Goal: Transaction & Acquisition: Purchase product/service

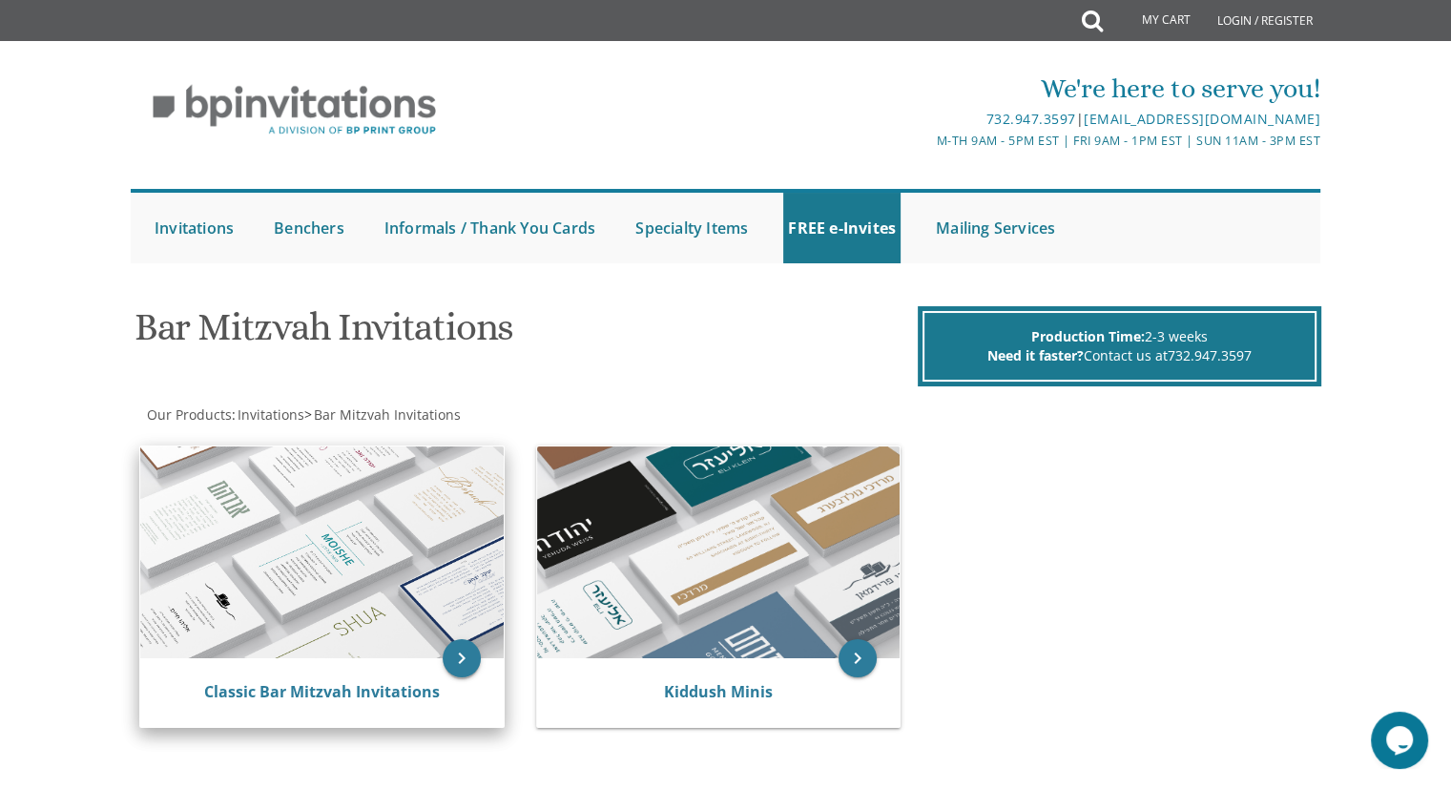
click at [471, 653] on icon "keyboard_arrow_right" at bounding box center [462, 658] width 38 height 38
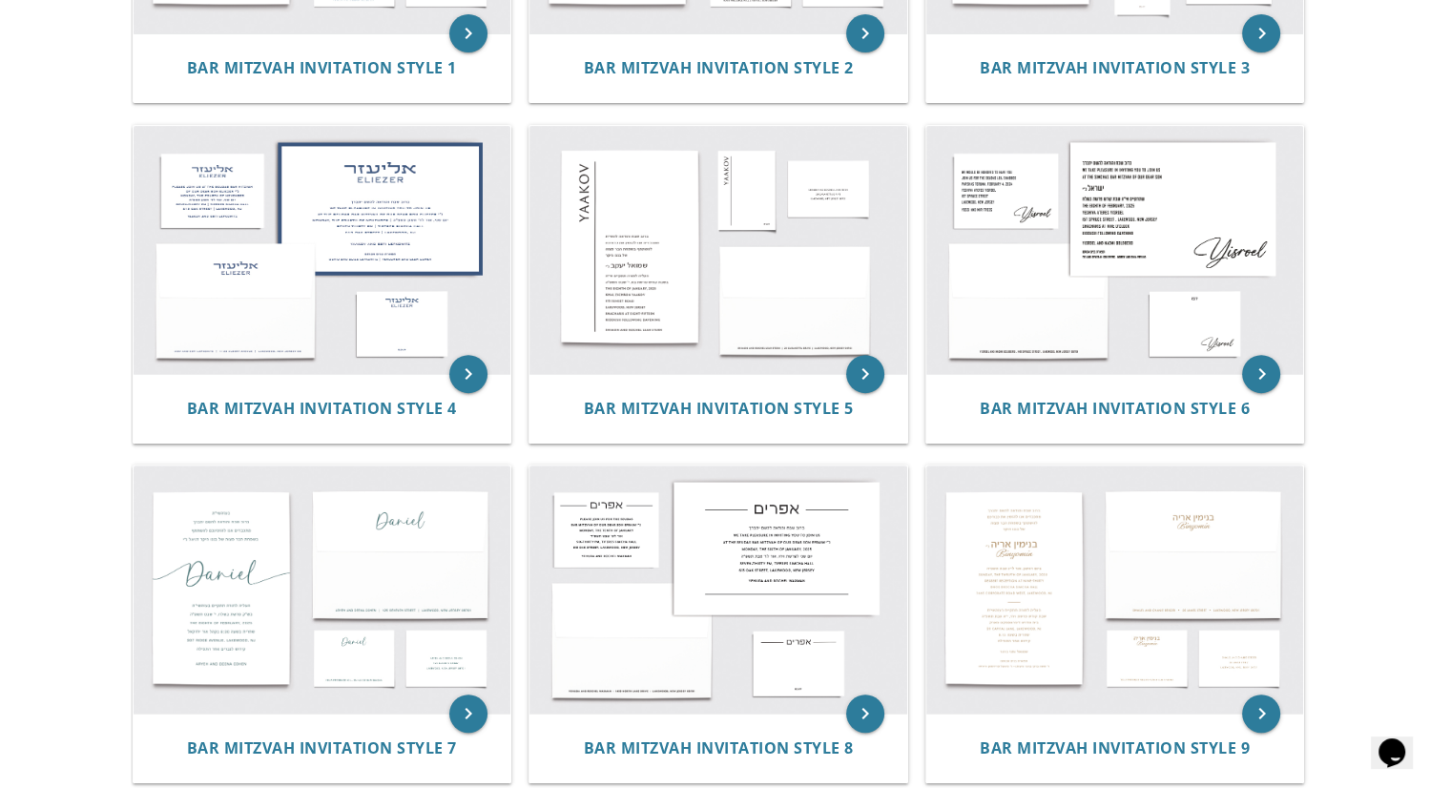
scroll to position [639, 0]
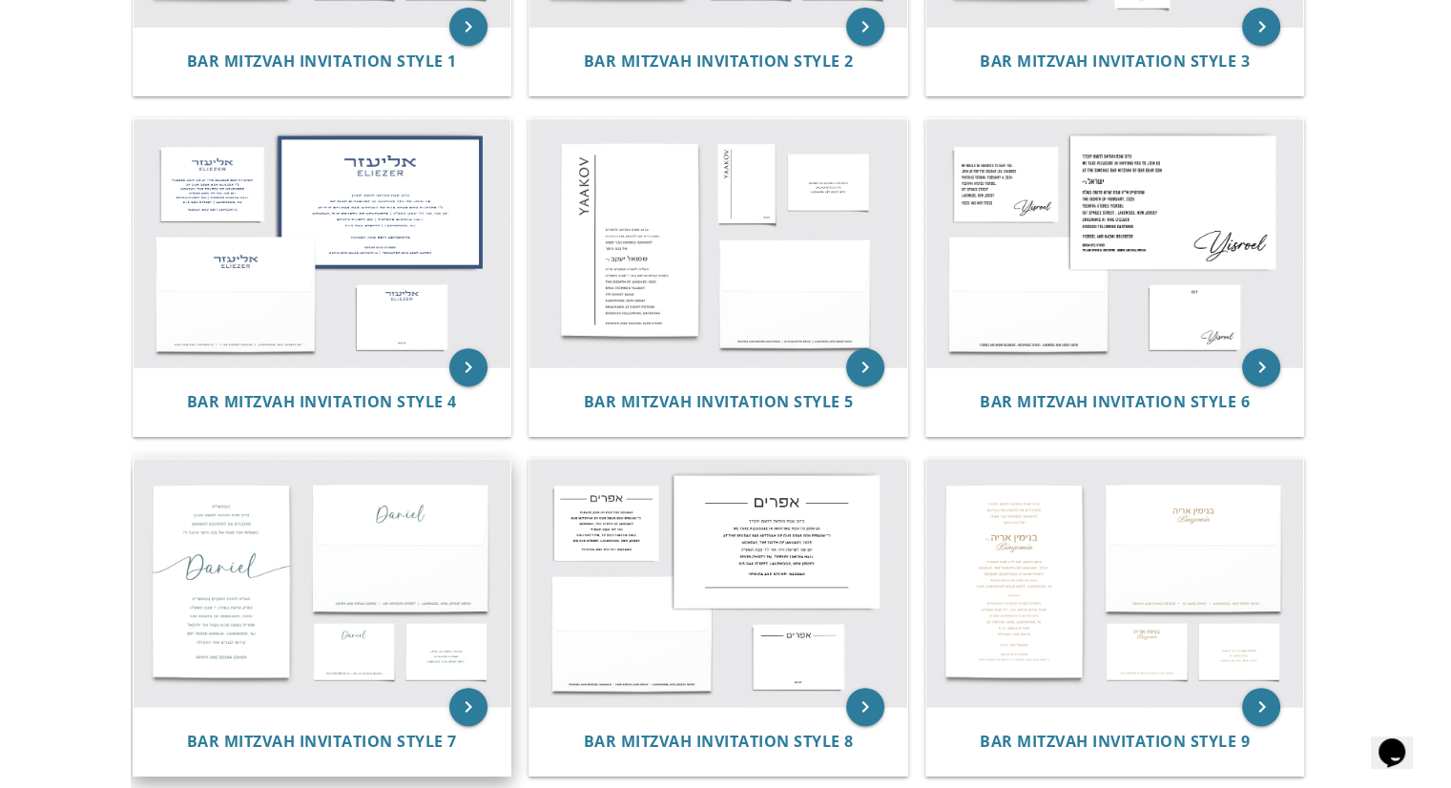
click at [345, 643] on img at bounding box center [323, 583] width 378 height 248
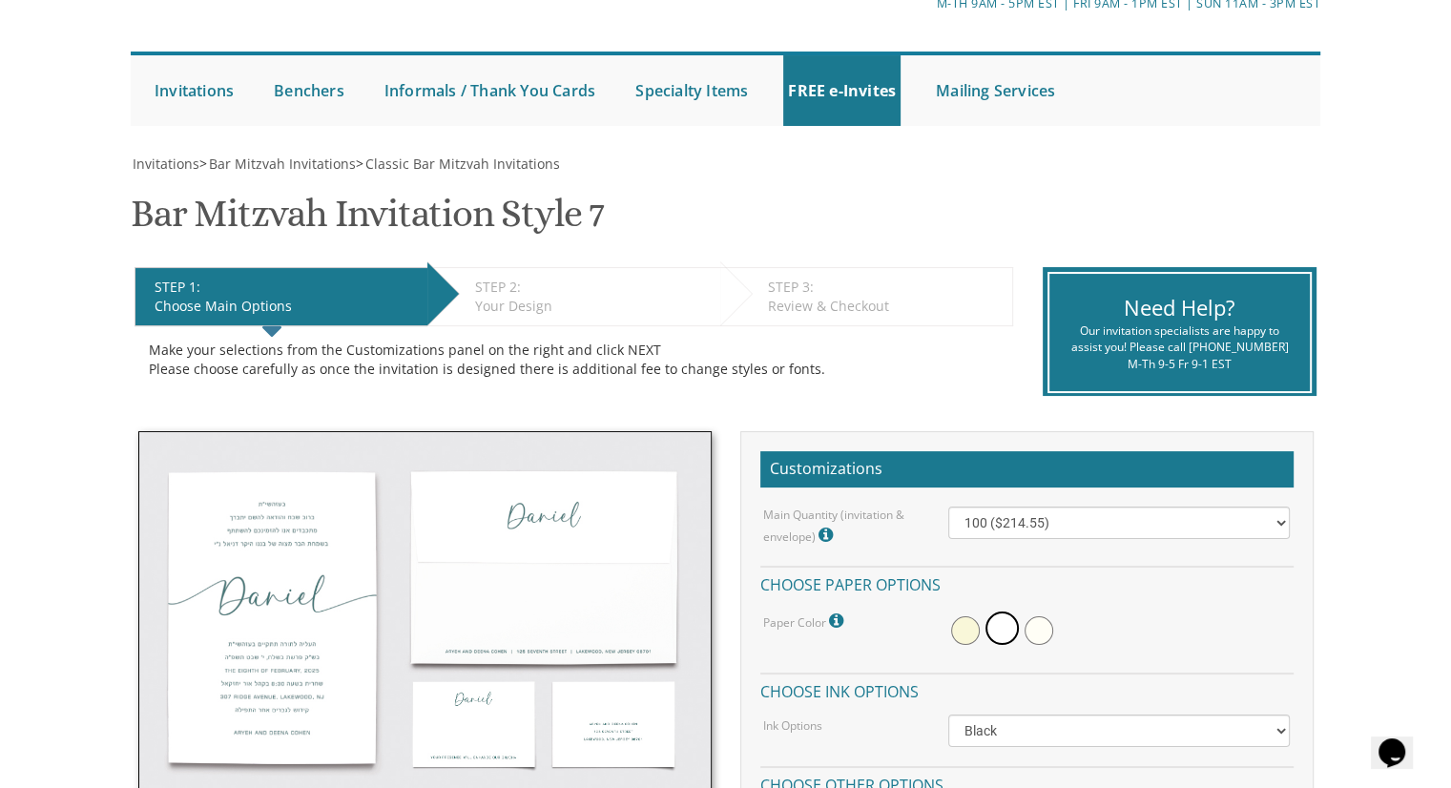
scroll to position [149, 0]
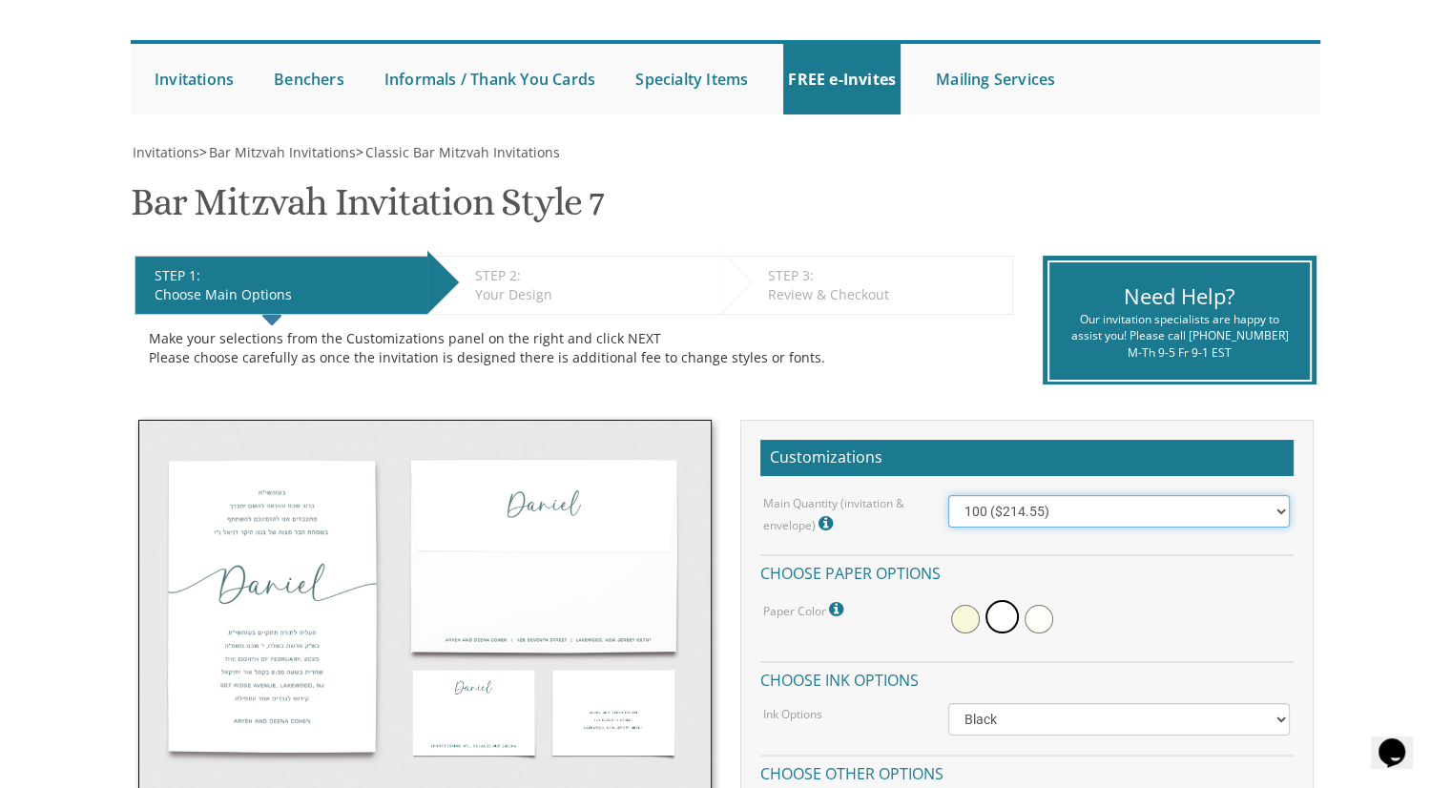
click at [1275, 508] on select "100 ($214.55) 200 ($254.60) 300 ($294.25) 400 ($333.55) 500 ($373.90) 600 ($413…" at bounding box center [1119, 511] width 342 height 32
select select "600"
click at [948, 495] on select "100 ($214.55) 200 ($254.60) 300 ($294.25) 400 ($333.55) 500 ($373.90) 600 ($413…" at bounding box center [1119, 511] width 342 height 32
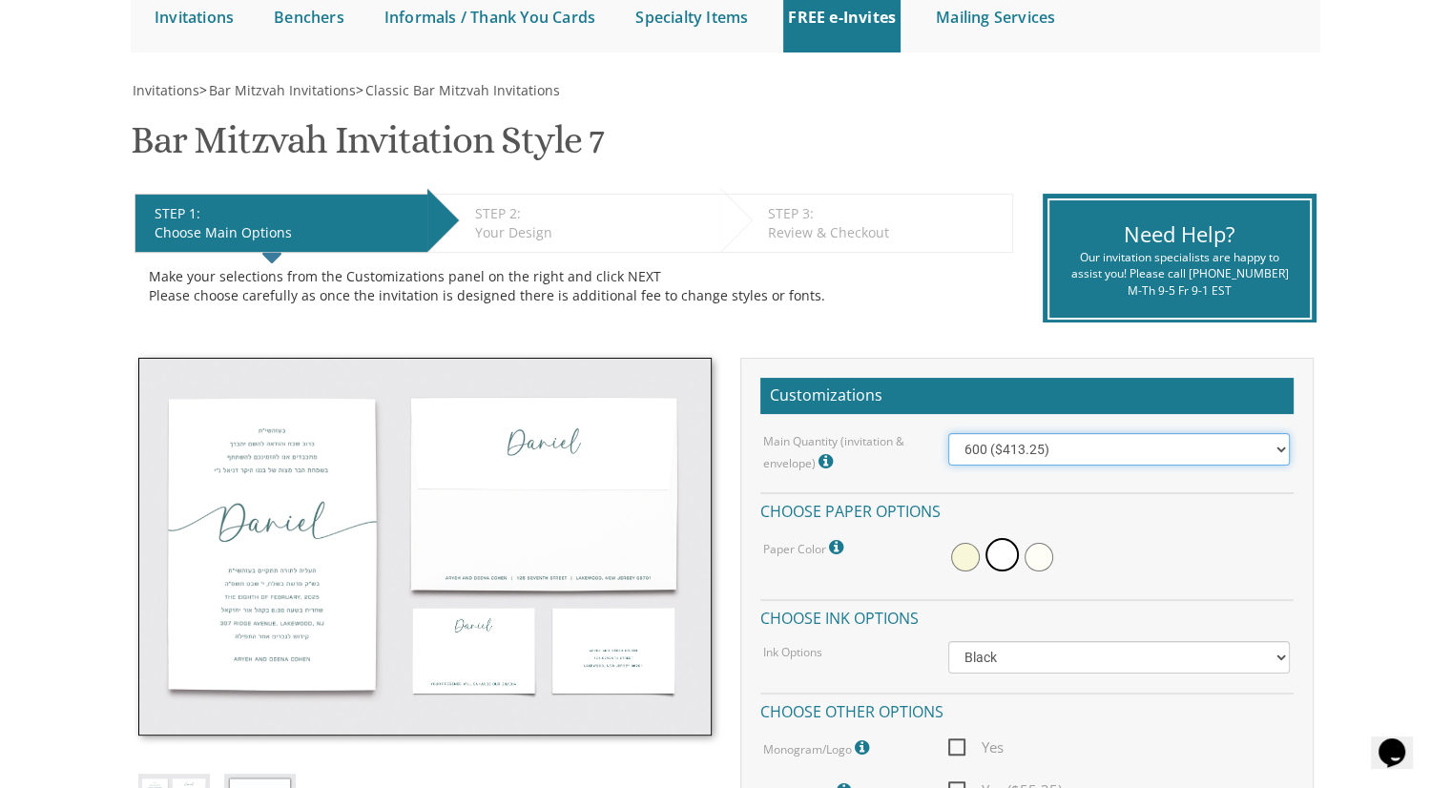
scroll to position [226, 0]
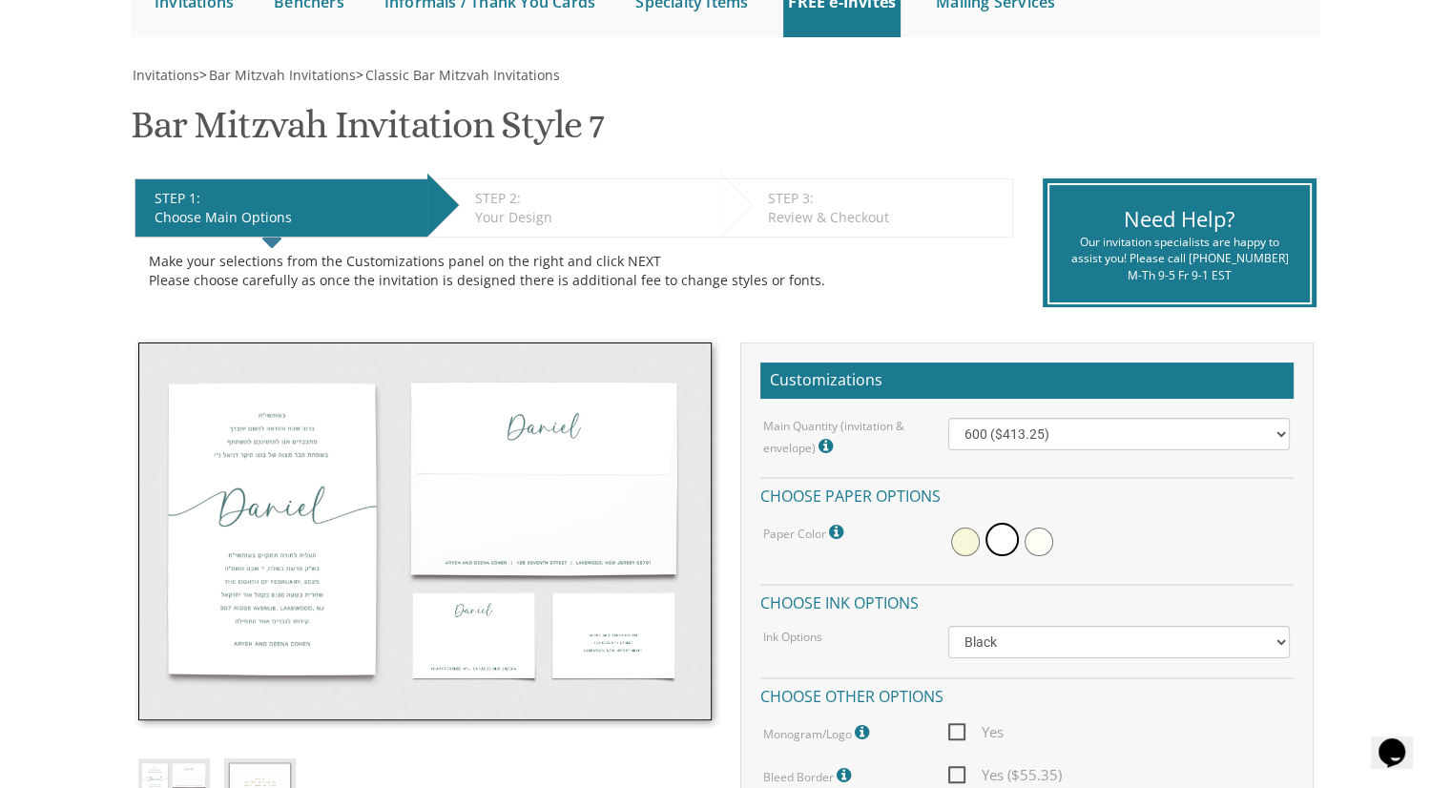
click at [1031, 533] on span at bounding box center [1039, 542] width 29 height 29
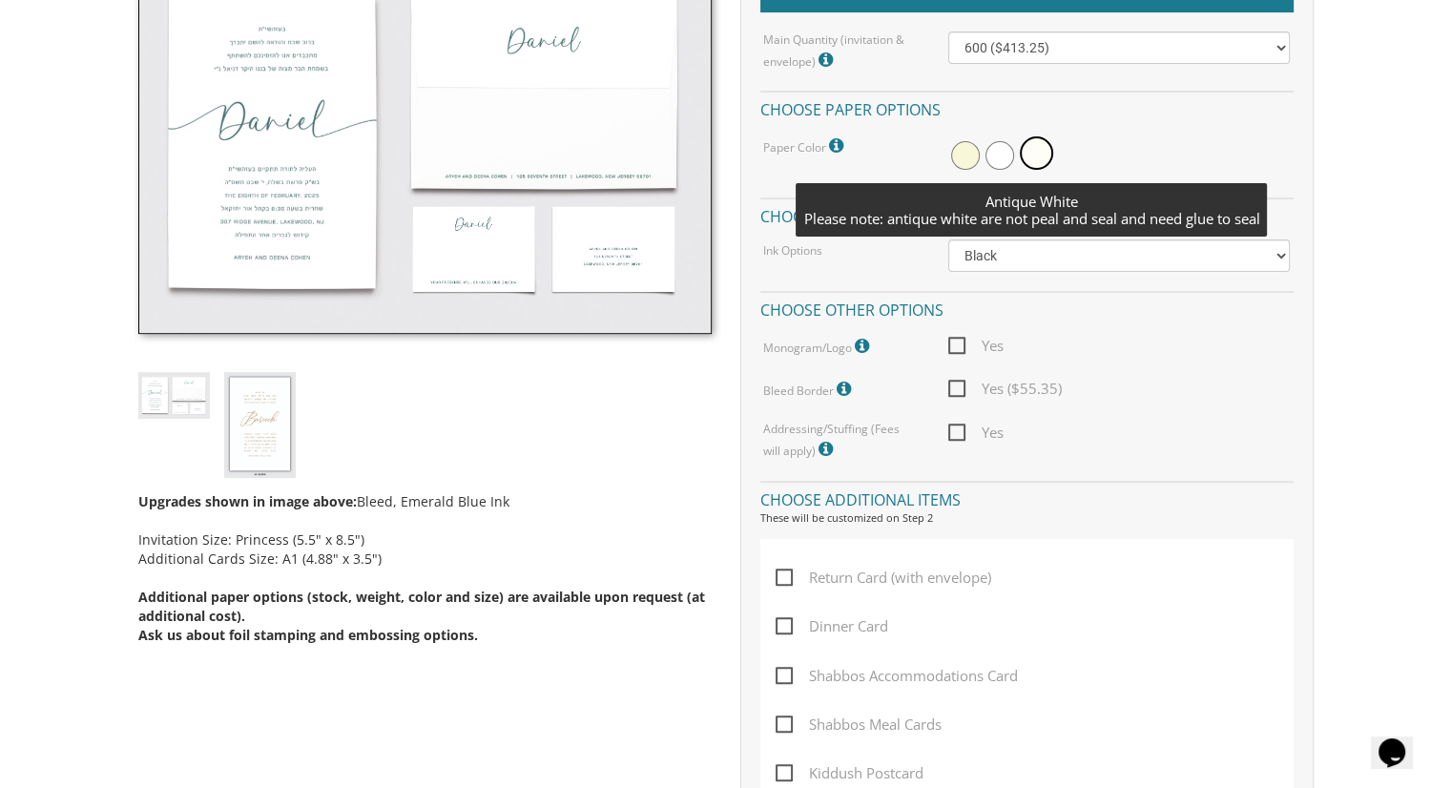
scroll to position [612, 0]
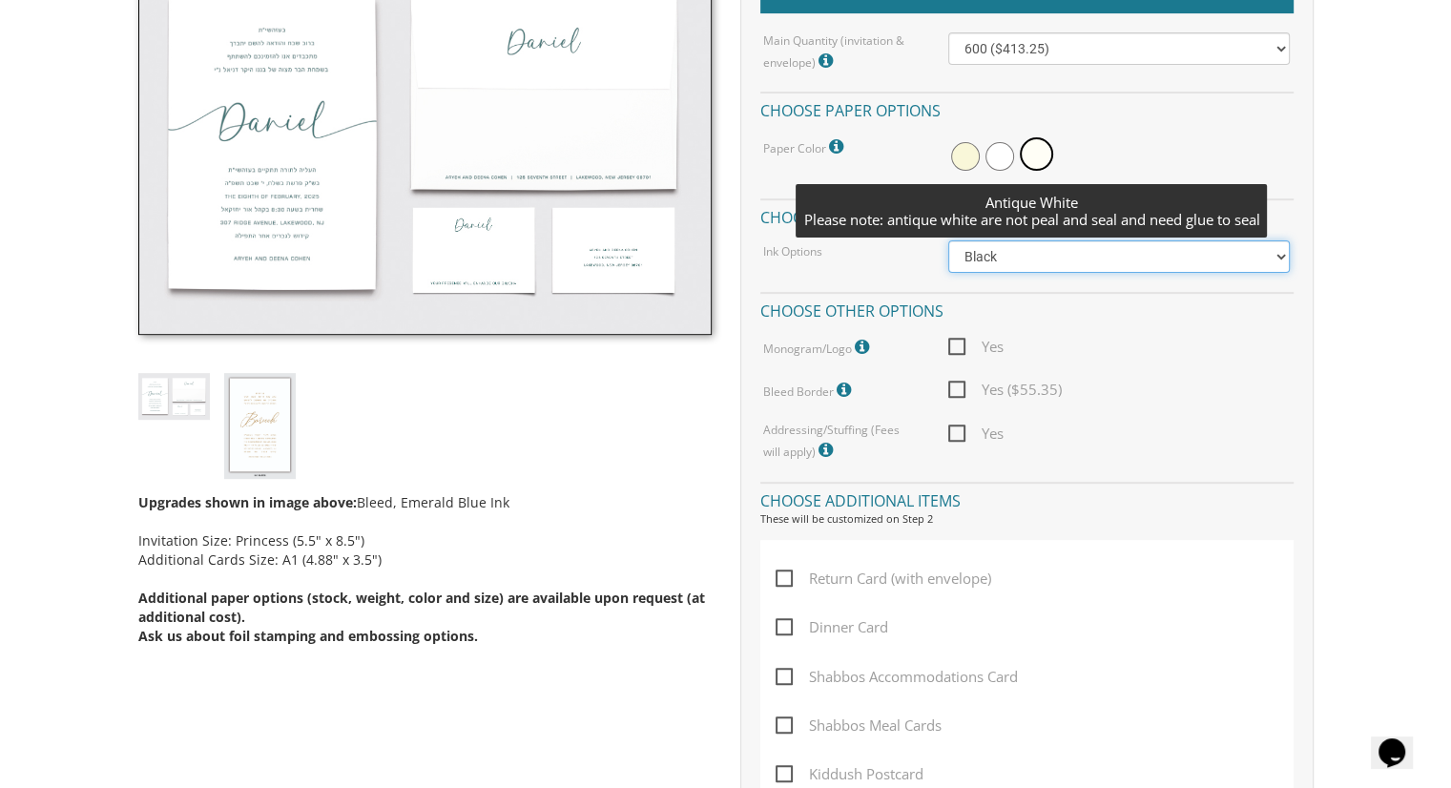
click at [1256, 267] on select "Black Colored Ink ($65.00) Black + One Color ($100.00) Two Colors ($165.00)" at bounding box center [1119, 256] width 342 height 32
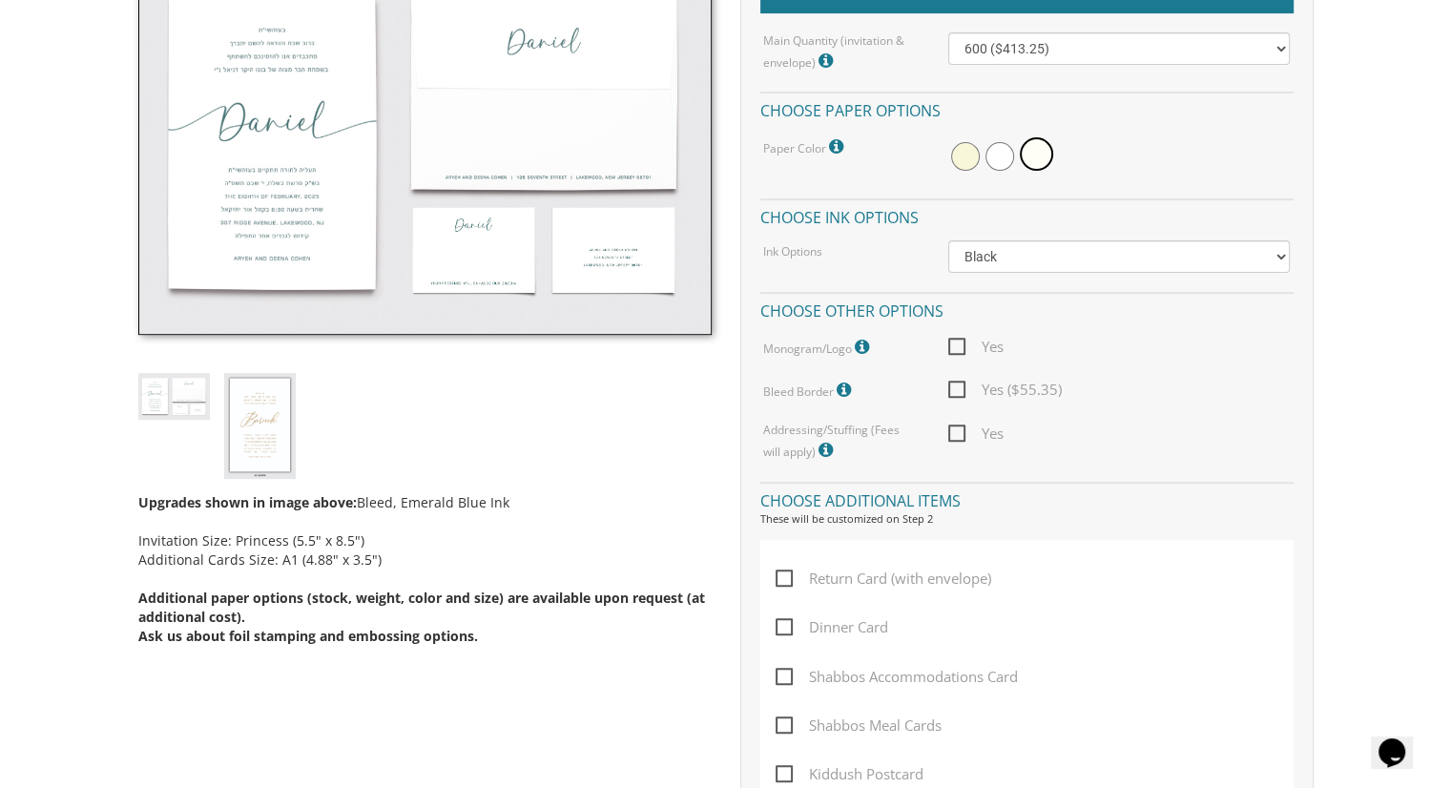
click at [962, 150] on span at bounding box center [965, 156] width 29 height 29
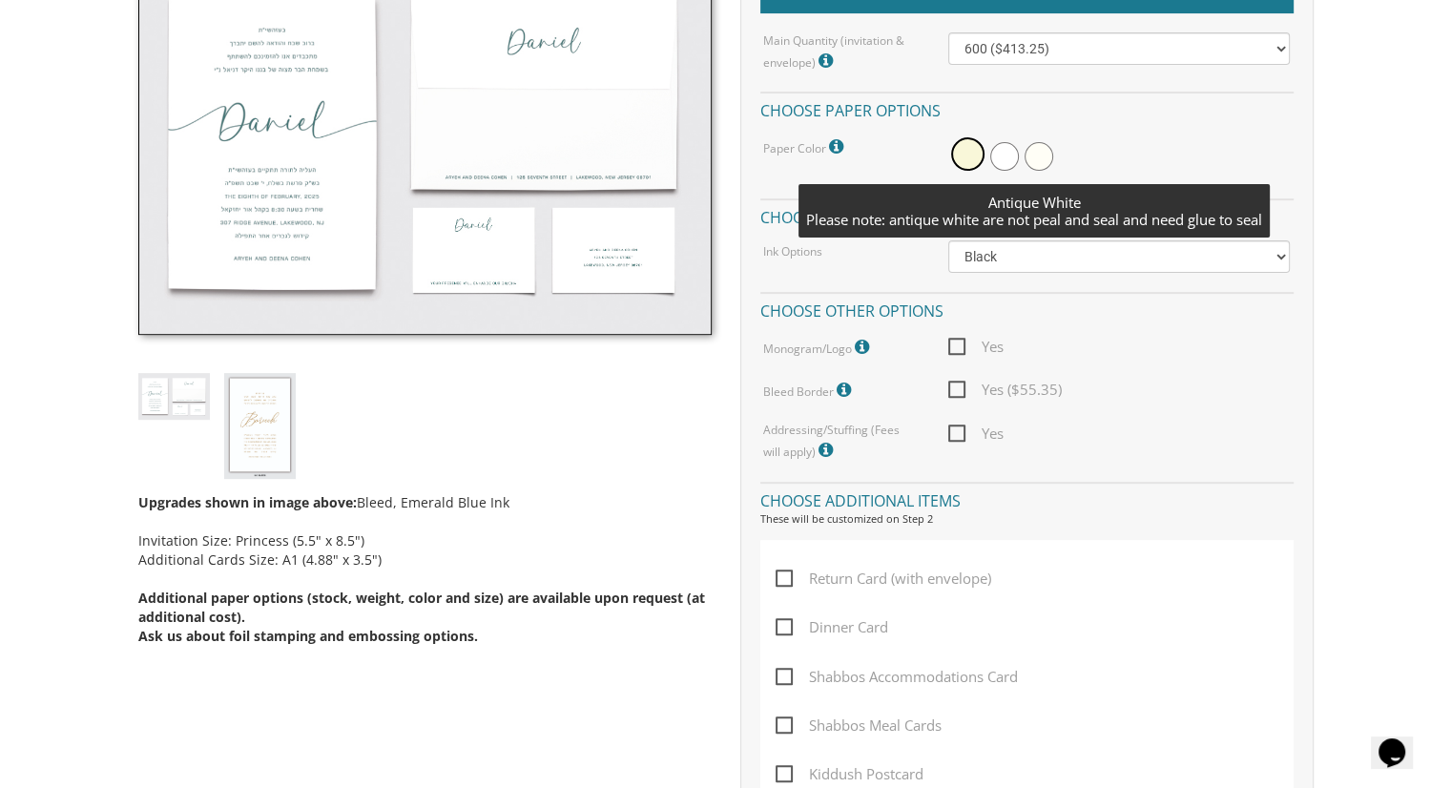
click at [1032, 159] on span at bounding box center [1039, 156] width 29 height 29
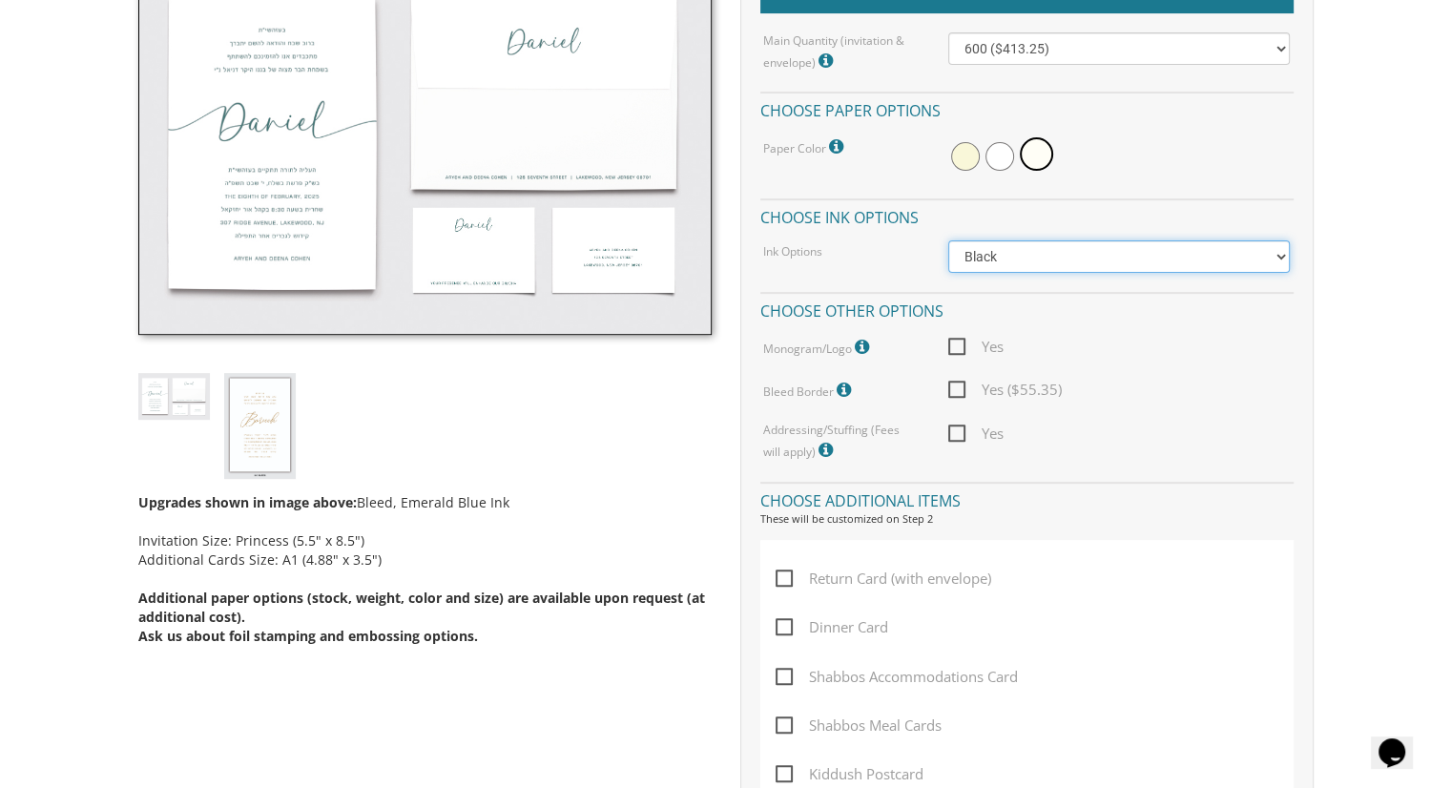
click at [1255, 259] on select "Black Colored Ink ($65.00) Black + One Color ($100.00) Two Colors ($165.00)" at bounding box center [1119, 256] width 342 height 32
click at [778, 580] on span "Return Card (with envelope)" at bounding box center [884, 579] width 216 height 24
click at [778, 580] on input "Return Card (with envelope)" at bounding box center [782, 577] width 12 height 12
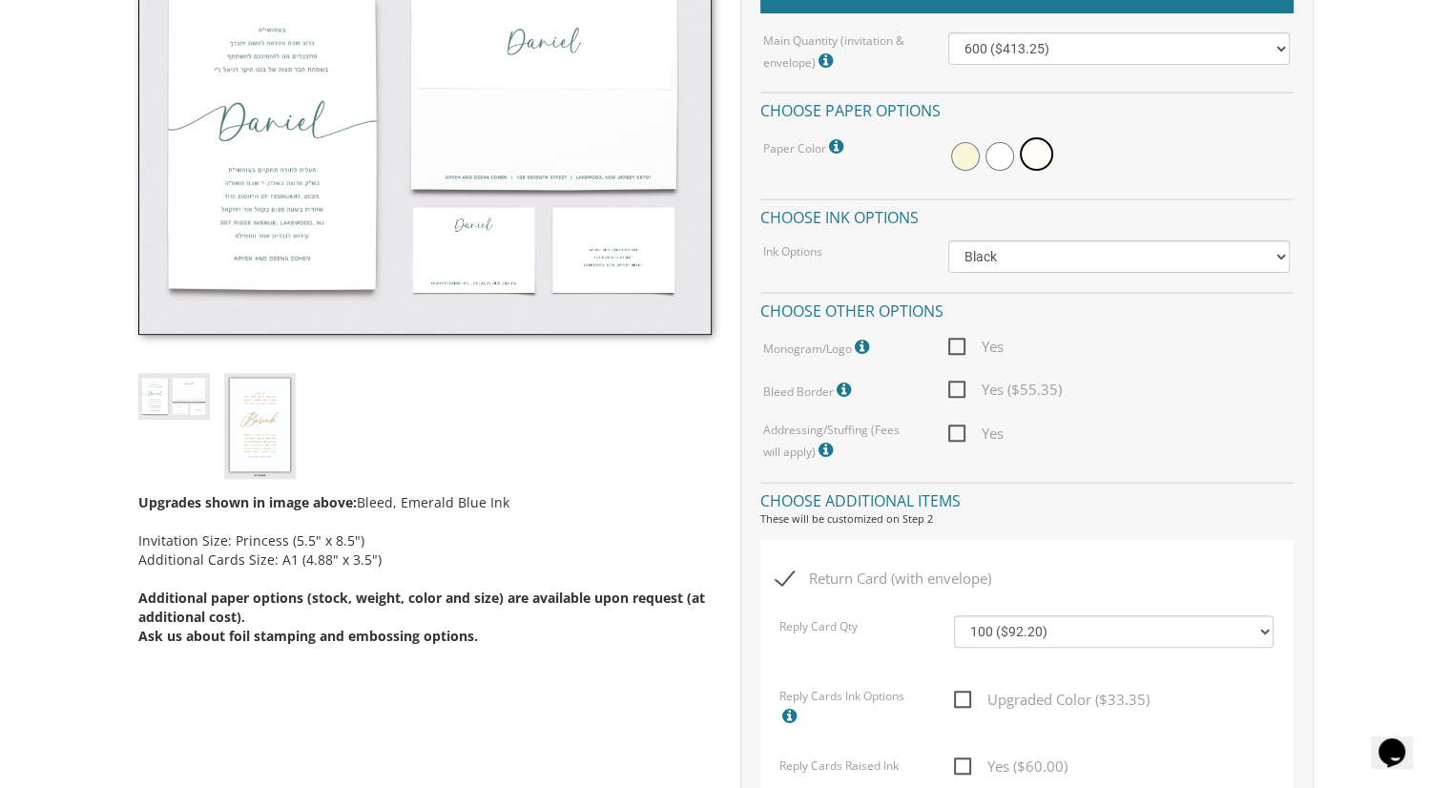
click at [1389, 582] on body "My Cart {{shoppingcart.totalQuantityDisplay}} Total: {{shoppingcart.subtotal}} …" at bounding box center [725, 753] width 1451 height 2730
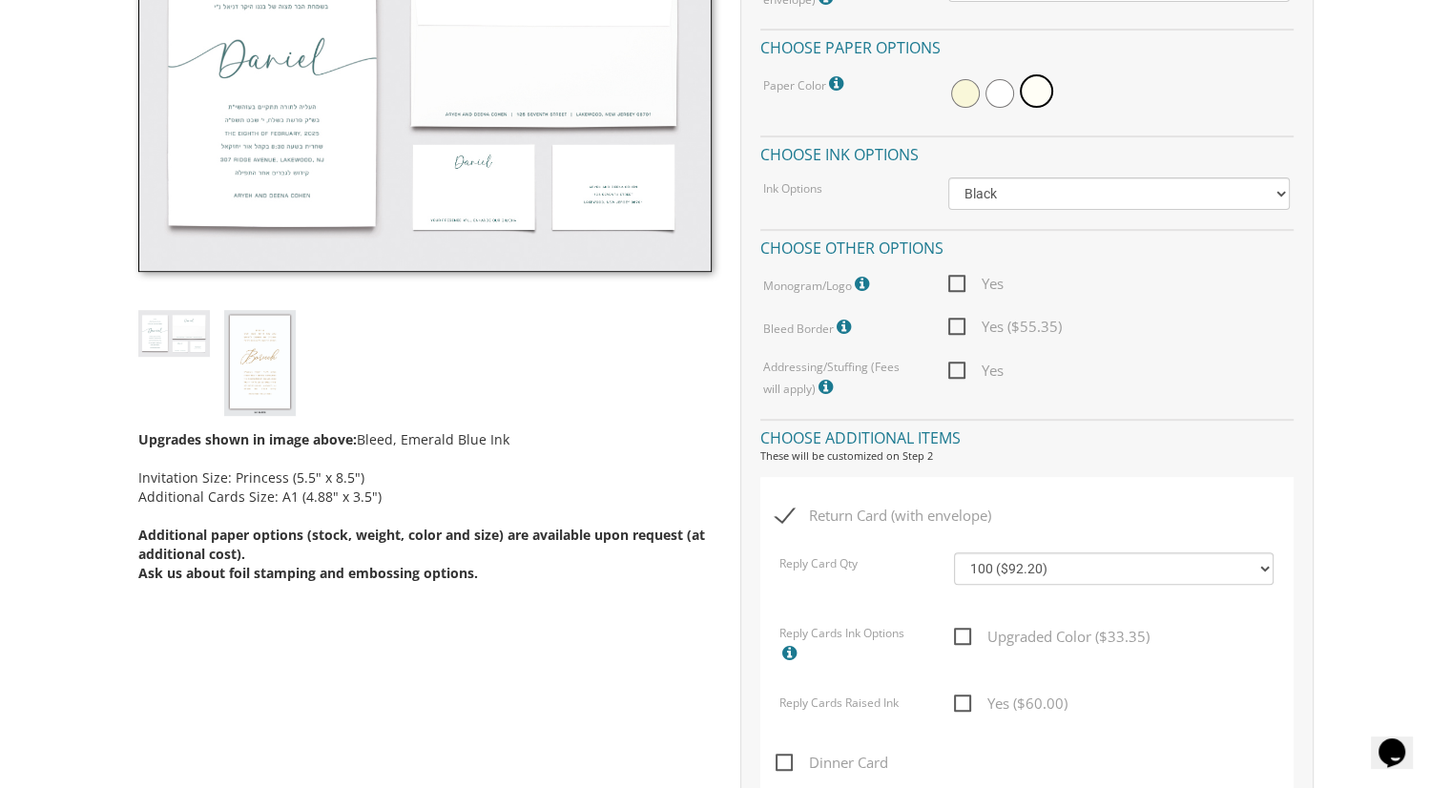
scroll to position [677, 0]
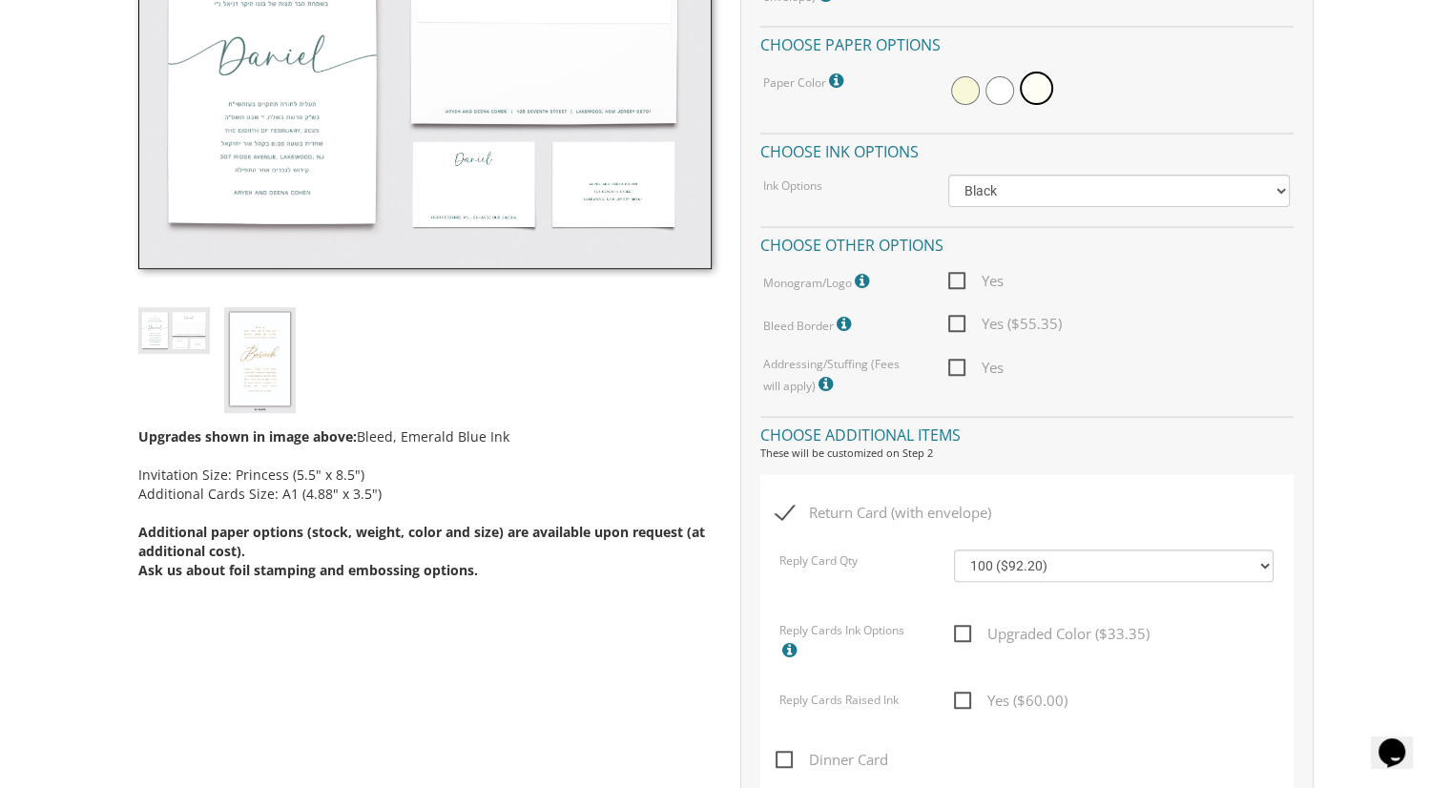
click at [811, 484] on div "Return Card (with envelope) Reply Card Qty 100 ($92.20) 200 ($119.30) 300 ($141…" at bounding box center [1026, 708] width 533 height 469
click at [777, 508] on span "Return Card (with envelope)" at bounding box center [884, 513] width 216 height 24
click at [777, 508] on input "Return Card (with envelope)" at bounding box center [782, 511] width 12 height 12
checkbox input "false"
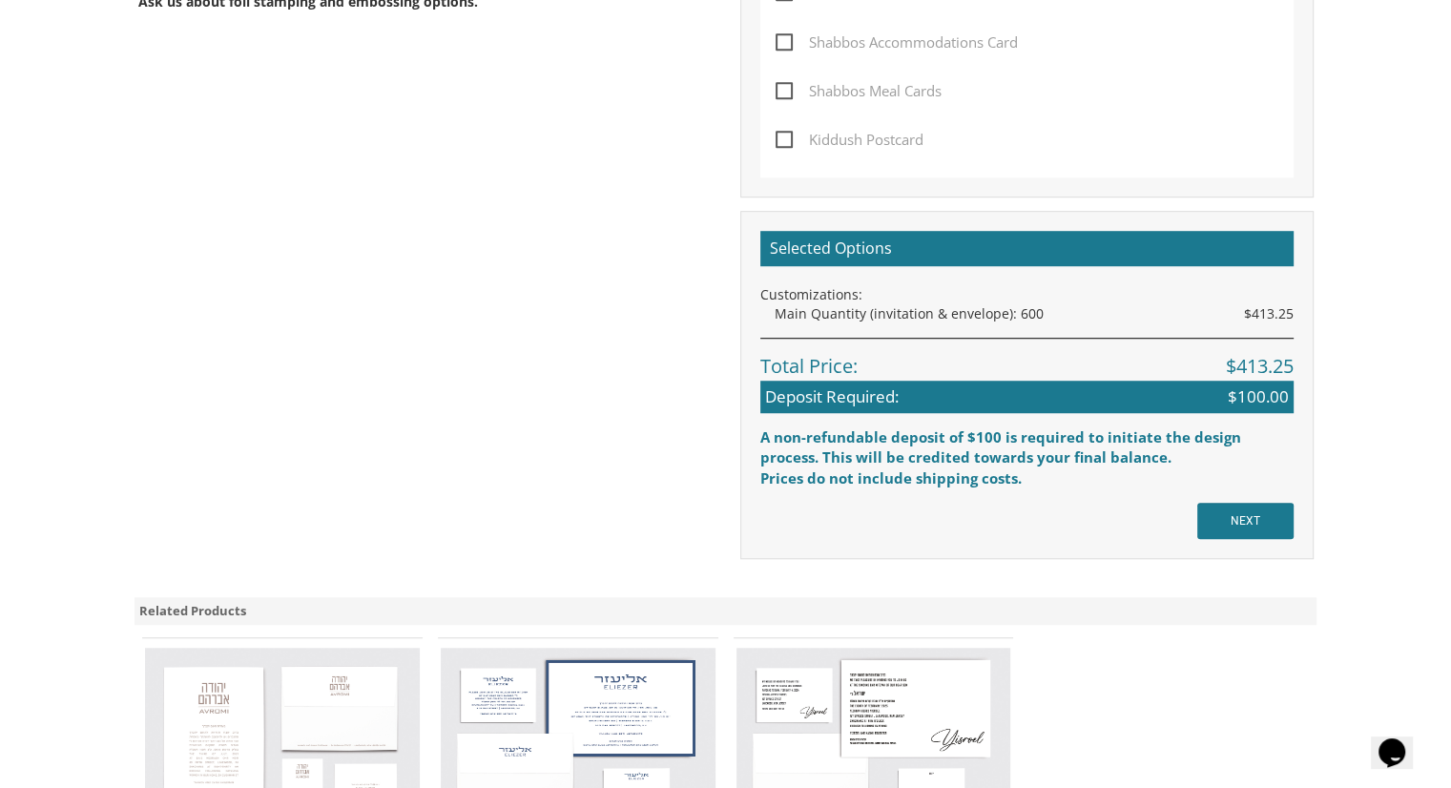
scroll to position [1271, 0]
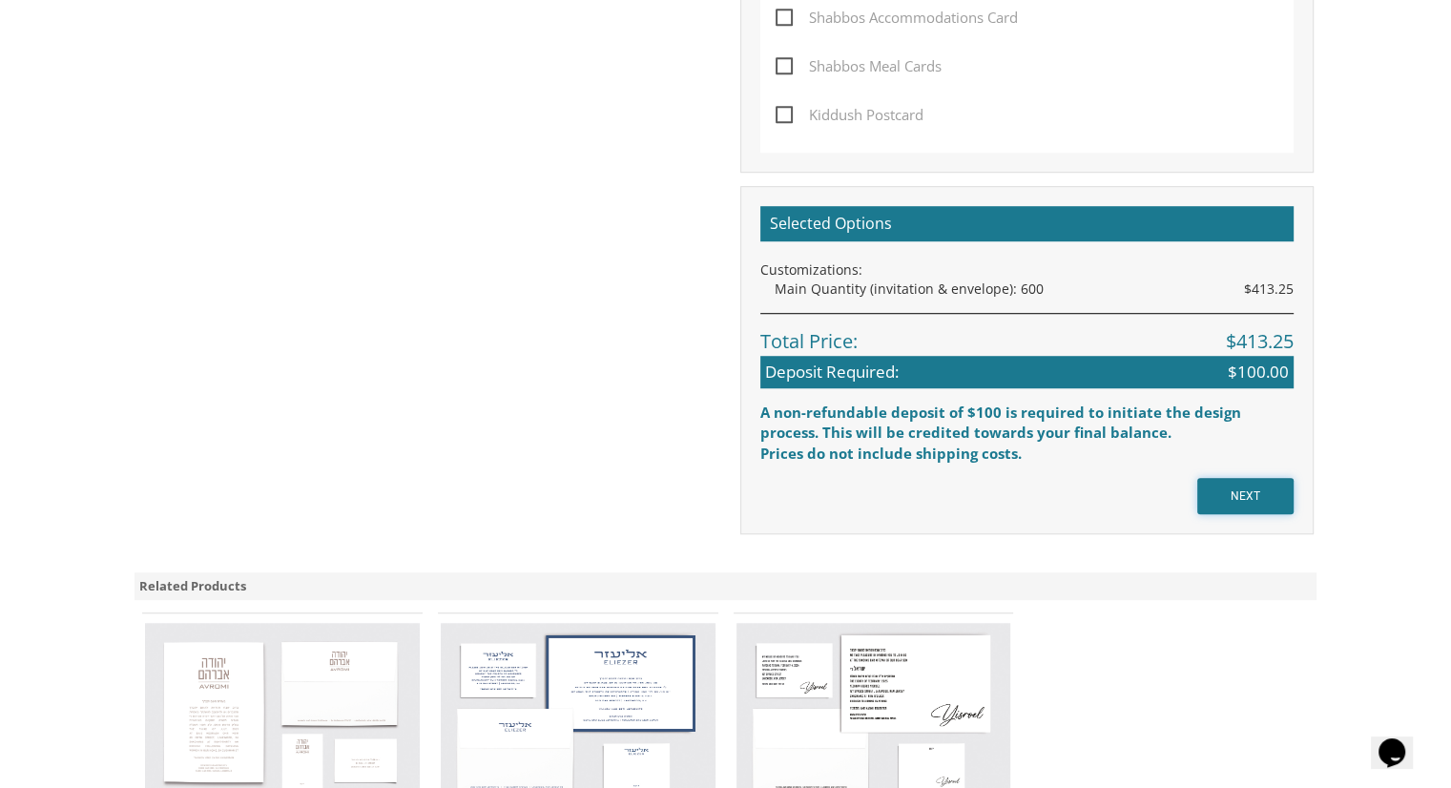
click at [1232, 488] on input "NEXT" at bounding box center [1245, 496] width 96 height 36
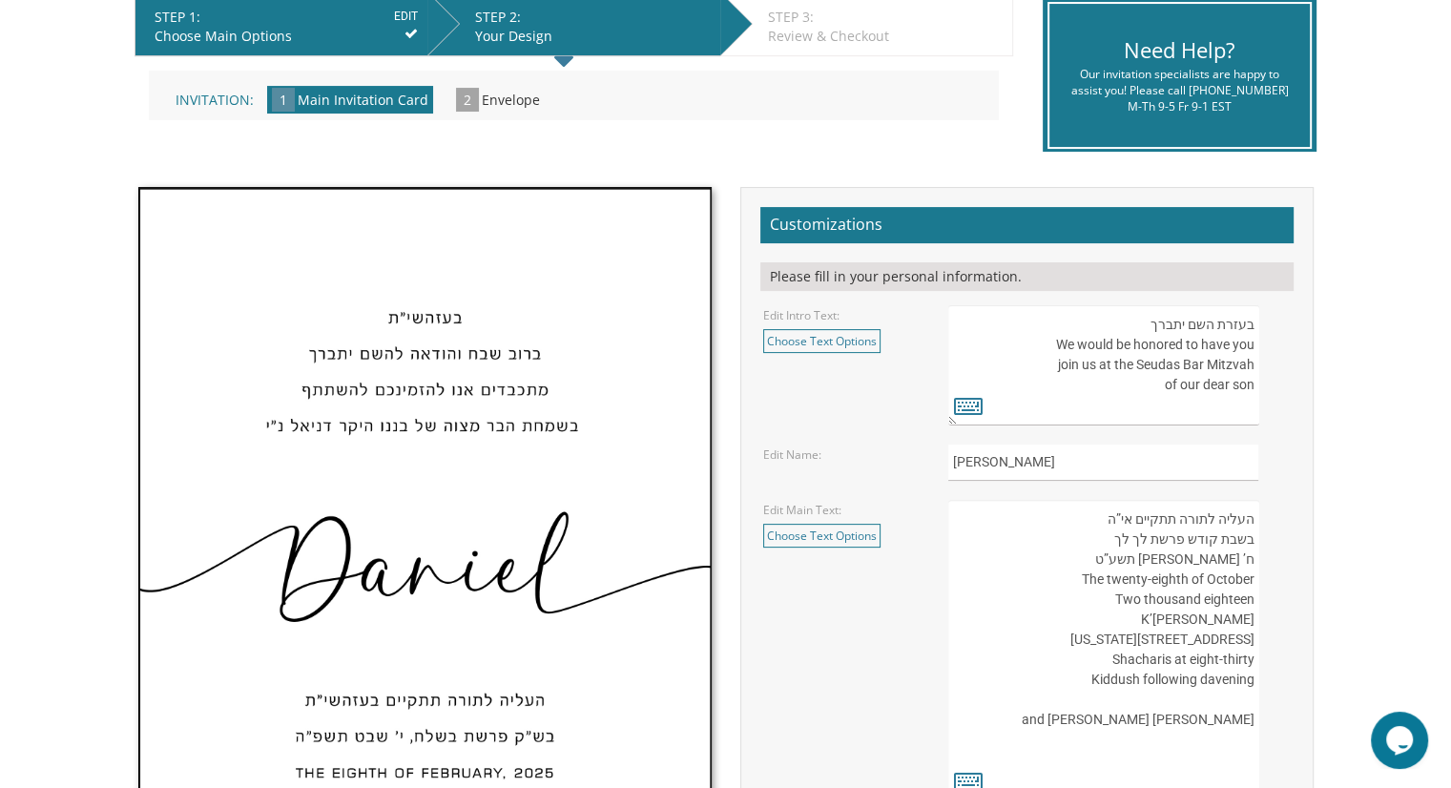
scroll to position [414, 0]
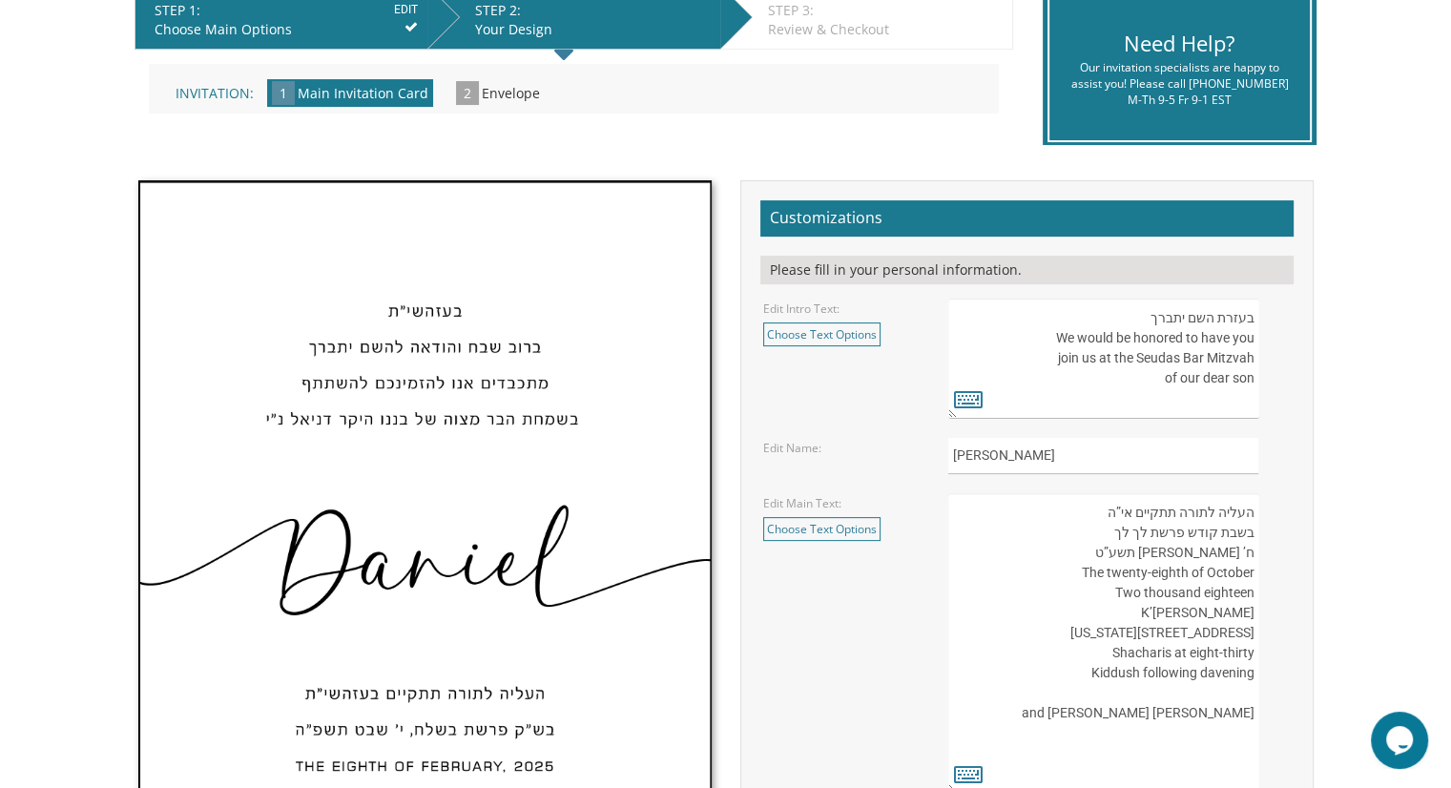
click at [958, 279] on div "Please fill in your personal information." at bounding box center [1026, 270] width 533 height 29
click at [850, 343] on link "Choose Text Options" at bounding box center [821, 334] width 117 height 24
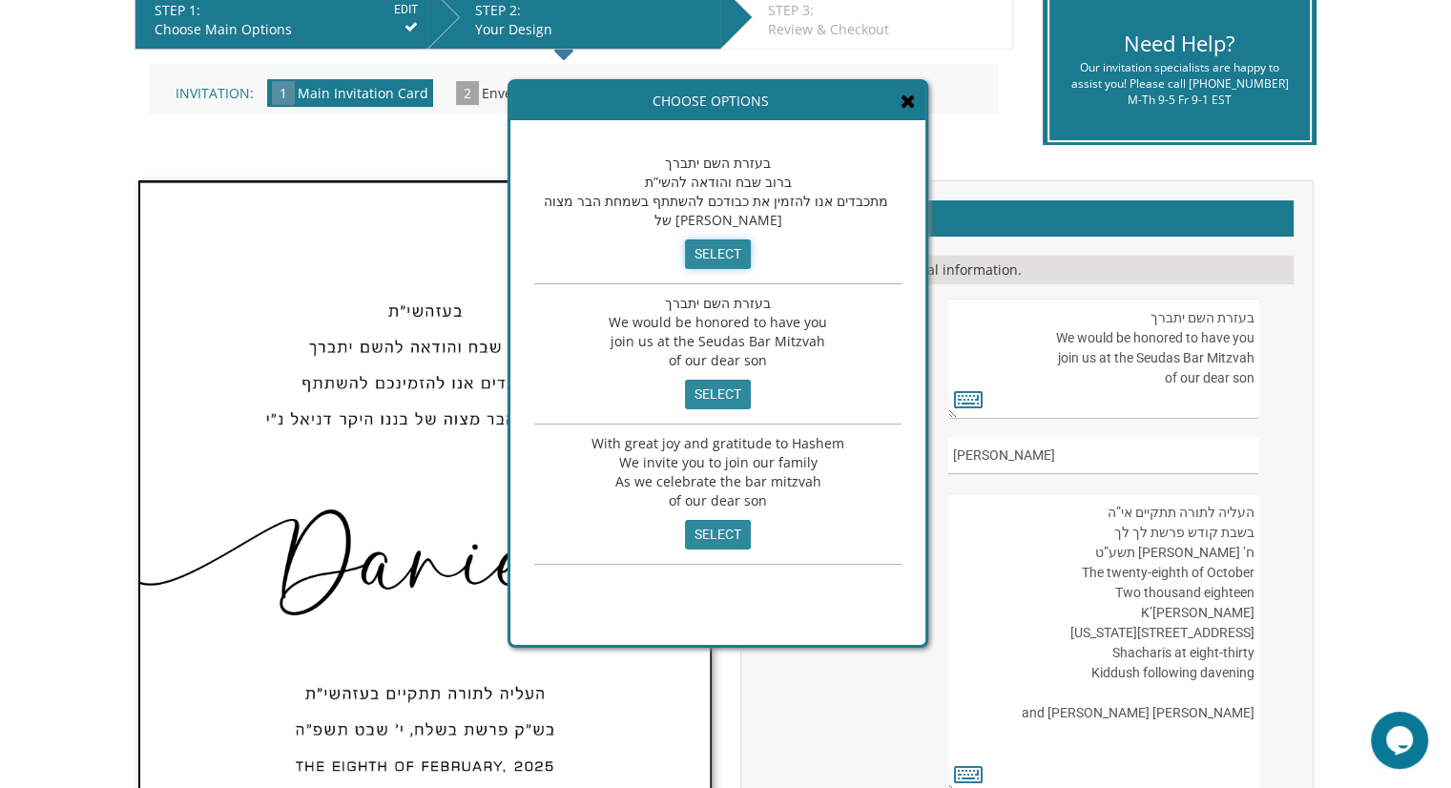
click at [710, 258] on input "select" at bounding box center [718, 254] width 66 height 30
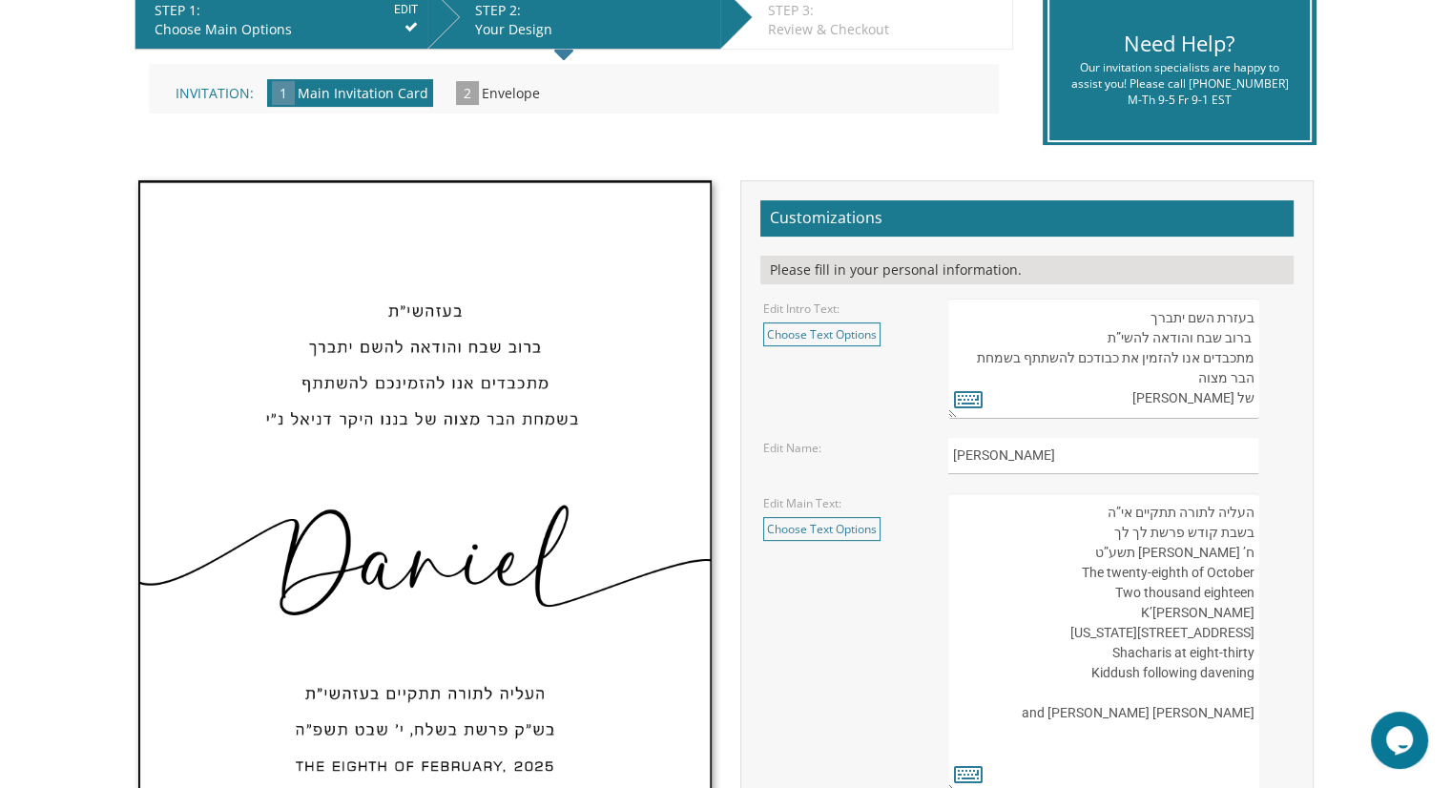
click at [1249, 303] on textarea "בעזרת השם יתברך We would be honored to have you join us at the Seudas Bar Mitzv…" at bounding box center [1103, 359] width 310 height 120
click at [1252, 302] on textarea "בעזרת השם יתברך We would be honored to have you join us at the Seudas Bar Mitzv…" at bounding box center [1103, 359] width 310 height 120
click at [1128, 310] on textarea "בעזרת השם יתברך We would be honored to have you join us at the Seudas Bar Mitzv…" at bounding box center [1103, 359] width 310 height 120
click at [1240, 333] on textarea "בעזרת השם יתברך We would be honored to have you join us at the Seudas Bar Mitzv…" at bounding box center [1103, 359] width 310 height 120
click at [1202, 584] on textarea "העליה לתורה תתקיים אי”ה בשבת קודש פרשת לך לך ח’ חשון תשע”ט The twenty-eighth of…" at bounding box center [1103, 643] width 310 height 301
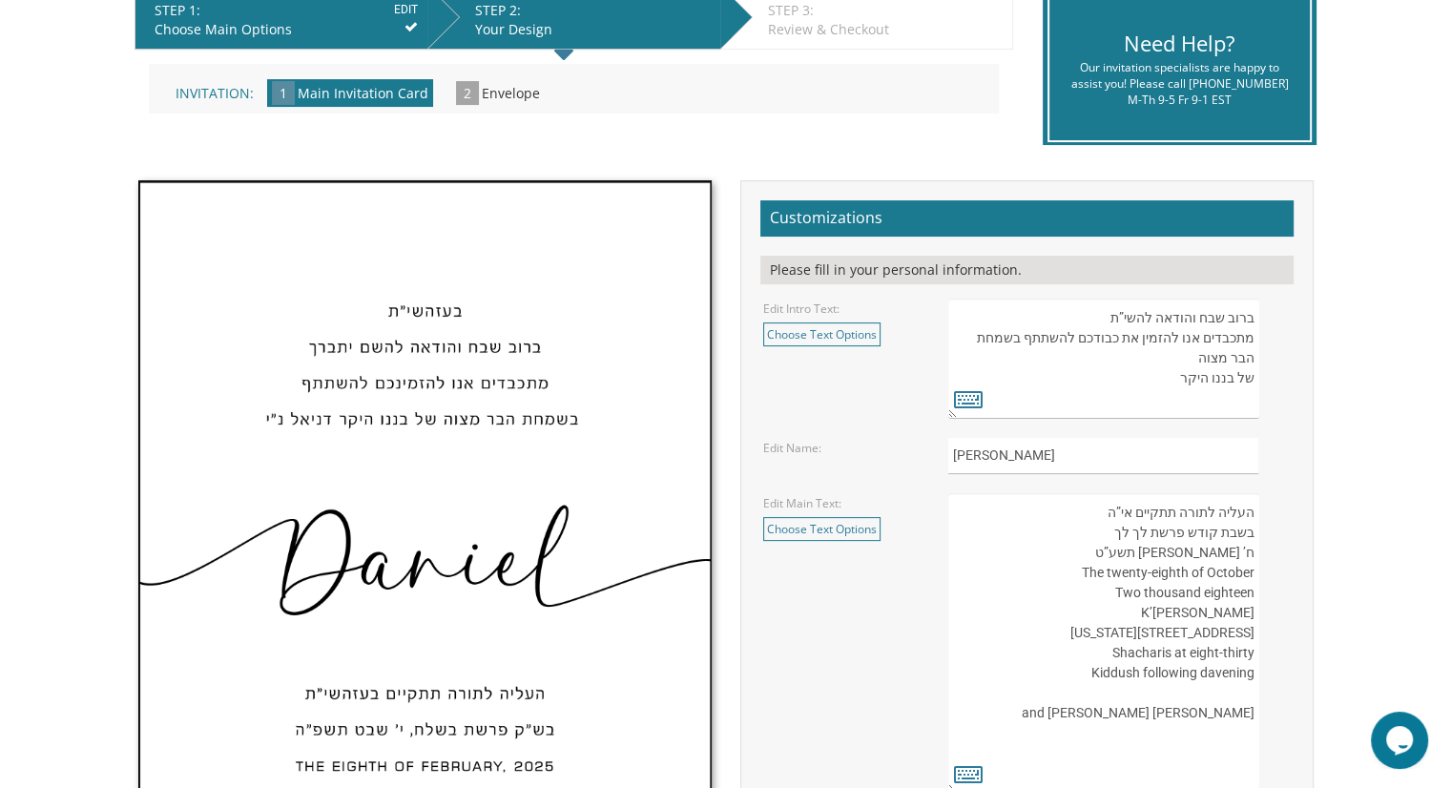
click at [1256, 325] on textarea "בעזרת השם יתברך We would be honored to have you join us at the Seudas Bar Mitzv…" at bounding box center [1103, 359] width 310 height 120
type textarea "ברוב שבח והודאה להשי”ת מתכבדים אנו להזמין את כבודכם להשתתף בשמחת הבר מצוה של בנ…"
click at [1198, 461] on input "Daniel" at bounding box center [1103, 456] width 310 height 37
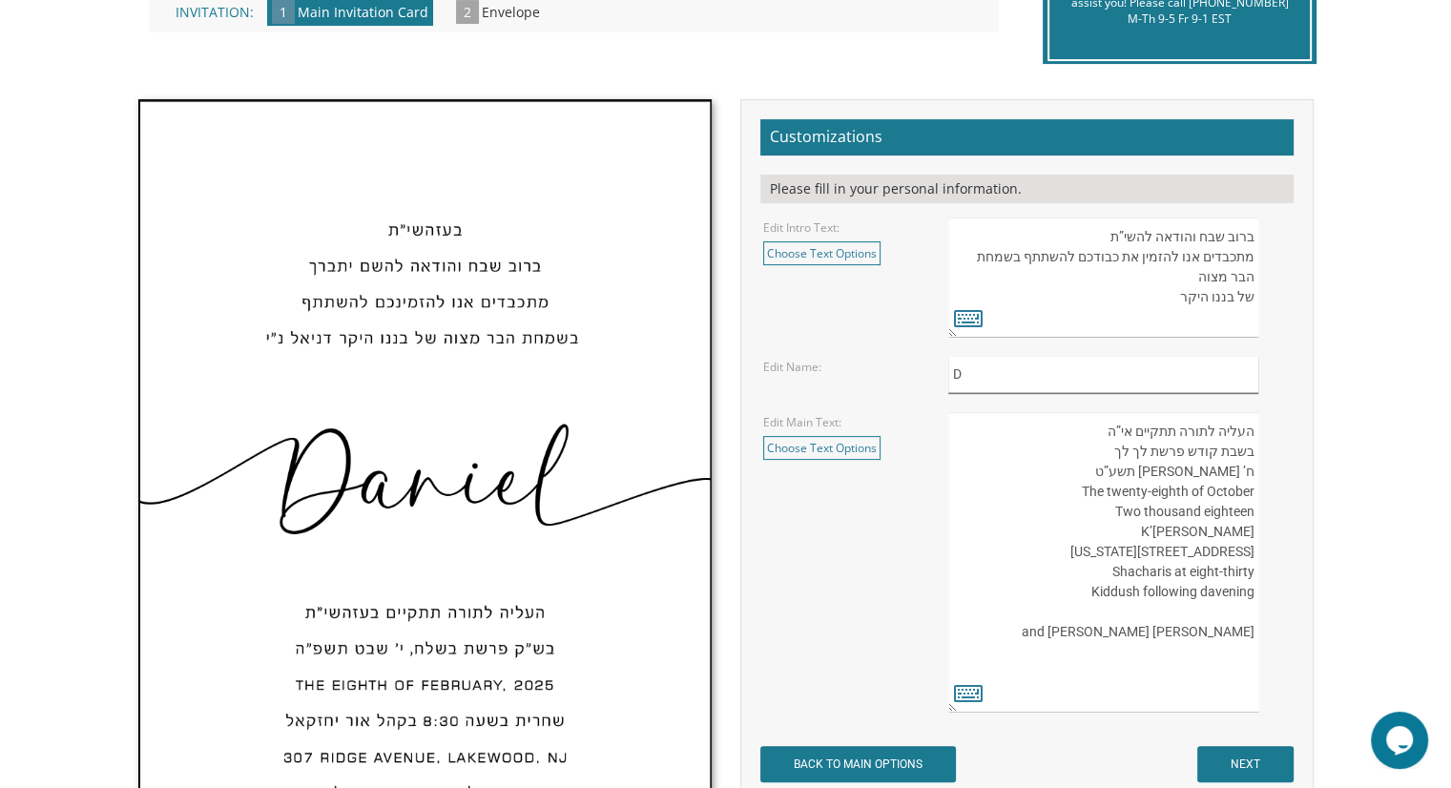
scroll to position [496, 0]
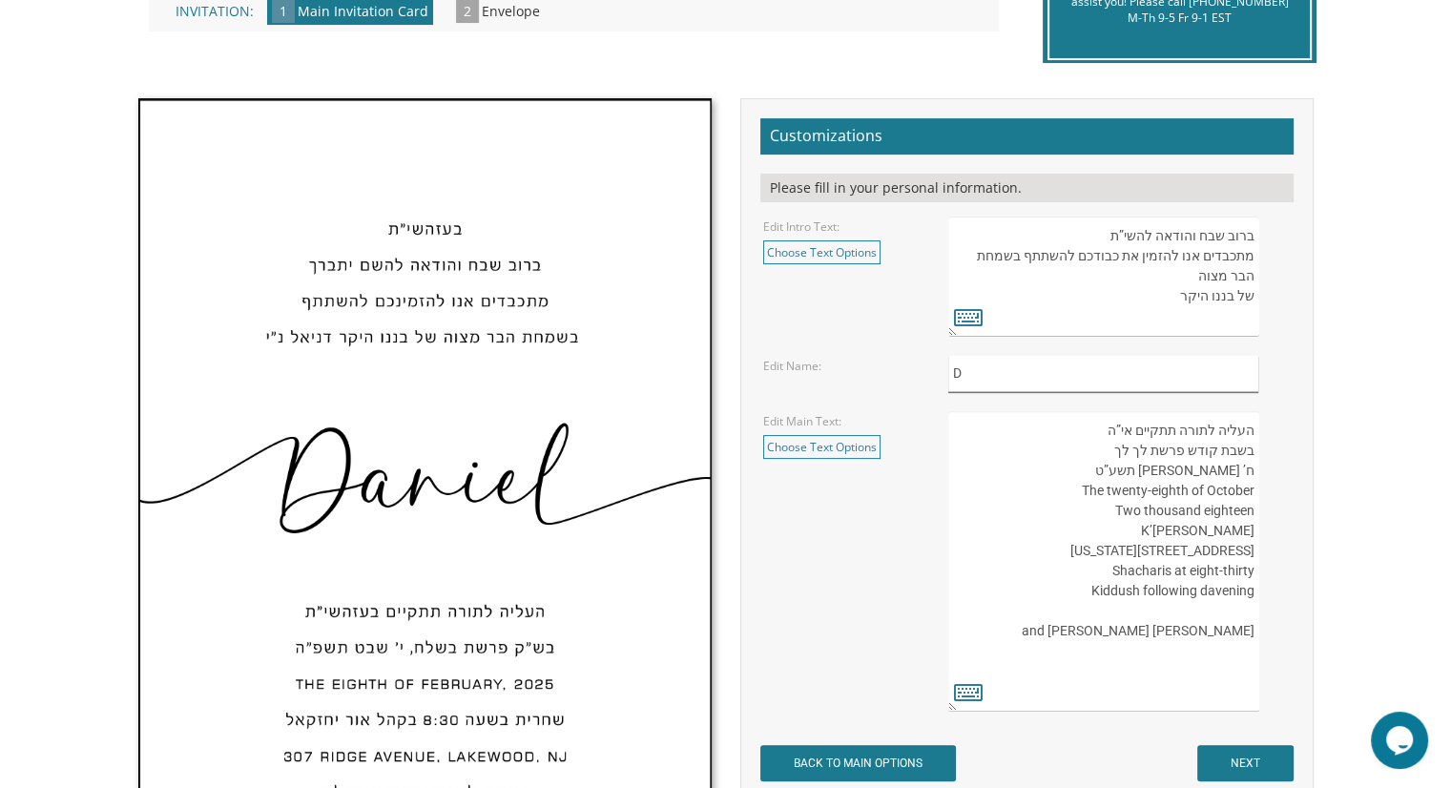
type input "D"
click at [1152, 289] on textarea "בעזרת השם יתברך We would be honored to have you join us at the Seudas Bar Mitzv…" at bounding box center [1103, 277] width 310 height 120
click at [978, 318] on icon at bounding box center [968, 316] width 29 height 27
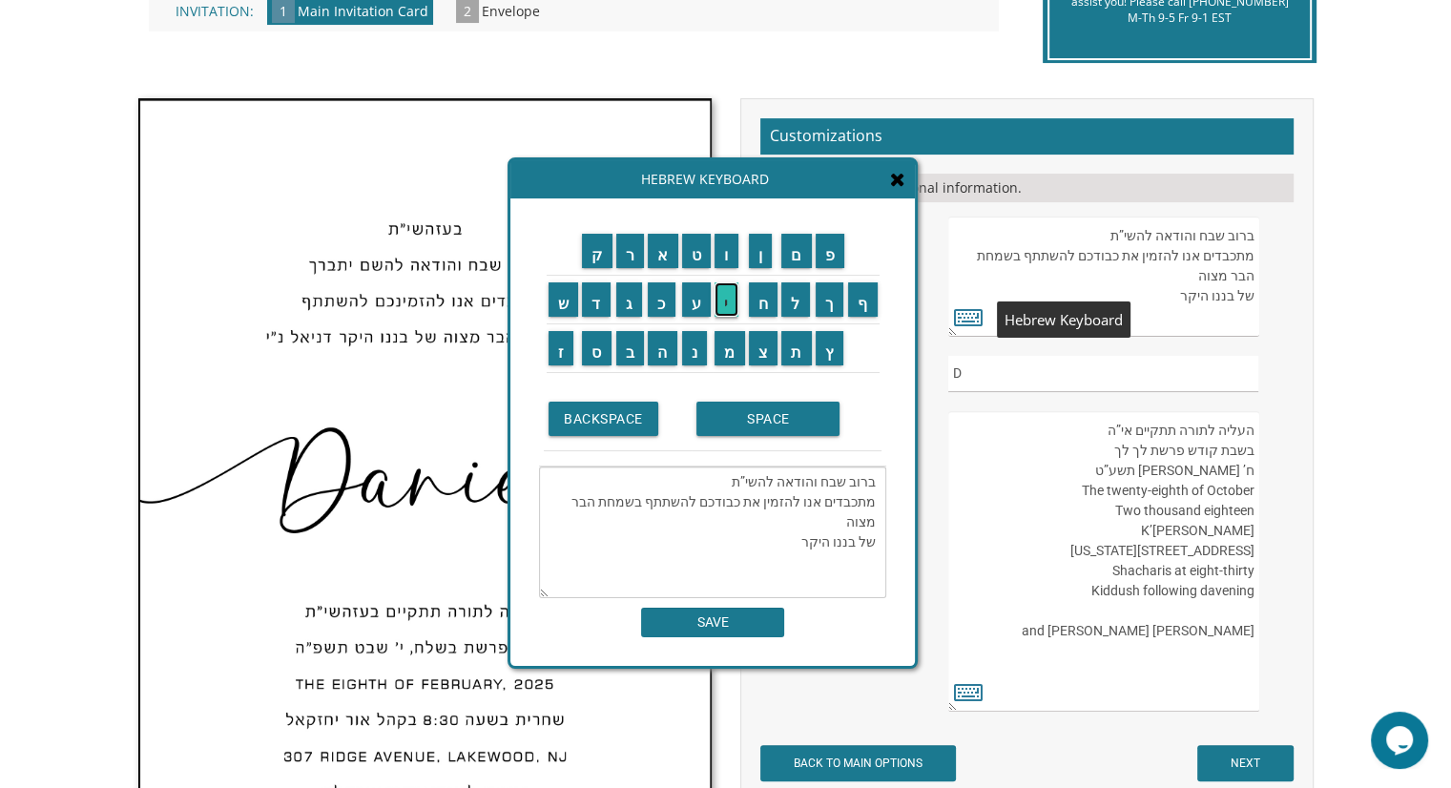
click at [730, 292] on input "י" at bounding box center [727, 299] width 24 height 34
click at [656, 343] on input "ה" at bounding box center [663, 348] width 30 height 34
click at [723, 252] on input "ו" at bounding box center [727, 251] width 24 height 34
click at [595, 296] on input "ד" at bounding box center [596, 299] width 29 height 34
click at [658, 340] on input "ה" at bounding box center [663, 348] width 30 height 34
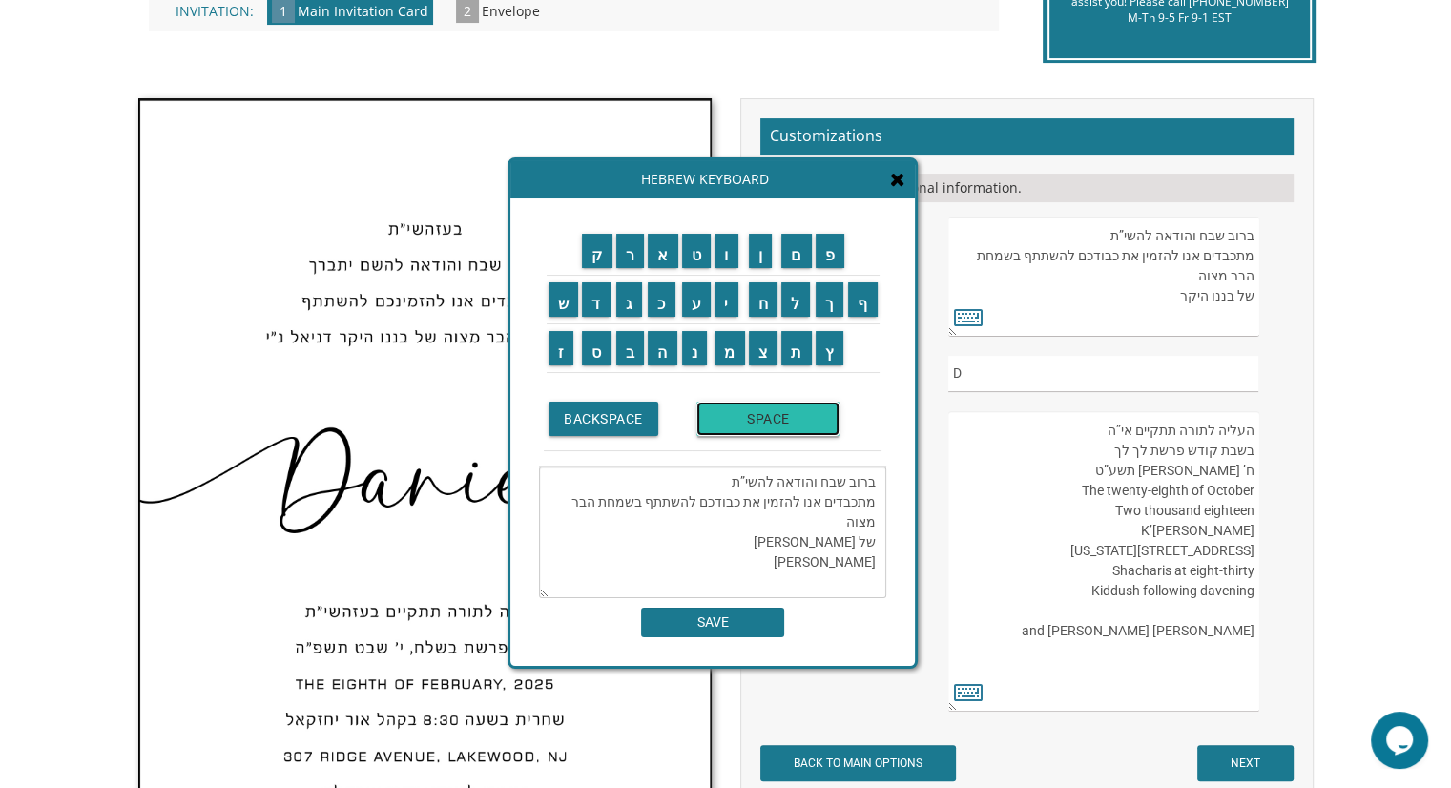
click at [761, 423] on input "SPACE" at bounding box center [767, 419] width 143 height 34
click at [665, 257] on input "א" at bounding box center [663, 251] width 31 height 34
click at [640, 251] on input "ר" at bounding box center [630, 251] width 29 height 34
click at [725, 290] on input "י" at bounding box center [727, 299] width 24 height 34
click at [668, 342] on input "ה" at bounding box center [663, 348] width 30 height 34
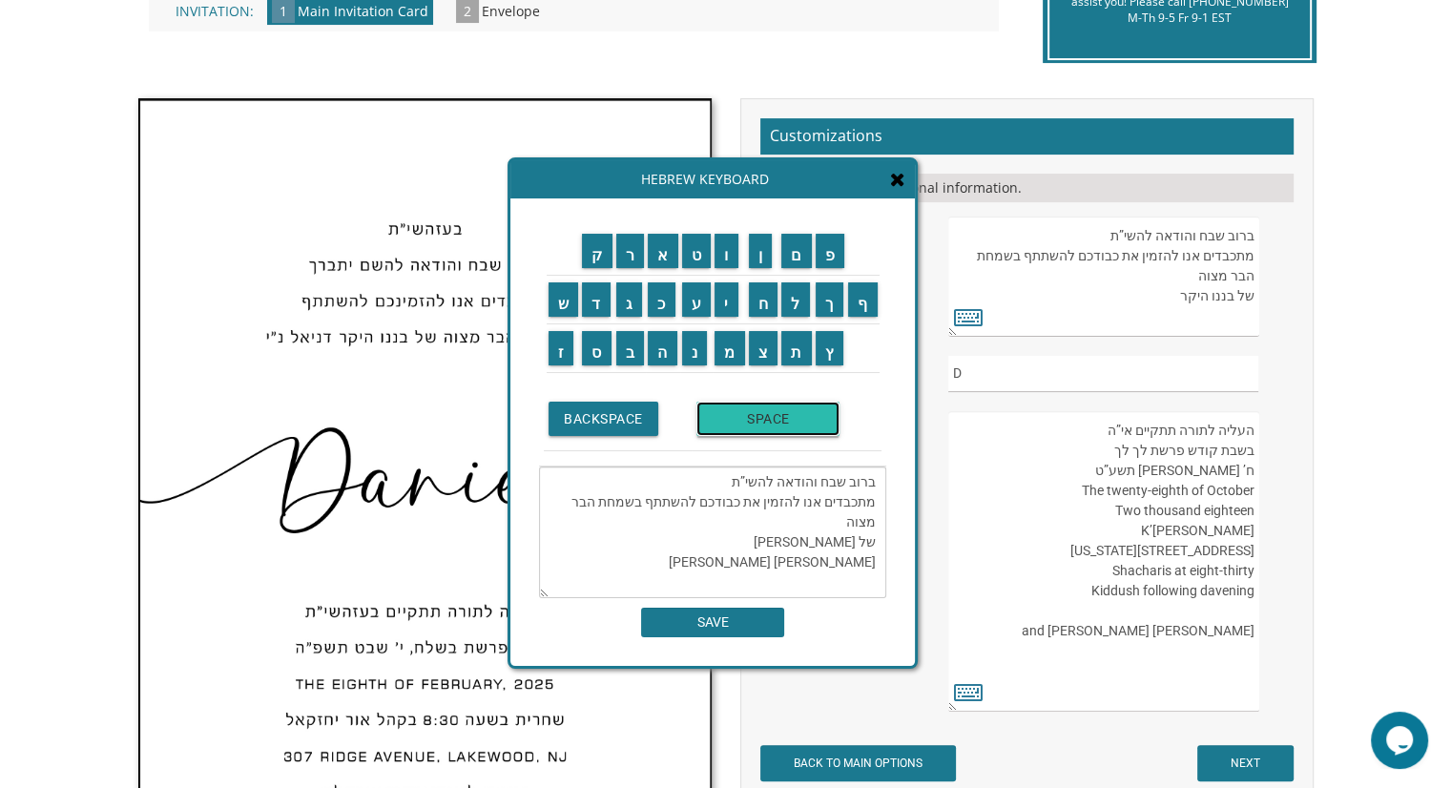
click at [771, 420] on input "SPACE" at bounding box center [767, 419] width 143 height 34
click at [799, 290] on input "ל" at bounding box center [795, 299] width 29 height 34
click at [723, 295] on input "י" at bounding box center [727, 299] width 24 height 34
click at [628, 349] on input "ב" at bounding box center [630, 348] width 29 height 34
type textarea "ברוב שבח והודאה להשי”ת מתכבדים אנו להזמין את כבודכם להשתתף בשמחת הבר מצוה של בנ…"
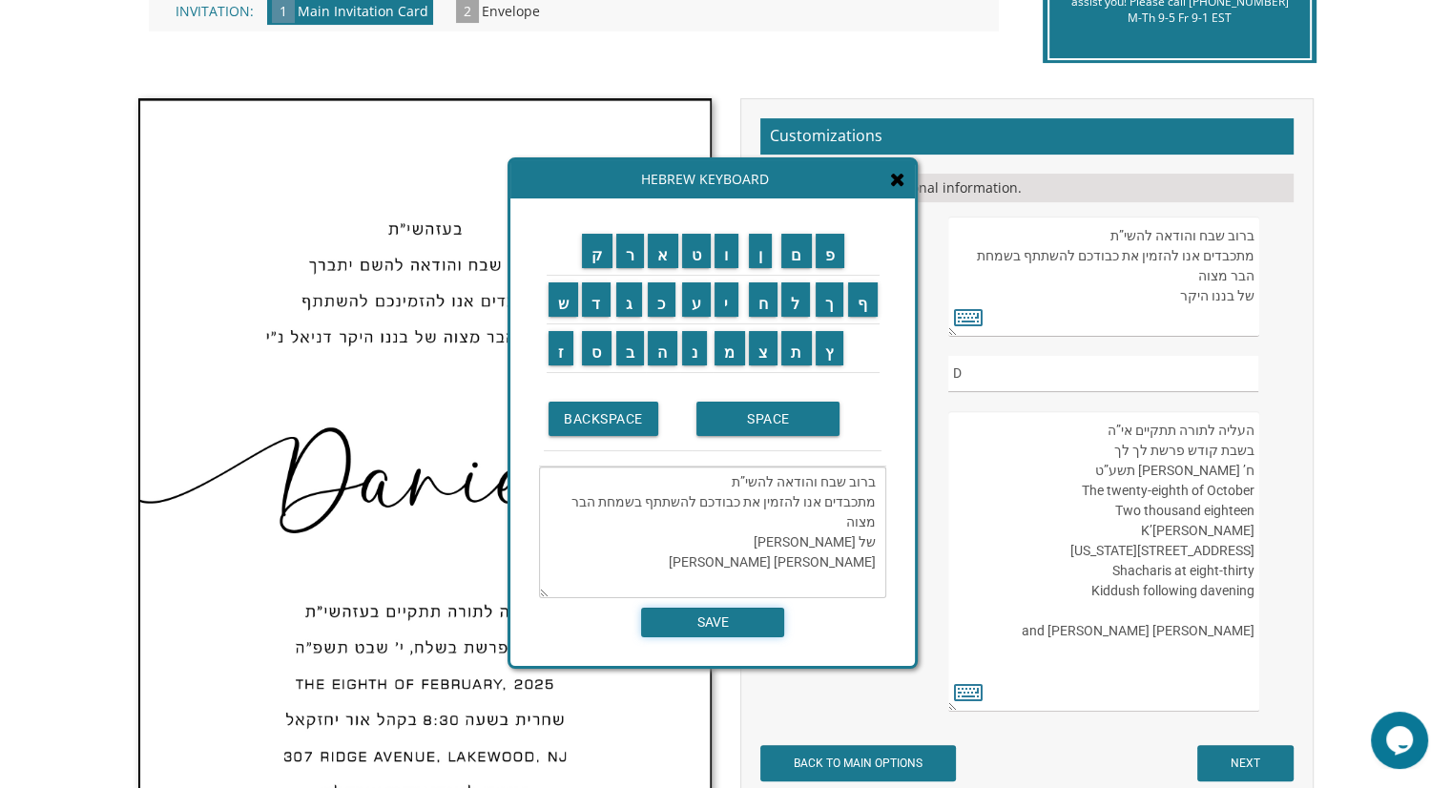
click at [723, 616] on input "SAVE" at bounding box center [712, 623] width 143 height 30
type textarea "ברוב שבח והודאה להשי”ת מתכבדים אנו להזמין את כבודכם להשתתף בשמחת הבר מצוה של בנ…"
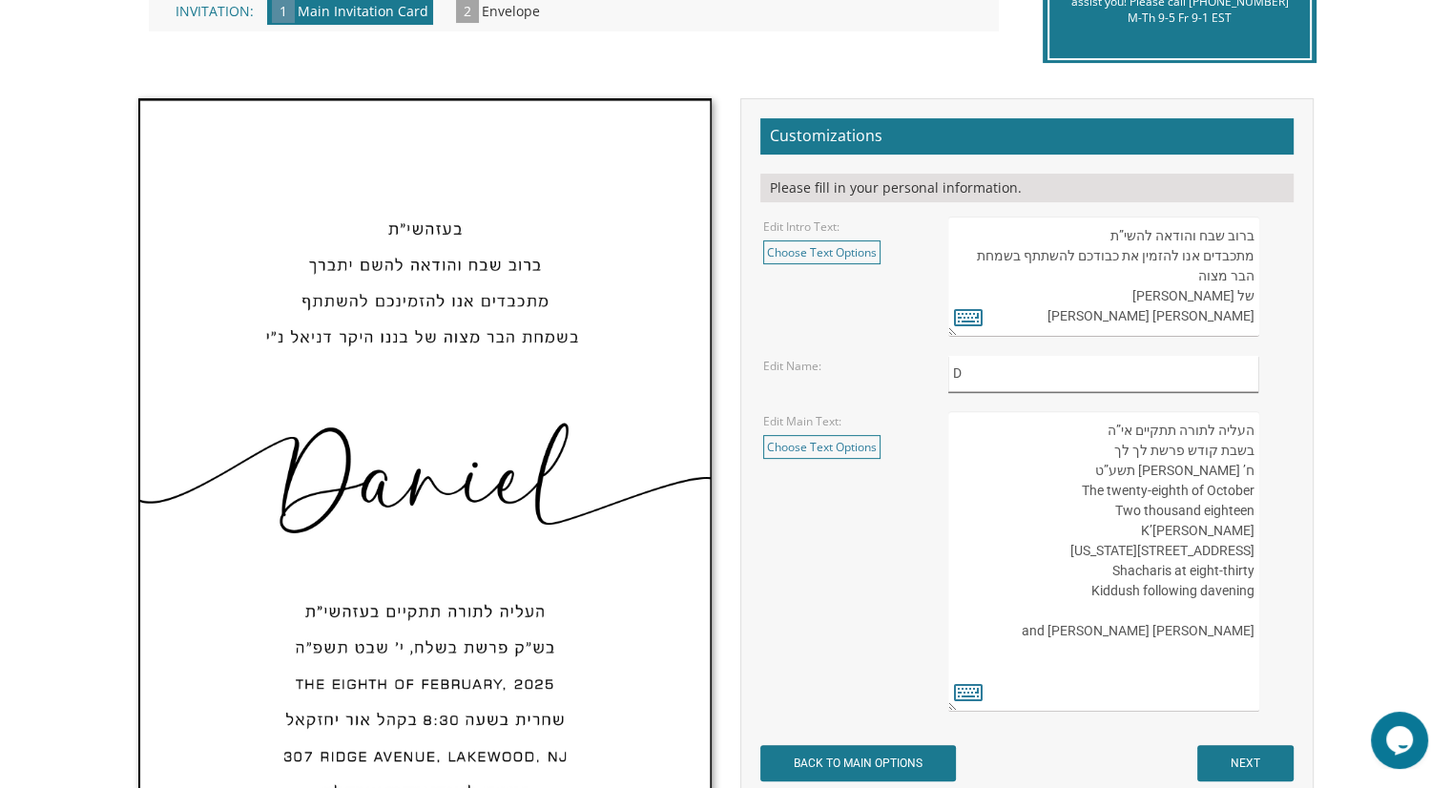
click at [1149, 377] on input "D" at bounding box center [1103, 374] width 310 height 37
type input "l"
type input "Leib"
click at [1152, 451] on textarea "העליה לתורה תתקיים אי”ה בשבת קודש פרשת לך לך ח’ חשון תשע”ט The twenty-eighth of…" at bounding box center [1103, 561] width 310 height 301
click at [1141, 449] on textarea "העליה לתורה תתקיים אי”ה בשבת קודש פרשת לך לך ח’ חשון תשע”ט The twenty-eighth of…" at bounding box center [1103, 561] width 310 height 301
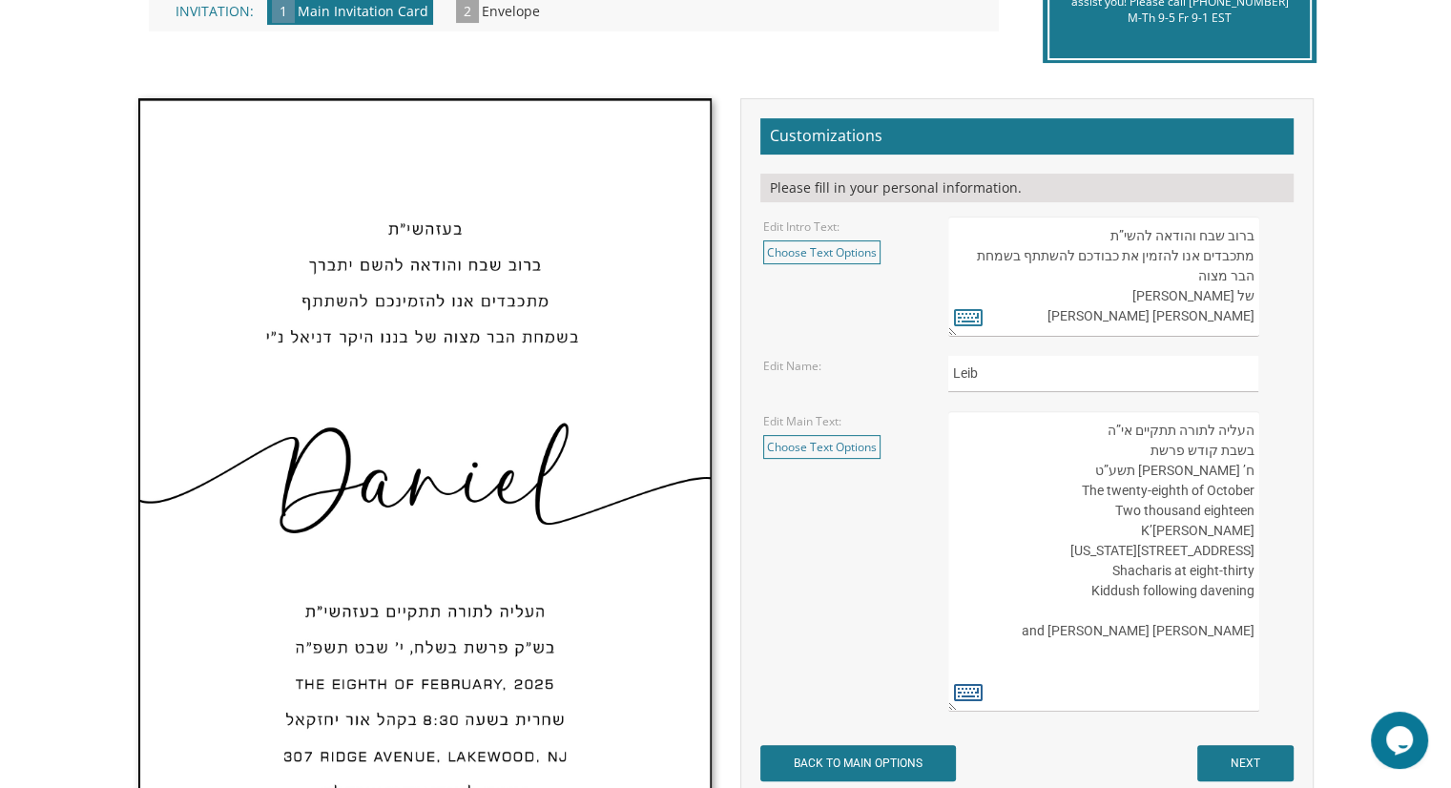
type textarea "העליה לתורה תתקיים אי”ה בשבת קודש פרשת ח’ חשון תשע”ט The twenty-eighth of Octob…"
click at [967, 698] on icon at bounding box center [968, 691] width 29 height 27
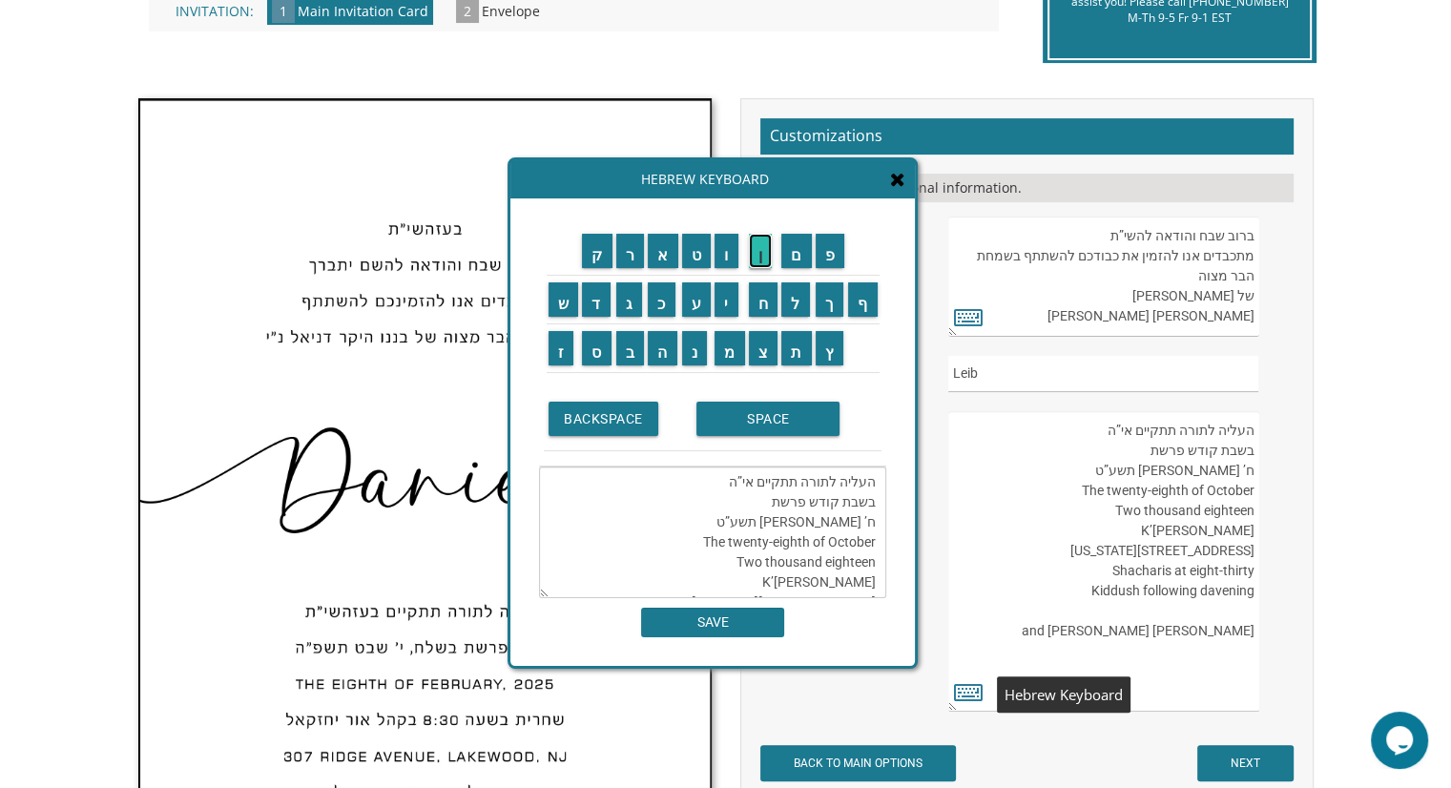
click at [754, 255] on input "ן" at bounding box center [761, 251] width 24 height 34
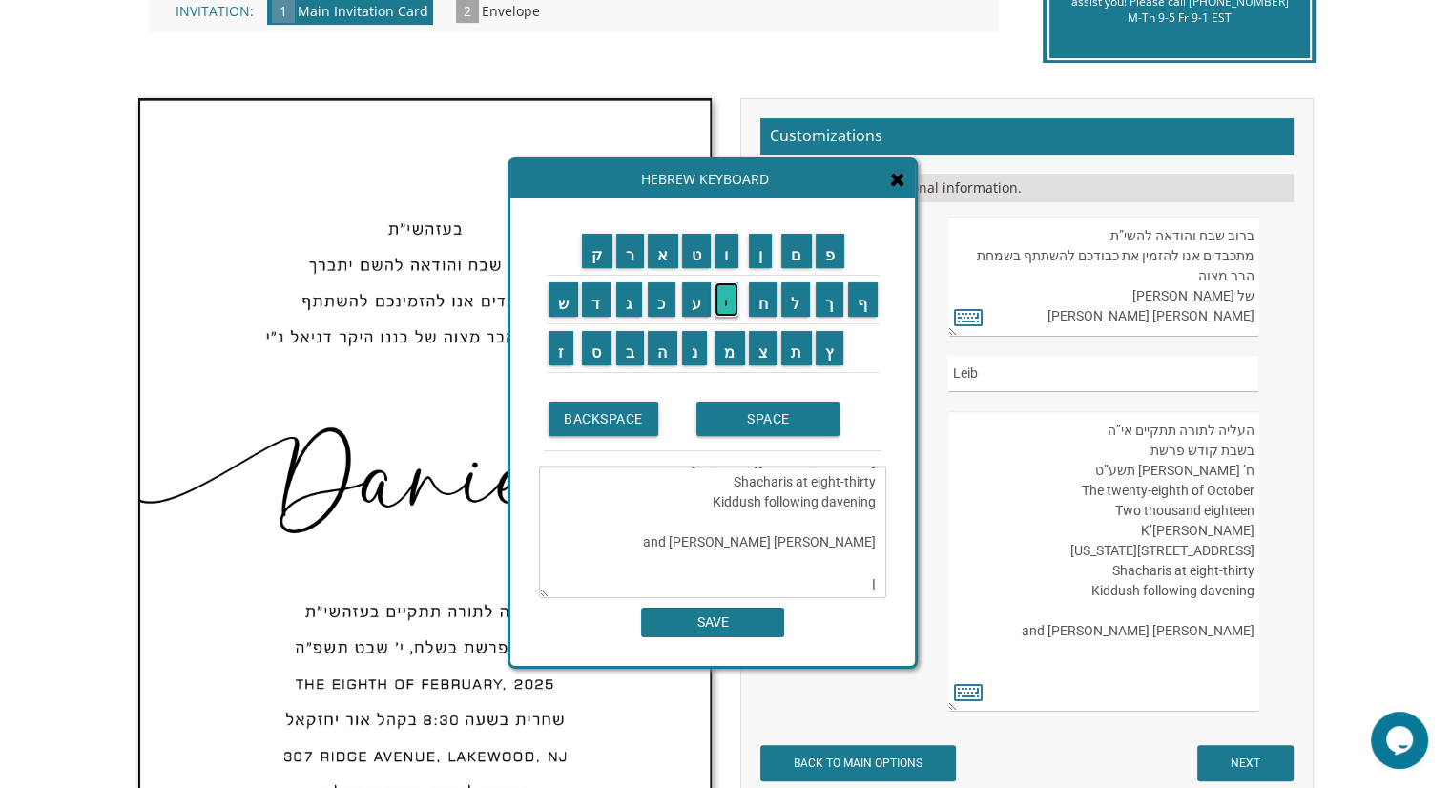
click at [730, 301] on input "י" at bounding box center [727, 299] width 24 height 34
click at [633, 248] on input "ר" at bounding box center [630, 251] width 29 height 34
click at [660, 239] on input "א" at bounding box center [663, 251] width 31 height 34
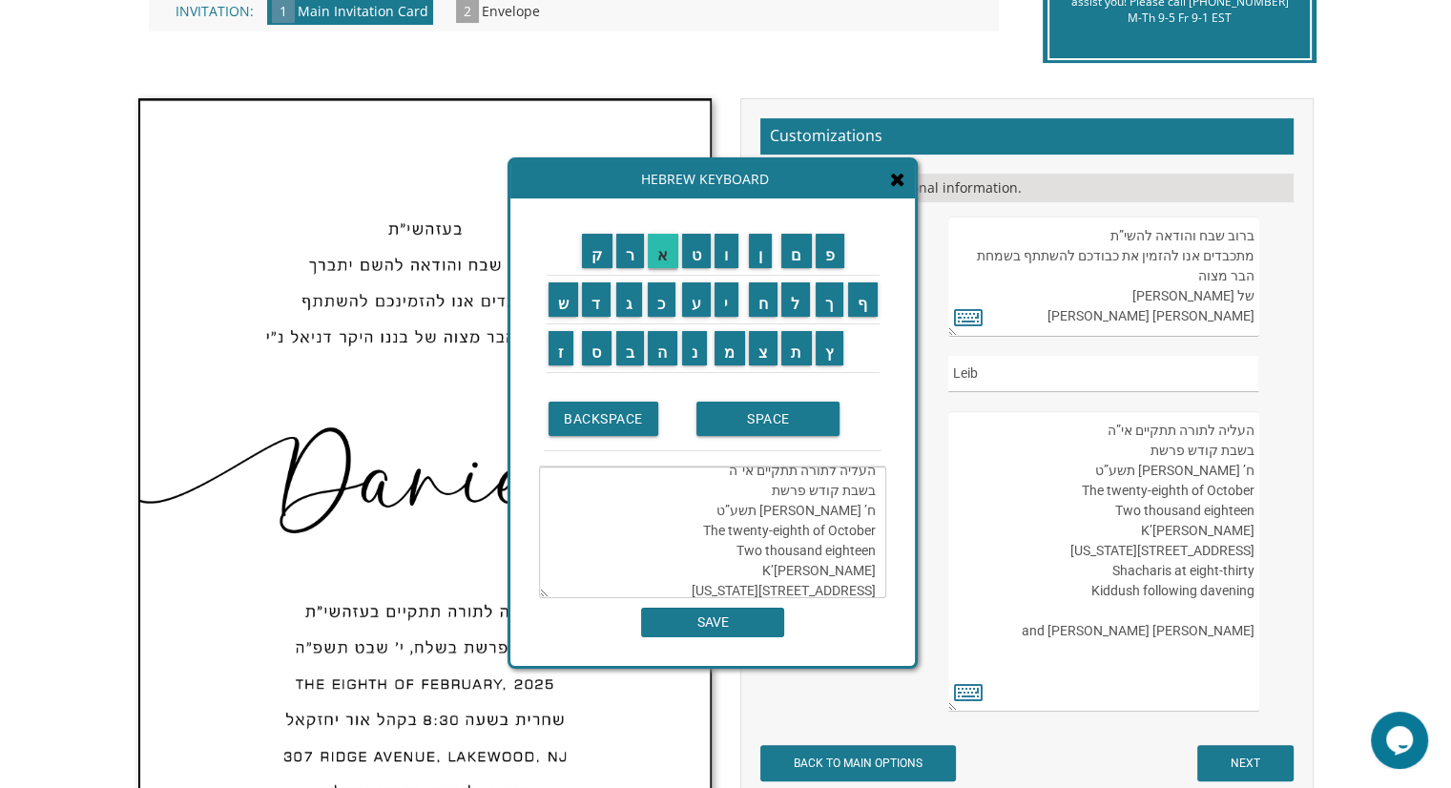
scroll to position [0, 0]
click at [761, 491] on textarea "העליה לתורה תתקיים אי”ה בשבת קודש פרשת ח’ חשון תשע”ט The twenty-eighth of Octob…" at bounding box center [712, 533] width 347 height 132
click at [735, 240] on input "ו" at bounding box center [727, 251] width 24 height 34
click at [725, 300] on input "י" at bounding box center [727, 299] width 24 height 34
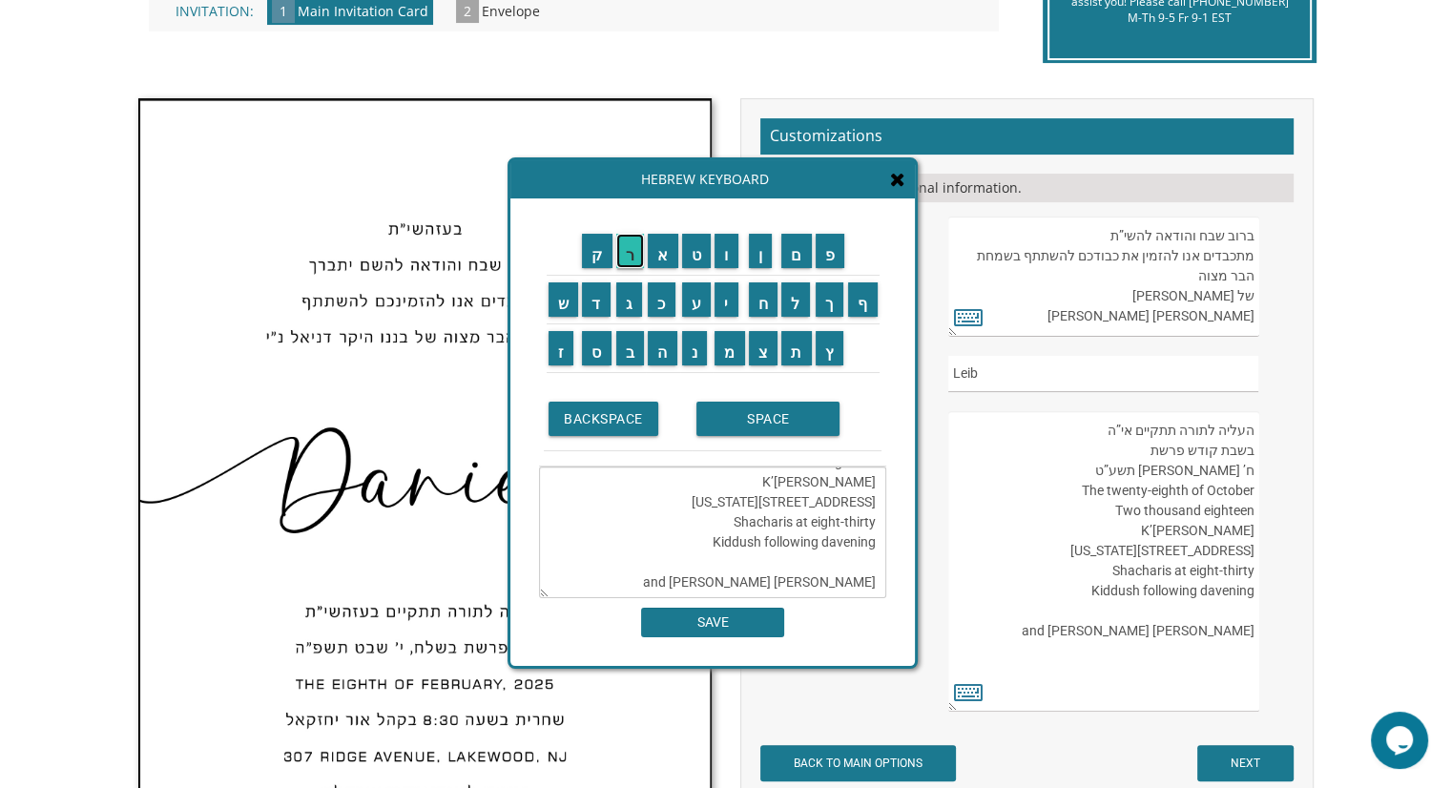
click at [633, 239] on input "ר" at bounding box center [630, 251] width 29 height 34
click at [657, 239] on input "א" at bounding box center [663, 251] width 31 height 34
type textarea "העליה לתורה תתקיים אי”ה בשבת קודש פרשת וירא ח’ חשון תשע”ט The twenty-eighth of …"
click at [750, 629] on input "SAVE" at bounding box center [712, 623] width 143 height 30
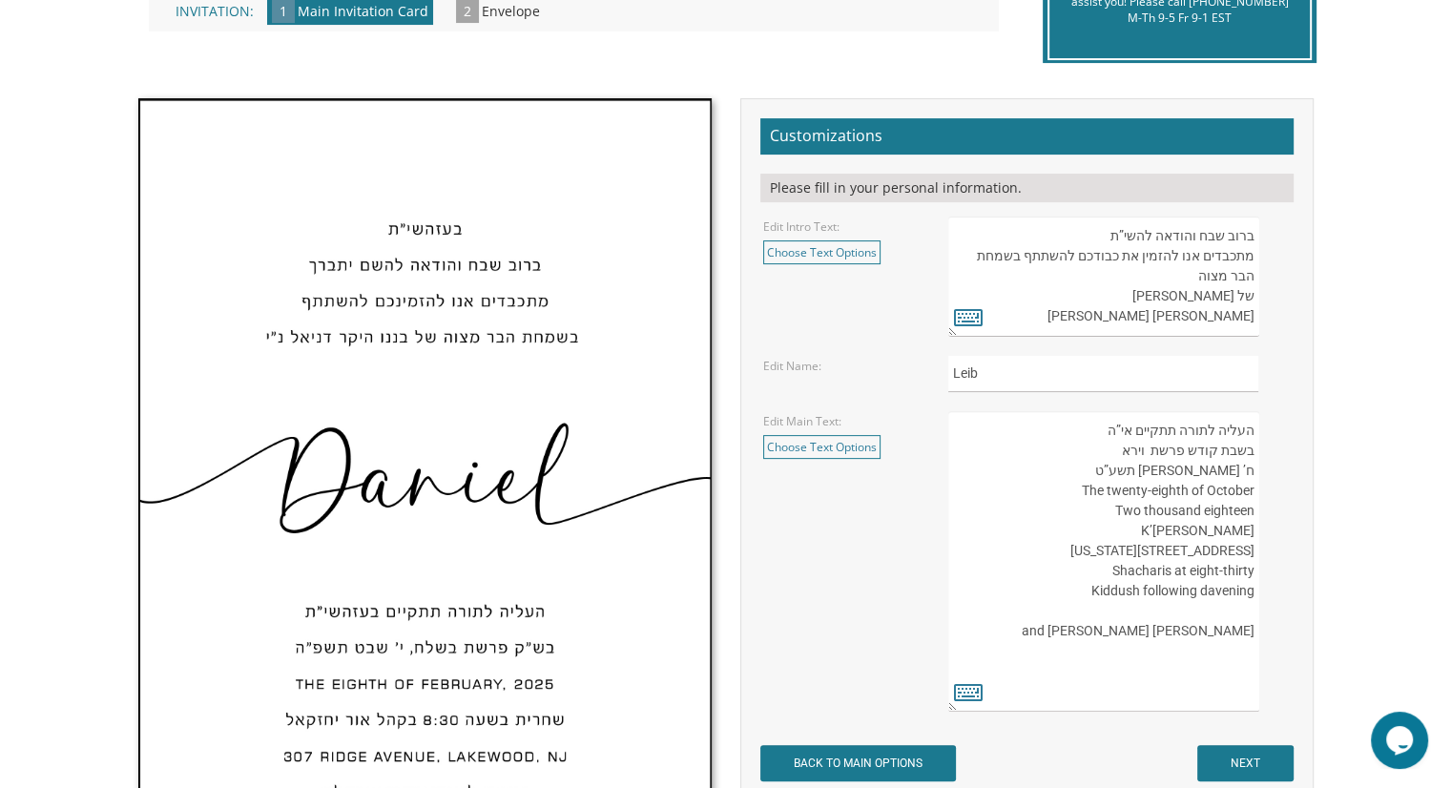
click at [1149, 454] on textarea "העליה לתורה תתקיים אי”ה בשבת קודש פרשת לך לך ח’ חשון תשע”ט The twenty-eighth of…" at bounding box center [1103, 561] width 310 height 301
click at [1242, 475] on textarea "העליה לתורה תתקיים אי”ה בשבת קודש פרשת לך לך ח’ חשון תשע”ט The twenty-eighth of…" at bounding box center [1103, 561] width 310 height 301
click at [1252, 469] on textarea "העליה לתורה תתקיים אי”ה בשבת קודש פרשת לך לך ח’ חשון תשע”ט The twenty-eighth of…" at bounding box center [1103, 561] width 310 height 301
type textarea "העליה לתורה תתקיים אי”ה בשבת קודש פרשת וירא ח’ חשון תשע”ט The twenty-eighth of …"
click at [954, 688] on icon at bounding box center [968, 691] width 29 height 27
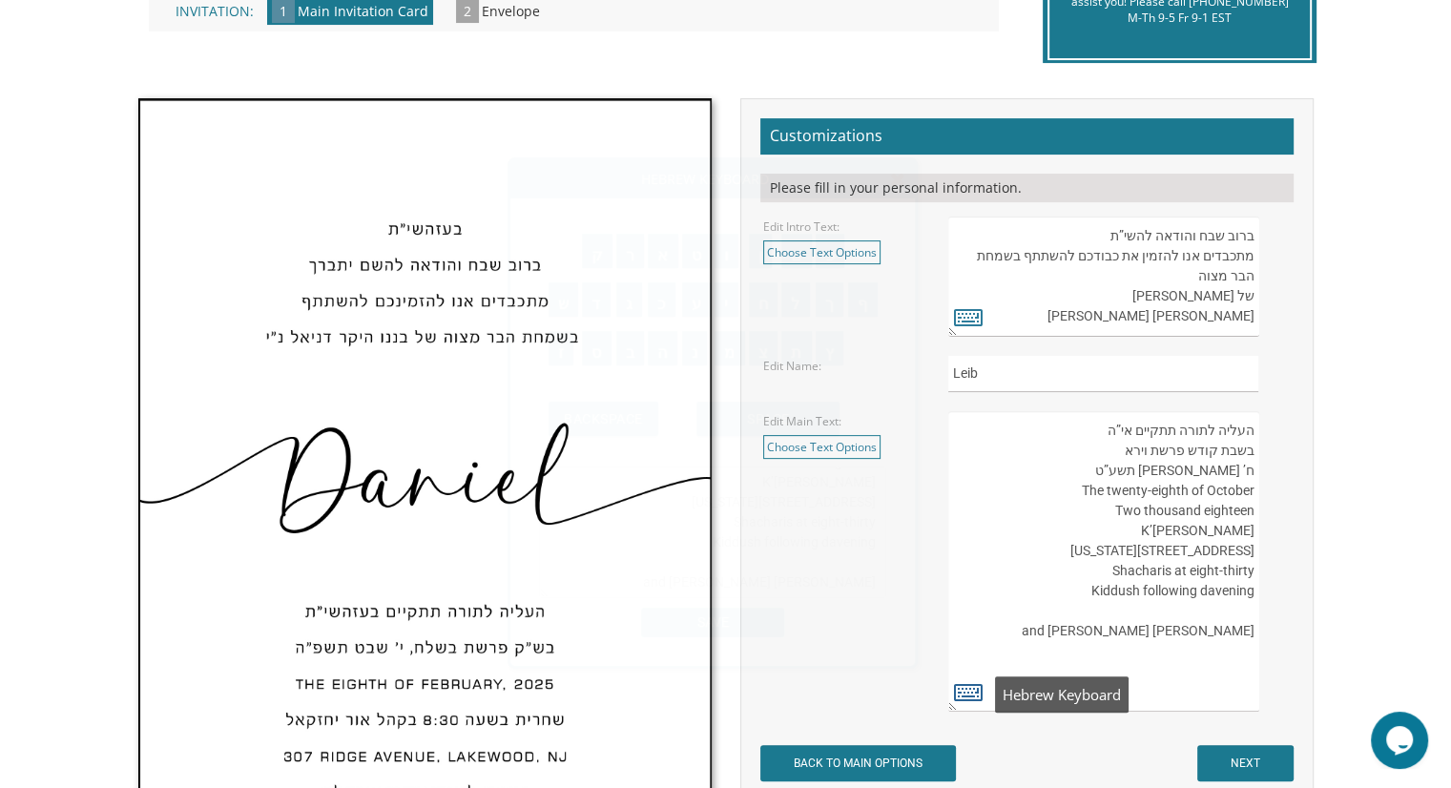
click at [957, 688] on icon at bounding box center [968, 691] width 29 height 27
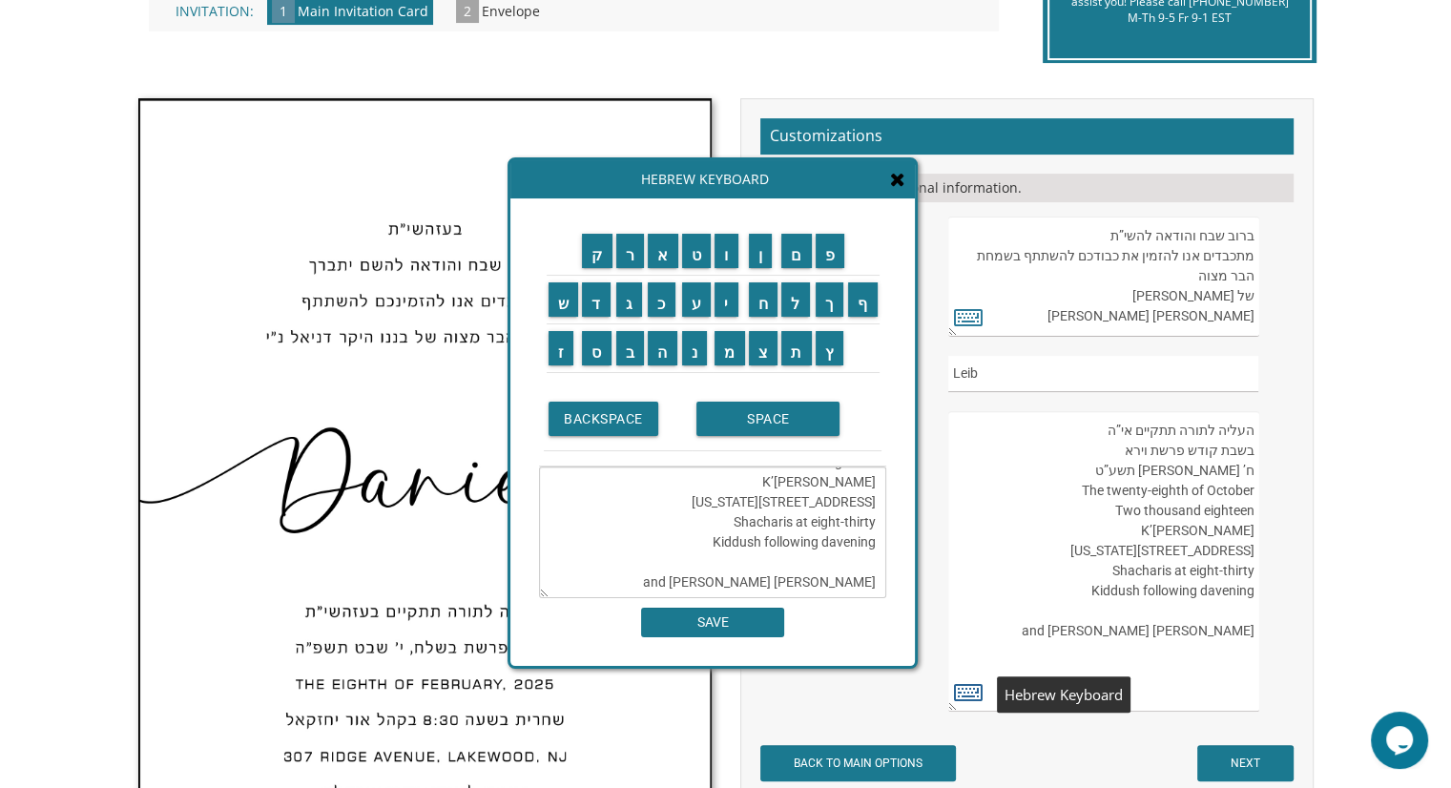
scroll to position [0, 0]
click at [873, 515] on textarea "העליה לתורה תתקיים אי”ה בשבת קודש פרשת וירא ח’ חשון תשע”ט The twenty-eighth of …" at bounding box center [712, 533] width 347 height 132
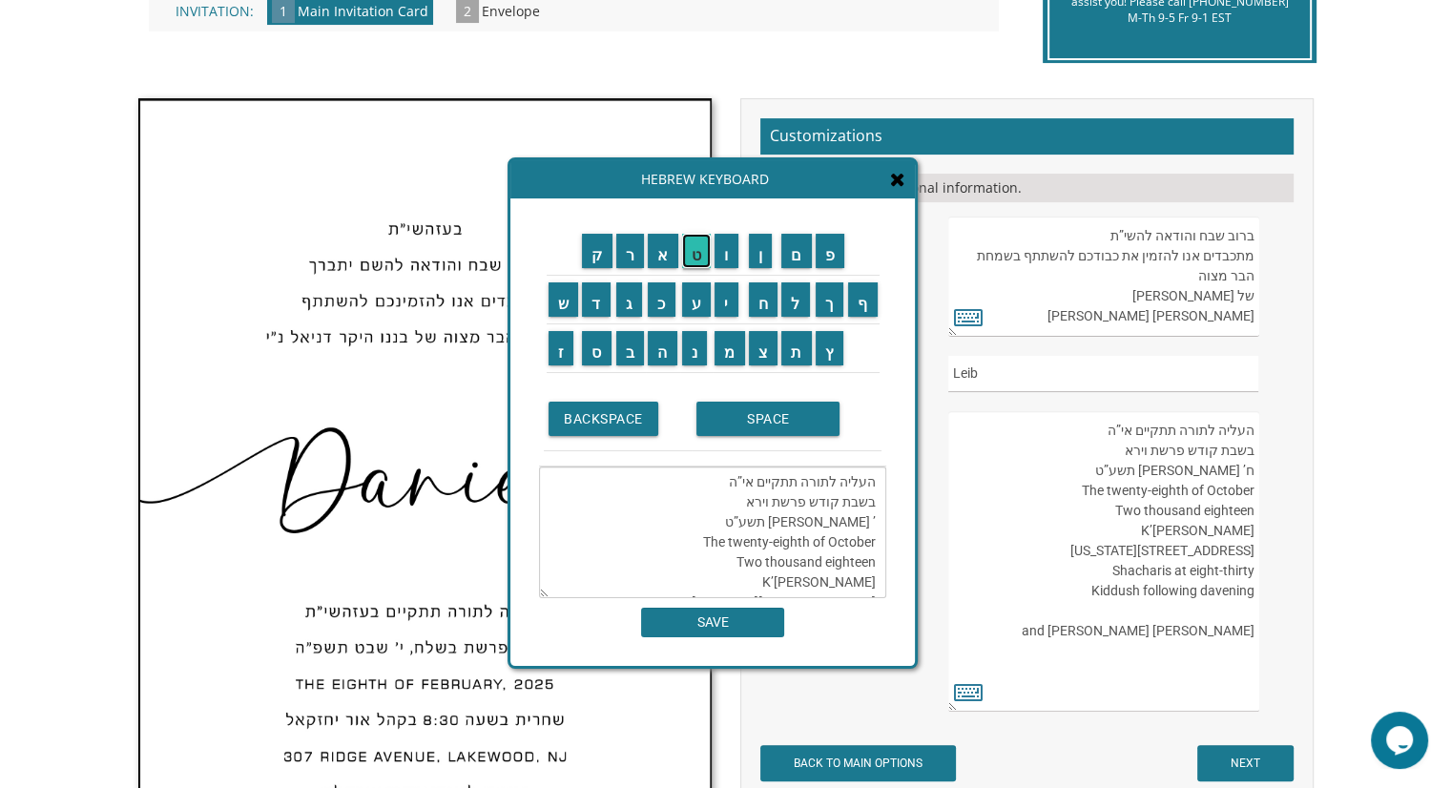
click at [695, 240] on input "ט" at bounding box center [697, 251] width 30 height 34
click at [724, 252] on input "ו" at bounding box center [727, 251] width 24 height 34
click at [692, 247] on input "ט" at bounding box center [697, 251] width 30 height 34
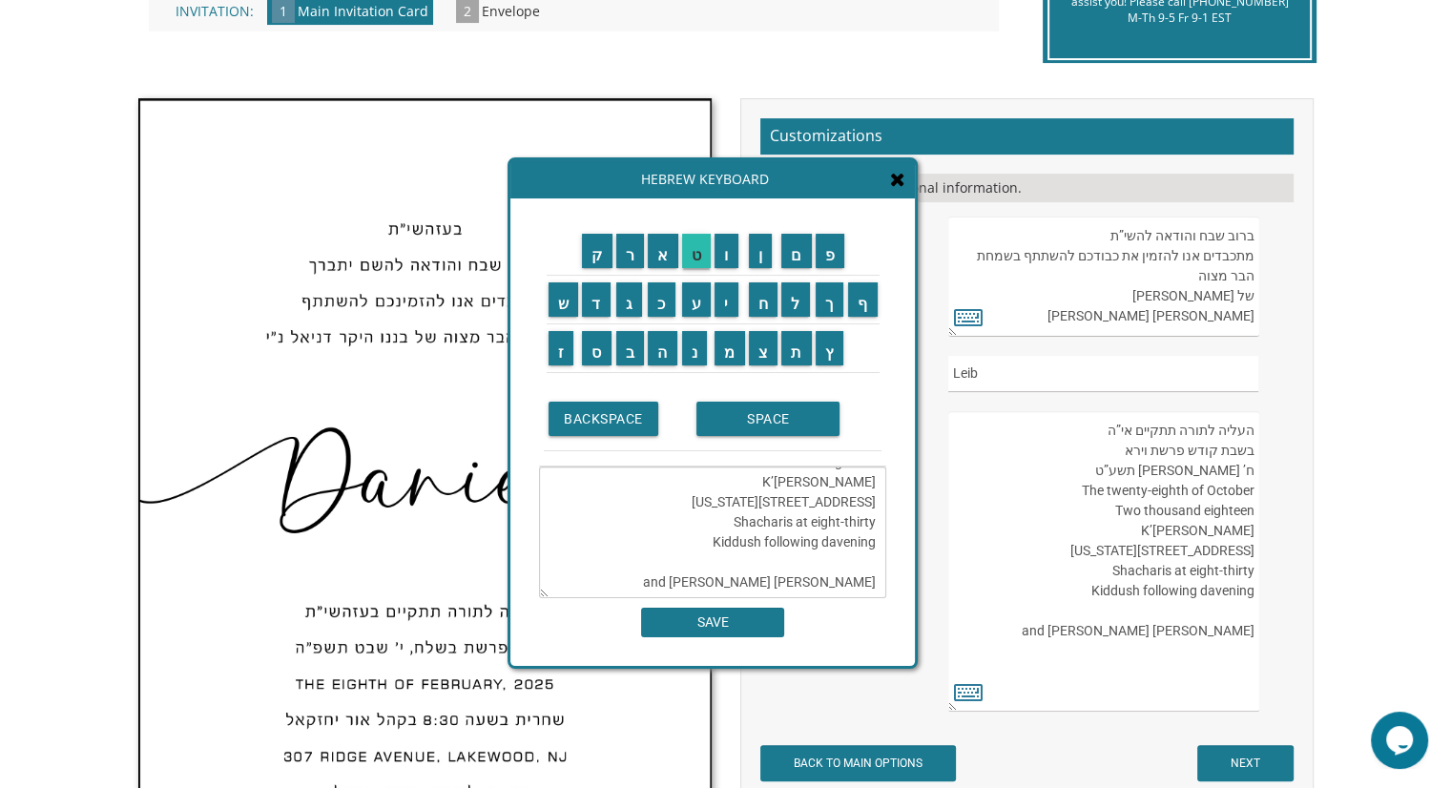
scroll to position [46, 0]
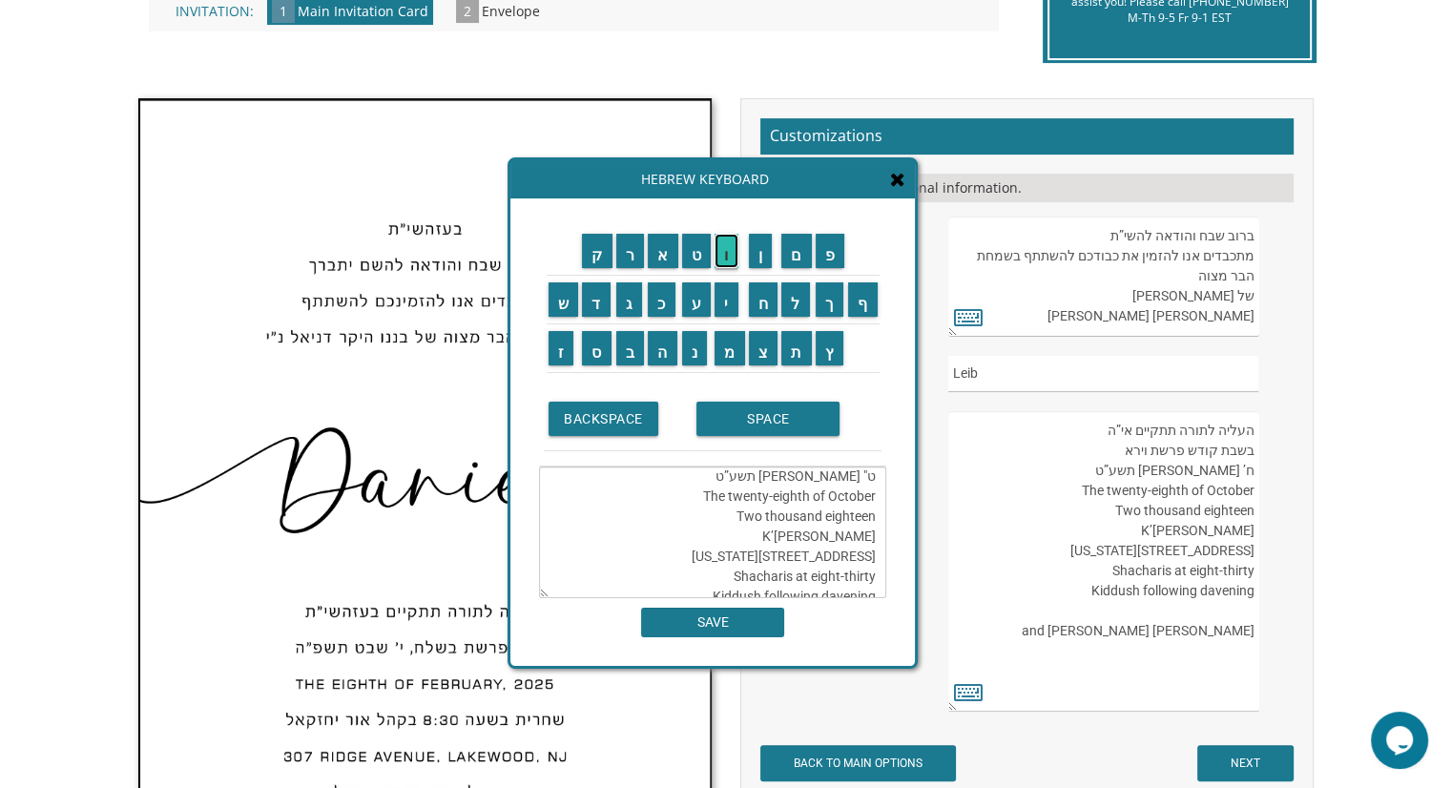
click at [725, 247] on input "ו" at bounding box center [727, 251] width 24 height 34
click at [809, 521] on textarea "העליה לתורה תתקיים אי”ה בשבת קודש פרשת וירא ט"ו חשון תשע”ט The twenty-eighth of…" at bounding box center [712, 533] width 347 height 132
click at [800, 499] on textarea "העליה לתורה תתקיים אי”ה בשבת קודש פרשת וירא ט"ו חשון תשע”ט The fifth of October…" at bounding box center [712, 533] width 347 height 132
click at [803, 497] on textarea "העליה לתורה תתקיים אי”ה בשבת קודש פרשת וירא ט"ו חשון תשע”ט The fifth of October…" at bounding box center [712, 533] width 347 height 132
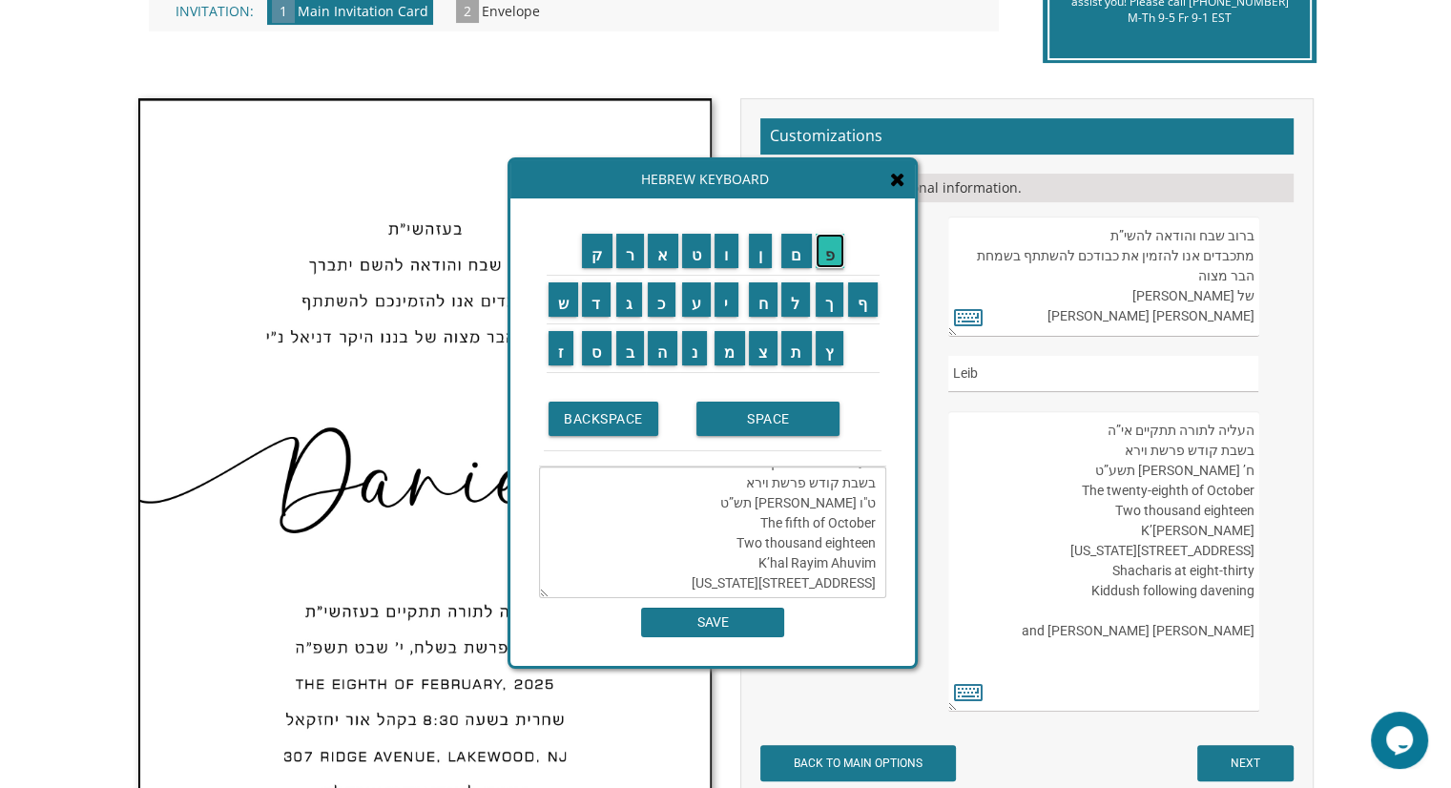
click at [838, 239] on input "פ" at bounding box center [831, 251] width 30 height 34
click at [786, 490] on textarea "העליה לתורה תתקיים אי”ה בשבת קודש פרשת וירא ט"ו חשון תשפ”ט The fifth of October…" at bounding box center [712, 533] width 347 height 132
click at [725, 245] on input "ו" at bounding box center [727, 251] width 24 height 34
type textarea "העליה לתורה תתקיים אי”ה בשבת קודש פרשת וירא ט"ו חשון תשפ”ו The fifth of October…"
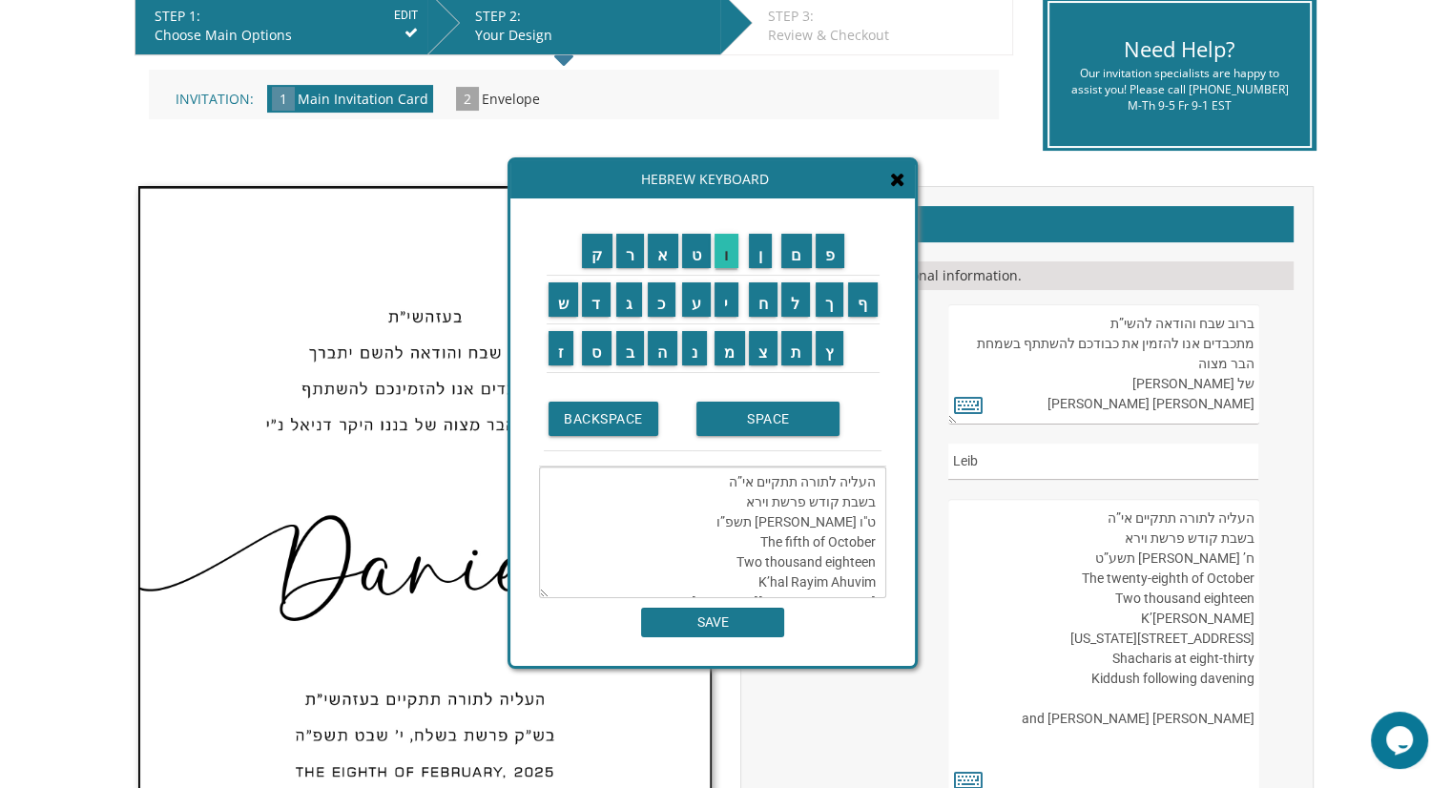
scroll to position [431, 0]
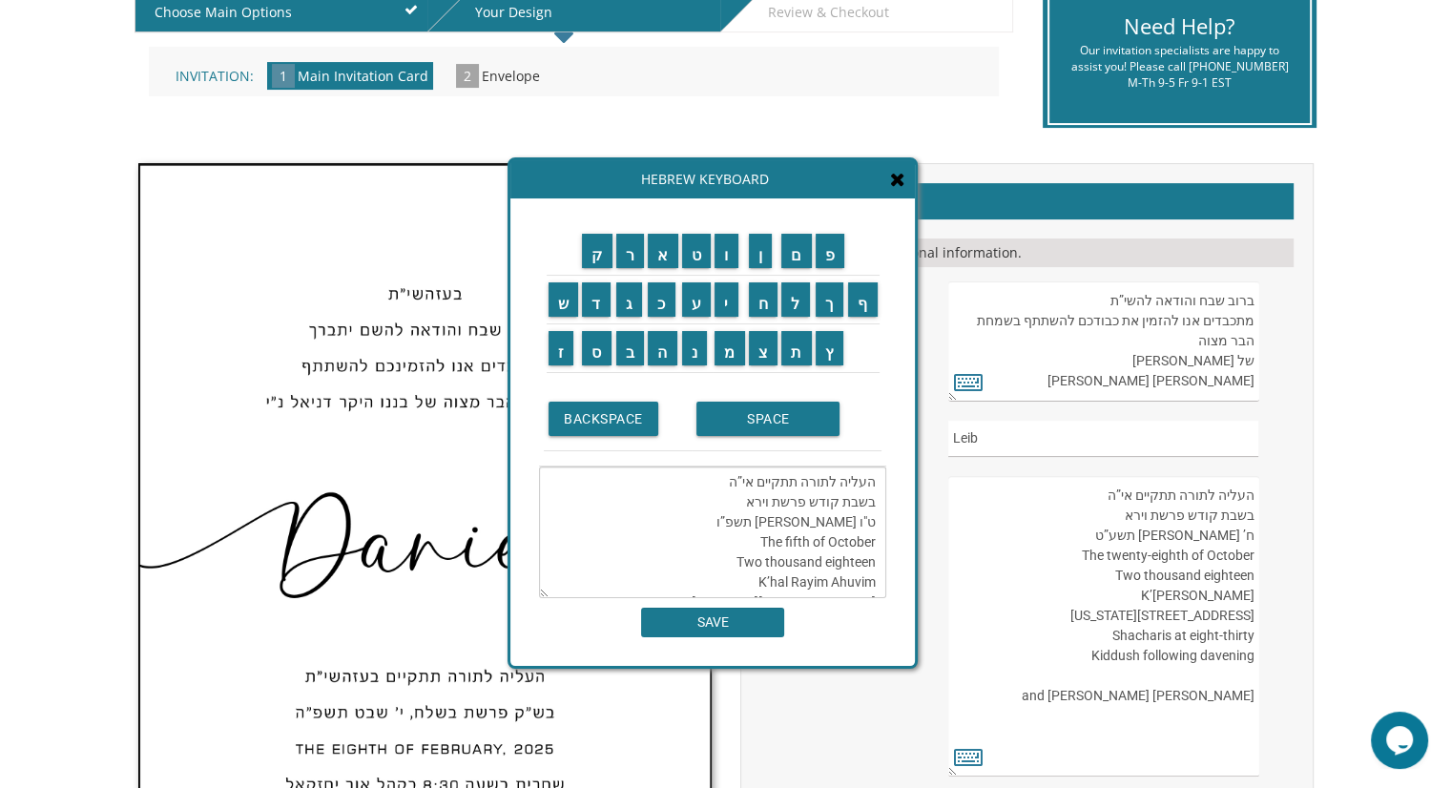
click at [893, 179] on icon at bounding box center [897, 179] width 15 height 19
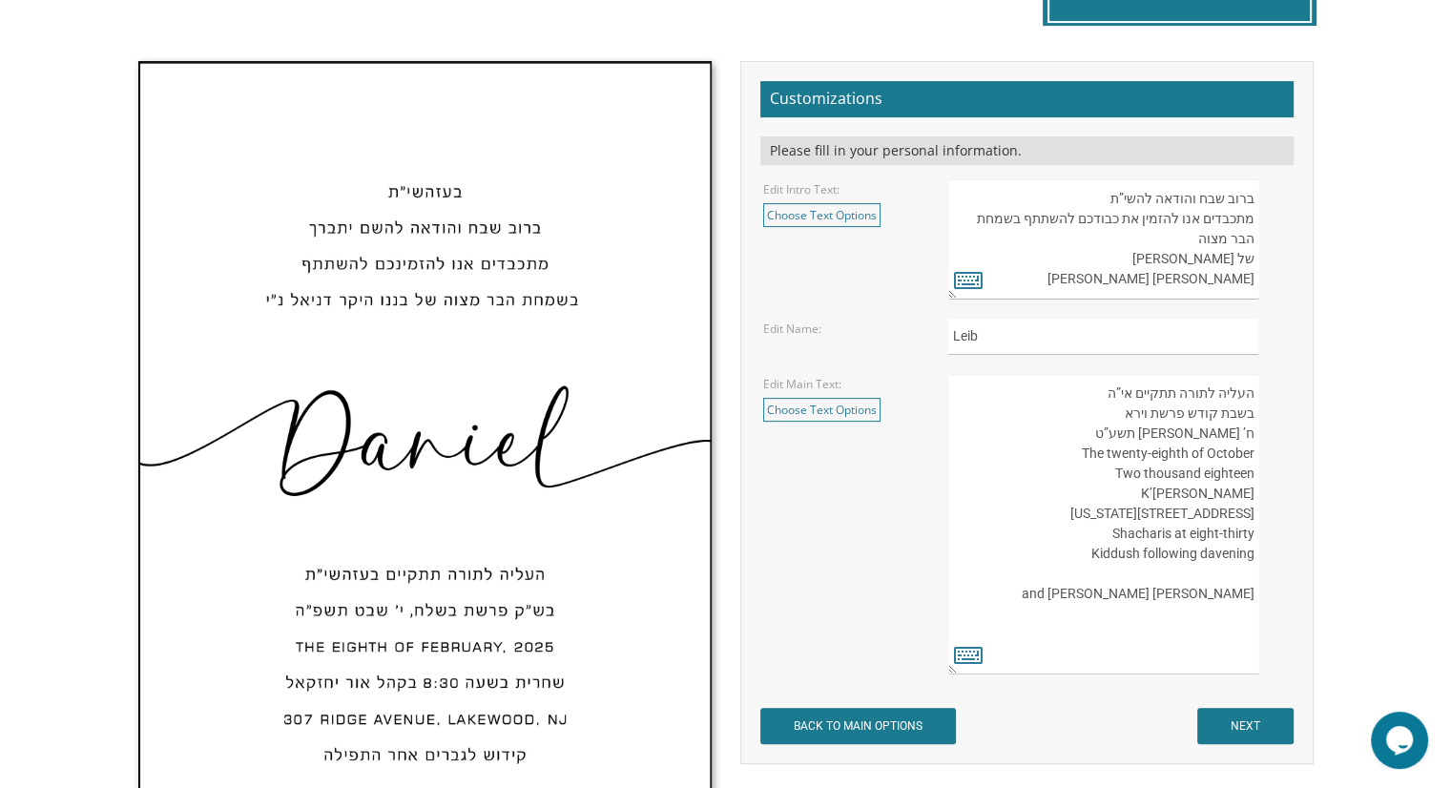
scroll to position [543, 0]
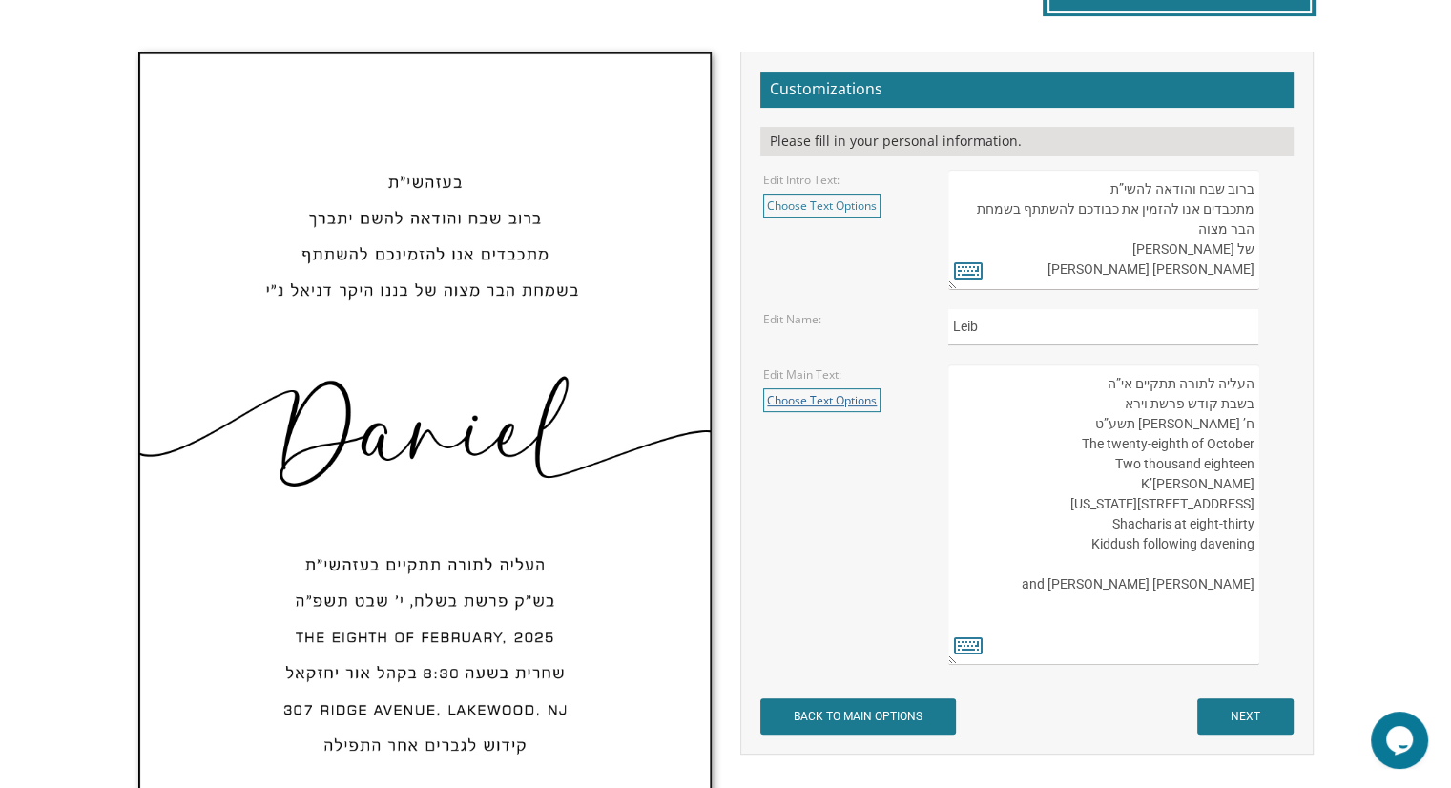
click at [832, 394] on link "Choose Text Options" at bounding box center [821, 400] width 117 height 24
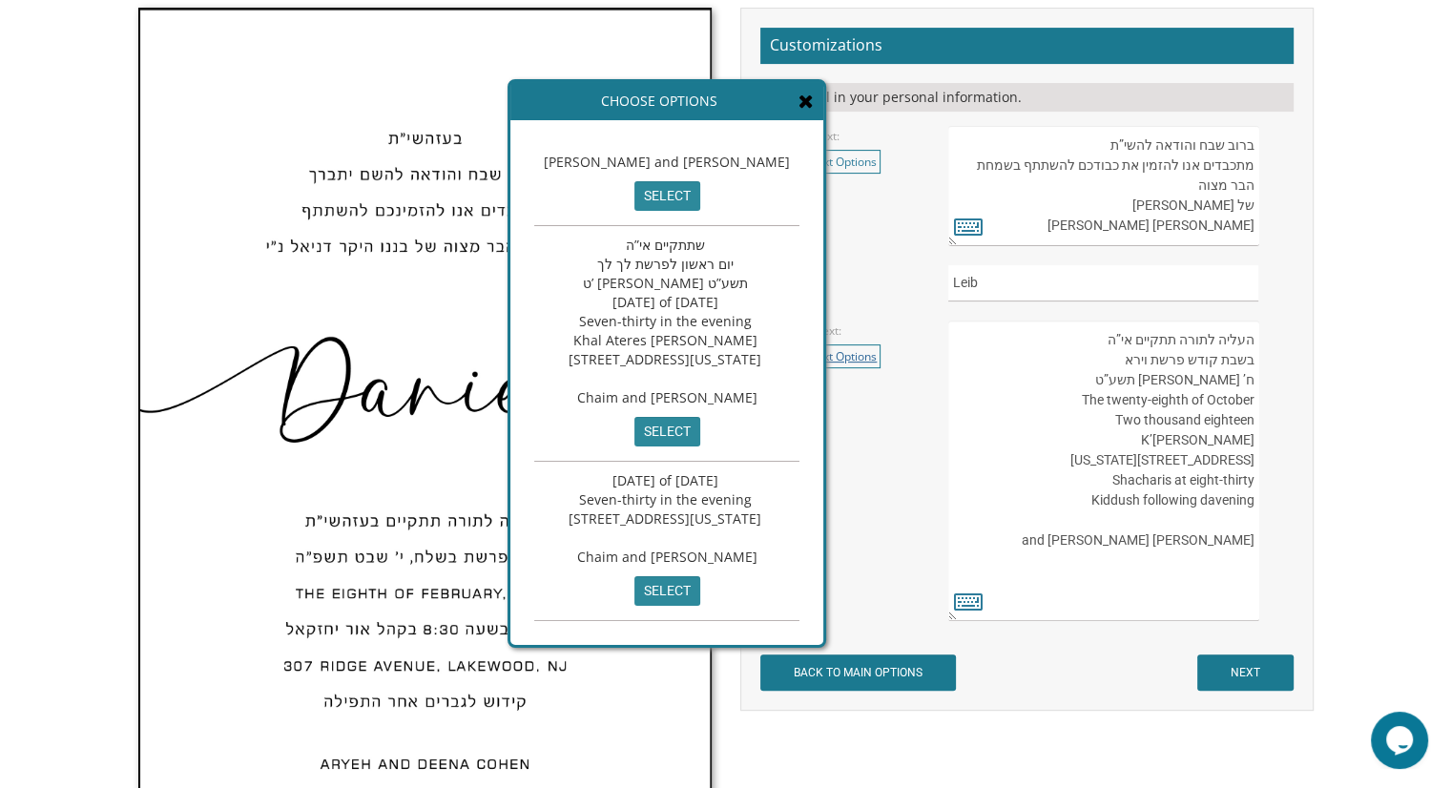
scroll to position [194, 0]
click at [700, 446] on input "select" at bounding box center [667, 432] width 66 height 30
type textarea "שתתקיים אי”ה יום ראשון לפרשת לך לך ט’ חשון תשע”ט Sunday, the twenty-ninth of Oc…"
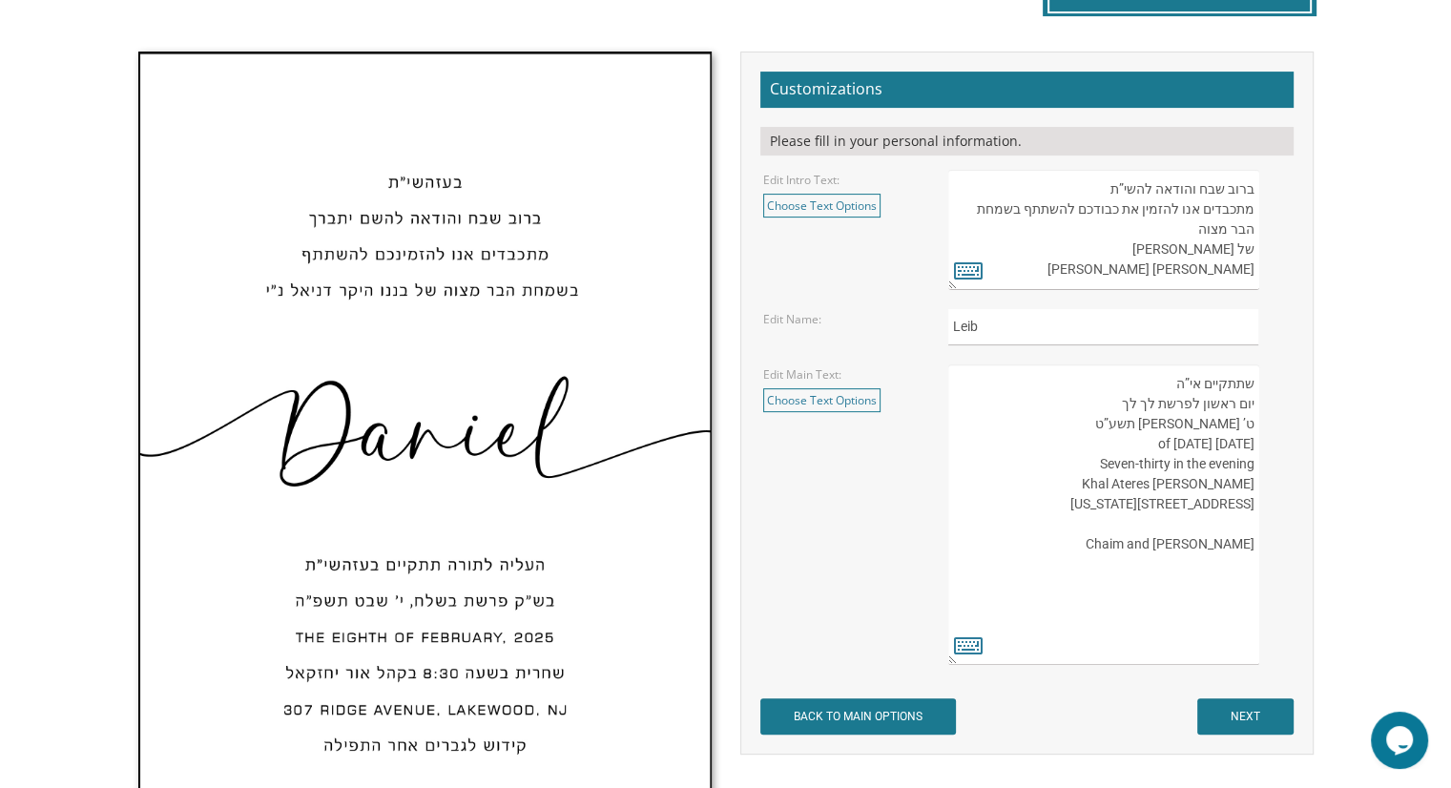
scroll to position [536, 0]
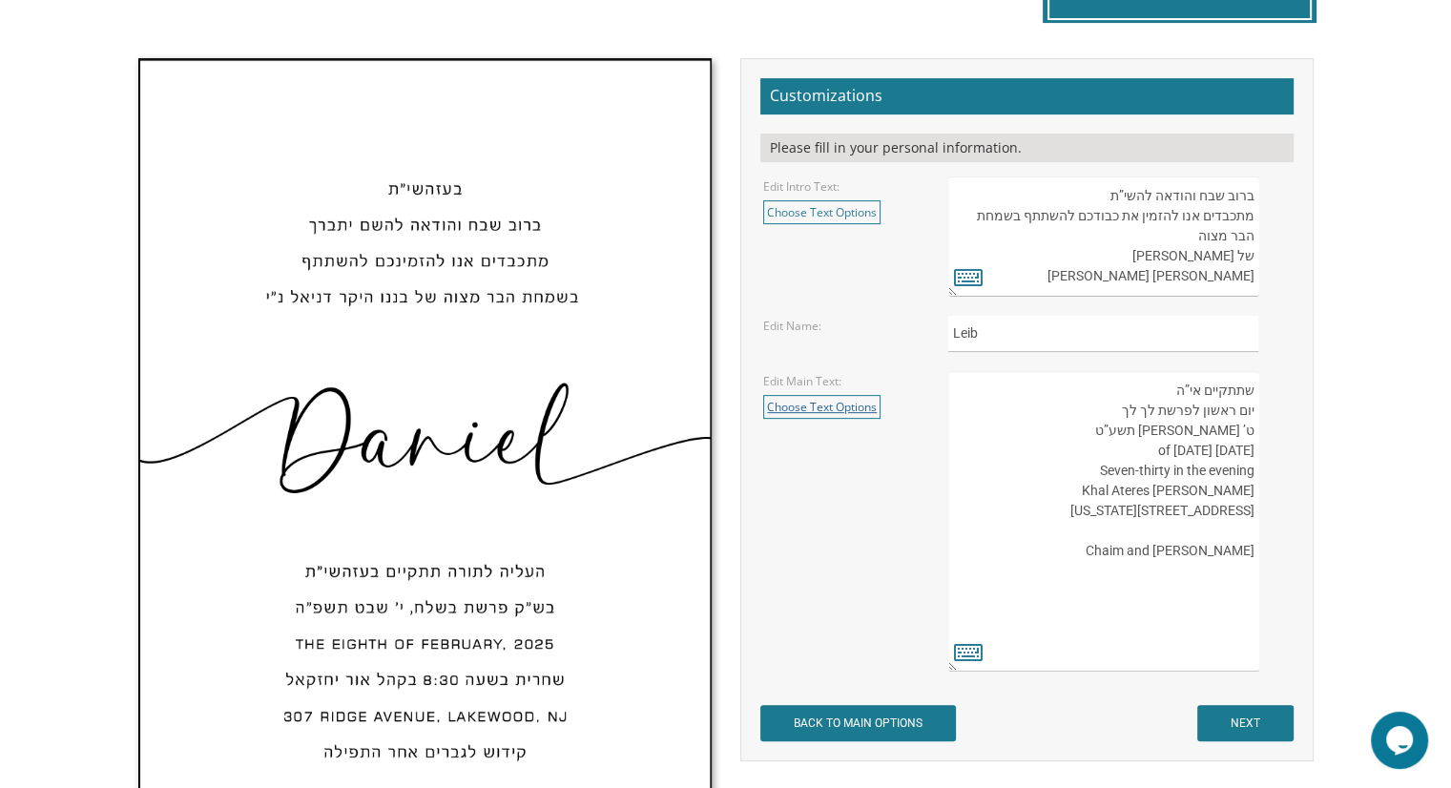
click at [859, 408] on link "Choose Text Options" at bounding box center [821, 407] width 117 height 24
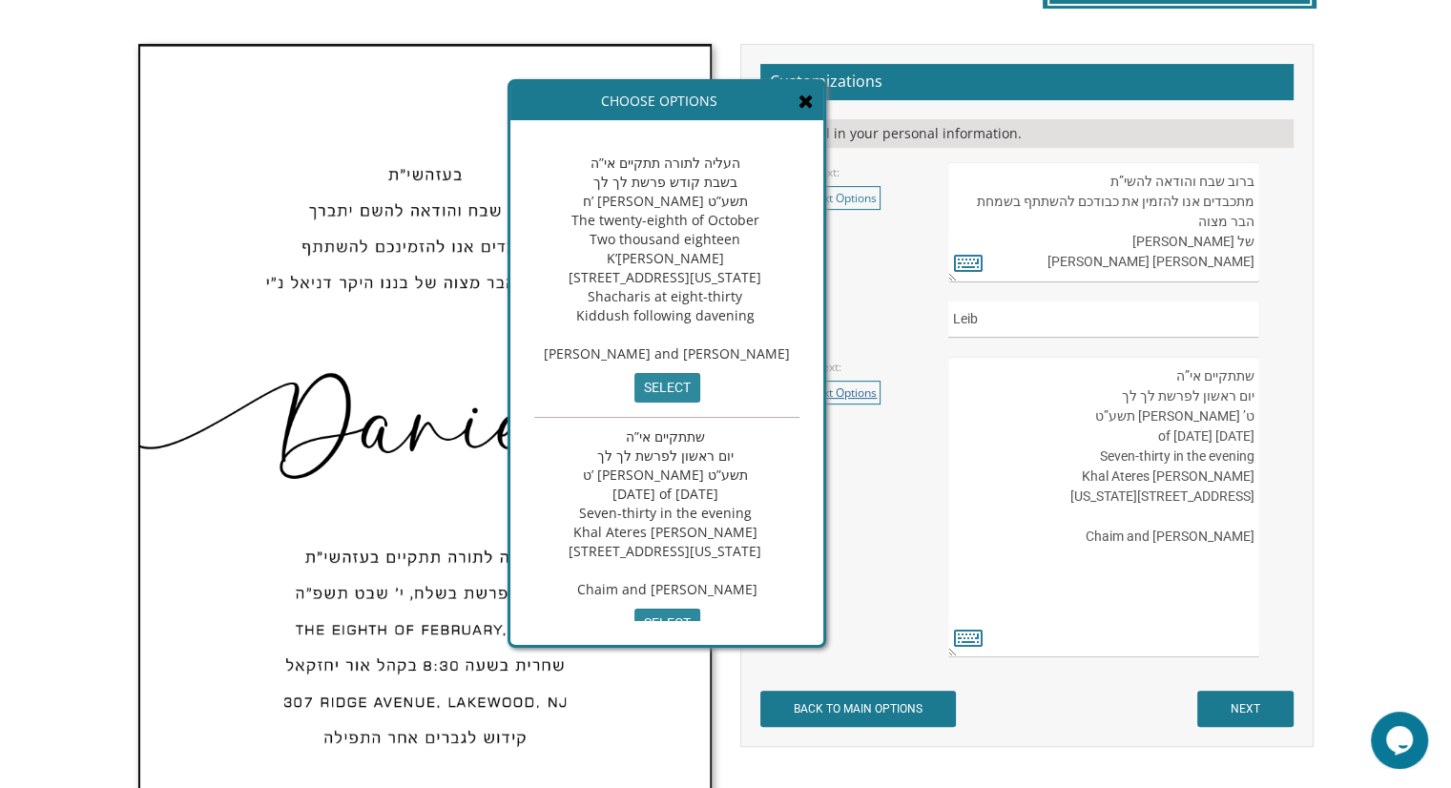
scroll to position [552, 0]
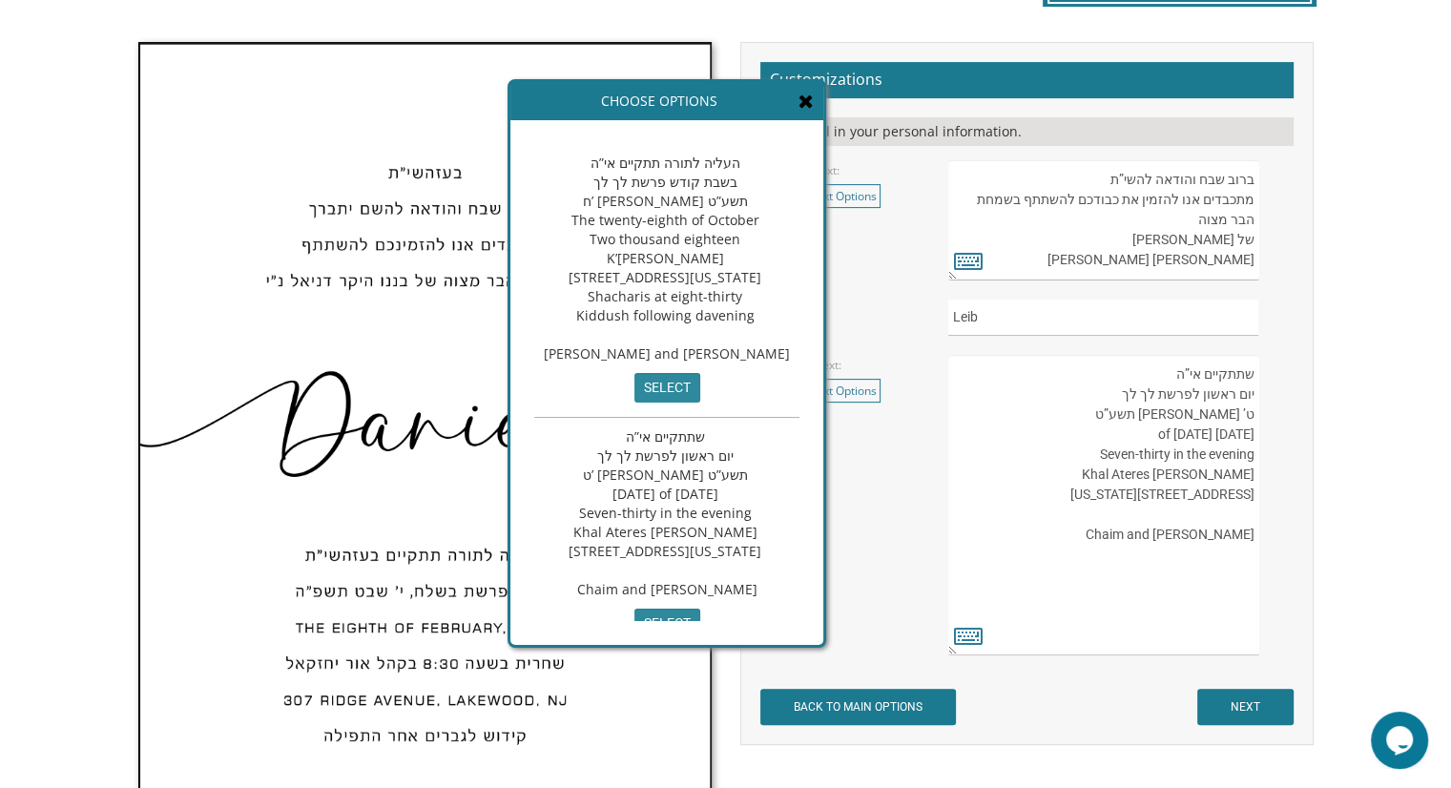
click at [763, 546] on span "שתתקיים אי”ה יום ראשון לפרשת לך לך ט’ חשון תשע”ט Sunday, the twenty-ninth of Oc…" at bounding box center [667, 512] width 197 height 171
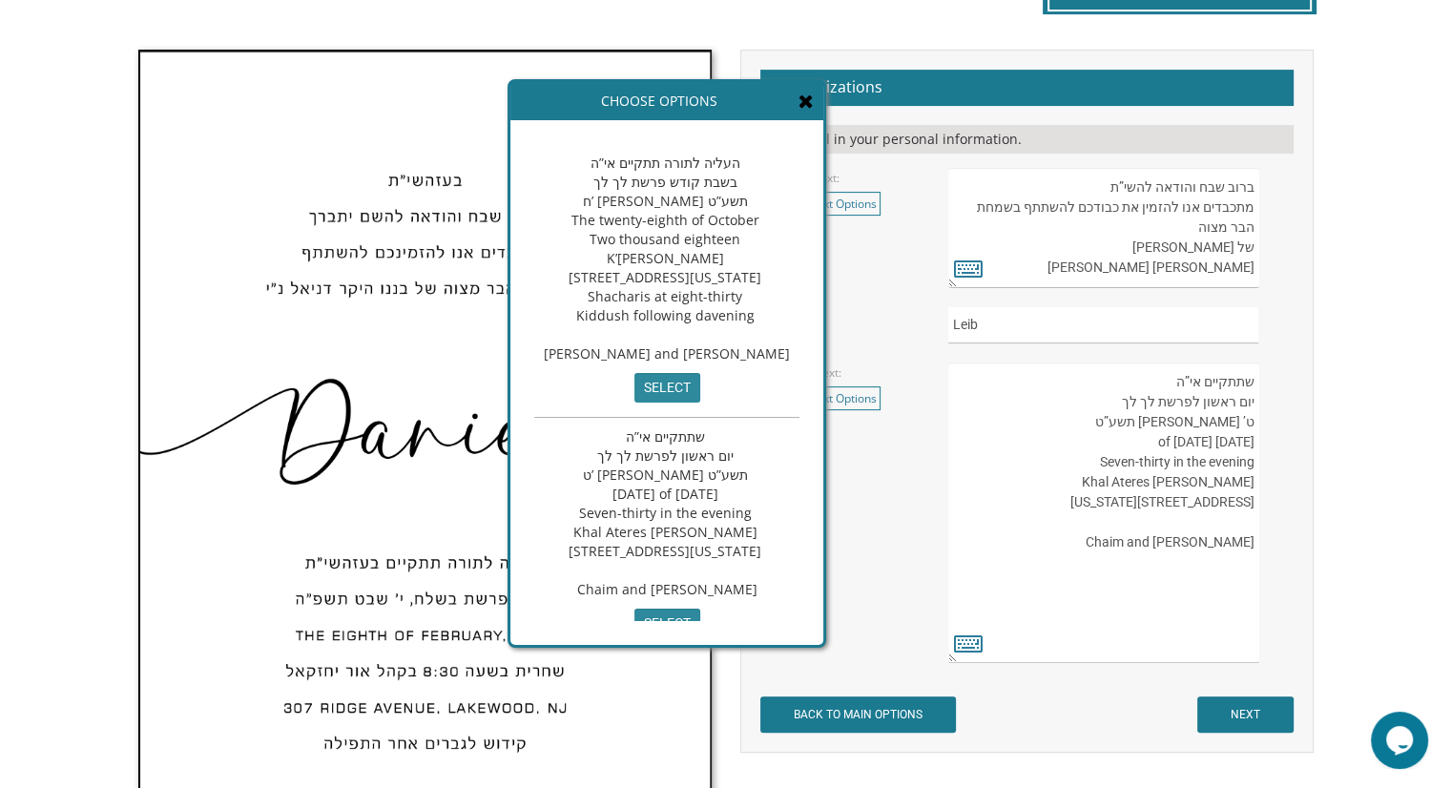
scroll to position [547, 0]
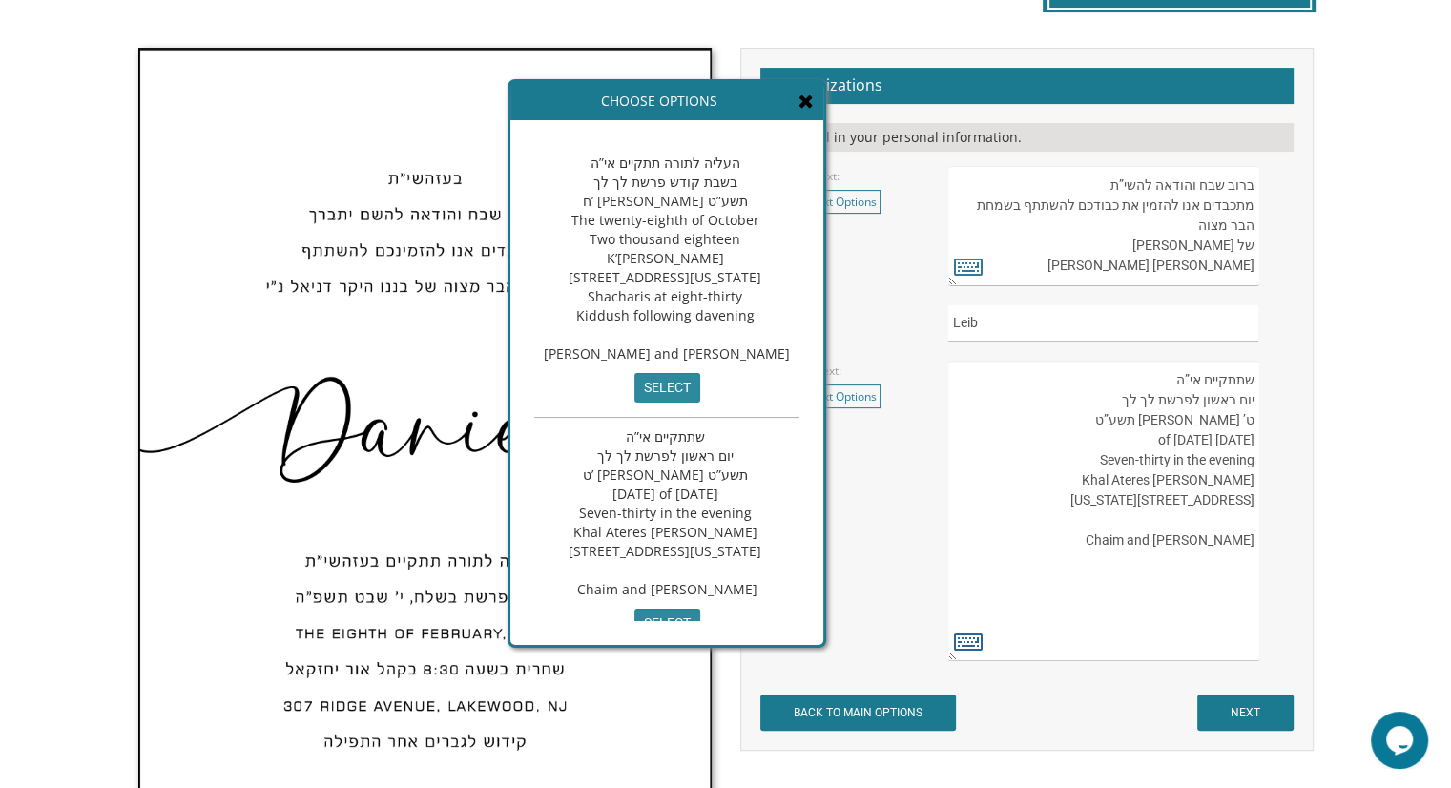
click at [972, 639] on icon at bounding box center [968, 641] width 29 height 27
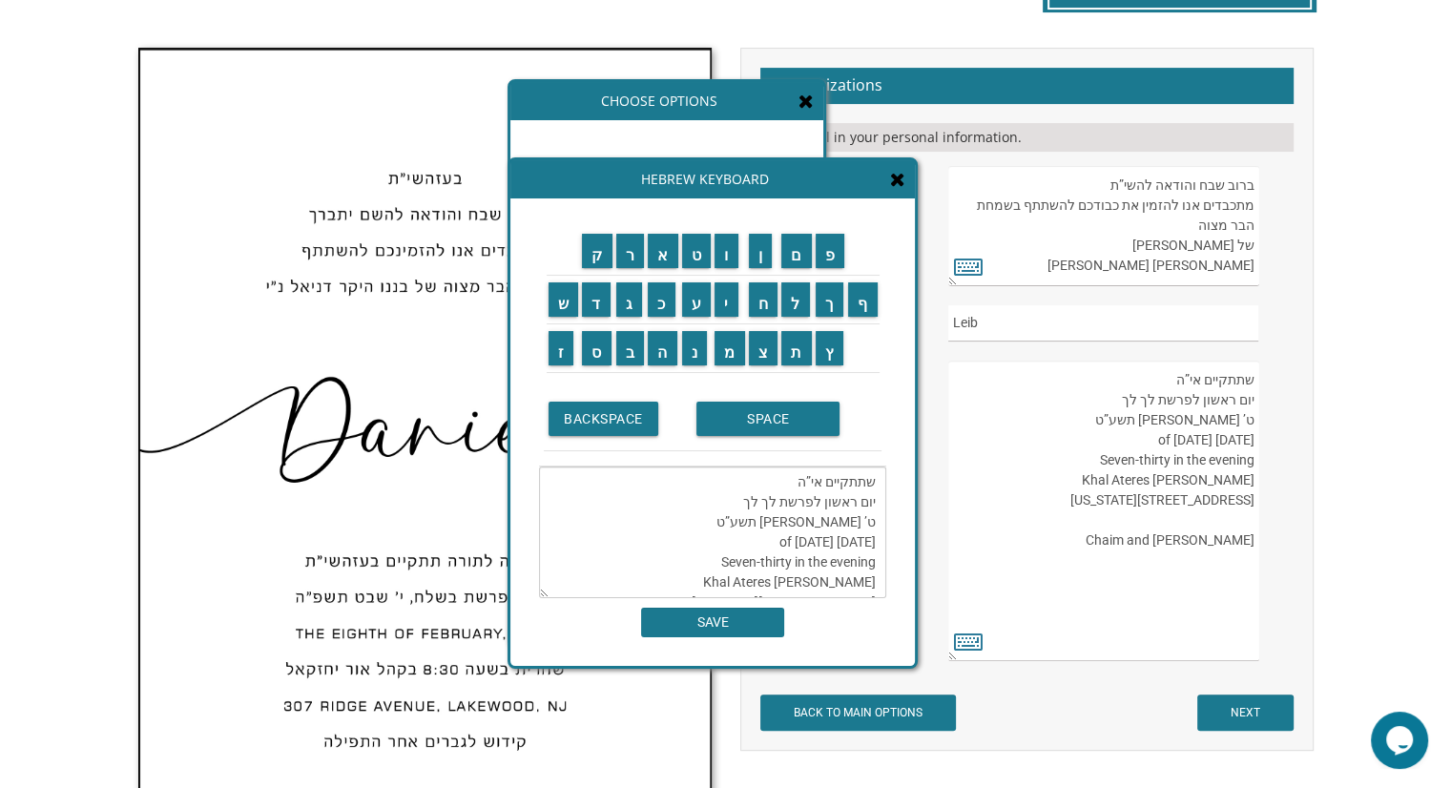
click at [1237, 389] on textarea "העליה לתורה תתקיים אי”ה בשבת קודש פרשת לך לך ח’ חשון תשע”ט The twenty-eighth of…" at bounding box center [1103, 511] width 310 height 301
click at [838, 503] on textarea "שתתקיים אי”ה יום ראשון לפרשת לך לך ט’ חשון תשע”ט Sunday, the twenty-ninth of Oc…" at bounding box center [712, 533] width 347 height 132
click at [820, 504] on textarea "שתתקיים אי”ה יום ראשון לפרשת לך לך ט’ חשון תשע”ט Sunday, the twenty-ninth of Oc…" at bounding box center [712, 533] width 347 height 132
click at [636, 353] on input "ב" at bounding box center [630, 348] width 29 height 34
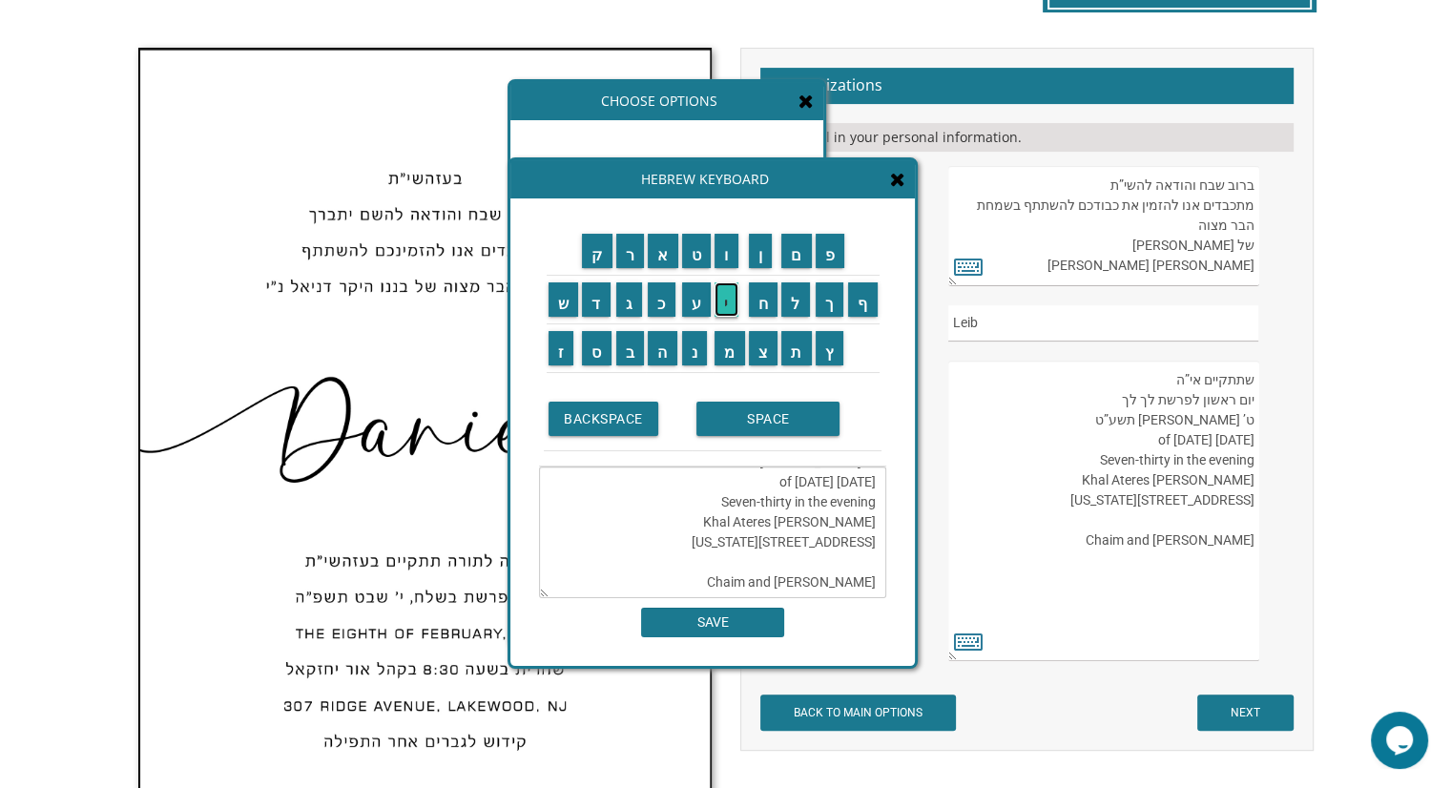
click at [730, 297] on input "י" at bounding box center [727, 299] width 24 height 34
click at [700, 305] on input "ע" at bounding box center [697, 299] width 30 height 34
click at [725, 297] on input "י" at bounding box center [727, 299] width 24 height 34
click at [767, 506] on textarea "שתתקיים אי”ה יום רביעי לפרשת לך לך ט’ חשון תשע”ט Sunday, the twenty-ninth of Oc…" at bounding box center [712, 533] width 347 height 132
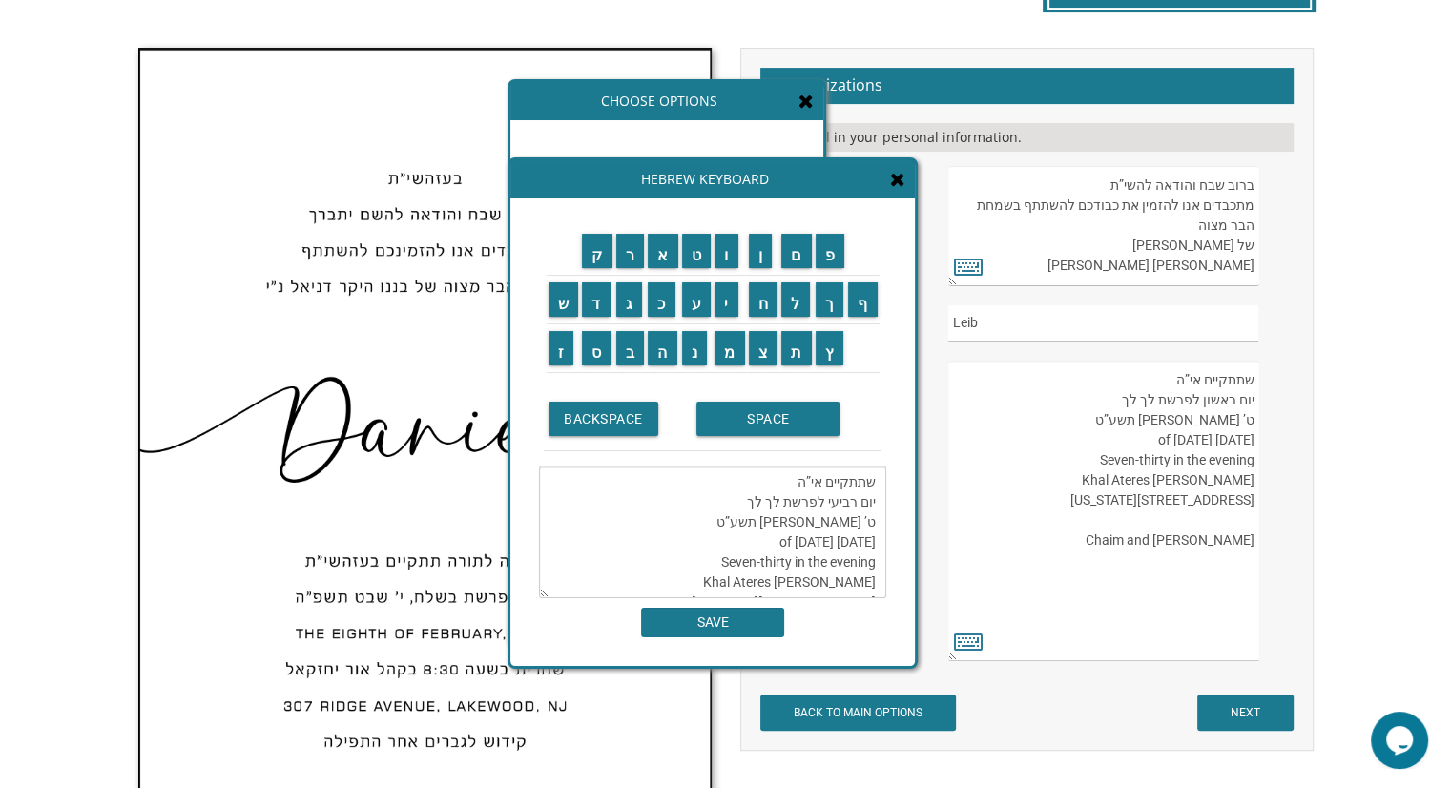
click at [743, 503] on textarea "שתתקיים אי”ה יום רביעי לפרשת לך לך ט’ חשון תשע”ט Sunday, the twenty-ninth of Oc…" at bounding box center [712, 533] width 347 height 132
click at [759, 252] on input "ן" at bounding box center [761, 251] width 24 height 34
click at [729, 298] on input "י" at bounding box center [727, 299] width 24 height 34
click at [628, 252] on input "ר" at bounding box center [630, 251] width 29 height 34
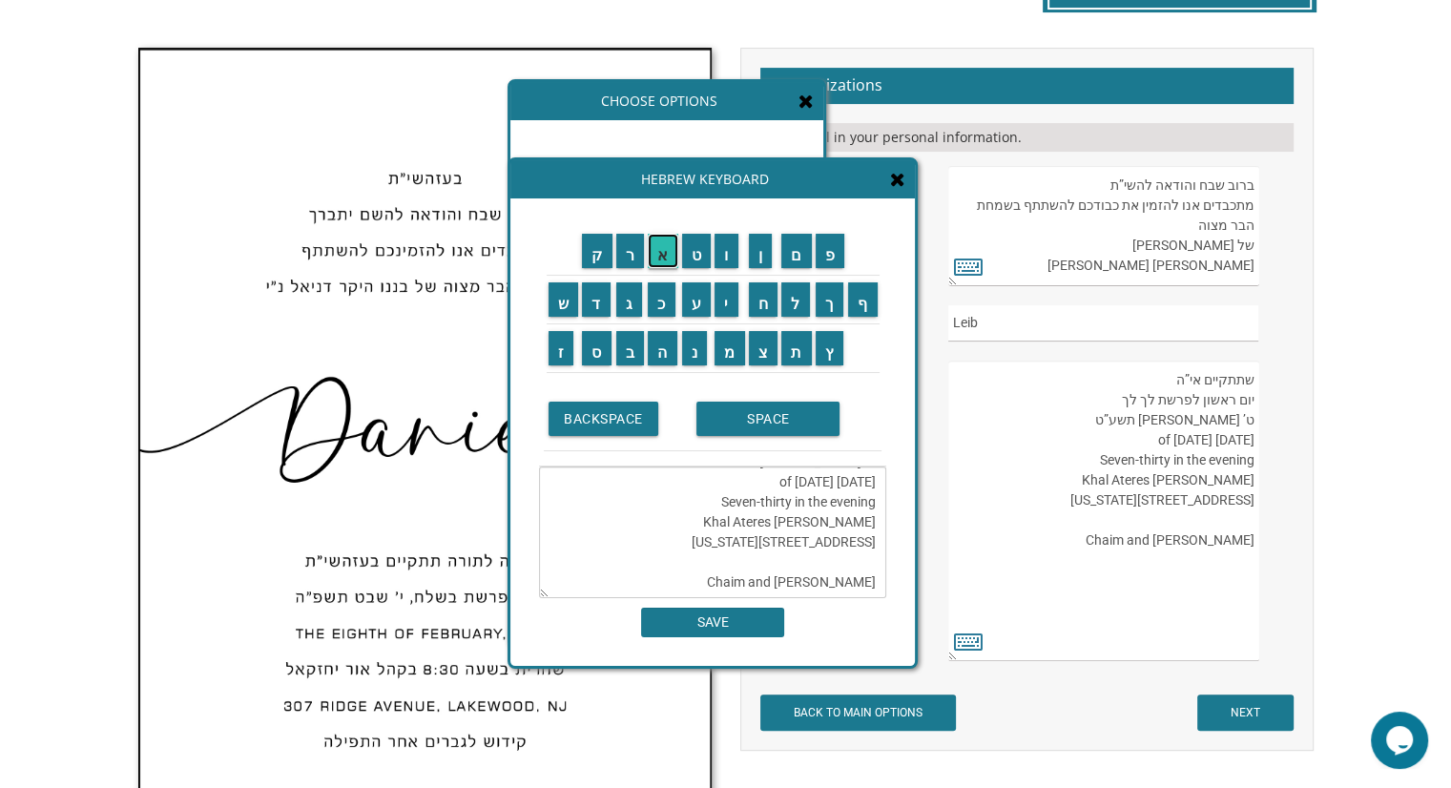
click at [660, 247] on input "א" at bounding box center [663, 251] width 31 height 34
click at [759, 489] on textarea "שתתקיים אי”ה יום רביעי לפרשת ןירא ט’ חשון תשע”ט Sunday, the twenty-ninth of Oct…" at bounding box center [712, 533] width 347 height 132
click at [748, 514] on textarea "שתתקיים אי”ה יום רביעי לפרשת ןירא ט’ חשון תשע”ט Sunday, the twenty-ninth of Oct…" at bounding box center [712, 533] width 347 height 132
click at [771, 502] on textarea "שתתקיים אי”ה יום רביעי לפרשת ןירא ט’ חשון תשע”ט Sunday, the twenty-ninth of Oct…" at bounding box center [712, 533] width 347 height 132
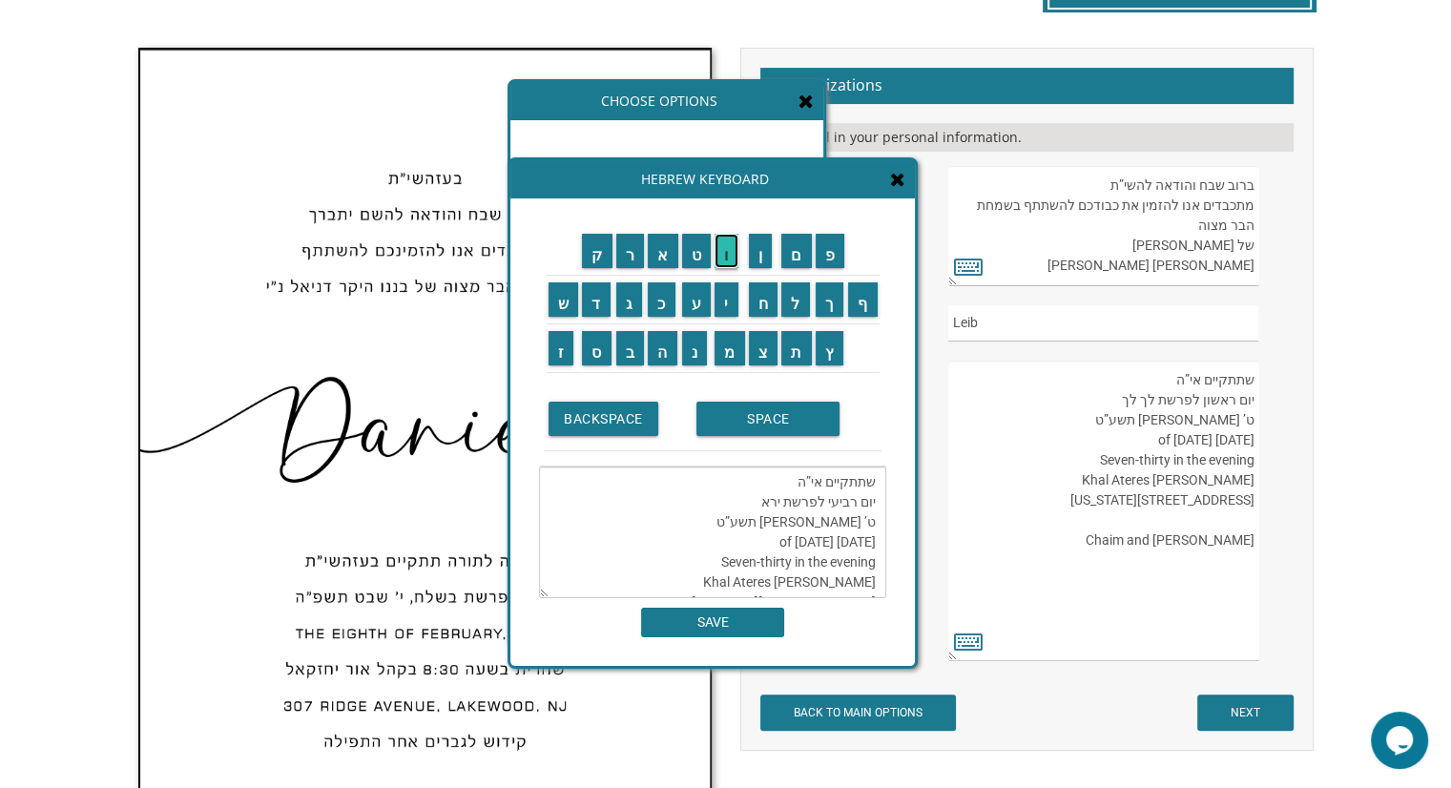
click at [733, 237] on input "ו" at bounding box center [727, 251] width 24 height 34
click at [862, 521] on textarea "שתתקיים אי”ה יום רביעי לפרשת וירא ט’ חשון תשע”ט Sunday, the twenty-ninth of Oct…" at bounding box center [712, 533] width 347 height 132
click at [870, 521] on textarea "שתתקיים אי”ה יום רביעי לפרשת וירא ט’ חשון תשע”ט Sunday, the twenty-ninth of Oct…" at bounding box center [712, 533] width 347 height 132
click at [725, 259] on input "ו" at bounding box center [727, 251] width 24 height 34
click at [805, 523] on textarea "שתתקיים אי”ה יום רביעי לפרשת וירא ט"ו חשון תשע”ט Sunday, the twenty-ninth of Oc…" at bounding box center [712, 533] width 347 height 132
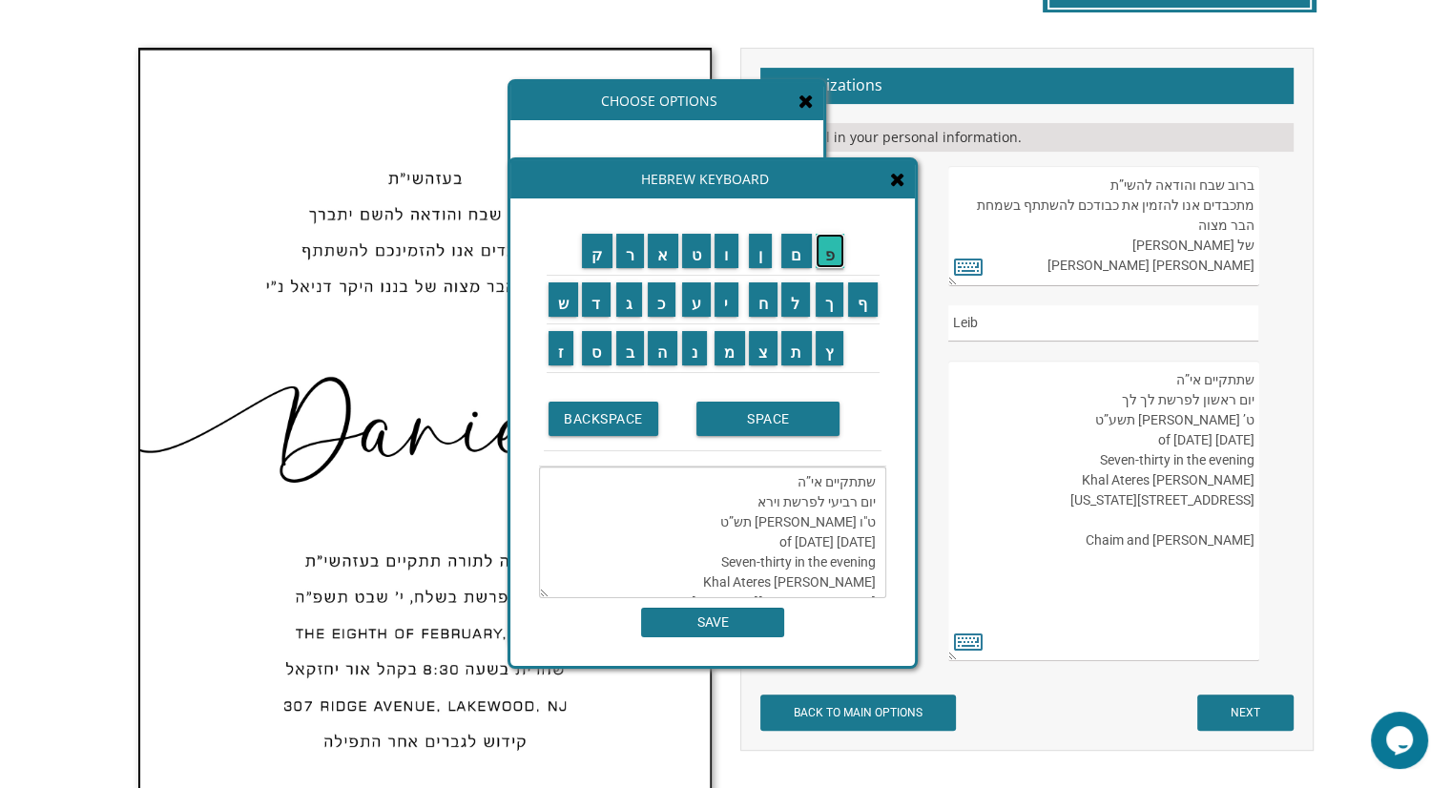
click at [828, 250] on input "פ" at bounding box center [831, 251] width 30 height 34
click at [787, 516] on textarea "שתתקיים אי”ה יום רביעי לפרשת וירא ט"ו חשון תשפ”ט Sunday, the twenty-ninth of Oc…" at bounding box center [712, 533] width 347 height 132
click at [728, 250] on input "ו" at bounding box center [727, 251] width 24 height 34
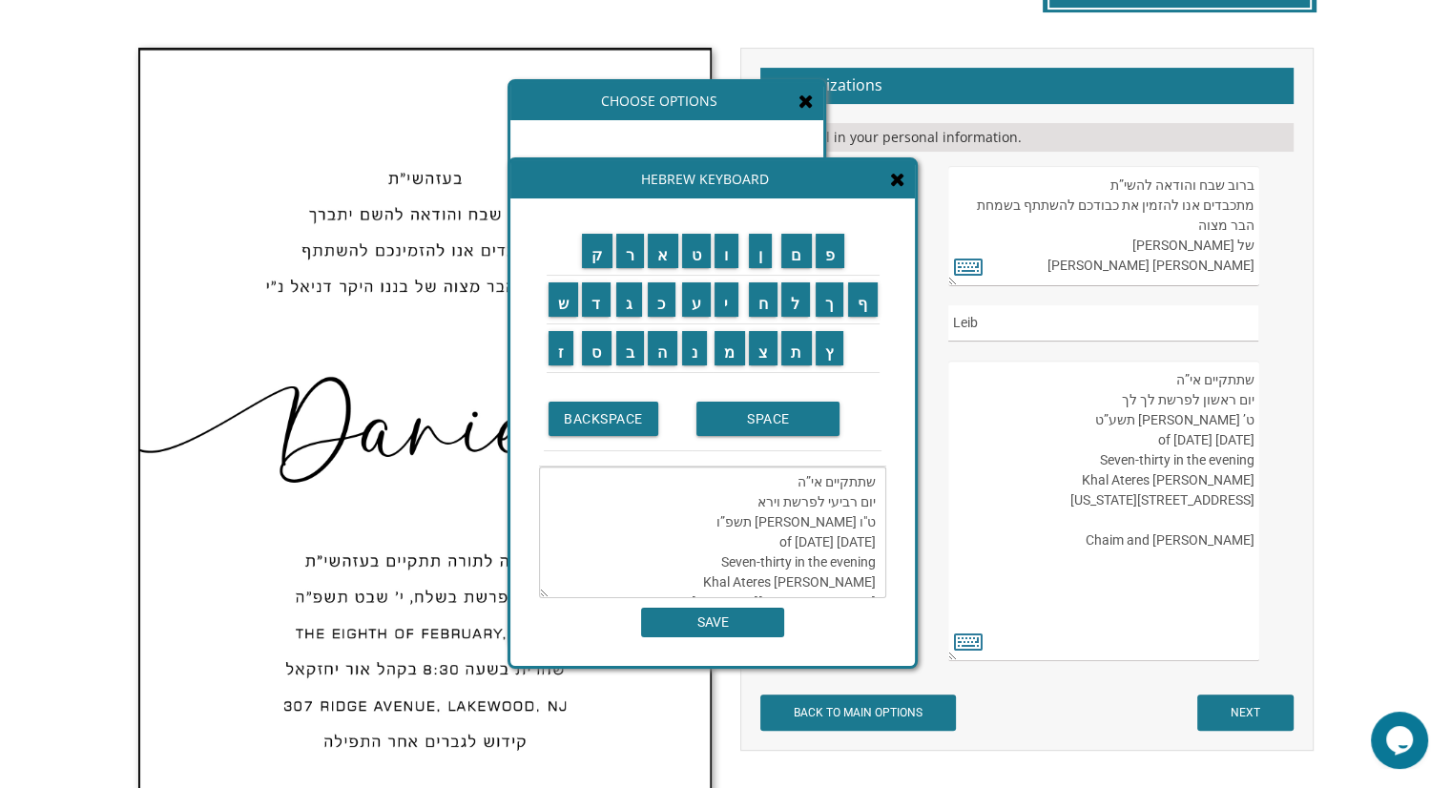
click at [668, 541] on textarea "שתתקיים אי”ה יום רביעי לפרשת וירא ט"ו חשון תשפ”ו Sunday, the twenty-ninth of Oc…" at bounding box center [712, 533] width 347 height 132
click at [774, 539] on textarea "שתתקיים אי”ה יום רביעי לפרשת וירא ט"ו חשון תשפ”ו Wednesday, the twenty-ninth of…" at bounding box center [712, 533] width 347 height 132
click at [757, 539] on textarea "שתתקיים אי”ה יום רביעי לפרשת וירא ט"ו חשון תשפ”ו WEDNESDAY, the of October, 201…" at bounding box center [712, 533] width 347 height 132
click at [870, 541] on textarea "שתתקיים אי”ה יום רביעי לפרשת וירא ט"ו חשון תשפ”ו WEDNESDAY, the of October, 201…" at bounding box center [712, 533] width 347 height 132
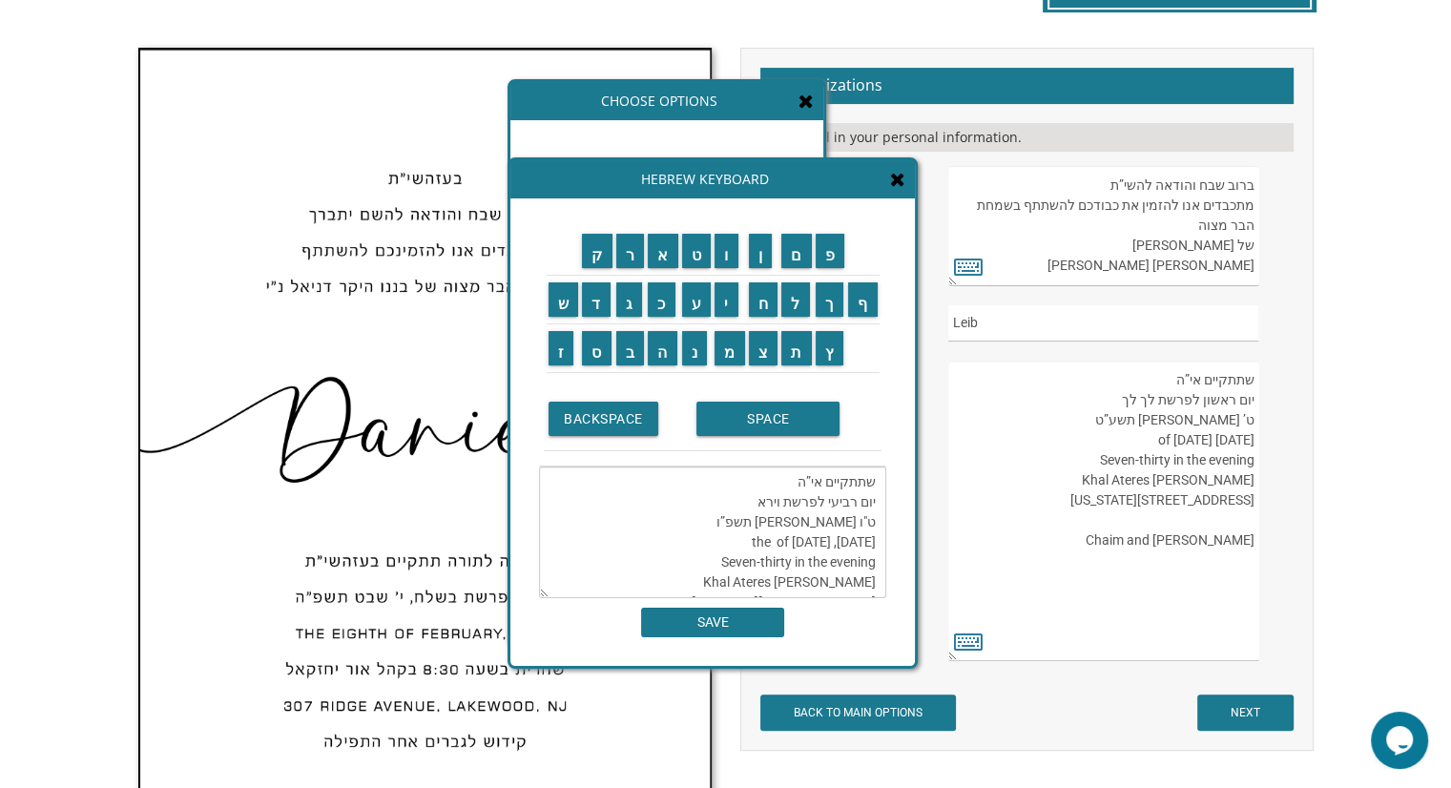
drag, startPoint x: 876, startPoint y: 540, endPoint x: 752, endPoint y: 547, distance: 124.2
click at [752, 547] on textarea "שתתקיים אי”ה יום רביעי לפרשת וירא ט"ו חשון תשפ”ו WEDNESDAY, the of October, 201…" at bounding box center [712, 533] width 347 height 132
click at [878, 539] on textarea "שתתקיים אי”ה יום רביעי לפרשת וירא ט"ו חשון תשפ”ו WEDNESDAY, NOVEMBER 5 Seven-th…" at bounding box center [712, 533] width 347 height 132
drag, startPoint x: 719, startPoint y: 560, endPoint x: 875, endPoint y: 559, distance: 155.5
click at [875, 559] on textarea "שתתקיים אי”ה יום רביעי לפרשת וירא ט"ו חשון תשפ”ו 2025 ,WEDNESDAY, NOVEMBER 5 Se…" at bounding box center [712, 533] width 347 height 132
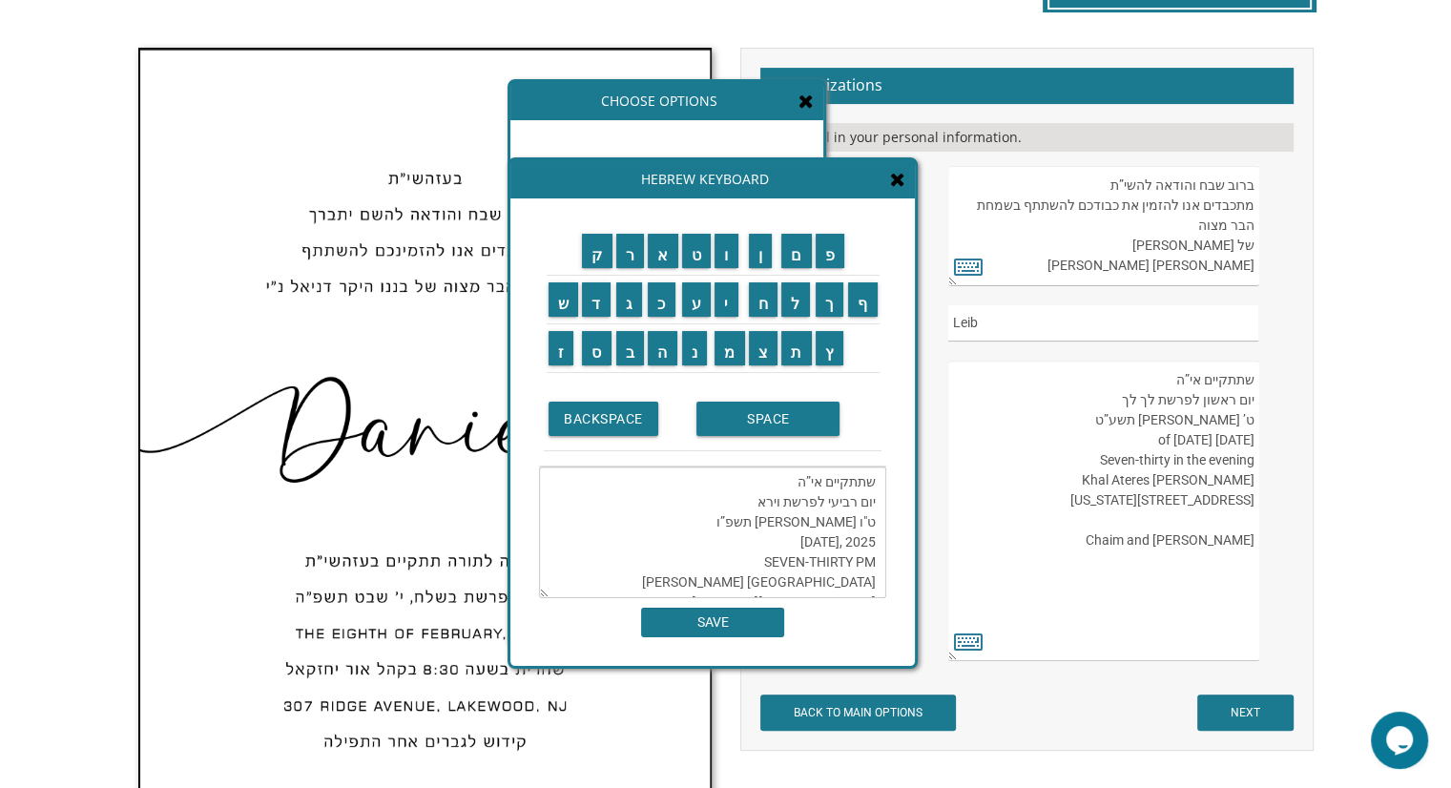
click at [876, 565] on textarea "שתתקיים אי”ה יום רביעי לפרשת וירא ט"ו חשון תשפ”ו 2025 ,WEDNESDAY, NOVEMBER 5 SE…" at bounding box center [712, 533] width 347 height 132
click at [762, 561] on textarea "שתתקיים אי”ה יום רביעי לפרשת וירא ט"ו חשון תשפ”ו 2025 ,WEDNESDAY, NOVEMBER 5 BN…" at bounding box center [712, 533] width 347 height 132
drag, startPoint x: 754, startPoint y: 557, endPoint x: 656, endPoint y: 566, distance: 97.7
click at [656, 566] on textarea "שתתקיים אי”ה יום רביעי לפרשת וירא ט"ו חשון תשפ”ו 2025 ,WEDNESDAY, NOVEMBER 5 BN…" at bounding box center [712, 533] width 347 height 132
click at [874, 561] on textarea "שתתקיים אי”ה יום רביעי לפרשת וירא ט"ו חשון תשפ”ו 2025 ,WEDNESDAY, NOVEMBER 5 - …" at bounding box center [712, 533] width 347 height 132
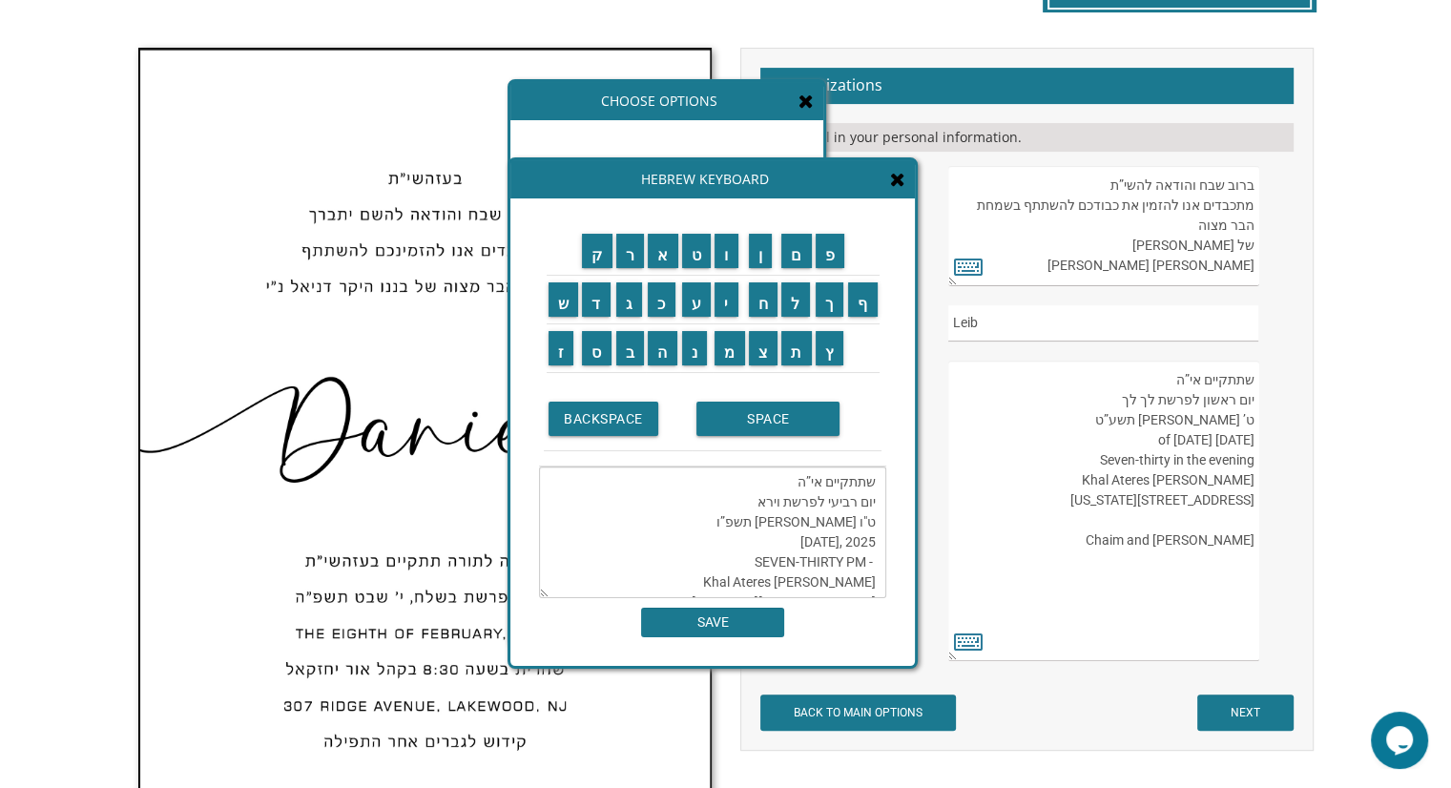
paste textarea "BNOS DEVORAH"
type textarea "שתתקיים אי”ה יום רביעי לפרשת וירא ט"ו חשון תשפ”ו 2025 ,WEDNESDAY, NOVEMBER 5 - …"
click at [756, 619] on input "SAVE" at bounding box center [712, 623] width 143 height 30
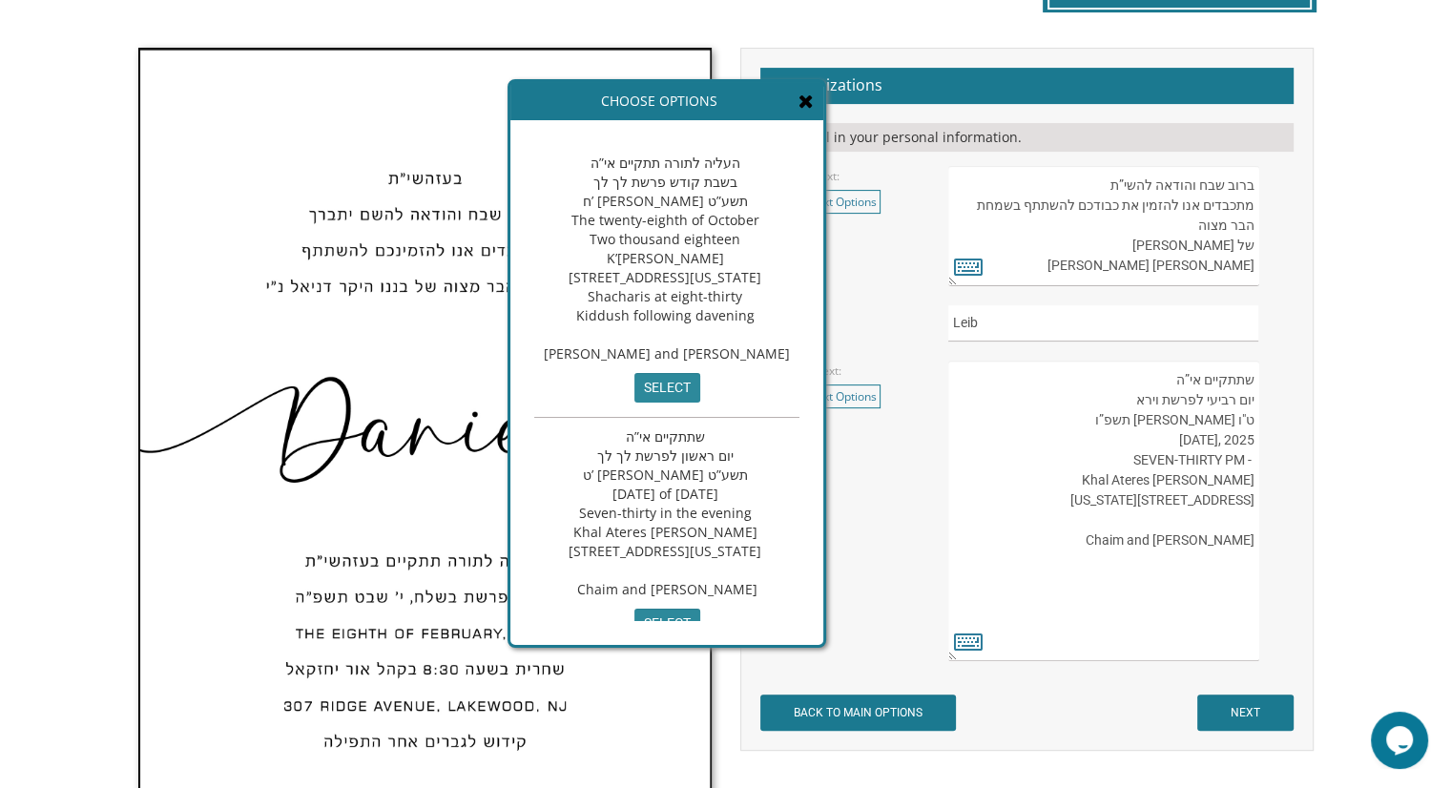
click at [1249, 459] on textarea "העליה לתורה תתקיים אי”ה בשבת קודש פרשת לך לך ח’ חשון תשע”ט The twenty-eighth of…" at bounding box center [1103, 511] width 310 height 301
paste textarea "BNOS DEVORAH"
click at [1252, 455] on textarea "העליה לתורה תתקיים אי”ה בשבת קודש פרשת לך לך ח’ חשון תשע”ט The twenty-eighth of…" at bounding box center [1103, 511] width 310 height 301
drag, startPoint x: 1251, startPoint y: 458, endPoint x: 1032, endPoint y: 459, distance: 218.5
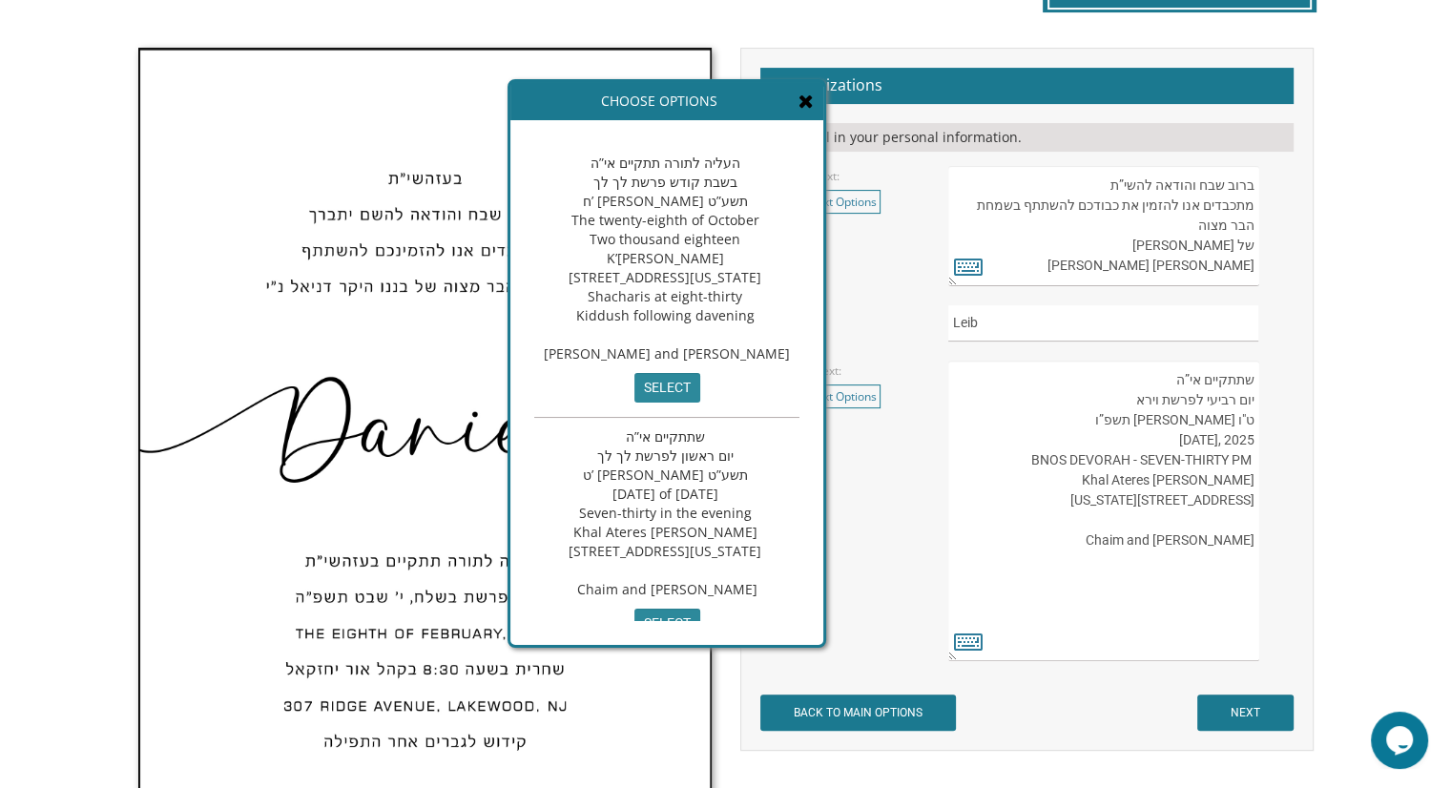
click at [1032, 459] on textarea "העליה לתורה תתקיים אי”ה בשבת קודש פרשת לך לך ח’ חשון תשע”ט The twenty-eighth of…" at bounding box center [1103, 511] width 310 height 301
click at [1254, 458] on textarea "העליה לתורה תתקיים אי”ה בשבת קודש פרשת לך לך ח’ חשון תשע”ט The twenty-eighth of…" at bounding box center [1103, 511] width 310 height 301
drag, startPoint x: 1135, startPoint y: 480, endPoint x: 1146, endPoint y: 479, distance: 10.5
click at [1146, 479] on textarea "העליה לתורה תתקיים אי”ה בשבת קודש פרשת לך לך ח’ חשון תשע”ט The twenty-eighth of…" at bounding box center [1103, 511] width 310 height 301
drag, startPoint x: 1255, startPoint y: 501, endPoint x: 1254, endPoint y: 486, distance: 15.3
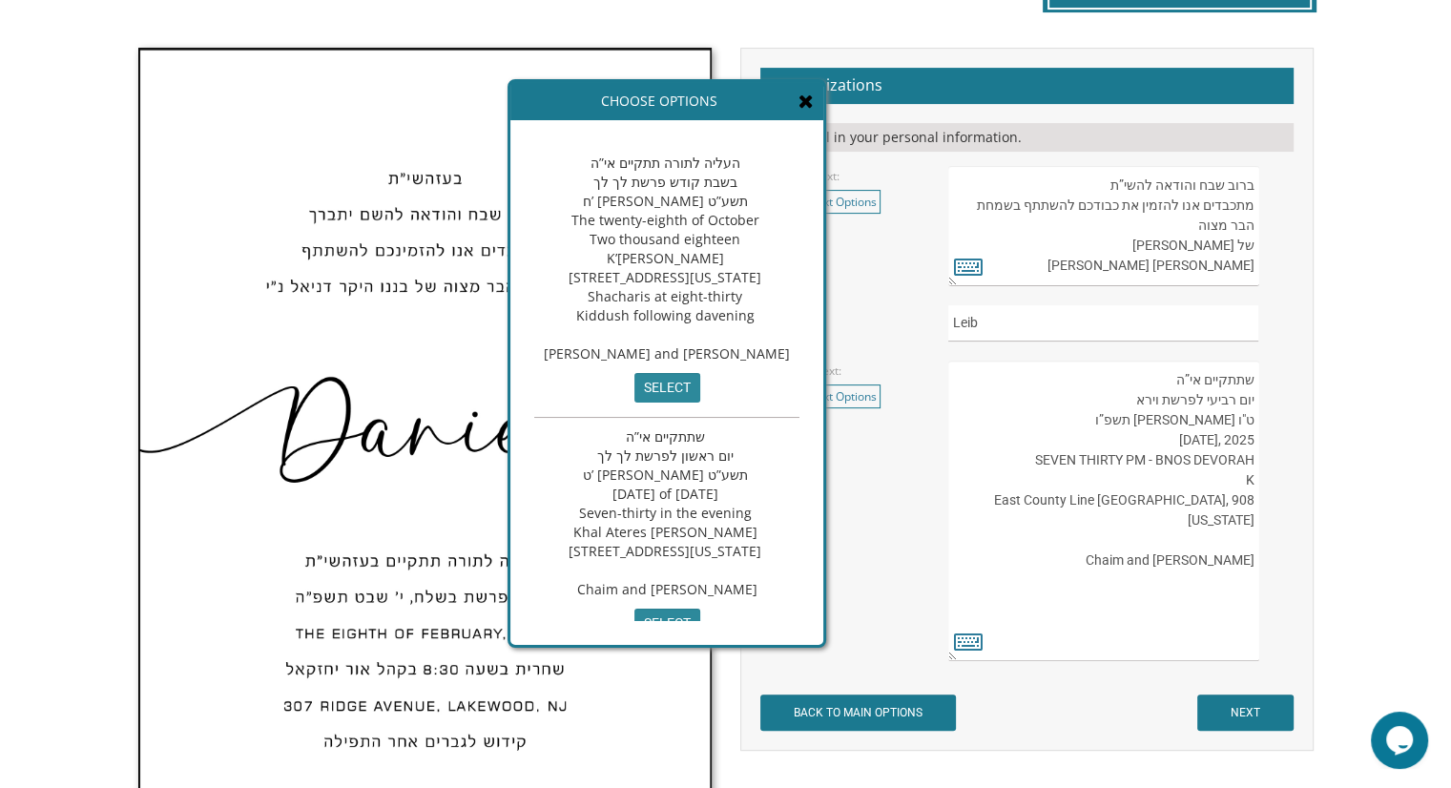
click at [1254, 486] on textarea "העליה לתורה תתקיים אי”ה בשבת קודש פרשת לך לך ח’ חשון תשע”ט The twenty-eighth of…" at bounding box center [1103, 511] width 310 height 301
click at [1159, 480] on textarea "העליה לתורה תתקיים אי”ה בשבת קודש פרשת לך לך ח’ חשון תשע”ט The twenty-eighth of…" at bounding box center [1103, 511] width 310 height 301
paste textarea "360 Oak St, Lakewood, NJ 08701"
click at [1233, 478] on textarea "העליה לתורה תתקיים אי”ה בשבת קודש פרשת לך לך ח’ חשון תשע”ט The twenty-eighth of…" at bounding box center [1103, 511] width 310 height 301
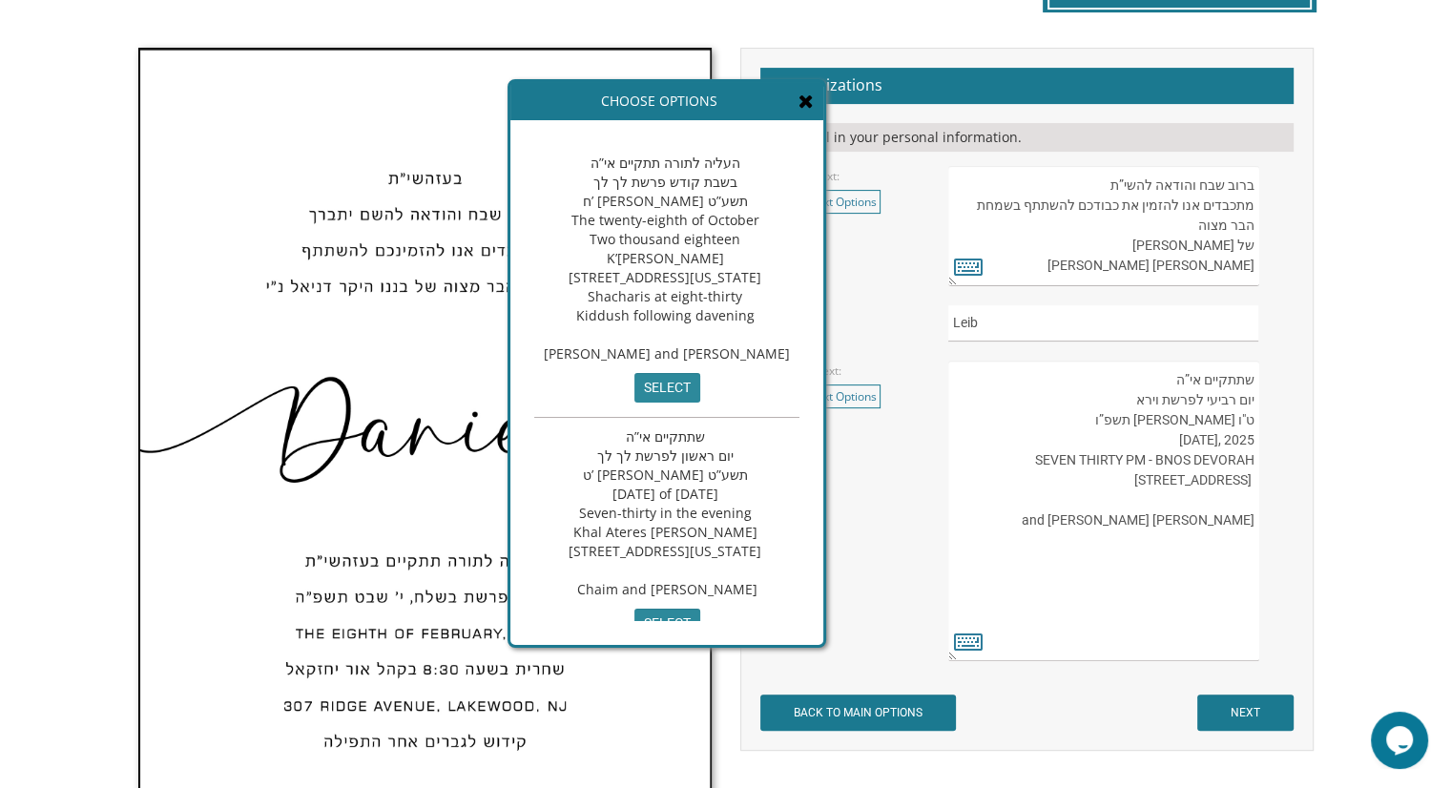
click at [1227, 482] on textarea "העליה לתורה תתקיים אי”ה בשבת קודש פרשת לך לך ח’ חשון תשע”ט The twenty-eighth of…" at bounding box center [1103, 511] width 310 height 301
click at [1245, 468] on textarea "העליה לתורה תתקיים אי”ה בשבת קודש פרשת לך לך ח’ חשון תשע”ט The twenty-eighth of…" at bounding box center [1103, 511] width 310 height 301
click at [1156, 474] on textarea "העליה לתורה תתקיים אי”ה בשבת קודש פרשת לך לך ח’ חשון תשע”ט The twenty-eighth of…" at bounding box center [1103, 511] width 310 height 301
click at [1243, 478] on textarea "העליה לתורה תתקיים אי”ה בשבת קודש פרשת לך לך ח’ חשון תשע”ט The twenty-eighth of…" at bounding box center [1103, 511] width 310 height 301
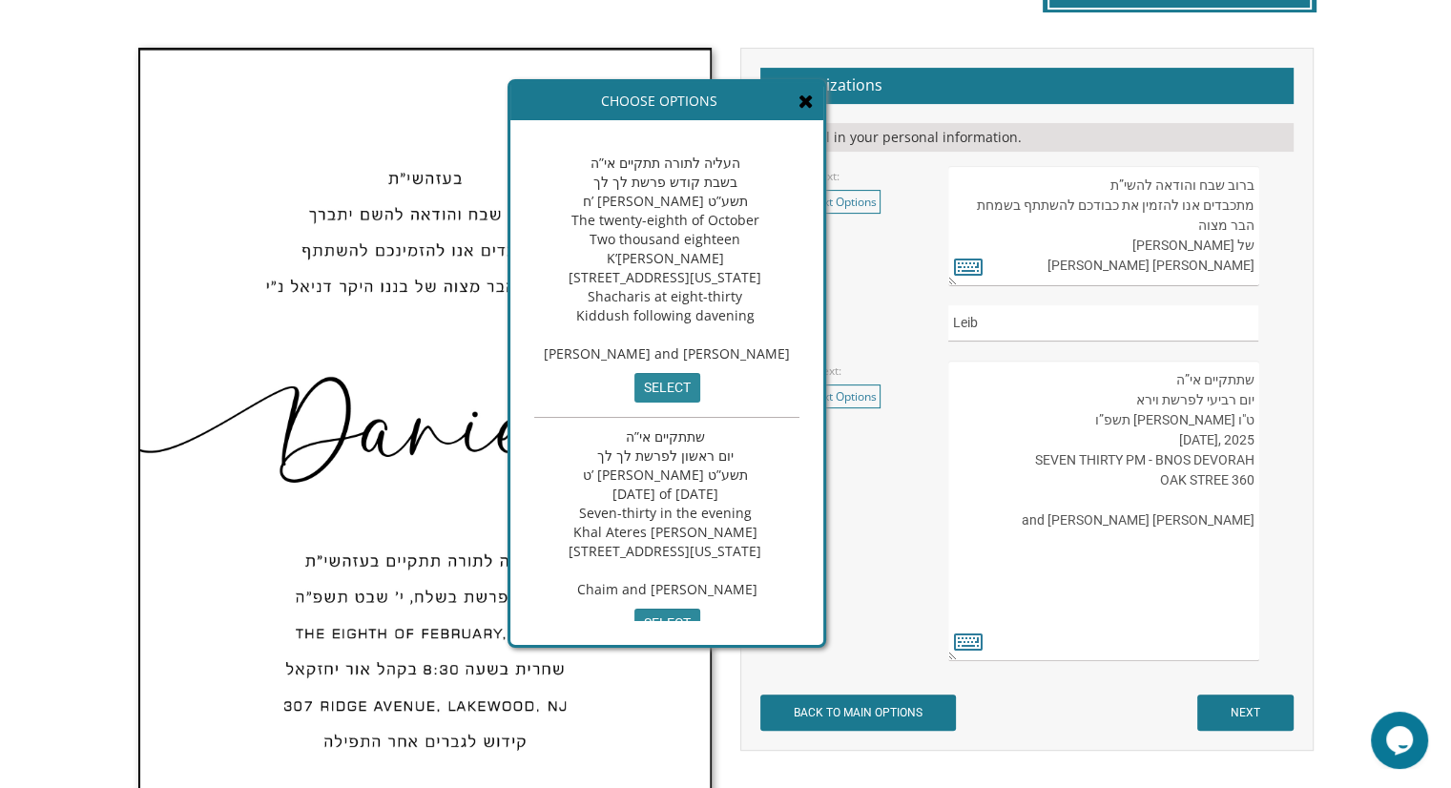
click at [1243, 478] on textarea "העליה לתורה תתקיים אי”ה בשבת קודש פרשת לך לך ח’ חשון תשע”ט The twenty-eighth of…" at bounding box center [1103, 511] width 310 height 301
drag, startPoint x: 1191, startPoint y: 473, endPoint x: 1215, endPoint y: 477, distance: 25.1
click at [1215, 477] on textarea "העליה לתורה תתקיים אי”ה בשבת קודש פרשת לך לך ח’ חשון תשע”ט The twenty-eighth of…" at bounding box center [1103, 511] width 310 height 301
click at [1182, 481] on textarea "העליה לתורה תתקיים אי”ה בשבת קודש פרשת לך לך ח’ חשון תשע”ט The twenty-eighth of…" at bounding box center [1103, 511] width 310 height 301
click at [1256, 483] on textarea "העליה לתורה תתקיים אי”ה בשבת קודש פרשת לך לך ח’ חשון תשע”ט The twenty-eighth of…" at bounding box center [1103, 511] width 310 height 301
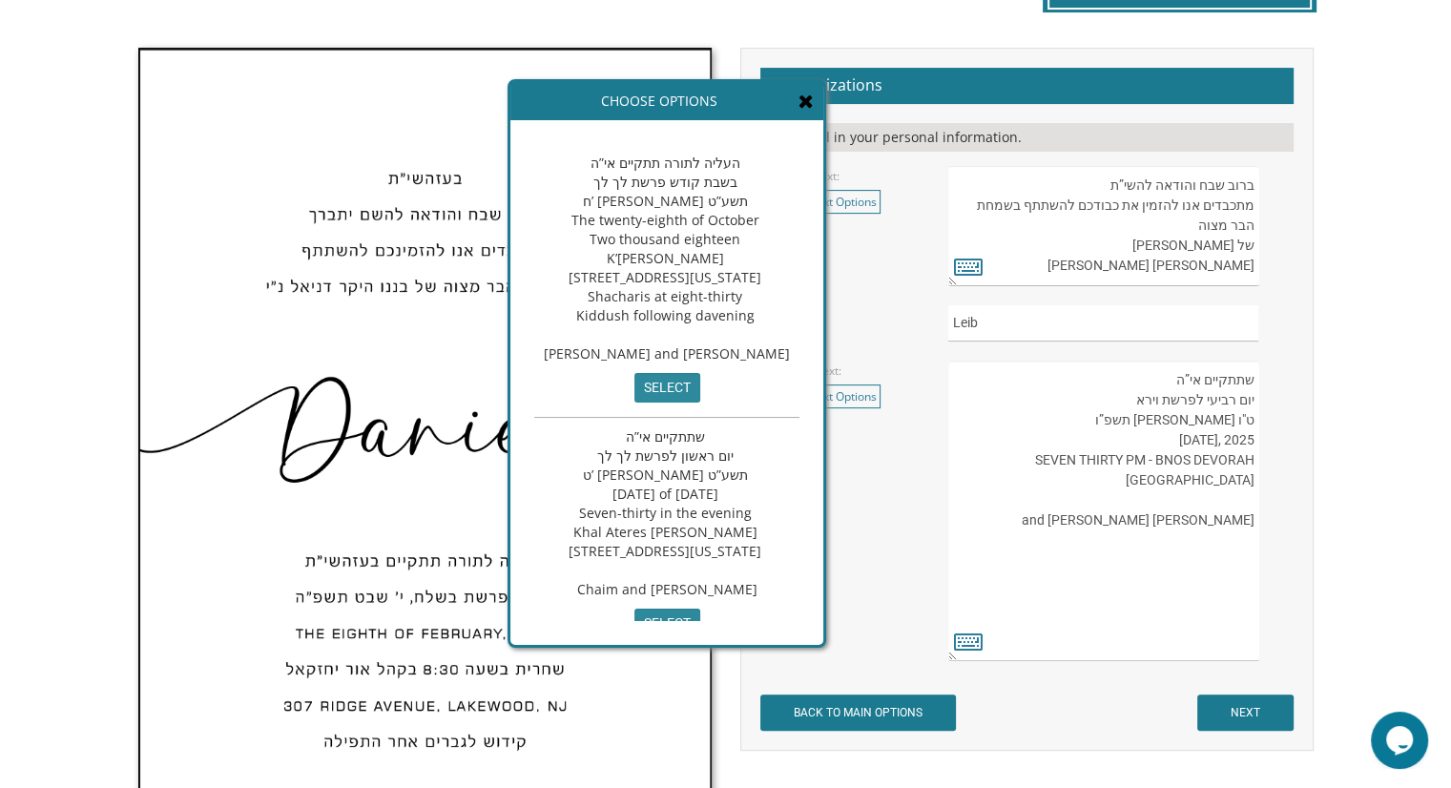
click at [1252, 477] on textarea "העליה לתורה תתקיים אי”ה בשבת קודש פרשת לך לך ח’ חשון תשע”ט The twenty-eighth of…" at bounding box center [1103, 511] width 310 height 301
click at [1178, 481] on textarea "העליה לתורה תתקיים אי”ה בשבת קודש פרשת לך לך ח’ חשון תשע”ט The twenty-eighth of…" at bounding box center [1103, 511] width 310 height 301
click at [1257, 478] on textarea "העליה לתורה תתקיים אי”ה בשבת קודש פרשת לך לך ח’ חשון תשע”ט The twenty-eighth of…" at bounding box center [1103, 511] width 310 height 301
click at [1155, 482] on textarea "העליה לתורה תתקיים אי”ה בשבת קודש פרשת לך לך ח’ חשון תשע”ט The twenty-eighth of…" at bounding box center [1103, 511] width 310 height 301
click at [1256, 485] on textarea "העליה לתורה תתקיים אי”ה בשבת קודש פרשת לך לך ח’ חשון תשע”ט The twenty-eighth of…" at bounding box center [1103, 511] width 310 height 301
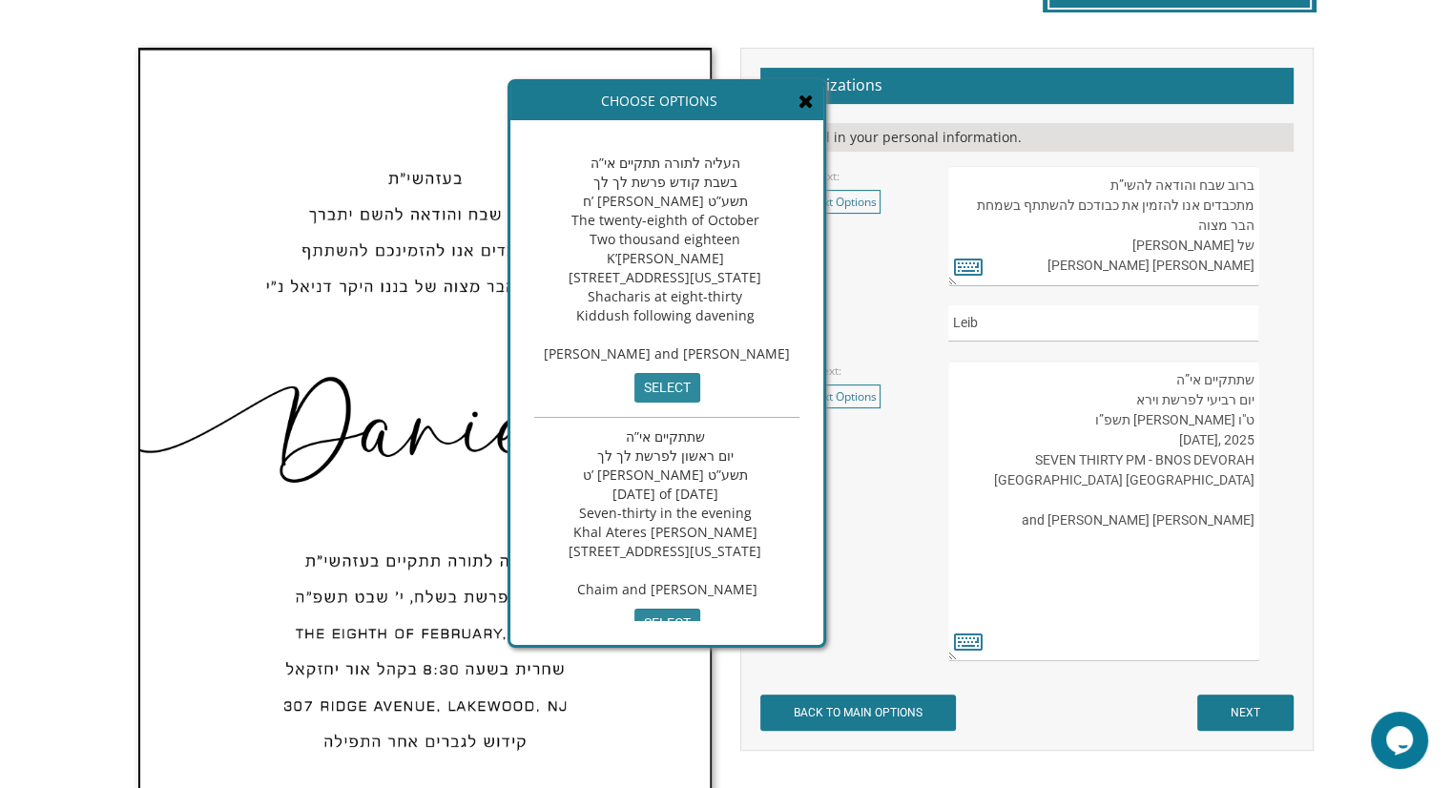
click at [1236, 484] on textarea "העליה לתורה תתקיים אי”ה בשבת קודש פרשת לך לך ח’ חשון תשע”ט The twenty-eighth of…" at bounding box center [1103, 511] width 310 height 301
click at [1090, 478] on textarea "העליה לתורה תתקיים אי”ה בשבת קודש פרשת לך לך ח’ חשון תשע”ט The twenty-eighth of…" at bounding box center [1103, 511] width 310 height 301
click at [1237, 497] on textarea "העליה לתורה תתקיים אי”ה בשבת קודש פרשת לך לך ח’ חשון תשע”ט The twenty-eighth of…" at bounding box center [1103, 511] width 310 height 301
drag, startPoint x: 1254, startPoint y: 479, endPoint x: 1197, endPoint y: 390, distance: 105.1
click at [1197, 390] on textarea "העליה לתורה תתקיים אי”ה בשבת קודש פרשת לך לך ח’ חשון תשע”ט The twenty-eighth of…" at bounding box center [1103, 511] width 310 height 301
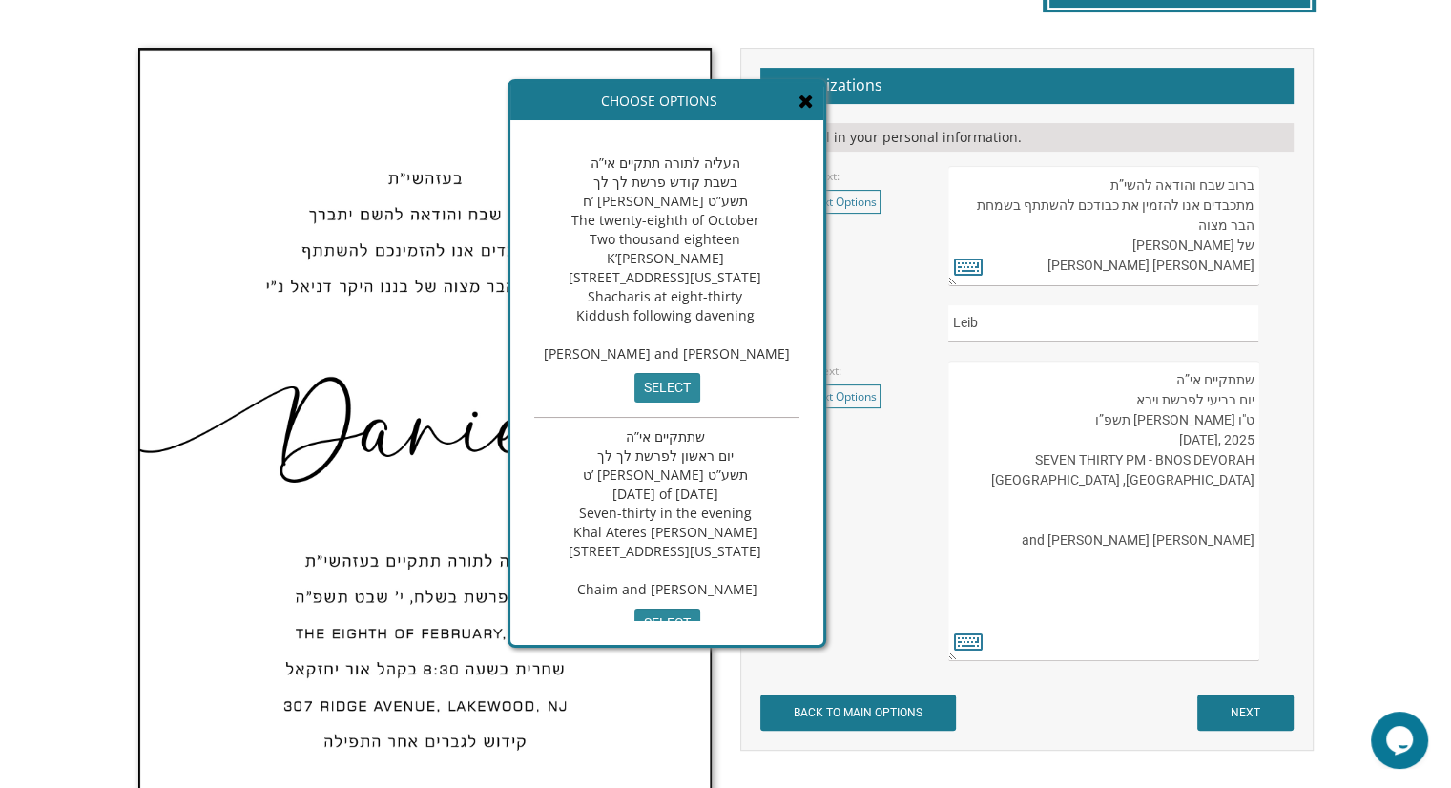
drag, startPoint x: 1163, startPoint y: 375, endPoint x: 1238, endPoint y: 474, distance: 124.6
click at [1238, 474] on textarea "העליה לתורה תתקיים אי”ה בשבת קודש פרשת לך לך ח’ חשון תשע”ט The twenty-eighth of…" at bounding box center [1103, 511] width 310 height 301
click at [1217, 383] on textarea "העליה לתורה תתקיים אי”ה בשבת קודש פרשת לך לך ח’ חשון תשע”ט The twenty-eighth of…" at bounding box center [1103, 511] width 310 height 301
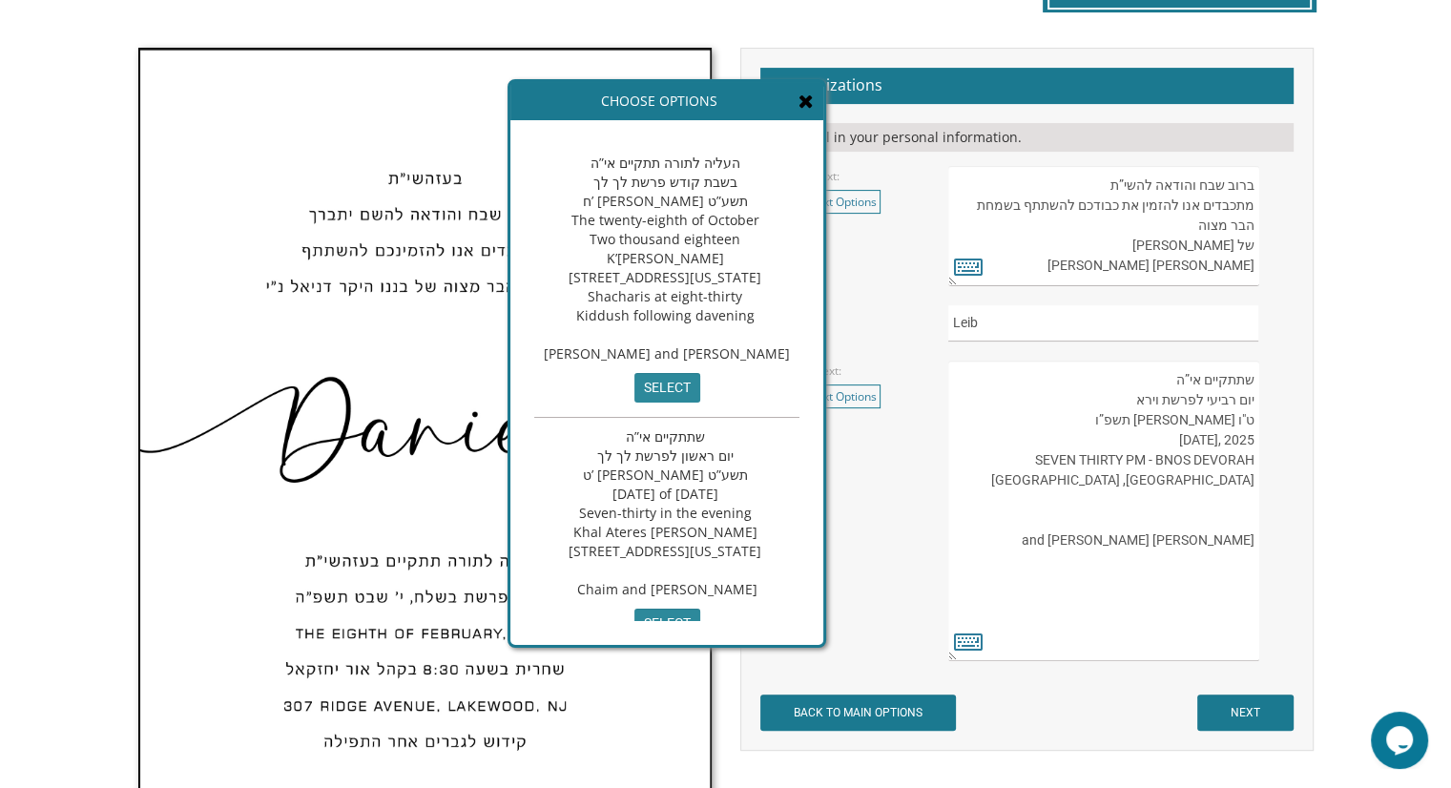
click at [1217, 383] on textarea "העליה לתורה תתקיים אי”ה בשבת קודש פרשת לך לך ח’ חשון תשע”ט The twenty-eighth of…" at bounding box center [1103, 511] width 310 height 301
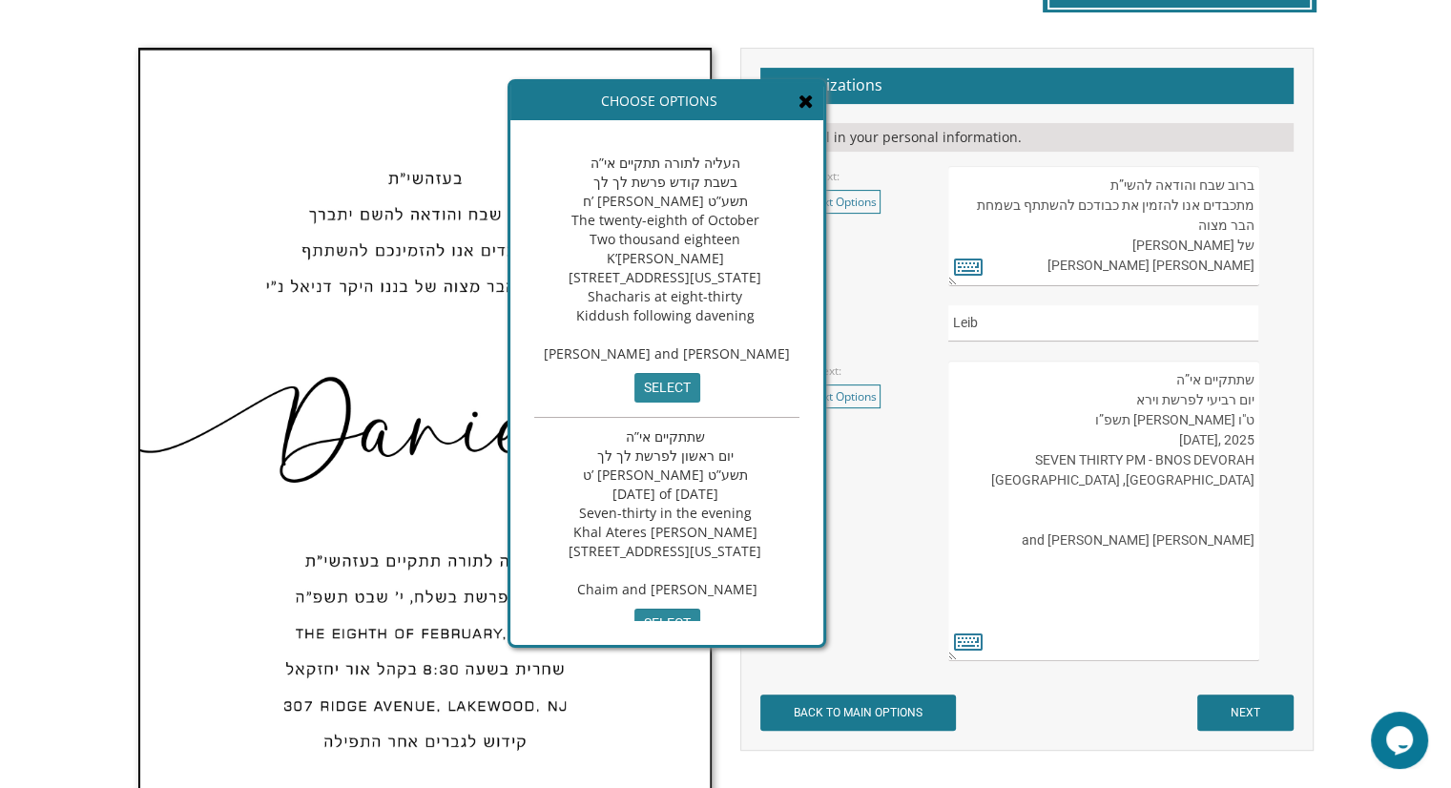
click at [1224, 467] on textarea "העליה לתורה תתקיים אי”ה בשבת קודש פרשת לך לך ח’ חשון תשע”ט The twenty-eighth of…" at bounding box center [1103, 511] width 310 height 301
click at [1256, 504] on textarea "העליה לתורה תתקיים אי”ה בשבת קודש פרשת לך לך ח’ חשון תשע”ט The twenty-eighth of…" at bounding box center [1103, 511] width 310 height 301
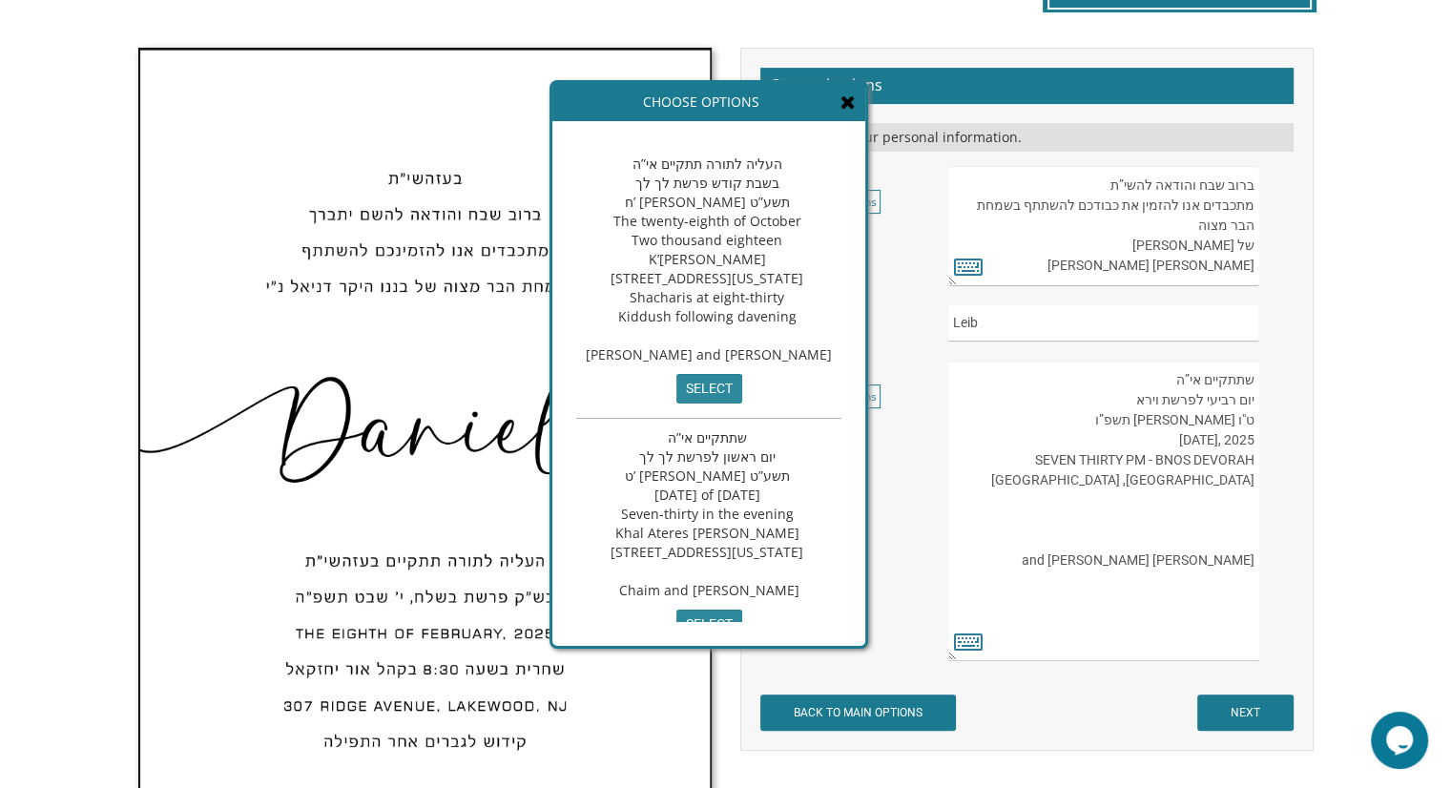
drag, startPoint x: 628, startPoint y: 164, endPoint x: 751, endPoint y: 172, distance: 123.3
click at [751, 172] on span "העליה לתורה תתקיים אי”ה בשבת קודש פרשת לך לך ח’ חשון תשע”ט The twenty-eighth of…" at bounding box center [709, 259] width 246 height 209
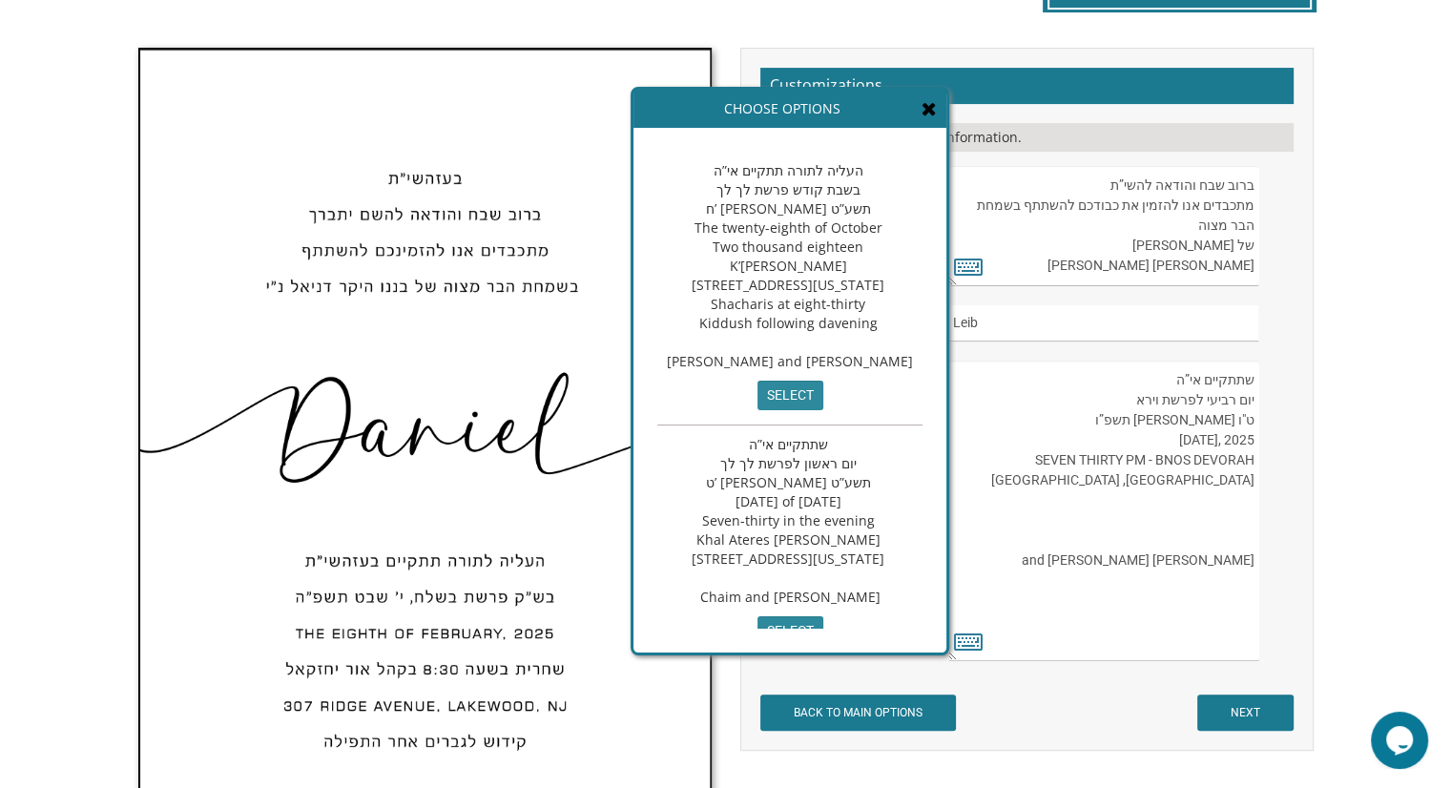
click at [751, 172] on span "העליה לתורה תתקיים אי”ה בשבת קודש פרשת לך לך ח’ חשון תשע”ט The twenty-eighth of…" at bounding box center [790, 265] width 246 height 209
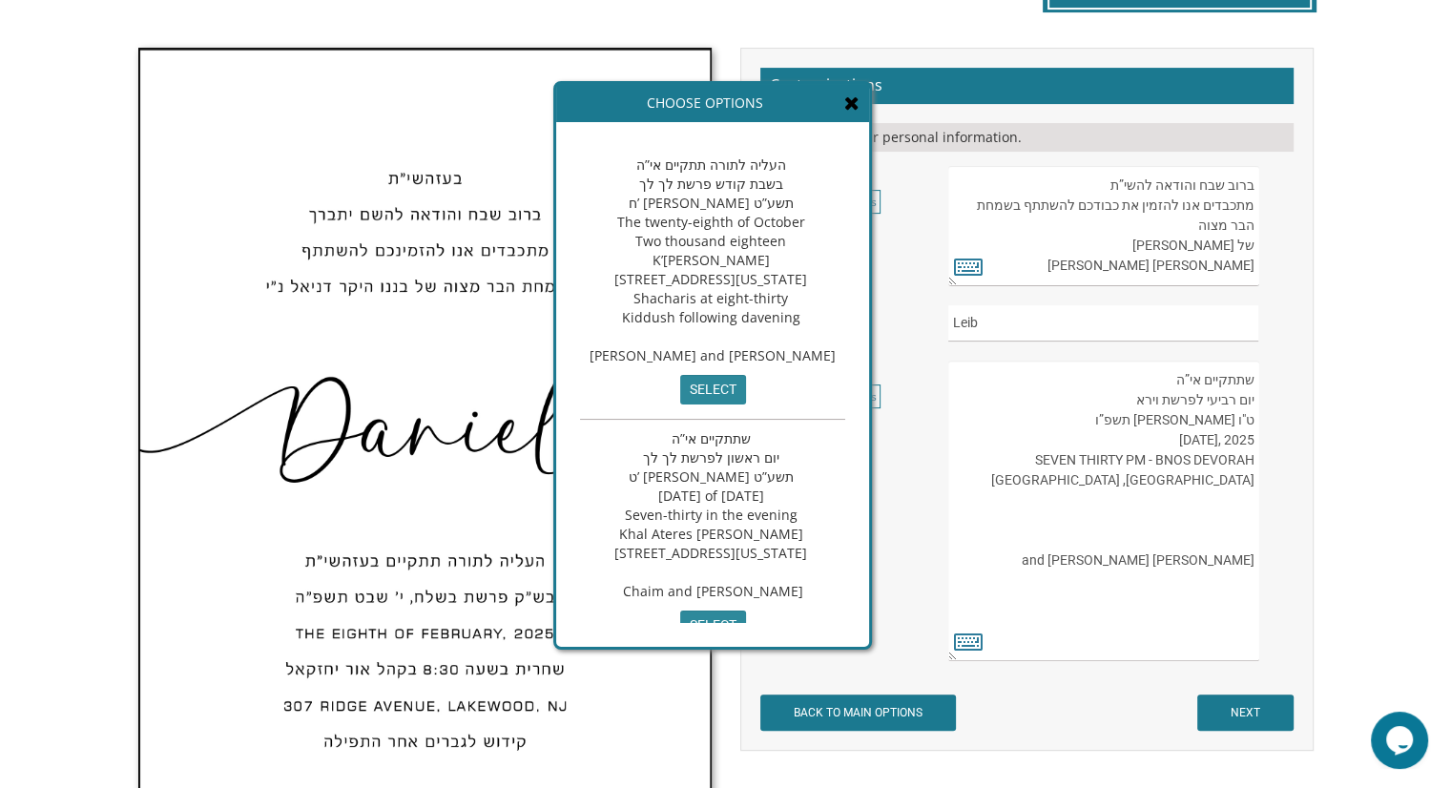
drag, startPoint x: 904, startPoint y: 188, endPoint x: 825, endPoint y: 181, distance: 79.5
click at [825, 181] on div "העליה לתורה תתקיים אי”ה בשבת קודש פרשת לך לך ח’ חשון תשע”ט The twenty-eighth of…" at bounding box center [712, 283] width 265 height 274
click at [764, 231] on span "העליה לתורה תתקיים אי”ה בשבת קודש פרשת לך לך ח’ חשון תשע”ט The twenty-eighth of…" at bounding box center [711, 260] width 246 height 209
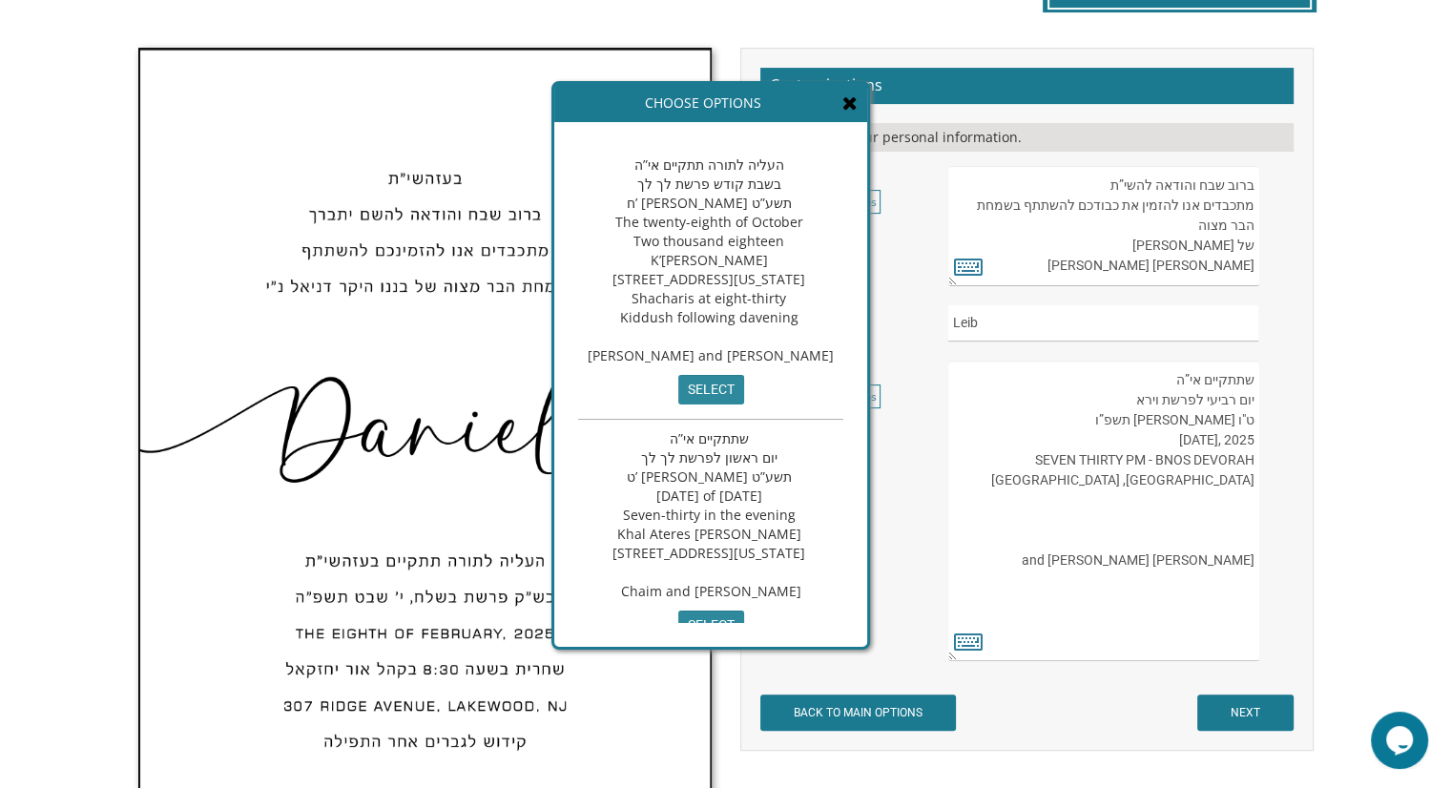
click at [764, 231] on span "העליה לתורה תתקיים אי”ה בשבת קודש פרשת לך לך ח’ חשון תשע”ט The twenty-eighth of…" at bounding box center [711, 260] width 246 height 209
drag, startPoint x: 1168, startPoint y: 382, endPoint x: 1226, endPoint y: 475, distance: 110.1
click at [1226, 475] on textarea "העליה לתורה תתקיים אי”ה בשבת קודש פרשת לך לך ח’ חשון תשע”ט The twenty-eighth of…" at bounding box center [1103, 511] width 310 height 301
click at [1240, 481] on textarea "העליה לתורה תתקיים אי”ה בשבת קודש פרשת לך לך ח’ חשון תשע”ט The twenty-eighth of…" at bounding box center [1103, 511] width 310 height 301
drag, startPoint x: 1254, startPoint y: 480, endPoint x: 1231, endPoint y: 395, distance: 87.9
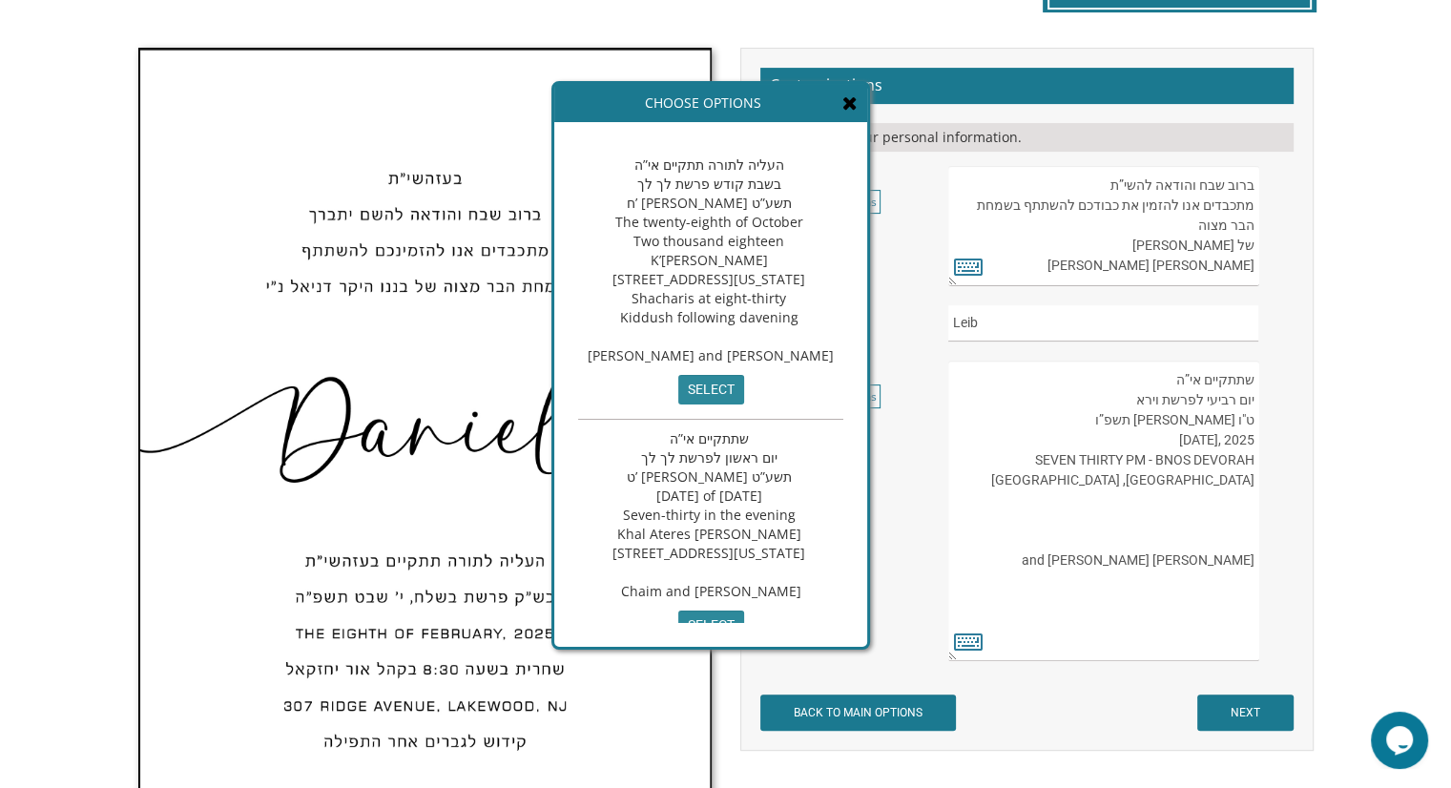
click at [1231, 395] on textarea "העליה לתורה תתקיים אי”ה בשבת קודש פרשת לך לך ח’ חשון תשע”ט The twenty-eighth of…" at bounding box center [1103, 511] width 310 height 301
drag, startPoint x: 1066, startPoint y: 474, endPoint x: 1251, endPoint y: 379, distance: 208.2
click at [1251, 379] on textarea "העליה לתורה תתקיים אי”ה בשבת קודש פרשת לך לך ח’ חשון תשע”ט The twenty-eighth of…" at bounding box center [1103, 511] width 310 height 301
click at [1208, 507] on textarea "העליה לתורה תתקיים אי”ה בשבת קודש פרשת לך לך ח’ חשון תשע”ט The twenty-eighth of…" at bounding box center [1103, 511] width 310 height 301
click at [740, 405] on input "select" at bounding box center [711, 390] width 66 height 30
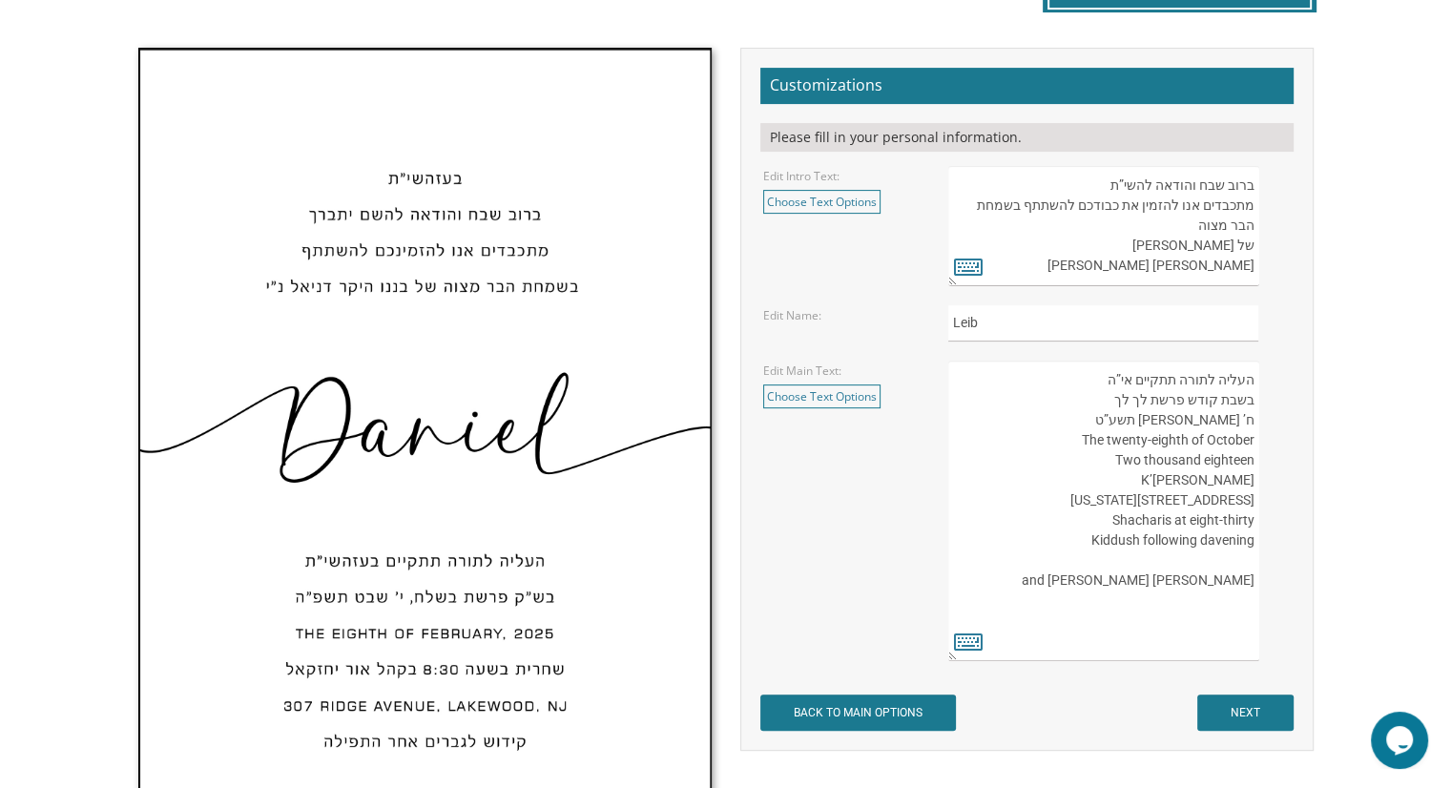
click at [1098, 379] on textarea "העליה לתורה תתקיים אי”ה בשבת קודש פרשת לך לך ח’ חשון תשע”ט The twenty-eighth of…" at bounding box center [1103, 511] width 310 height 301
click at [1256, 383] on textarea "העליה לתורה תתקיים אי”ה בשבת קודש פרשת לך לך ח’ חשון תשע”ט The twenty-eighth of…" at bounding box center [1103, 511] width 310 height 301
paste textarea "שתתקיים אי”ה יום רביעי לפרשת וירא ט"ו חשון תשפ”ו 2025 ,WEDNESDAY, NOVEMBER 5 SE…"
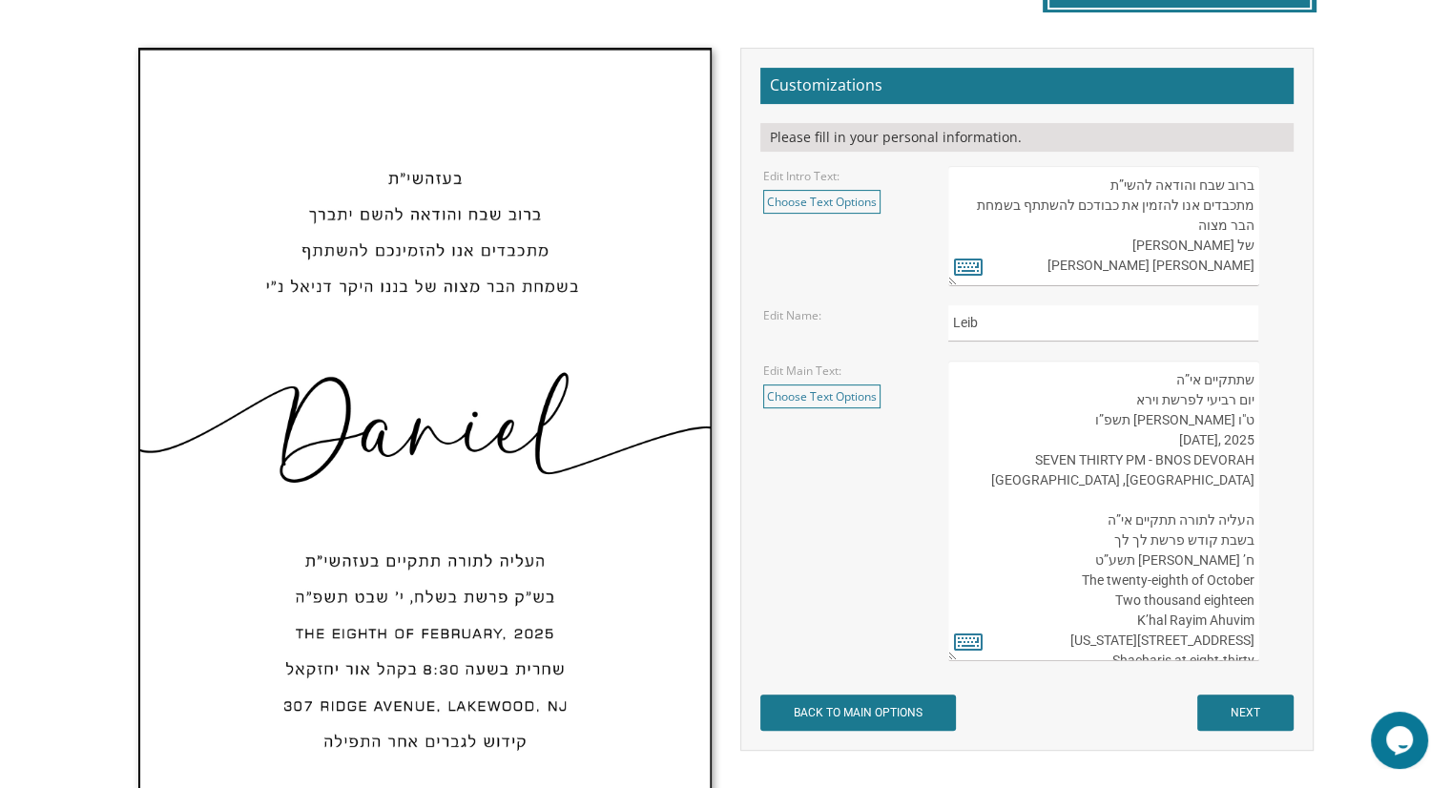
click at [1110, 543] on textarea "העליה לתורה תתקיים אי”ה בשבת קודש פרשת לך לך ח’ חשון תשע”ט The twenty-eighth of…" at bounding box center [1103, 511] width 310 height 301
type textarea "שתתקיים אי”ה יום רביעי לפרשת וירא ט"ו חשון תשפ”ו 2025 ,WEDNESDAY, NOVEMBER 5 SE…"
click at [964, 637] on icon at bounding box center [968, 641] width 29 height 27
type textarea "שתתקיים אי”ה יום רביעי לפרשת וירא ט"ו חשון תשפ”ו 2025 ,WEDNESDAY, NOVEMBER 5 SE…"
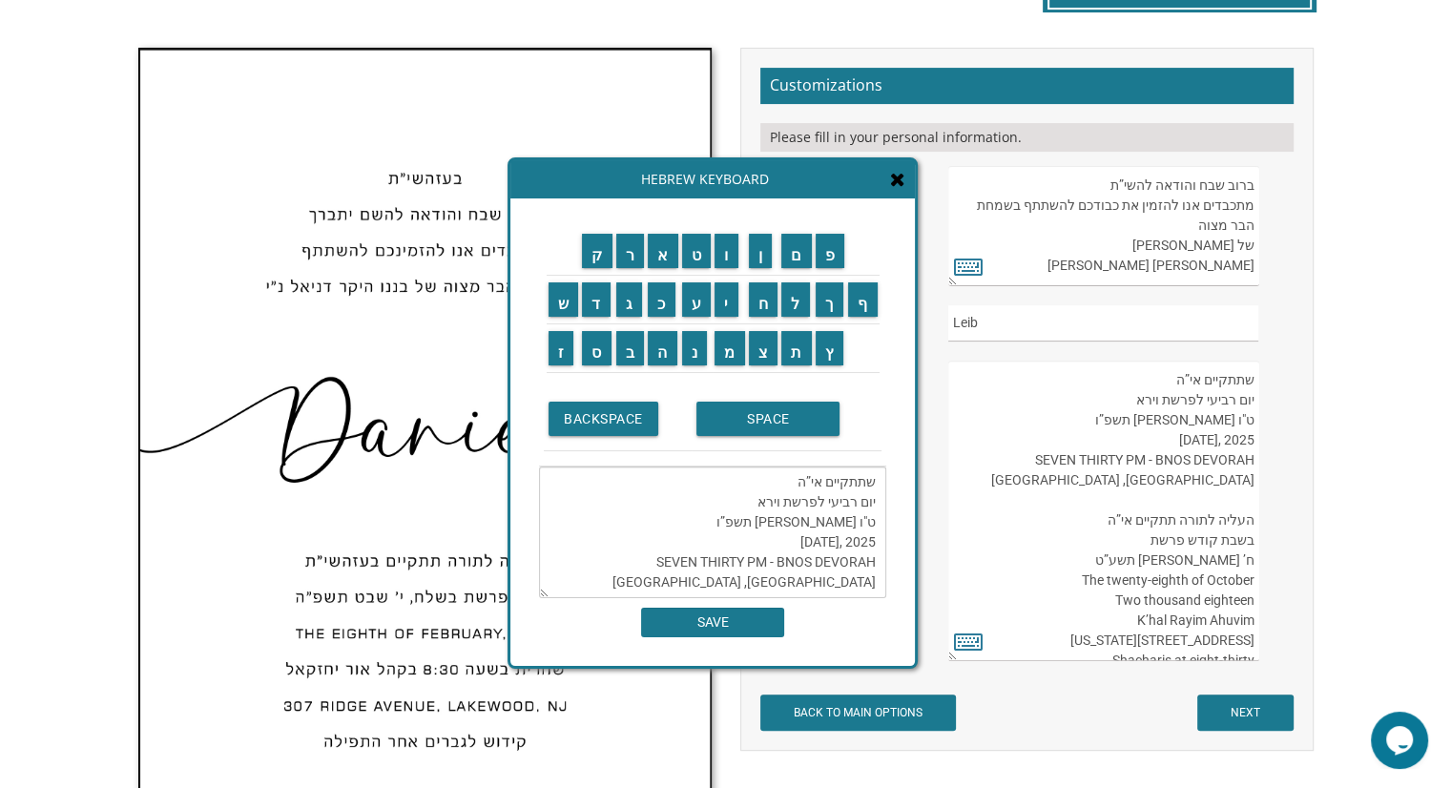
click at [899, 177] on icon at bounding box center [897, 179] width 15 height 19
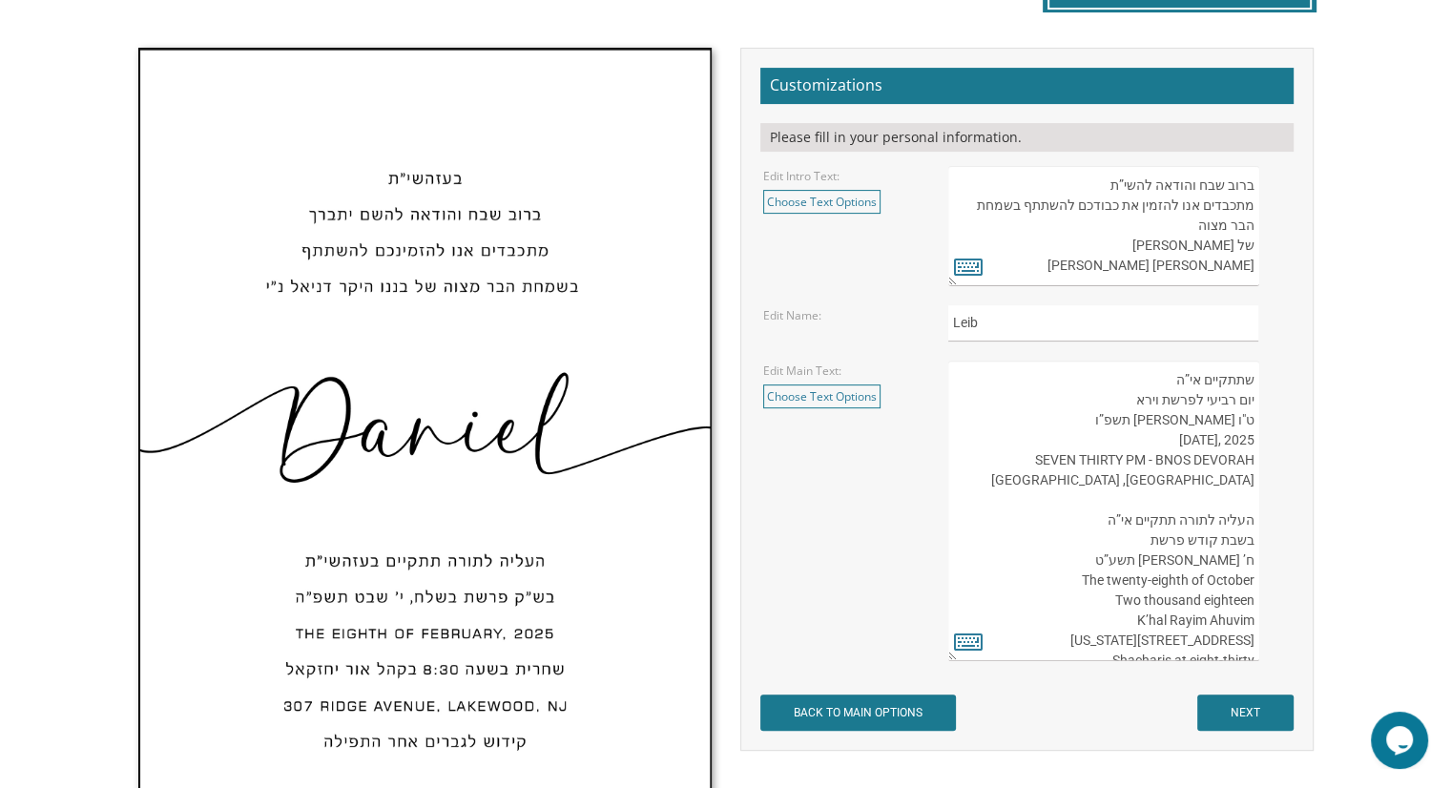
click at [1145, 398] on textarea "העליה לתורה תתקיים אי”ה בשבת קודש פרשת לך לך ח’ חשון תשע”ט The twenty-eighth of…" at bounding box center [1103, 511] width 310 height 301
click at [1143, 535] on textarea "העליה לתורה תתקיים אי”ה בשבת קודש פרשת לך לך ח’ חשון תשע”ט The twenty-eighth of…" at bounding box center [1103, 511] width 310 height 301
paste textarea "וירא"
drag, startPoint x: 1256, startPoint y: 600, endPoint x: 1248, endPoint y: 558, distance: 42.7
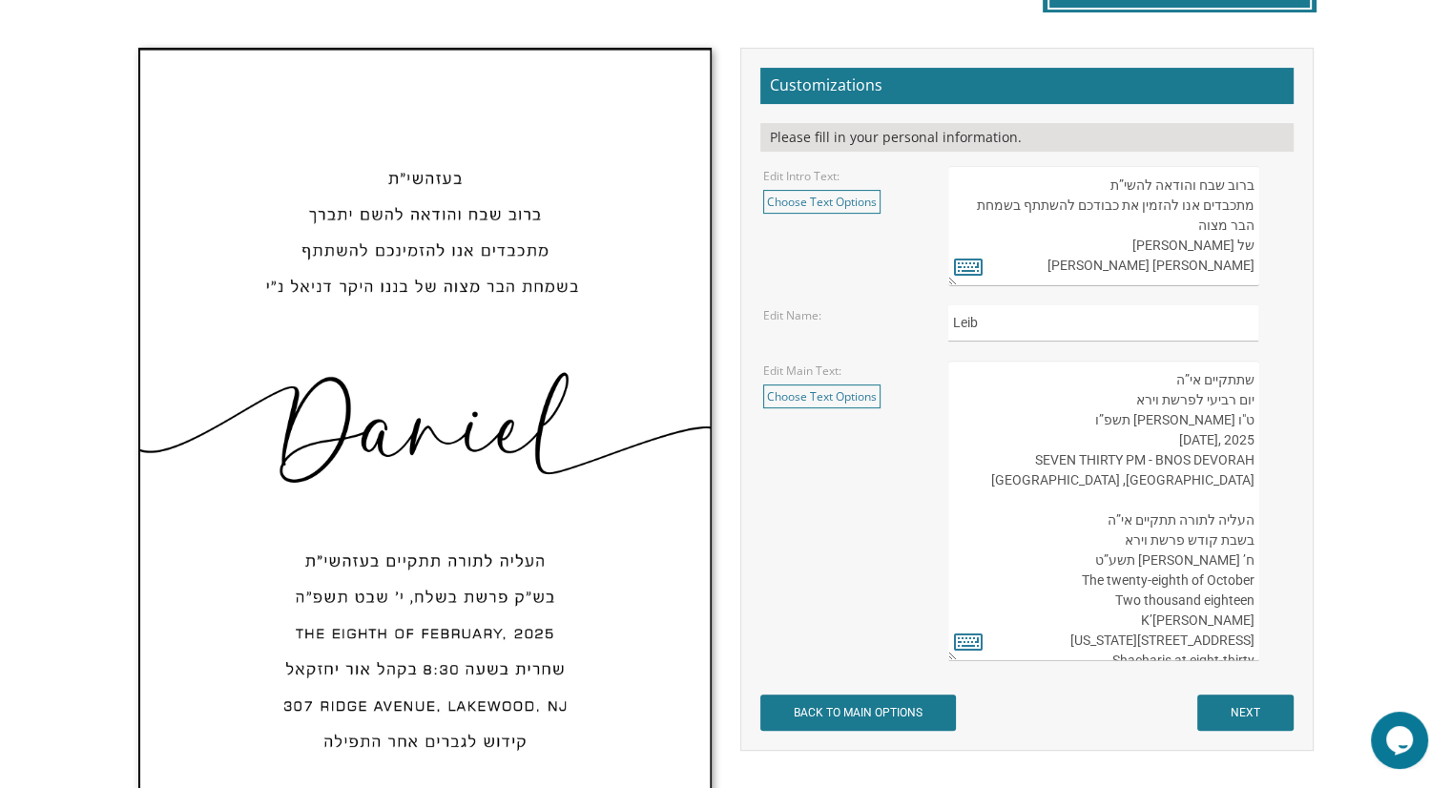
click at [1248, 558] on textarea "העליה לתורה תתקיים אי”ה בשבת קודש פרשת לך לך ח’ חשון תשע”ט The twenty-eighth of…" at bounding box center [1103, 511] width 310 height 301
drag, startPoint x: 1254, startPoint y: 558, endPoint x: 1239, endPoint y: 562, distance: 14.8
click at [1239, 562] on textarea "העליה לתורה תתקיים אי”ה בשבת קודש פרשת לך לך ח’ חשון תשע”ט The twenty-eighth of…" at bounding box center [1103, 511] width 310 height 301
drag, startPoint x: 1171, startPoint y: 563, endPoint x: 1250, endPoint y: 561, distance: 79.2
click at [1250, 561] on textarea "העליה לתורה תתקיים אי”ה בשבת קודש פרשת לך לך ח’ חשון תשע”ט The twenty-eighth of…" at bounding box center [1103, 511] width 310 height 301
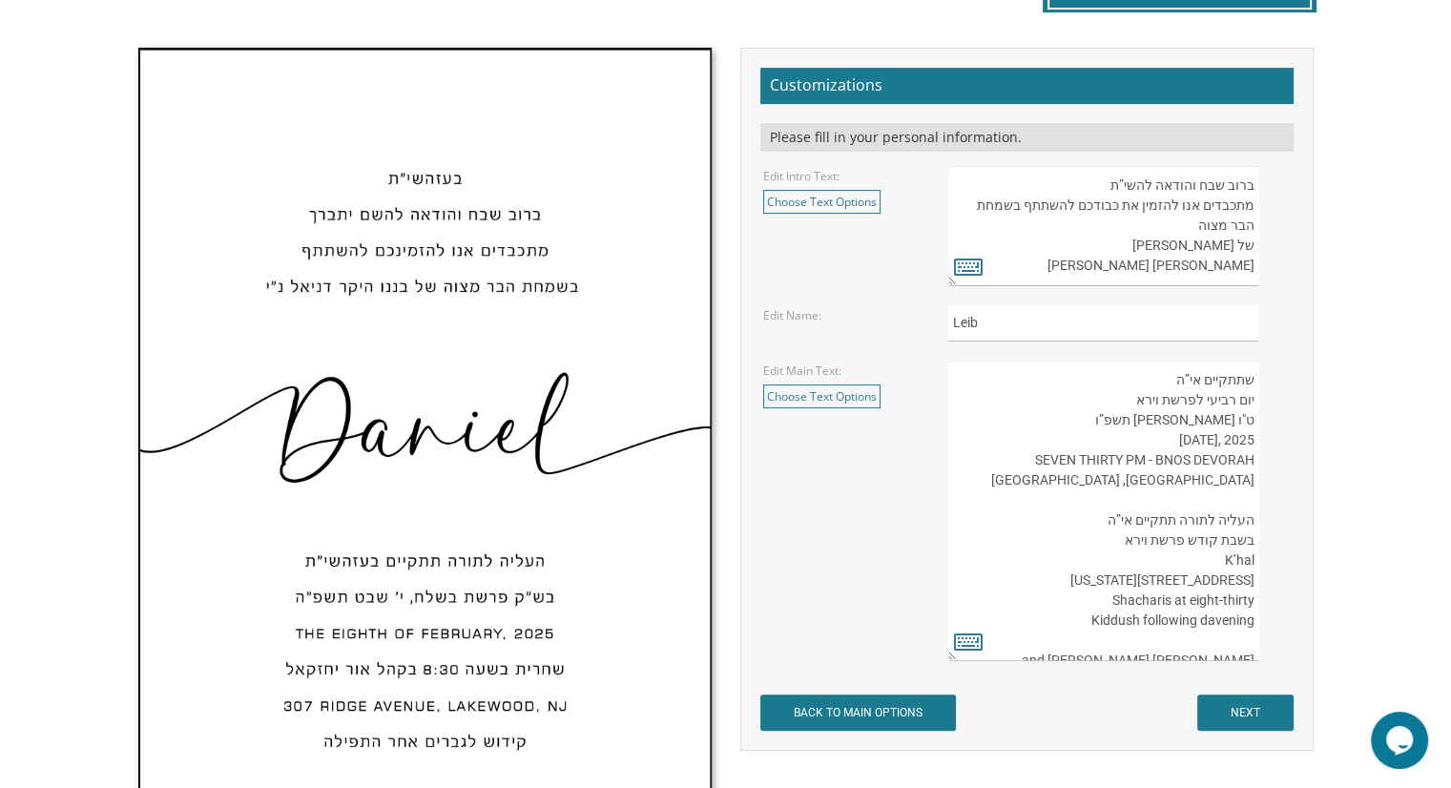
click at [1245, 562] on textarea "העליה לתורה תתקיים אי”ה בשבת קודש פרשת לך לך ח’ חשון תשע”ט The twenty-eighth of…" at bounding box center [1103, 511] width 310 height 301
click at [1253, 559] on textarea "העליה לתורה תתקיים אי”ה בשבת קודש פרשת לך לך ח’ חשון תשע”ט The twenty-eighth of…" at bounding box center [1103, 511] width 310 height 301
click at [1236, 564] on textarea "העליה לתורה תתקיים אי”ה בשבת קודש פרשת לך לך ח’ חשון תשע”ט The twenty-eighth of…" at bounding box center [1103, 511] width 310 height 301
type textarea "שתתקיים אי”ה יום רביעי לפרשת וירא ט"ו חשון תשפ”ו 2025 ,WEDNESDAY, NOVEMBER 5 SE…"
click at [1240, 566] on textarea "העליה לתורה תתקיים אי”ה בשבת קודש פרשת לך לך ח’ חשון תשע”ט The twenty-eighth of…" at bounding box center [1103, 511] width 310 height 301
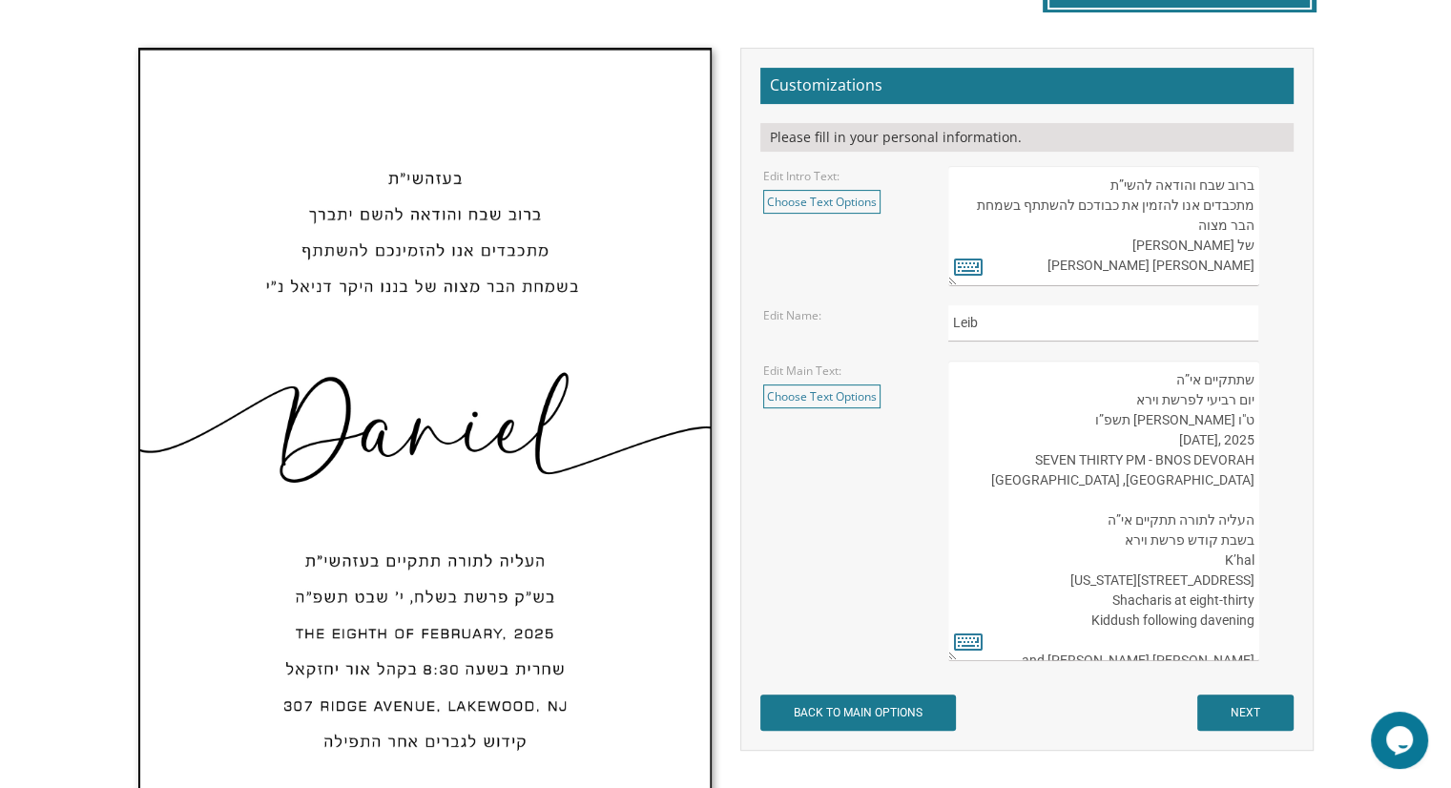
click at [1240, 566] on textarea "העליה לתורה תתקיים אי”ה בשבת קודש פרשת לך לך ח’ חשון תשע”ט The twenty-eighth of…" at bounding box center [1103, 511] width 310 height 301
click at [954, 632] on icon at bounding box center [968, 641] width 29 height 27
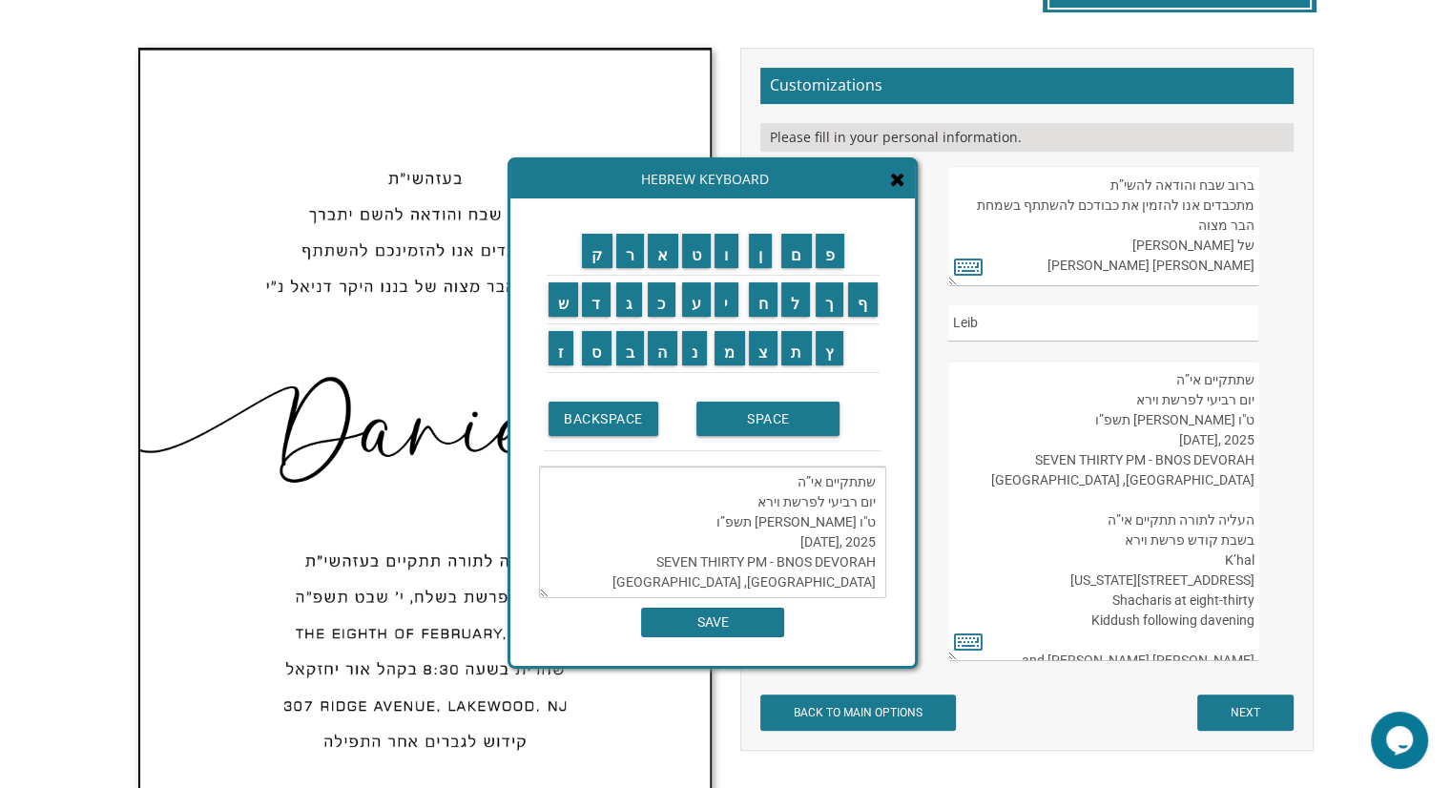
click at [836, 546] on textarea "שתתקיים אי”ה יום רביעי לפרשת וירא ט"ו חשון תשפ”ו 2025 ,WEDNESDAY, NOVEMBER 5 SE…" at bounding box center [712, 533] width 347 height 132
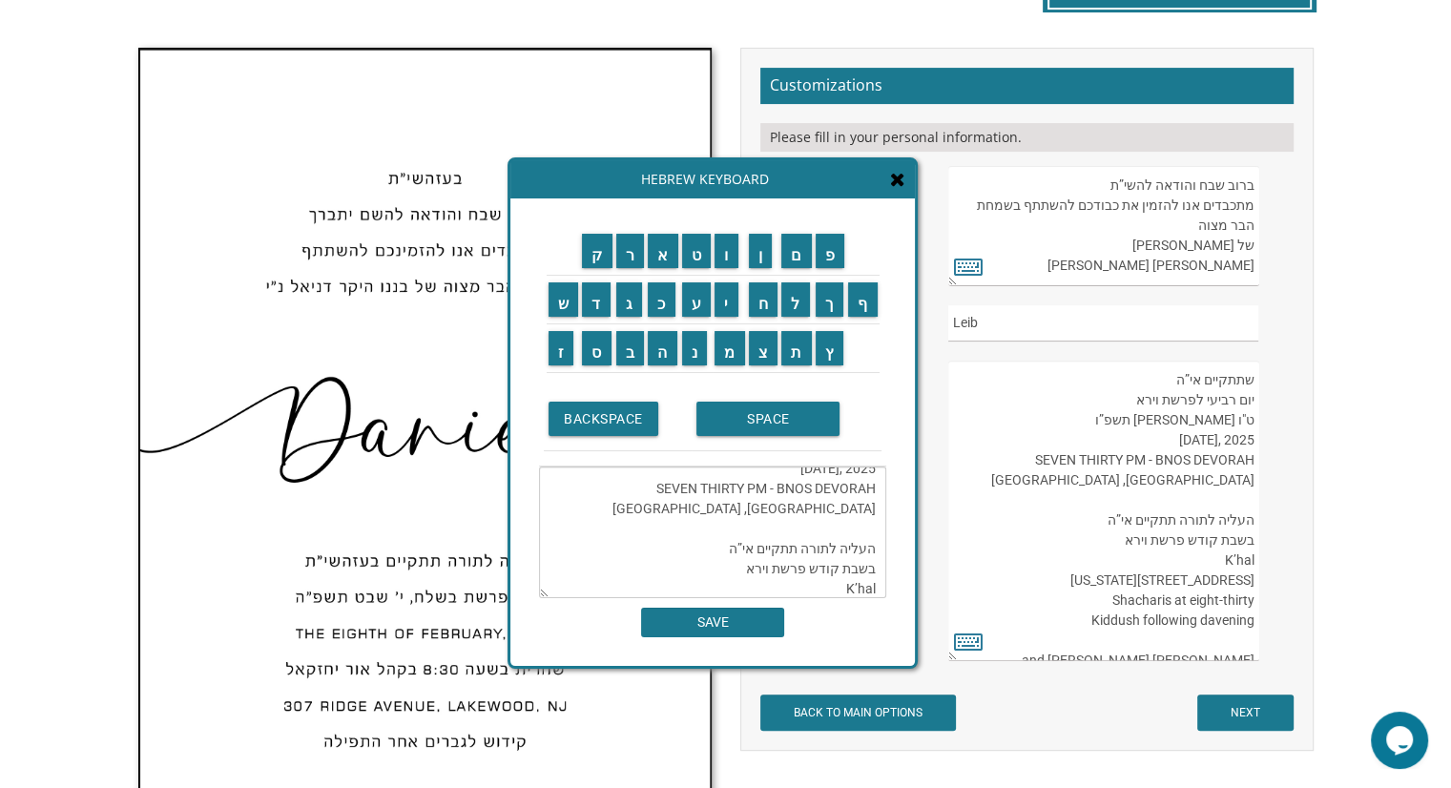
scroll to position [94, 0]
click at [862, 570] on textarea "שתתקיים אי”ה יום רביעי לפרשת וירא ט"ו חשון תשפ”ו 2025 ,WEDNESDAY, NOVEMBER 5 SE…" at bounding box center [712, 533] width 347 height 132
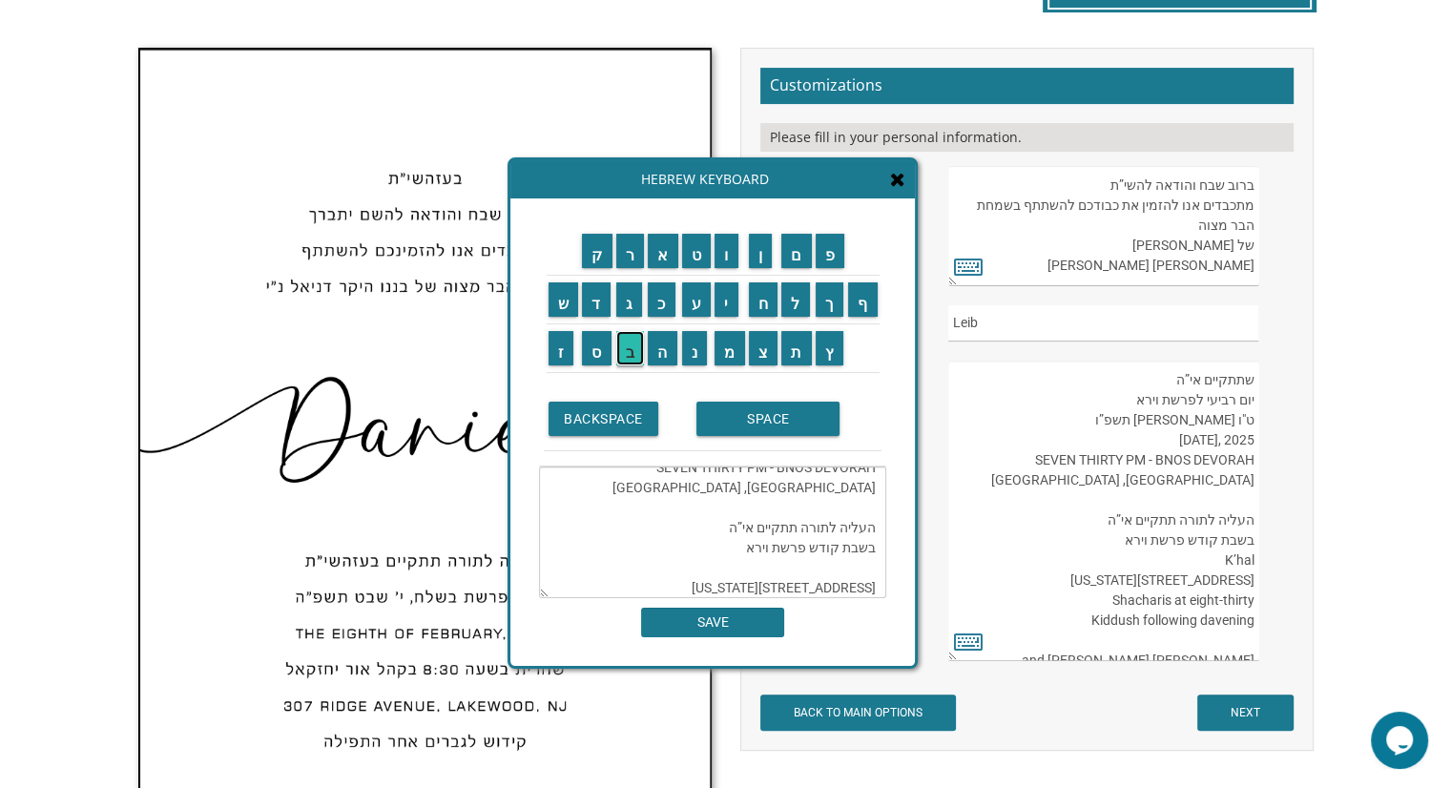
click at [627, 343] on input "ב" at bounding box center [630, 348] width 29 height 34
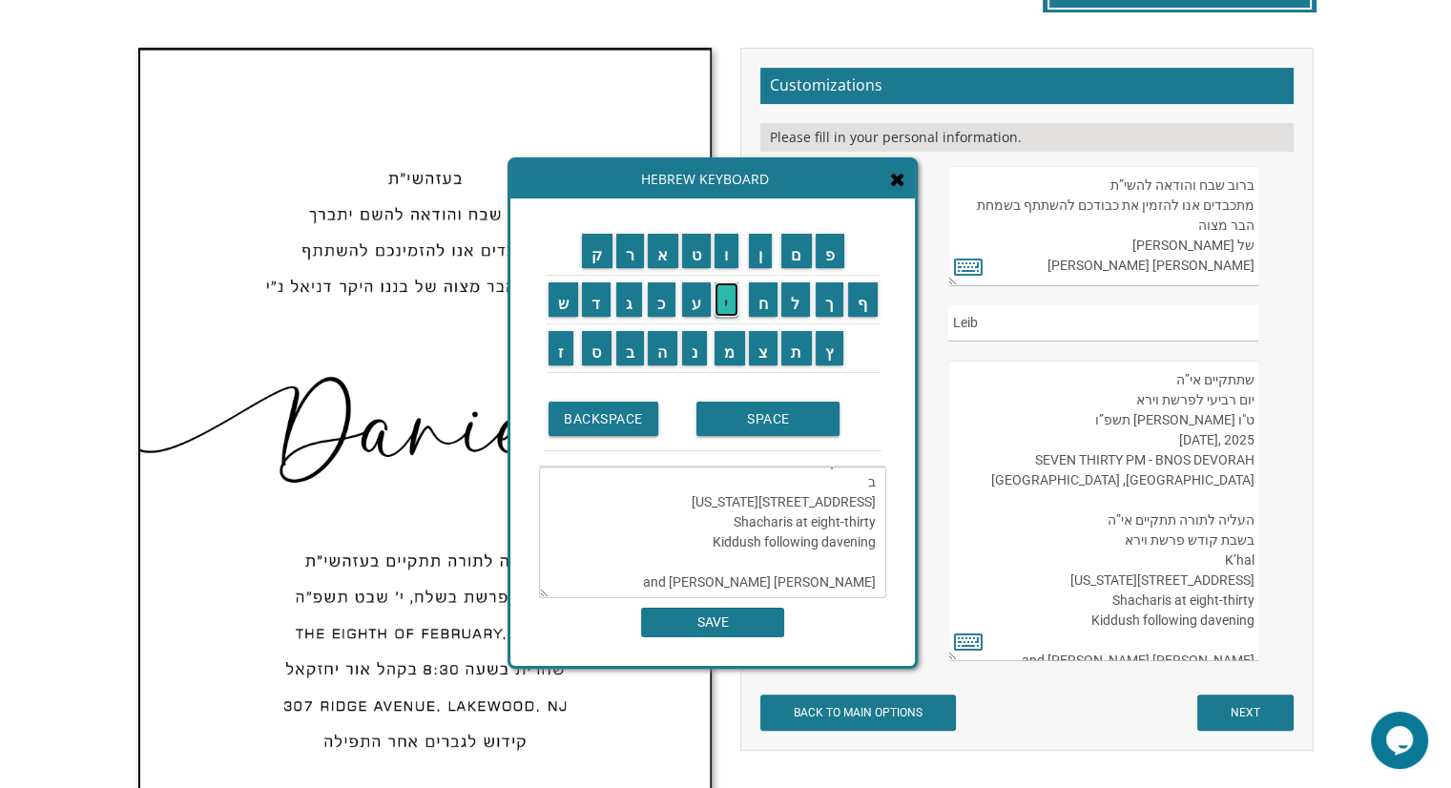
click at [730, 306] on input "י" at bounding box center [727, 299] width 24 height 34
click at [795, 341] on input "ת" at bounding box center [796, 348] width 31 height 34
click at [787, 416] on input "SPACE" at bounding box center [767, 419] width 143 height 34
click at [656, 345] on input "ה" at bounding box center [663, 348] width 30 height 34
click at [726, 351] on input "מ" at bounding box center [730, 348] width 31 height 34
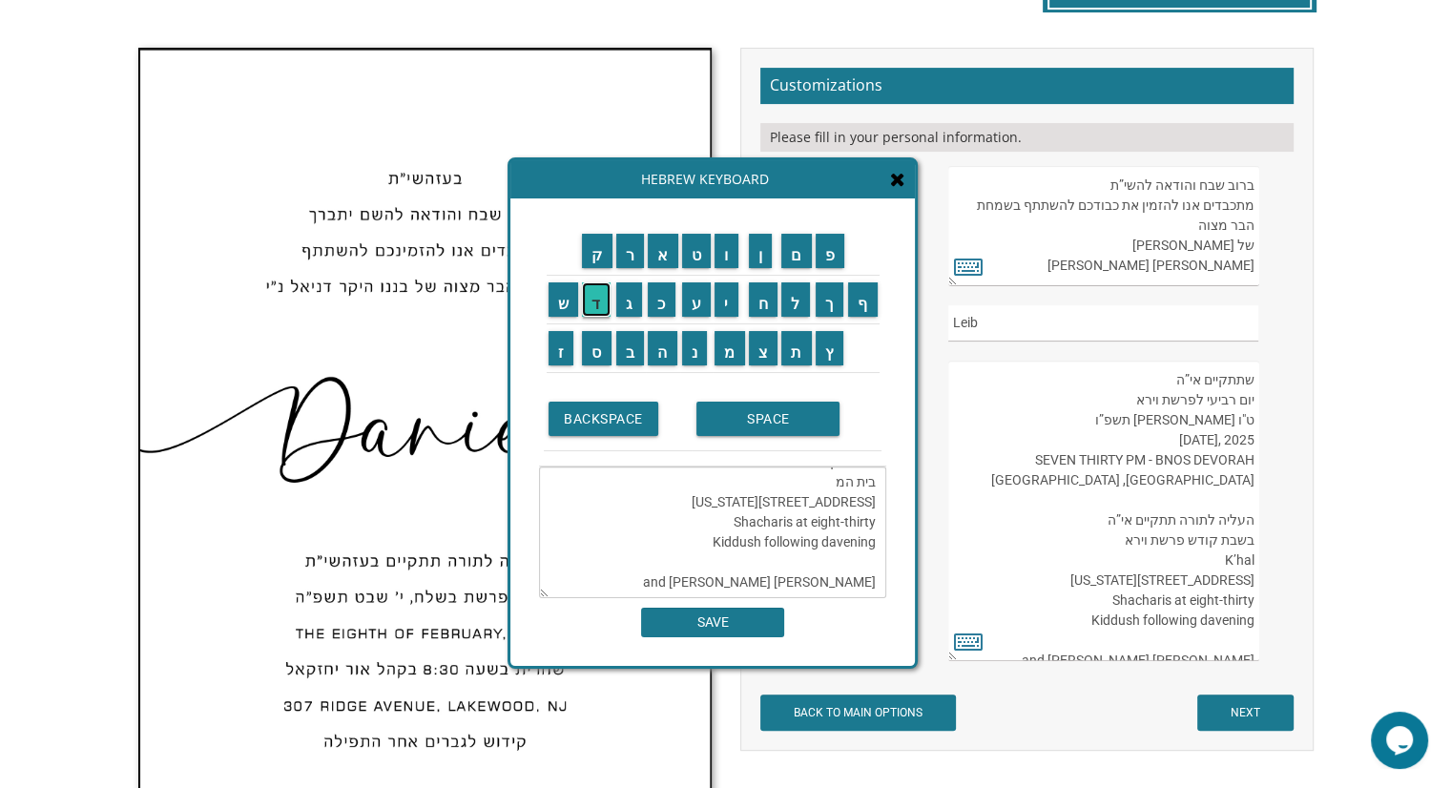
click at [598, 301] on input "ד" at bounding box center [596, 299] width 29 height 34
click at [638, 257] on input "ר" at bounding box center [630, 251] width 29 height 34
click at [556, 305] on input "ש" at bounding box center [564, 299] width 31 height 34
click at [744, 412] on input "SPACE" at bounding box center [767, 419] width 143 height 34
click at [622, 350] on input "ב" at bounding box center [630, 348] width 29 height 34
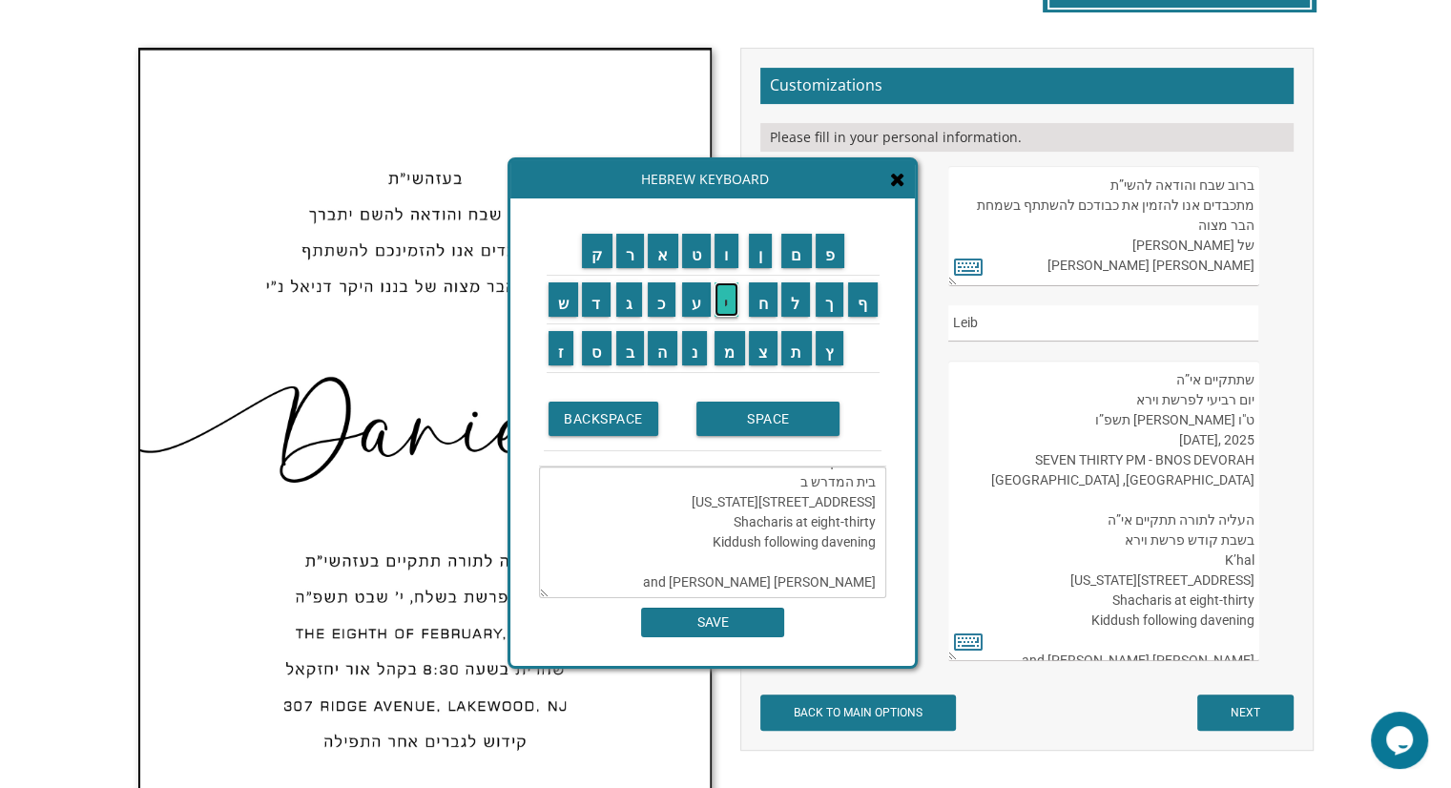
click at [726, 309] on input "י" at bounding box center [727, 299] width 24 height 34
click at [798, 347] on input "ת" at bounding box center [796, 348] width 31 height 34
click at [784, 421] on input "SPACE" at bounding box center [767, 419] width 143 height 34
click at [660, 259] on input "א" at bounding box center [663, 251] width 31 height 34
click at [633, 341] on input "ב" at bounding box center [630, 348] width 29 height 34
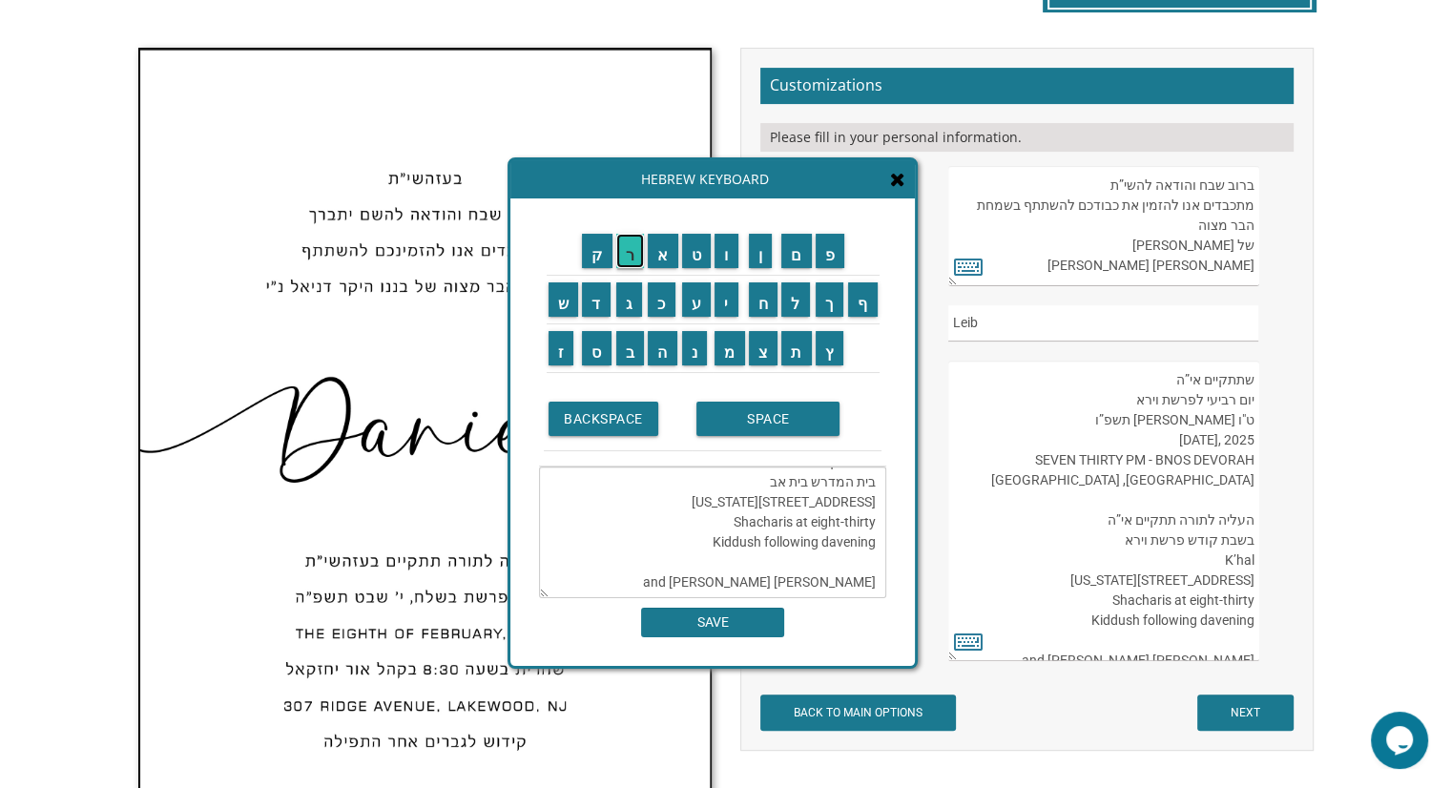
click at [633, 262] on input "ר" at bounding box center [630, 251] width 29 height 34
click at [660, 345] on input "ה" at bounding box center [663, 348] width 30 height 34
click at [801, 260] on input "ם" at bounding box center [796, 251] width 31 height 34
click at [843, 531] on textarea "שתתקיים אי”ה יום רביעי לפרשת וירא ט"ו חשון תשפ”ו 2025 ,WEDNESDAY, NOVEMBER 5 SE…" at bounding box center [712, 533] width 347 height 132
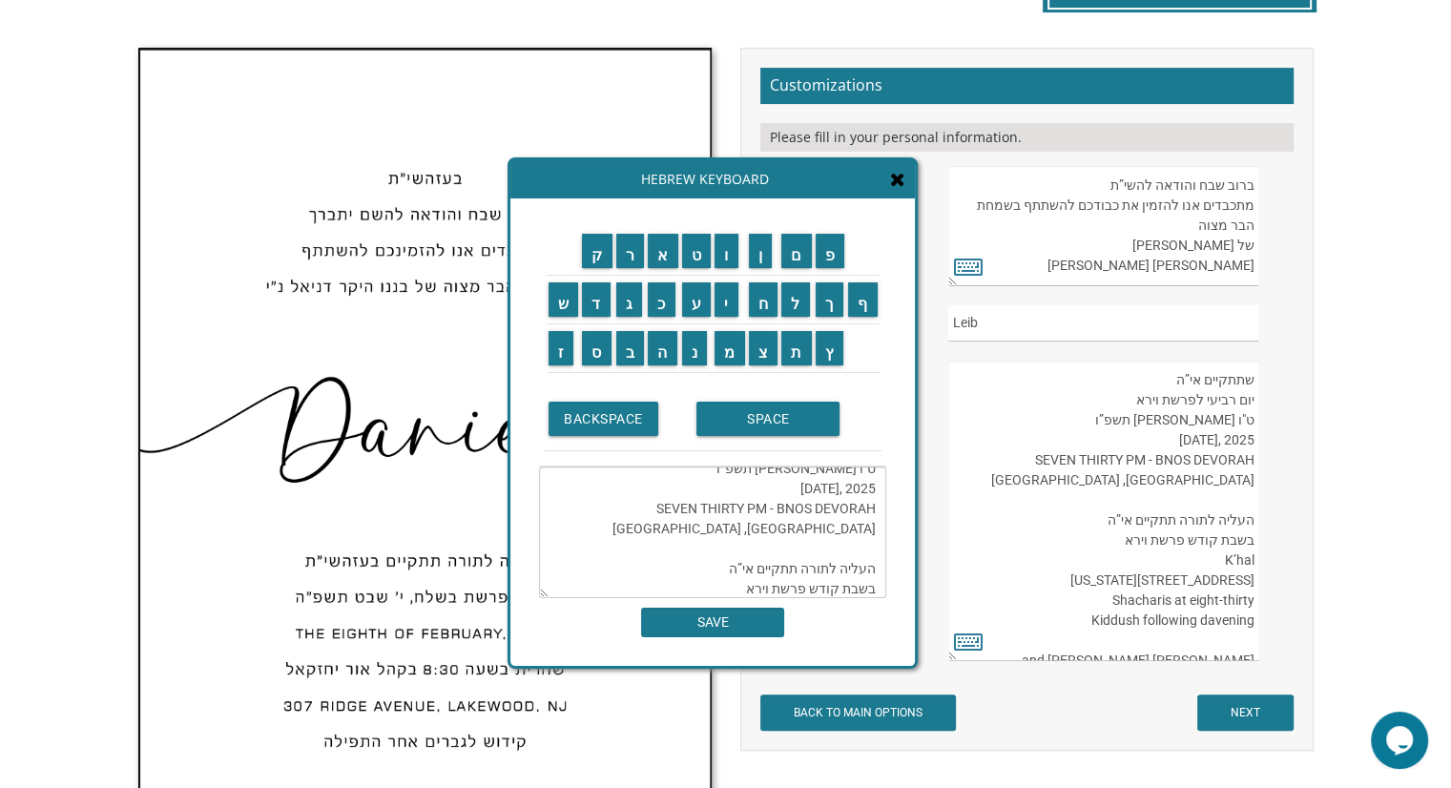
scroll to position [73, 0]
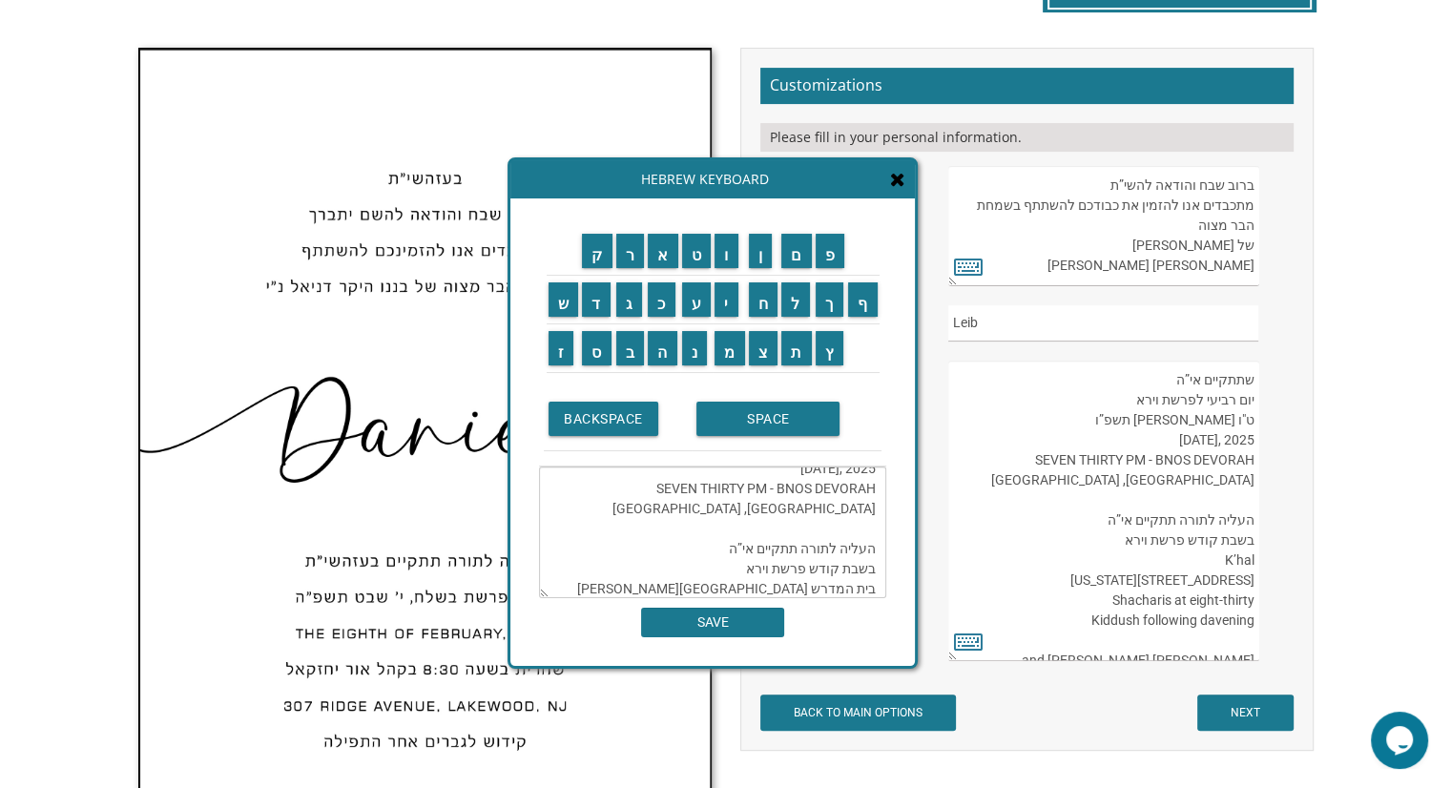
click at [865, 594] on textarea "שתתקיים אי”ה יום רביעי לפרשת וירא ט"ו חשון תשפ”ו 2025 ,WEDNESDAY, NOVEMBER 5 SE…" at bounding box center [712, 533] width 347 height 132
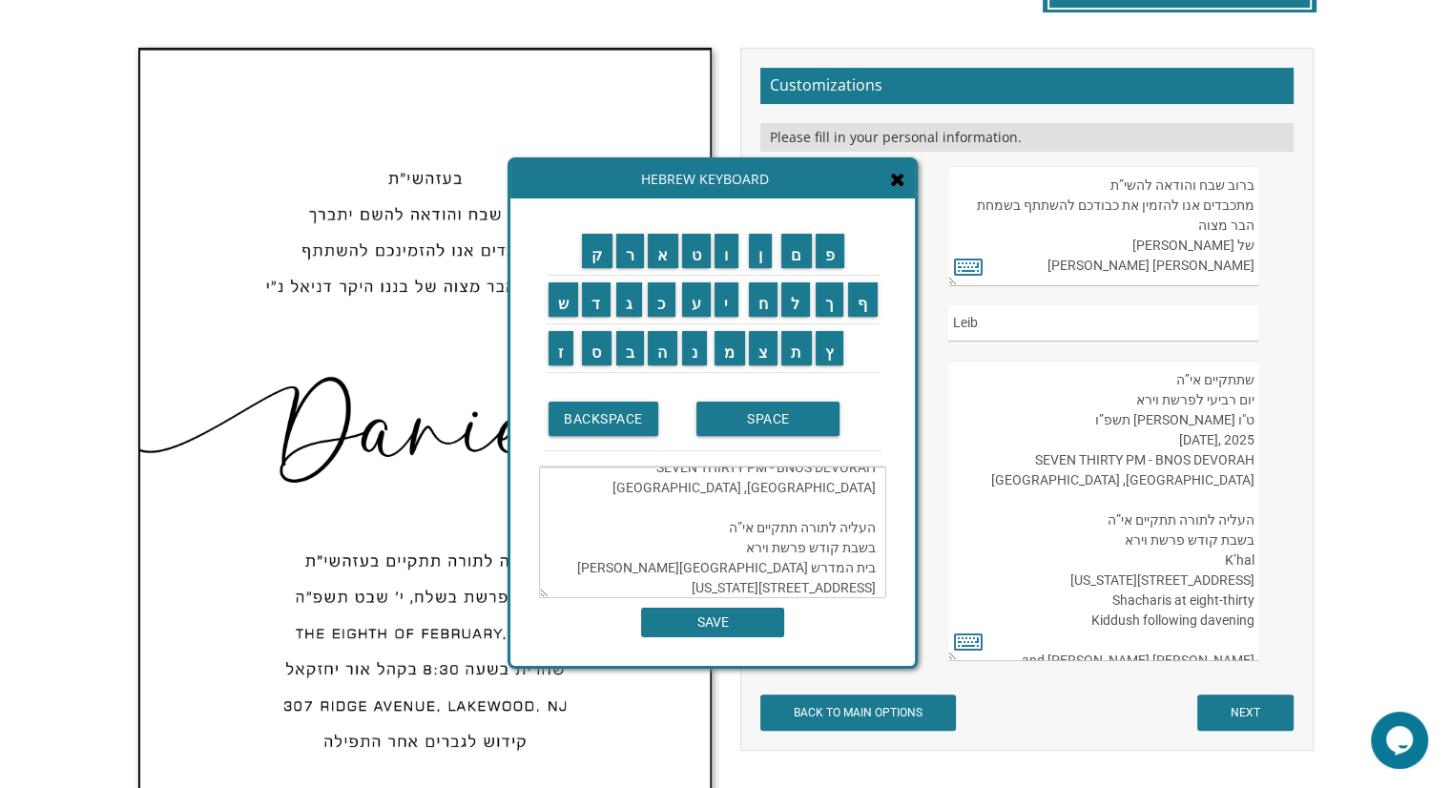
click at [869, 588] on textarea "שתתקיים אי”ה יום רביעי לפרשת וירא ט"ו חשון תשפ”ו 2025 ,WEDNESDAY, NOVEMBER 5 SE…" at bounding box center [712, 533] width 347 height 132
click at [877, 582] on textarea "שתתקיים אי”ה יום רביעי לפרשת וירא ט"ו חשון תשפ”ו 2025 ,WEDNESDAY, NOVEMBER 5 SE…" at bounding box center [712, 533] width 347 height 132
click at [878, 587] on textarea "שתתקיים אי”ה יום רביעי לפרשת וירא ט"ו חשון תשפ”ו 2025 ,WEDNESDAY, NOVEMBER 5 SE…" at bounding box center [712, 533] width 347 height 132
click at [870, 587] on textarea "שתתקיים אי”ה יום רביעי לפרשת וירא ט"ו חשון תשפ”ו 2025 ,WEDNESDAY, NOVEMBER 5 SE…" at bounding box center [712, 533] width 347 height 132
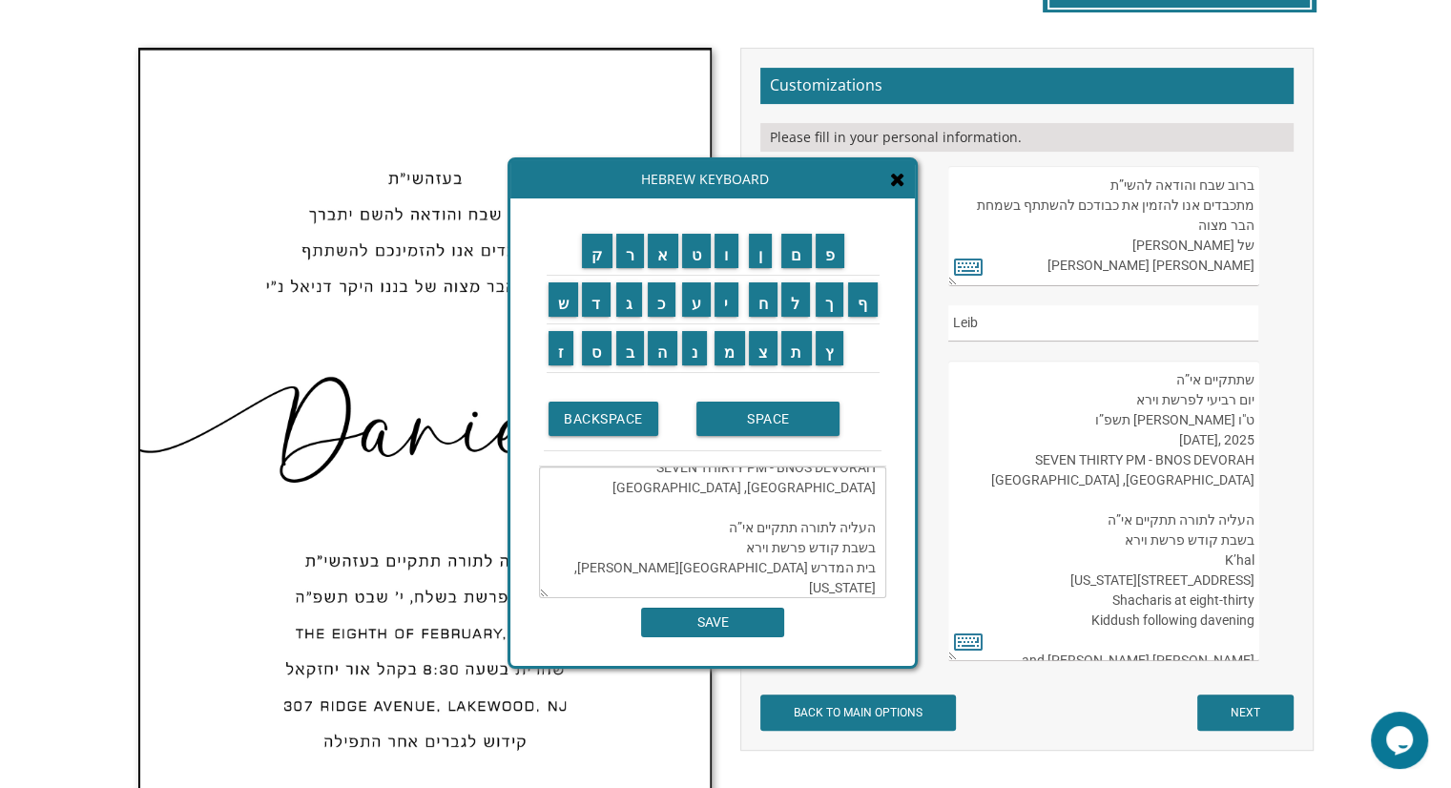
click at [879, 587] on textarea "שתתקיים אי”ה יום רביעי לפרשת וירא ט"ו חשון תשפ”ו 2025 ,WEDNESDAY, NOVEMBER 5 SE…" at bounding box center [712, 533] width 347 height 132
click at [817, 590] on textarea "שתתקיים אי”ה יום רביעי לפרשת וירא ט"ו חשון תשפ”ו 2025 ,WEDNESDAY, NOVEMBER 5 SE…" at bounding box center [712, 533] width 347 height 132
click at [832, 586] on textarea "שתתקיים אי”ה יום רביעי לפרשת וירא ט"ו חשון תשפ”ו 2025 ,WEDNESDAY, NOVEMBER 5 SE…" at bounding box center [712, 533] width 347 height 132
click at [780, 586] on textarea "שתתקיים אי”ה יום רביעי לפרשת וירא ט"ו חשון תשפ”ו 2025 ,WEDNESDAY, NOVEMBER 5 SE…" at bounding box center [712, 533] width 347 height 132
click at [882, 585] on textarea "שתתקיים אי”ה יום רביעי לפרשת וירא ט"ו חשון תשפ”ו 2025 ,WEDNESDAY, NOVEMBER 5 SE…" at bounding box center [712, 533] width 347 height 132
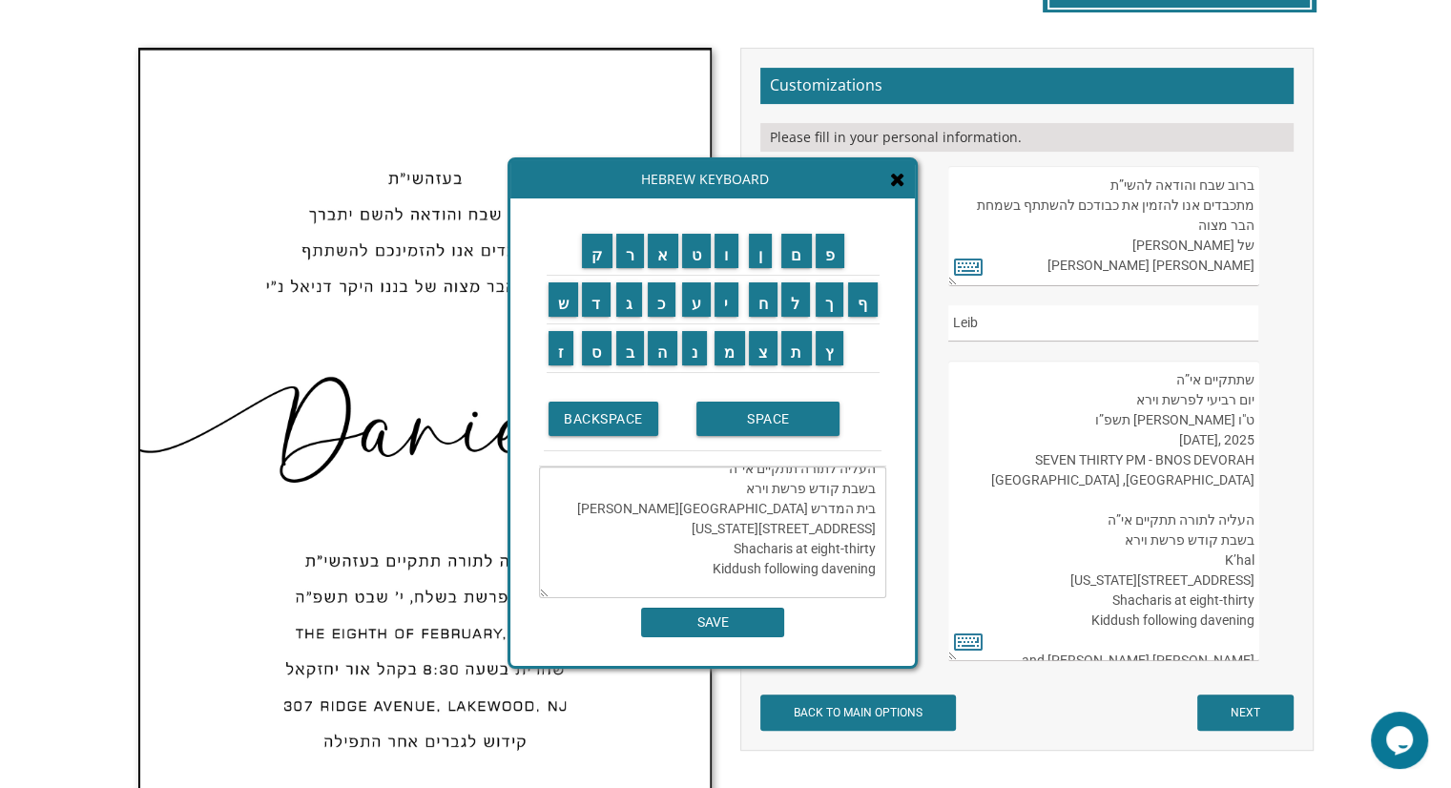
scroll to position [156, 0]
drag, startPoint x: 811, startPoint y: 566, endPoint x: 874, endPoint y: 567, distance: 63.0
click at [874, 567] on textarea "שתתקיים אי”ה יום רביעי לפרשת וירא ט"ו חשון תשפ”ו 2025 ,WEDNESDAY, NOVEMBER 5 SE…" at bounding box center [712, 533] width 347 height 132
click at [763, 581] on textarea "שתתקיים אי”ה יום רביעי לפרשת וירא ט"ו חשון תשפ”ו 2025 ,WEDNESDAY, NOVEMBER 5 SE…" at bounding box center [712, 533] width 347 height 132
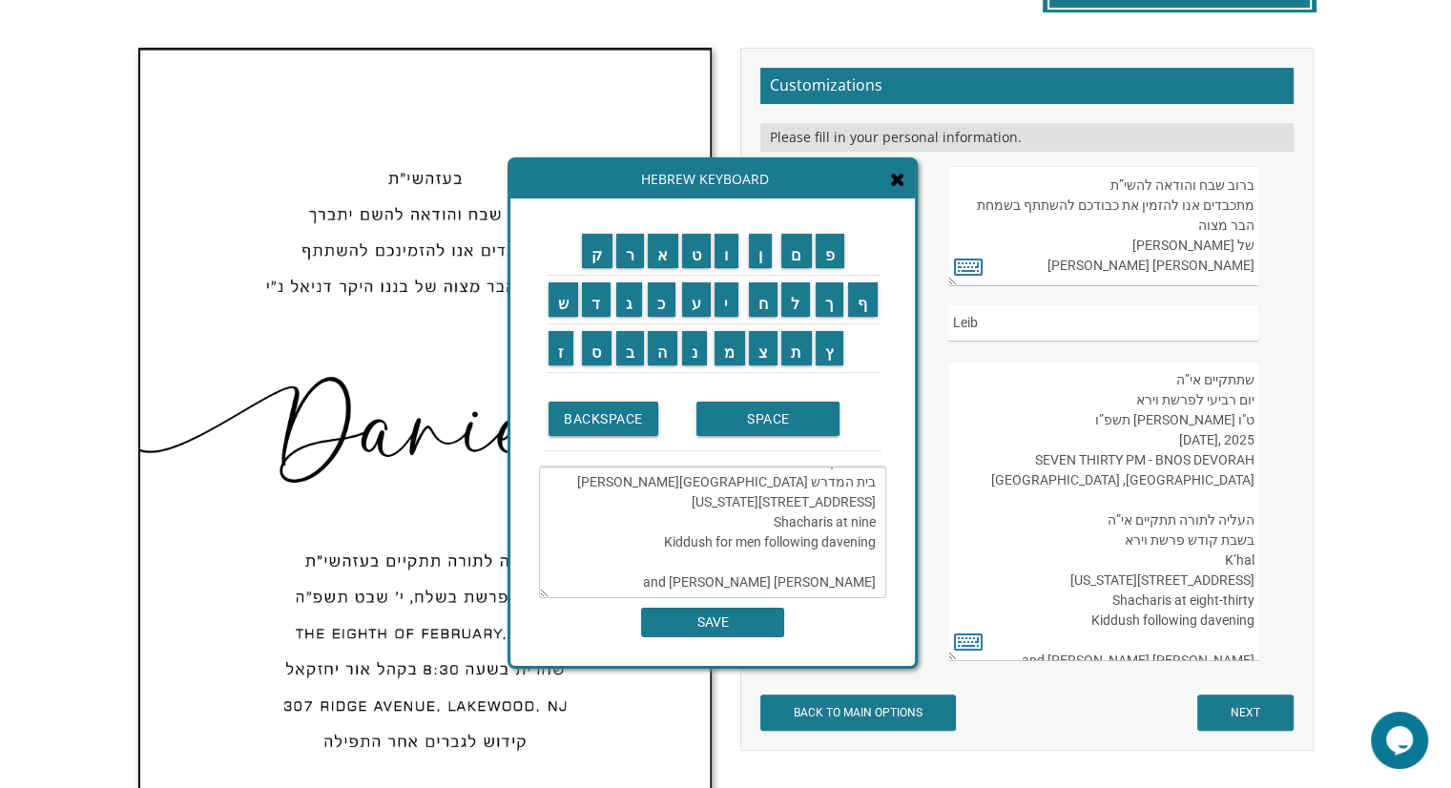
scroll to position [238, 0]
click at [750, 542] on textarea "שתתקיים אי”ה יום רביעי לפרשת וירא ט"ו חשון תשפ”ו 2025 ,WEDNESDAY, NOVEMBER 5 SE…" at bounding box center [712, 533] width 347 height 132
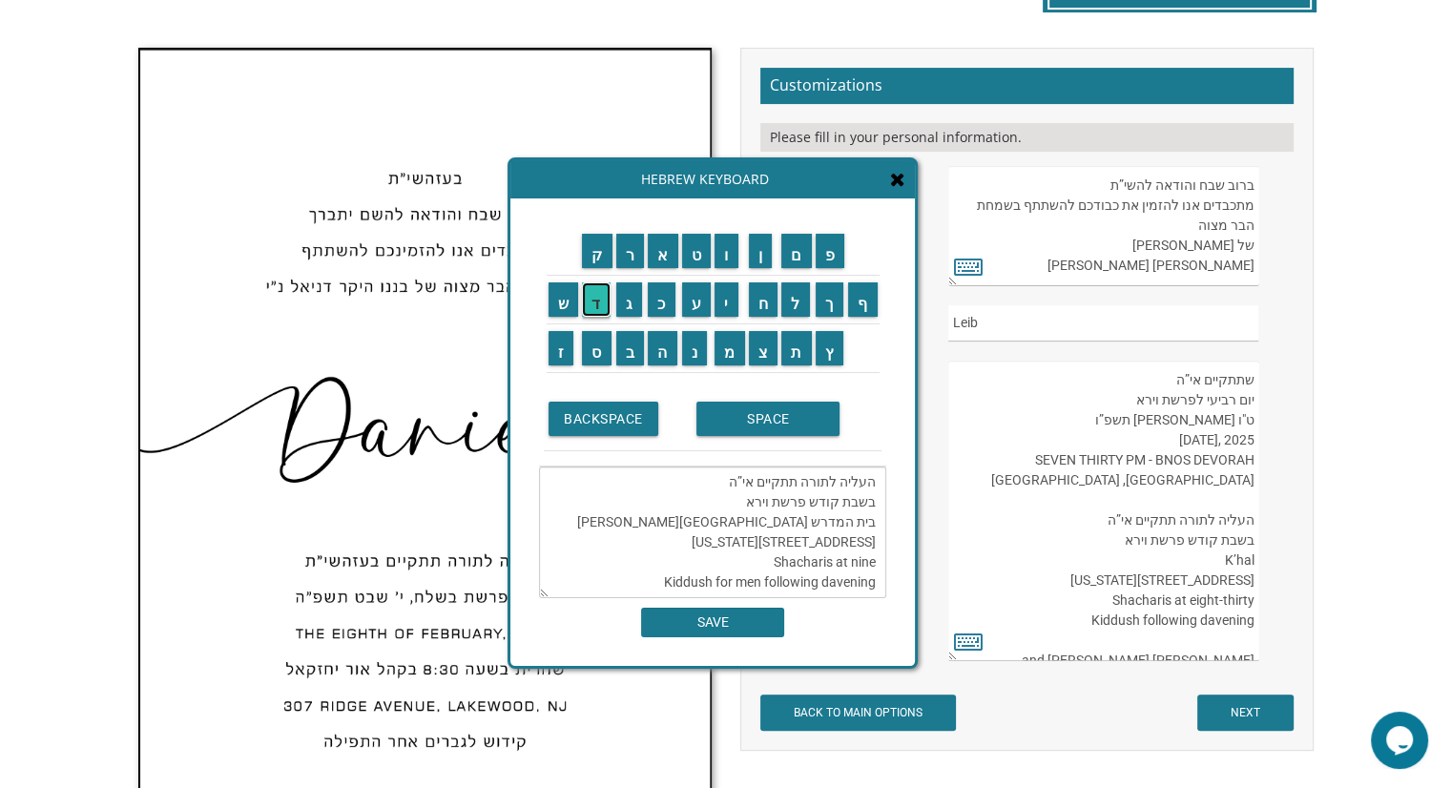
click at [599, 312] on input "ד" at bounding box center [596, 299] width 29 height 34
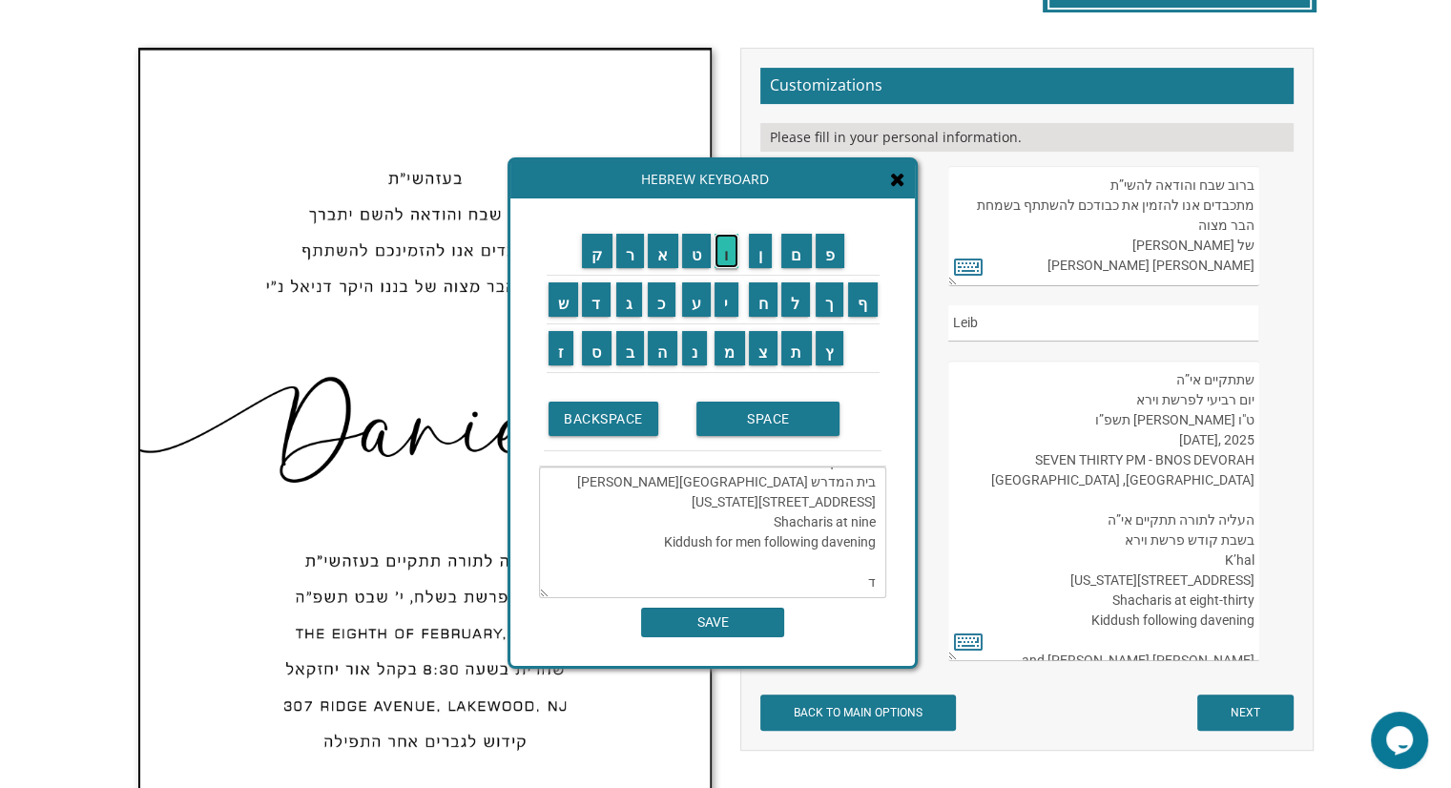
click at [724, 250] on input "ו" at bounding box center [727, 251] width 24 height 34
click at [597, 301] on input "ד" at bounding box center [596, 299] width 29 height 34
click at [744, 413] on input "SPACE" at bounding box center [767, 419] width 143 height 34
click at [569, 307] on input "ש" at bounding box center [564, 299] width 31 height 34
click at [634, 254] on input "ר" at bounding box center [630, 251] width 29 height 34
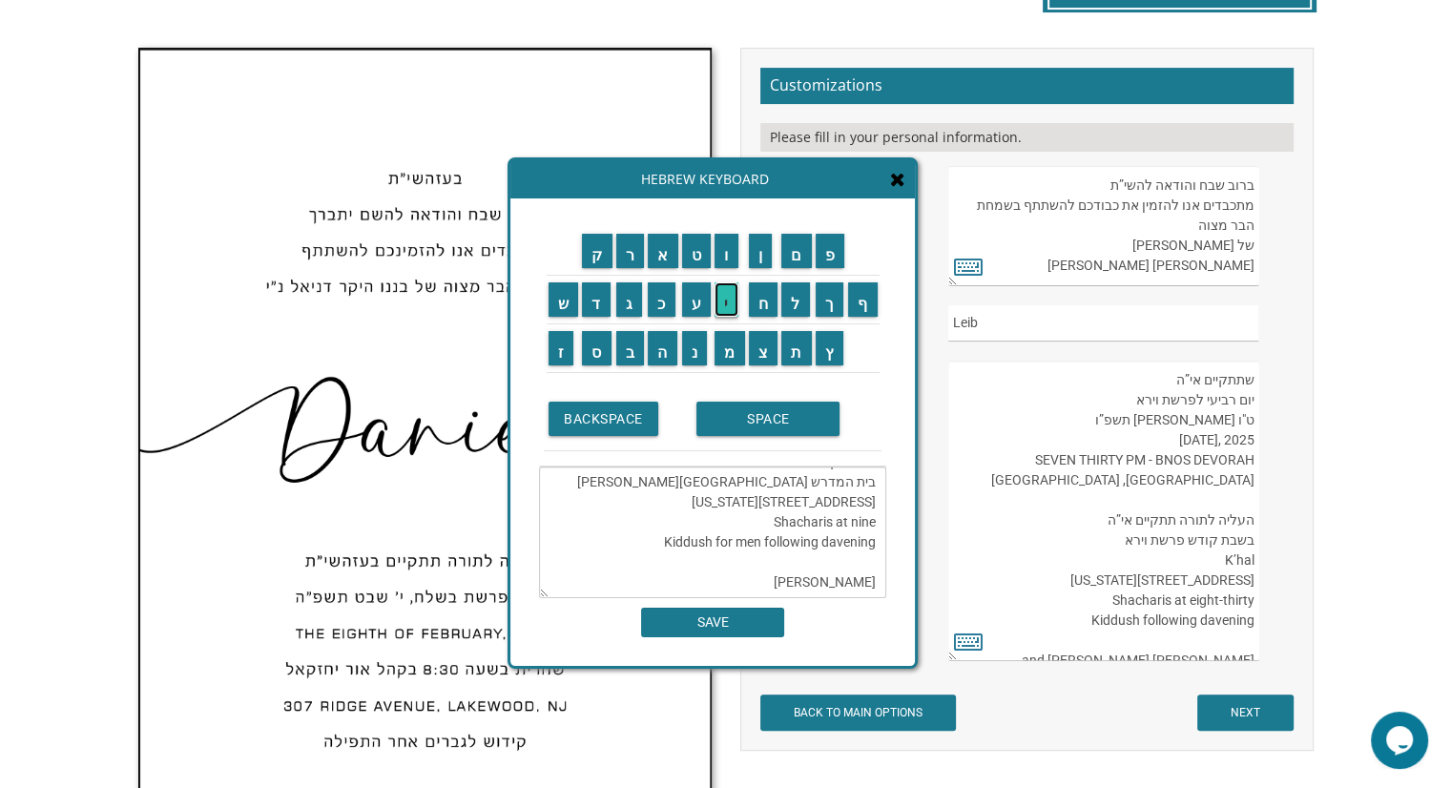
click at [722, 300] on input "י" at bounding box center [727, 299] width 24 height 34
click at [628, 353] on input "ב" at bounding box center [630, 348] width 29 height 34
click at [633, 260] on input "ר" at bounding box center [630, 251] width 29 height 34
click at [757, 417] on input "SPACE" at bounding box center [767, 419] width 143 height 34
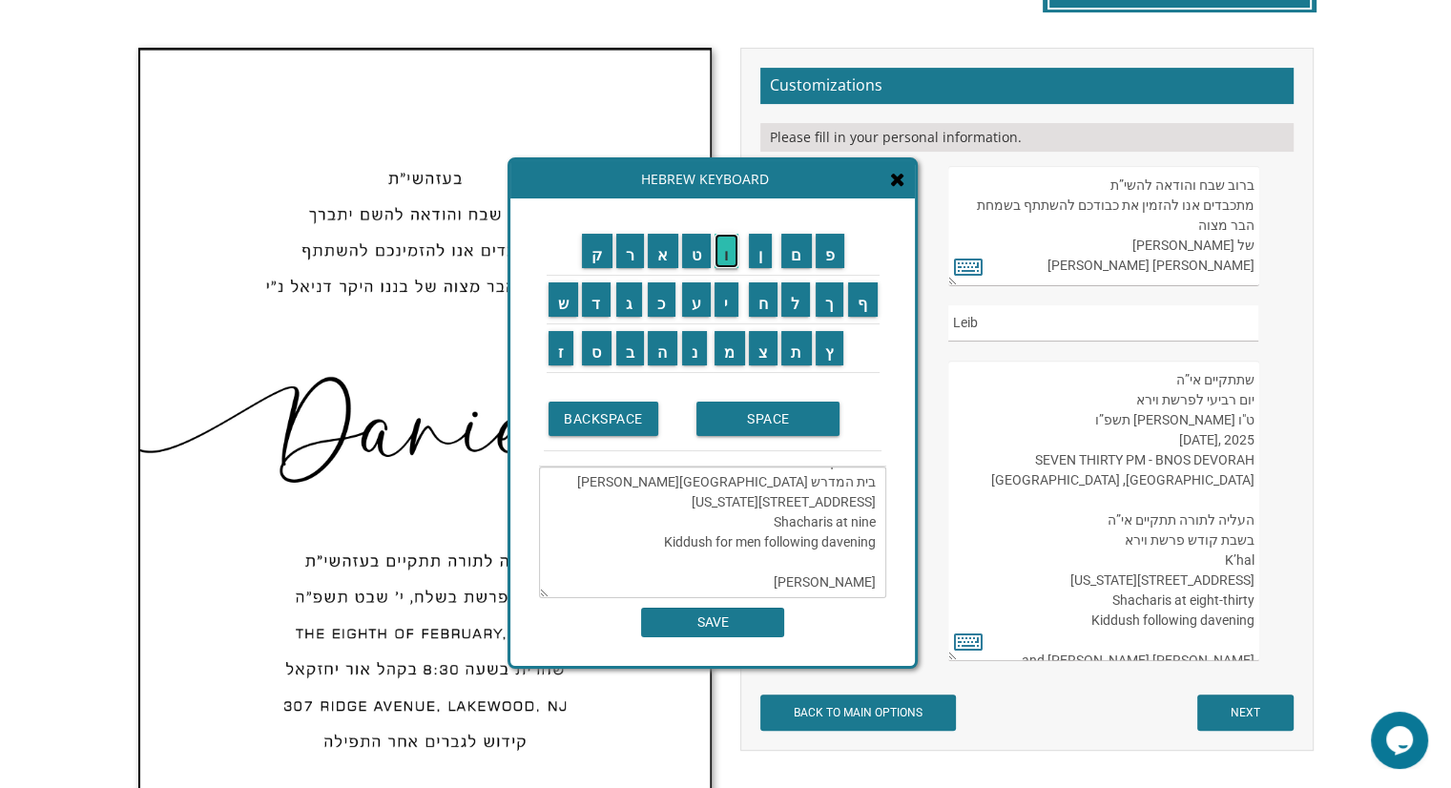
click at [729, 260] on input "ו" at bounding box center [727, 251] width 24 height 34
click at [625, 245] on input "ר" at bounding box center [630, 251] width 29 height 34
click at [657, 249] on input "א" at bounding box center [663, 251] width 31 height 34
click at [731, 247] on input "ו" at bounding box center [727, 251] width 24 height 34
click at [691, 299] on input "ע" at bounding box center [697, 299] width 30 height 34
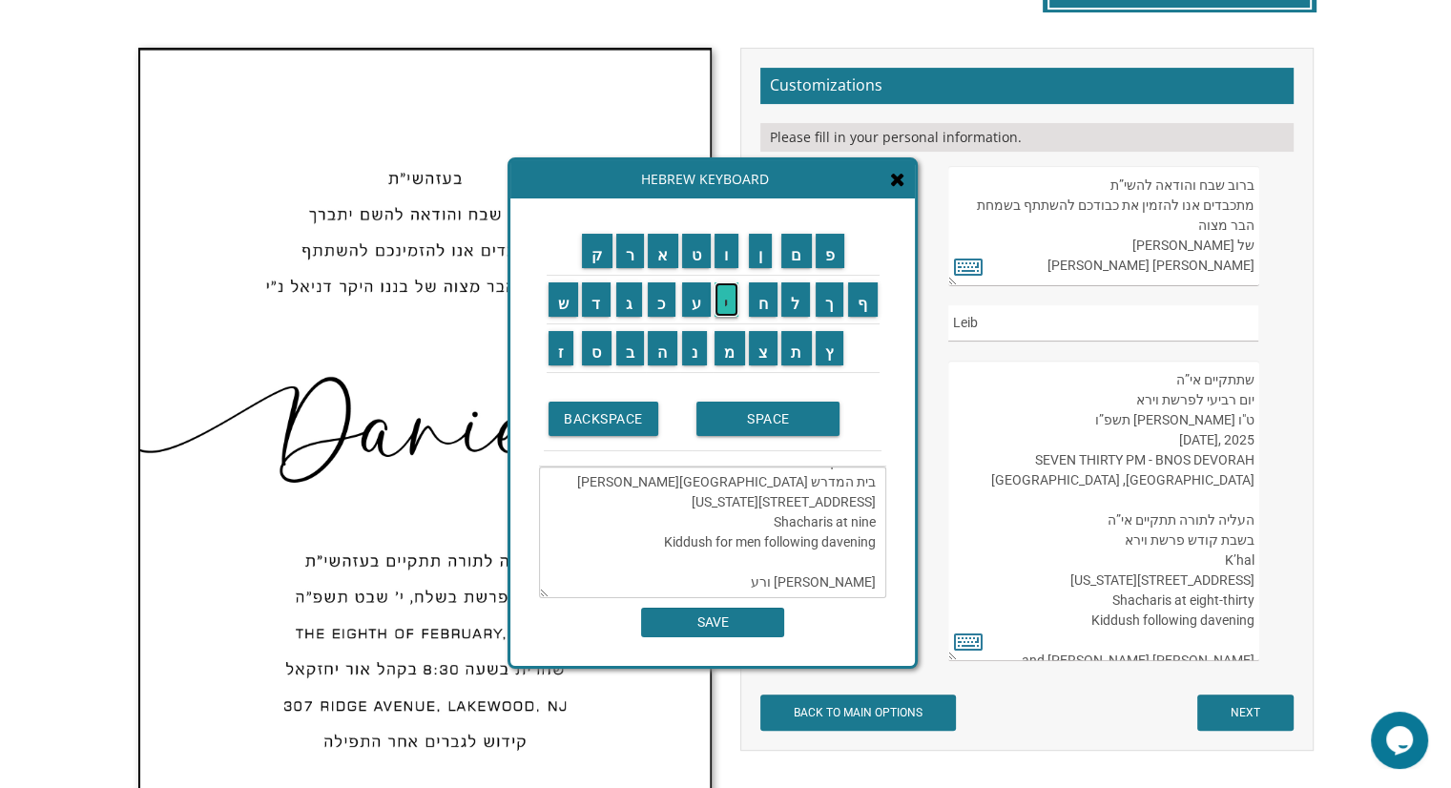
click at [728, 293] on input "י" at bounding box center [727, 299] width 24 height 34
click at [797, 354] on input "ת" at bounding box center [796, 348] width 31 height 34
click at [736, 254] on input "ו" at bounding box center [727, 251] width 24 height 34
type textarea "שתתקיים אי”ה יום רביעי לפרשת וירא ט"ו חשון תשפ”ו 2025 ,WEDNESDAY, NOVEMBER 5 SE…"
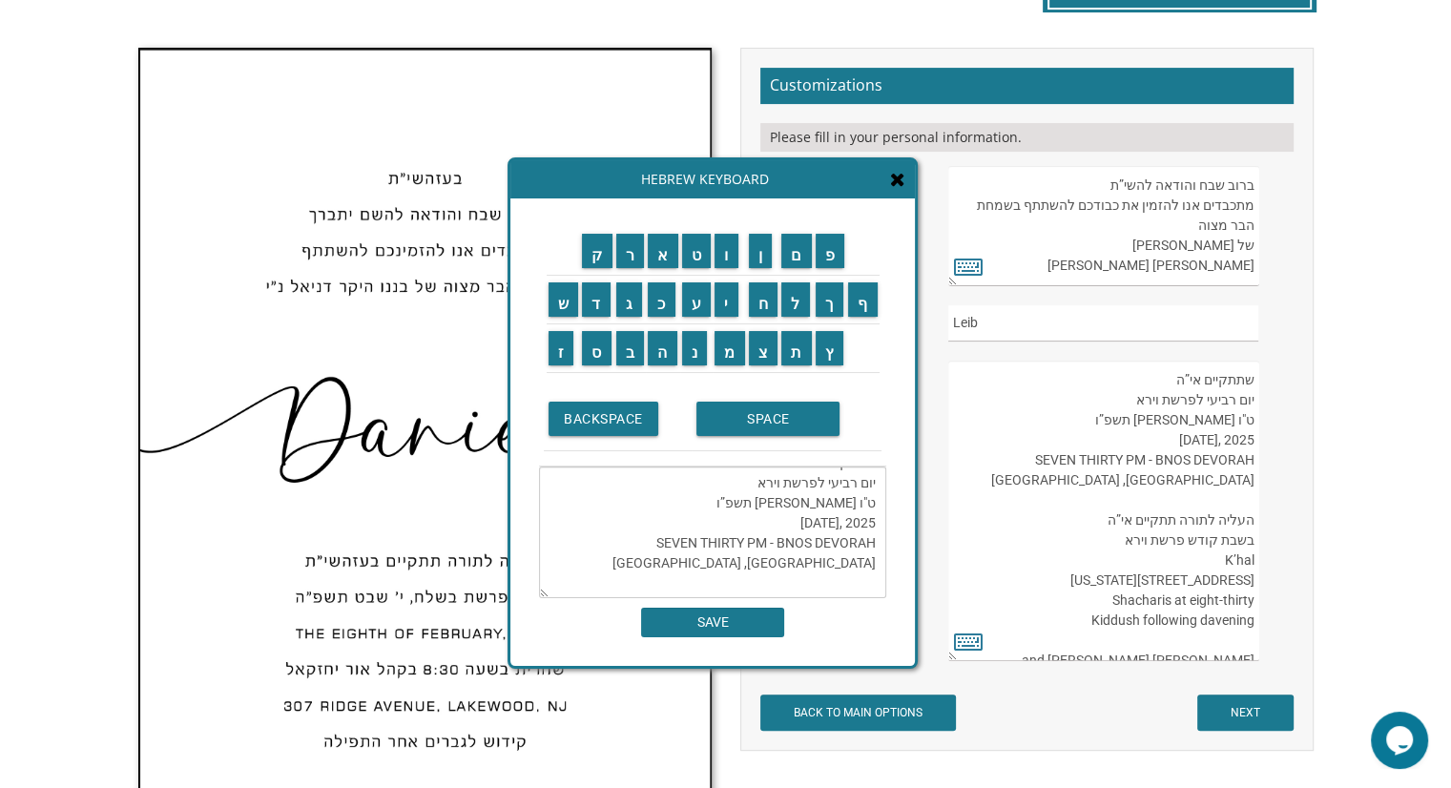
scroll to position [0, 0]
click at [733, 629] on input "SAVE" at bounding box center [712, 623] width 143 height 30
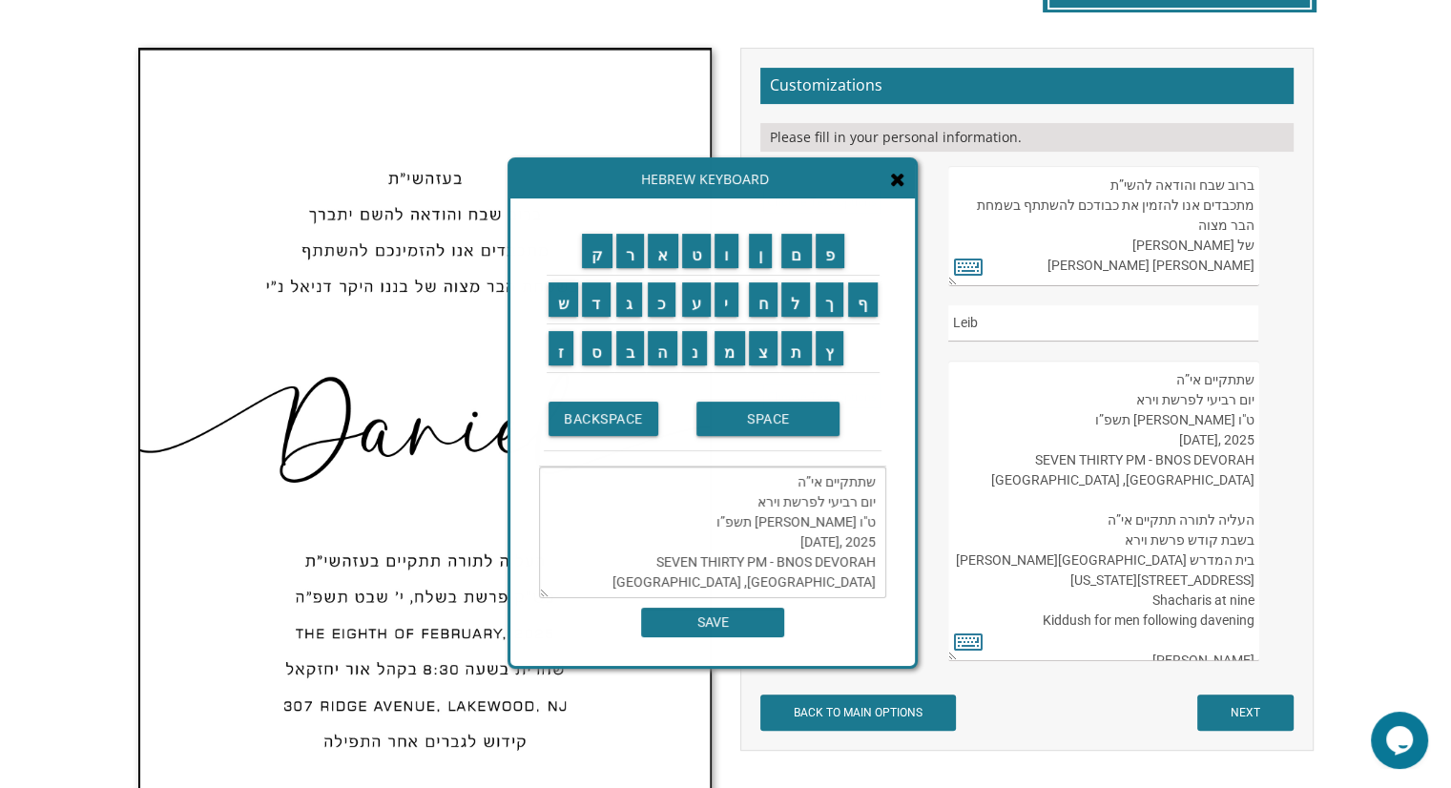
scroll to position [59, 0]
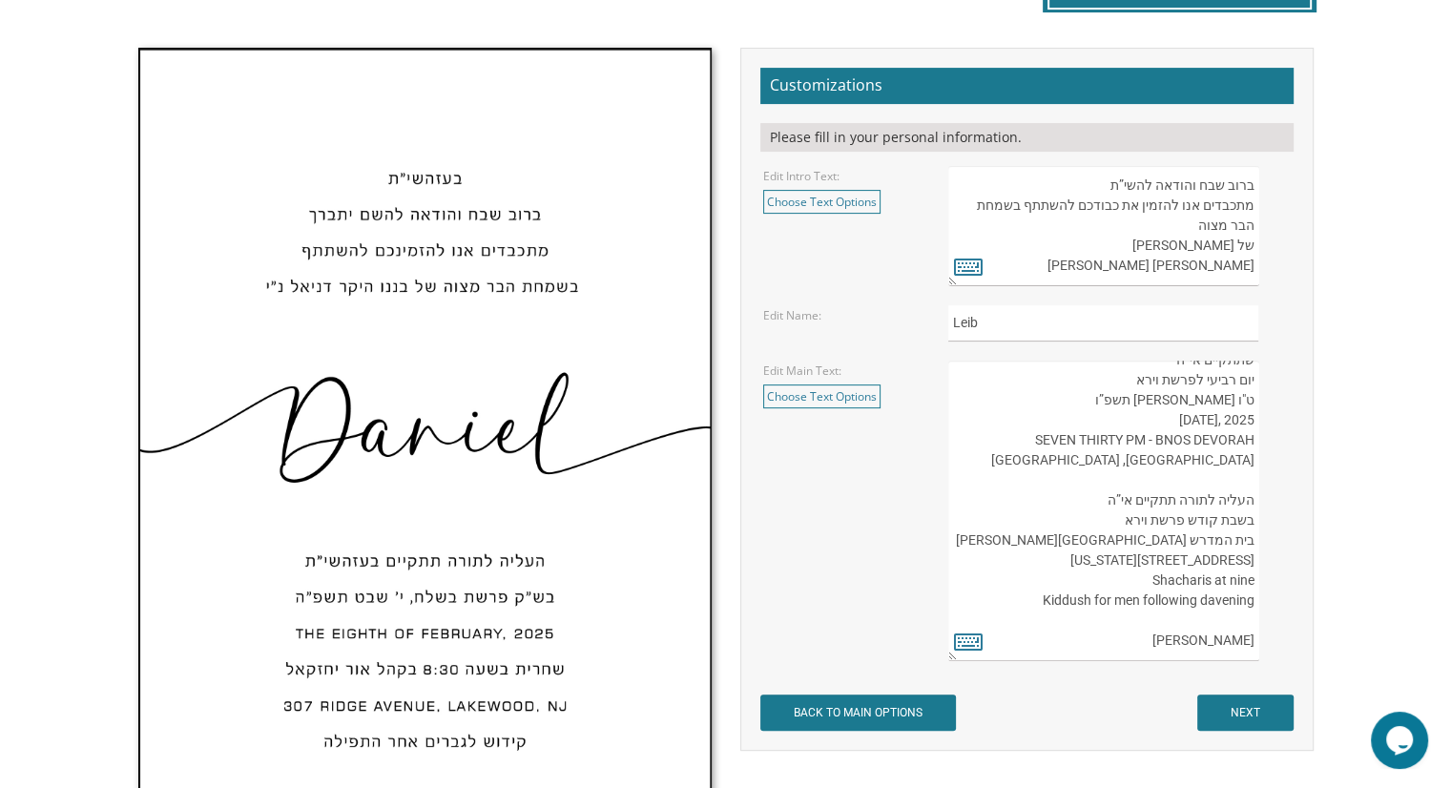
click at [1189, 566] on textarea "העליה לתורה תתקיים אי”ה בשבת קודש פרשת לך לך ח’ חשון תשע”ט The twenty-eighth of…" at bounding box center [1103, 511] width 310 height 301
drag, startPoint x: 1169, startPoint y: 557, endPoint x: 1247, endPoint y: 567, distance: 78.8
click at [1247, 567] on textarea "העליה לתורה תתקיים אי”ה בשבת קודש פרשת לך לך ח’ חשון תשע”ט The twenty-eighth of…" at bounding box center [1103, 511] width 310 height 301
type textarea "שתתקיים אי”ה יום רביעי לפרשת וירא ט"ו חשון תשפ”ו 2025 ,WEDNESDAY, NOVEMBER 5 SE…"
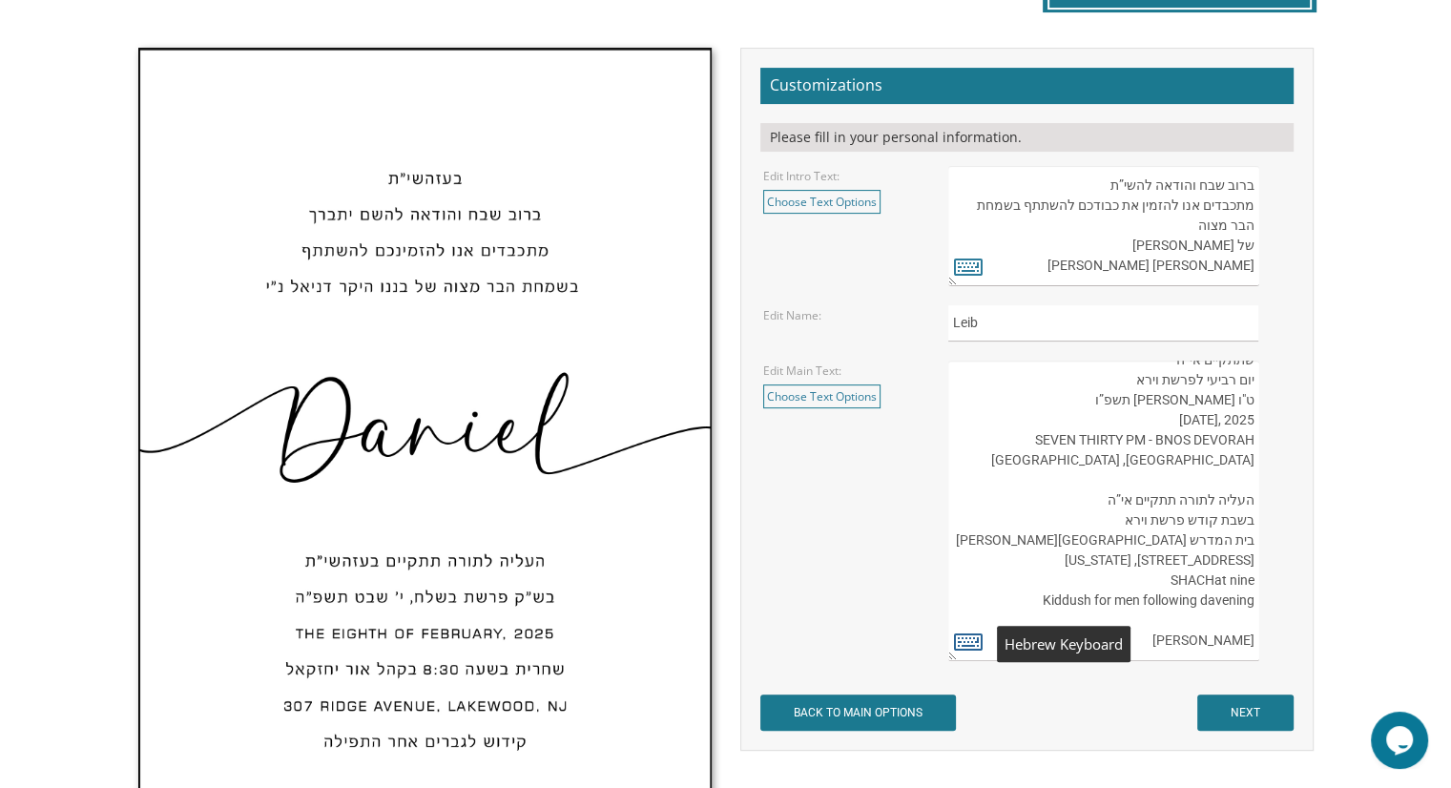
click at [969, 642] on icon at bounding box center [968, 641] width 29 height 27
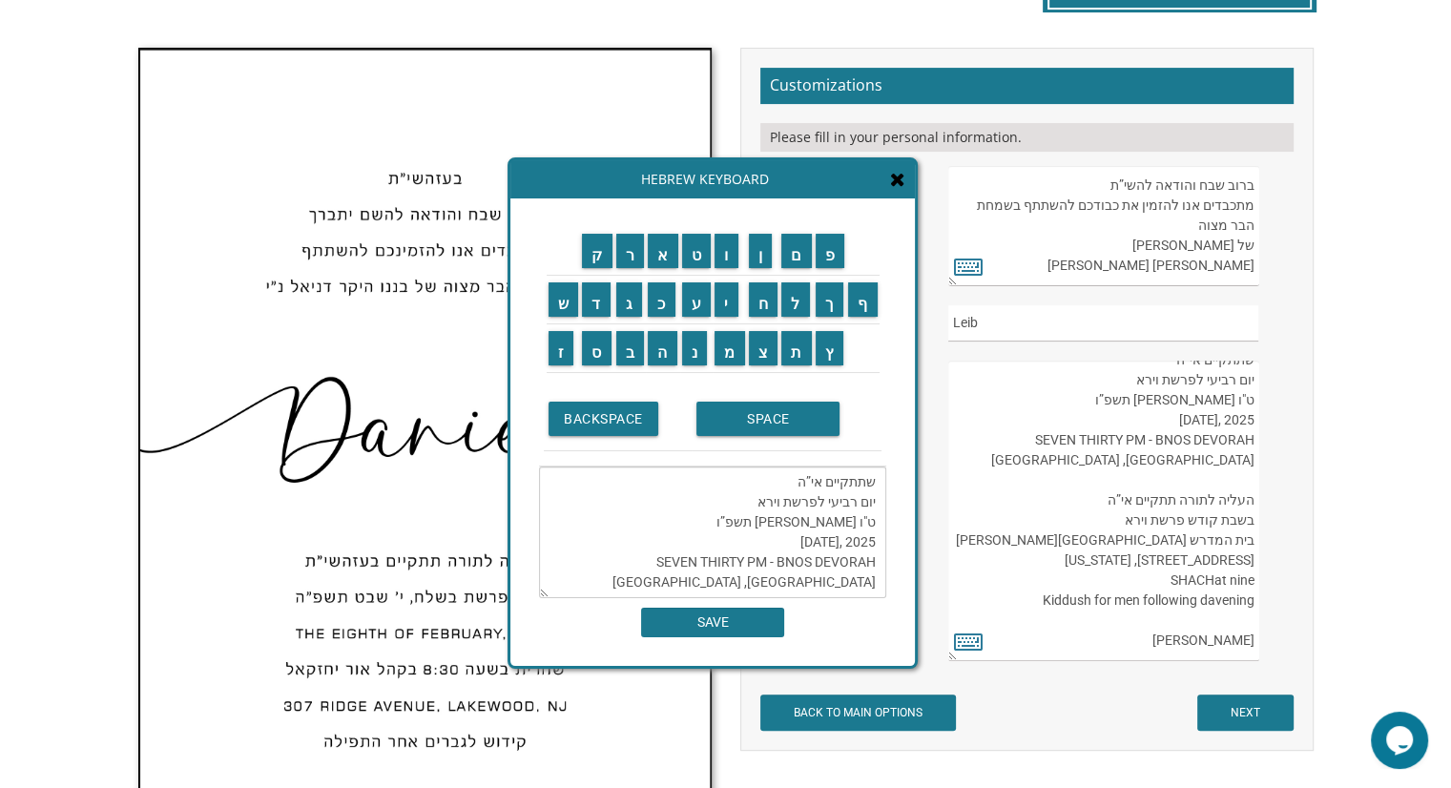
click at [869, 570] on textarea "שתתקיים אי”ה יום רביעי לפרשת וירא ט"ו חשון תשפ”ו 2025 ,WEDNESDAY, NOVEMBER 5 SE…" at bounding box center [712, 533] width 347 height 132
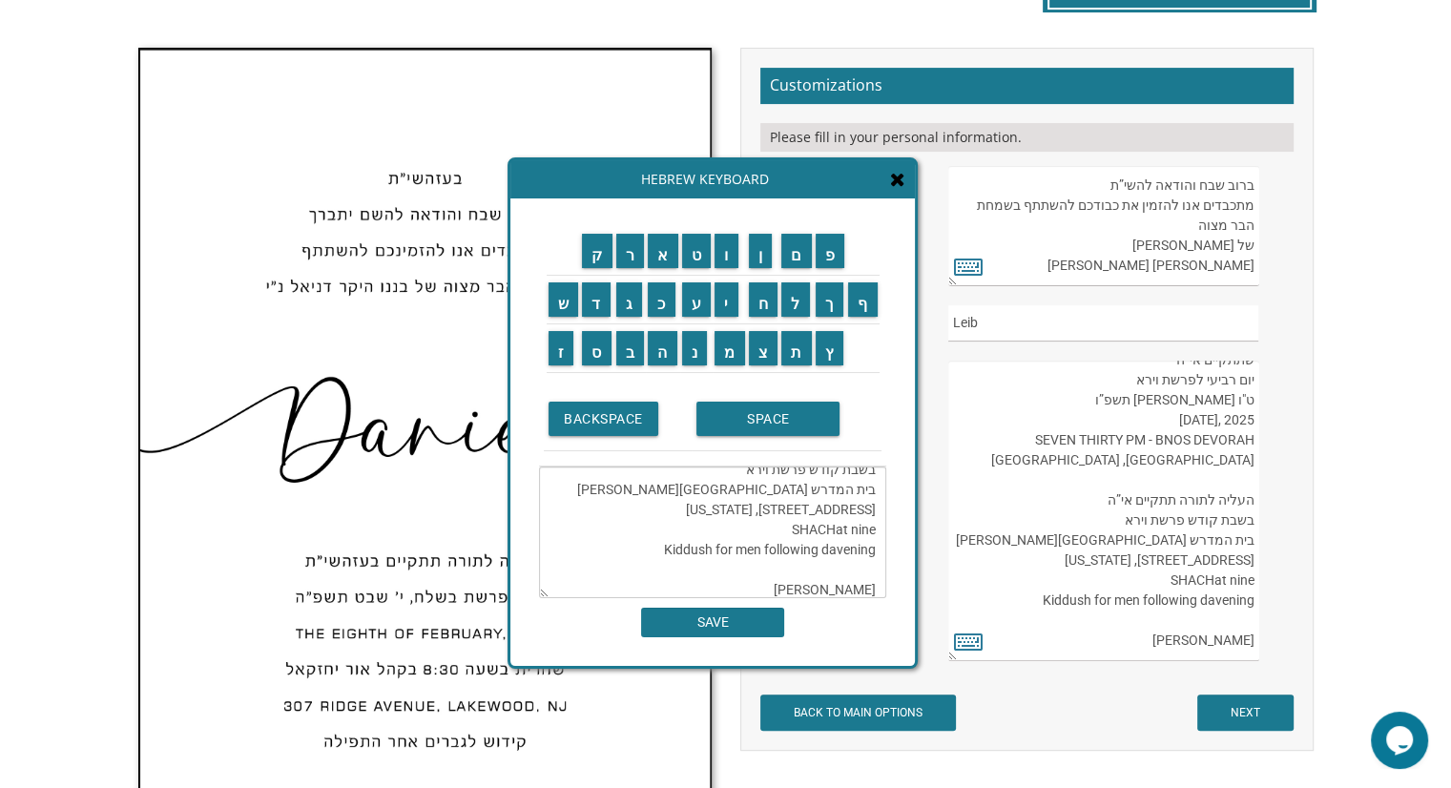
scroll to position [176, 0]
drag, startPoint x: 793, startPoint y: 547, endPoint x: 873, endPoint y: 558, distance: 81.0
click at [873, 558] on textarea "שתתקיים אי”ה יום רביעי לפרשת וירא ט"ו חשון תשפ”ו 2025 ,WEDNESDAY, NOVEMBER 5 SE…" at bounding box center [712, 533] width 347 height 132
click at [859, 566] on textarea "שתתקיים אי”ה יום רביעי לפרשת וירא ט"ו חשון תשפ”ו 2025 ,WEDNESDAY, NOVEMBER 5 SE…" at bounding box center [712, 533] width 347 height 132
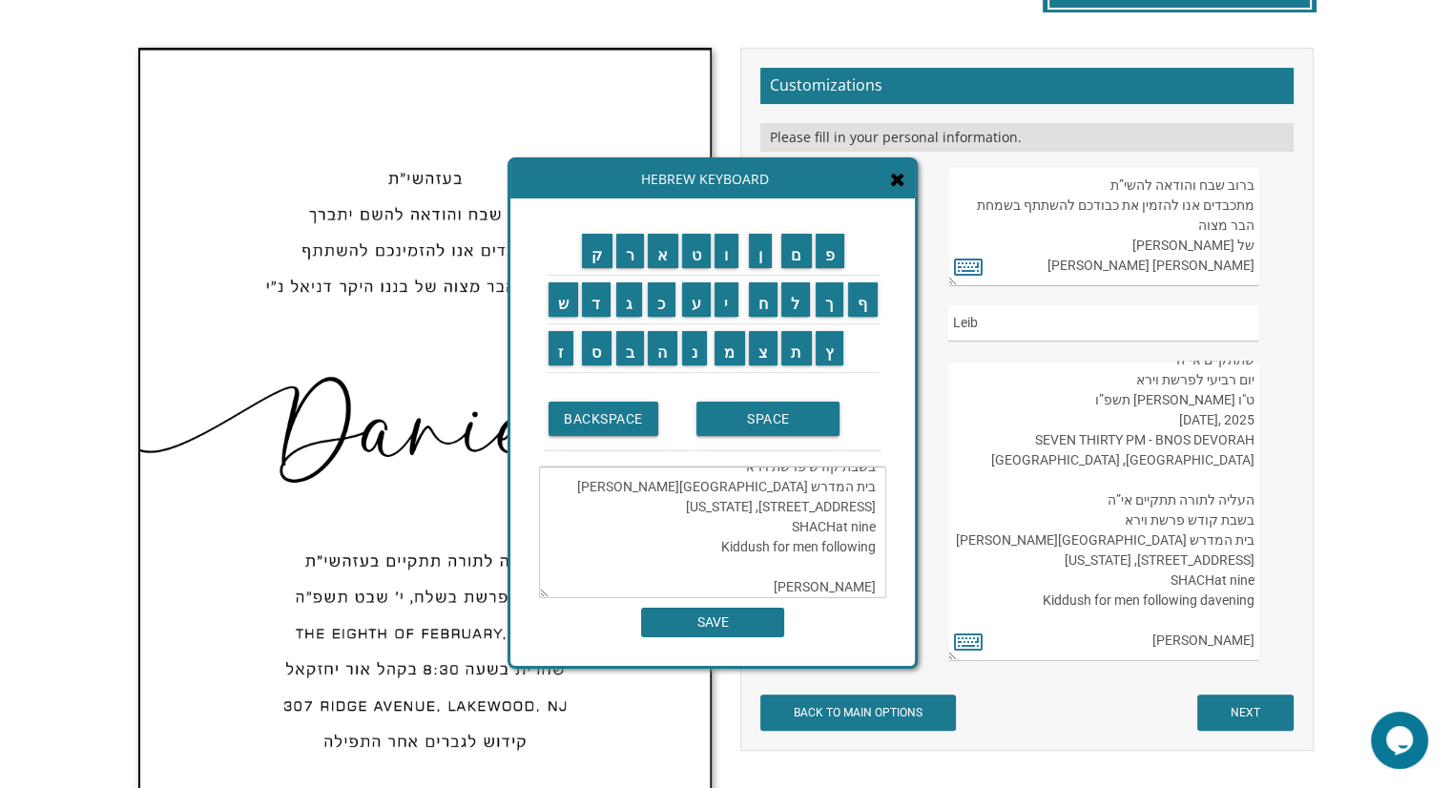
drag, startPoint x: 801, startPoint y: 535, endPoint x: 860, endPoint y: 566, distance: 65.7
click at [860, 566] on textarea "שתתקיים אי”ה יום רביעי לפרשת וירא ט"ו חשון תשפ”ו 2025 ,WEDNESDAY, NOVEMBER 5 SE…" at bounding box center [712, 533] width 347 height 132
click at [560, 304] on input "ש" at bounding box center [564, 299] width 31 height 34
click at [763, 300] on input "ח" at bounding box center [764, 299] width 30 height 34
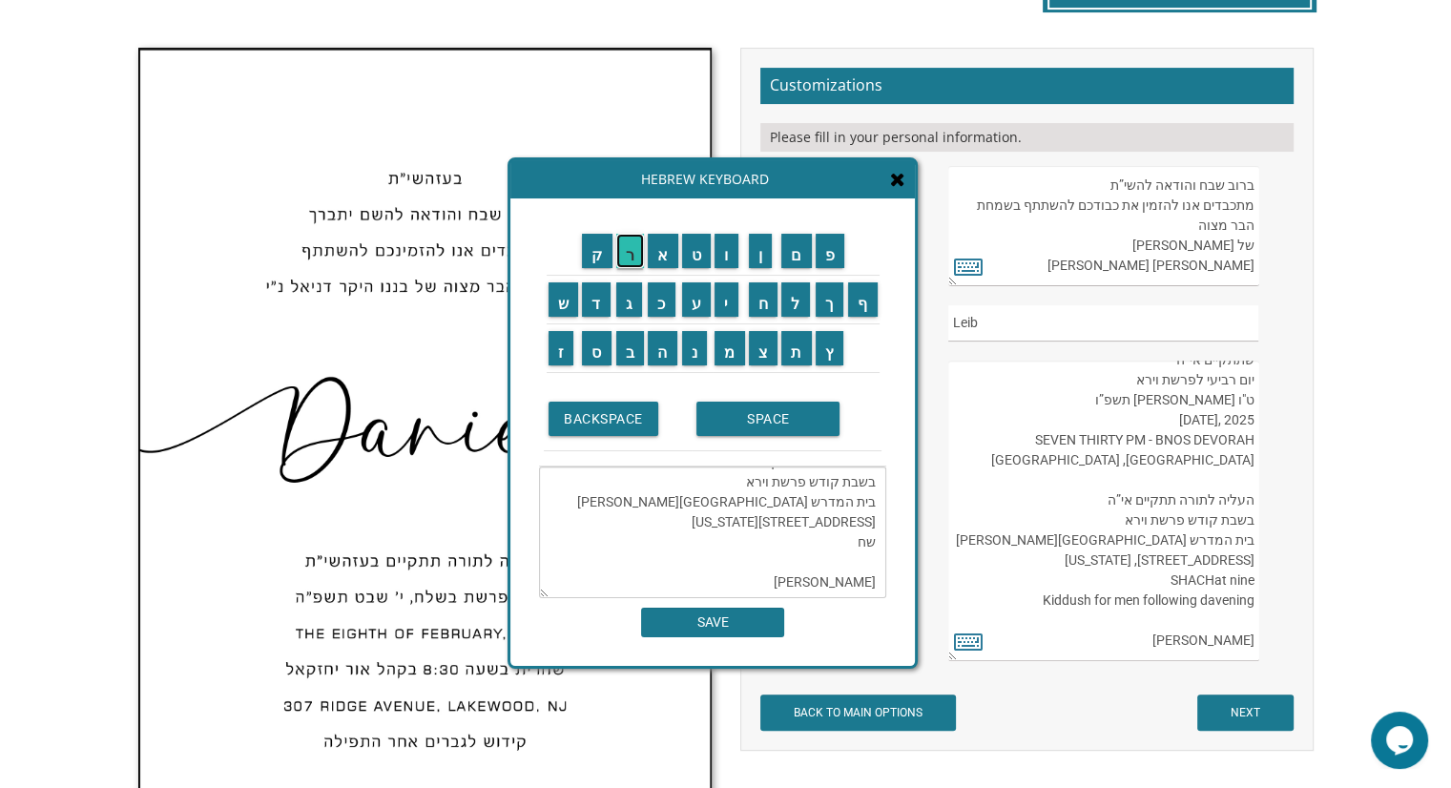
click at [626, 243] on input "ר" at bounding box center [630, 251] width 29 height 34
click at [733, 309] on input "י" at bounding box center [727, 299] width 24 height 34
click at [796, 350] on input "ת" at bounding box center [796, 348] width 31 height 34
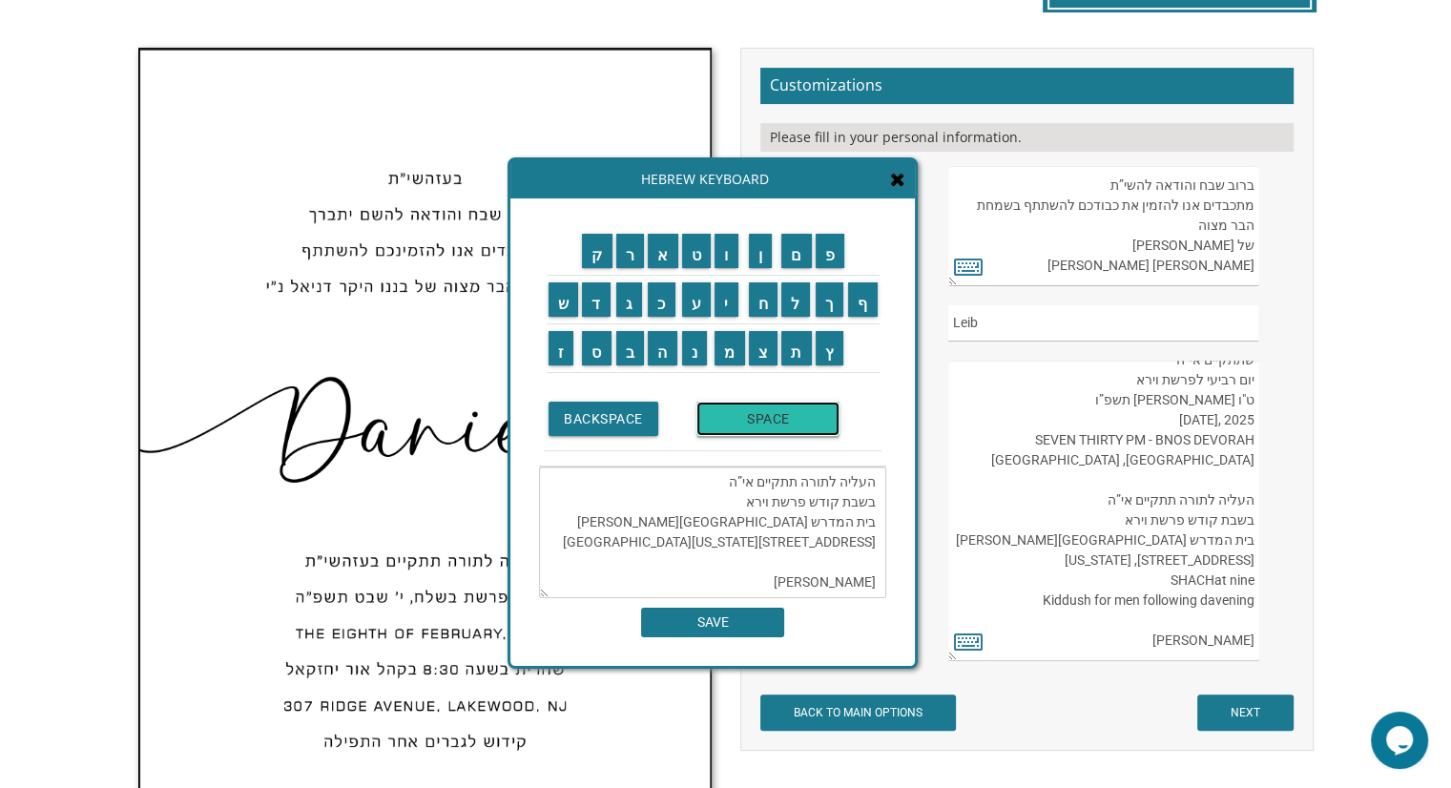
click at [784, 427] on input "SPACE" at bounding box center [767, 419] width 143 height 34
click at [629, 344] on input "ב" at bounding box center [630, 348] width 29 height 34
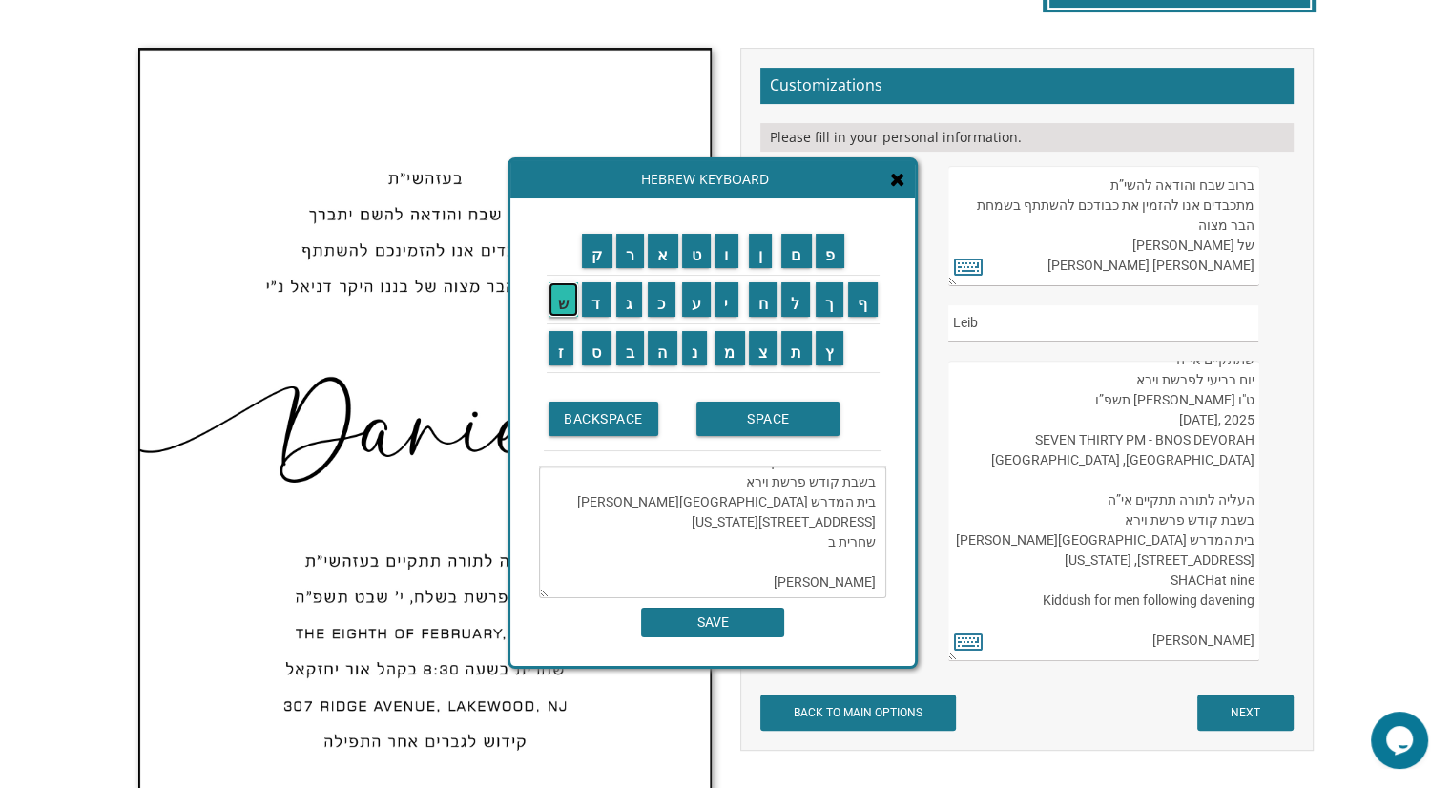
click at [567, 304] on input "ש" at bounding box center [564, 299] width 31 height 34
click at [691, 302] on input "ע" at bounding box center [697, 299] width 30 height 34
click at [660, 361] on input "ה" at bounding box center [663, 348] width 30 height 34
click at [744, 424] on input "SPACE" at bounding box center [767, 419] width 143 height 34
click at [599, 258] on input "ק" at bounding box center [597, 251] width 31 height 34
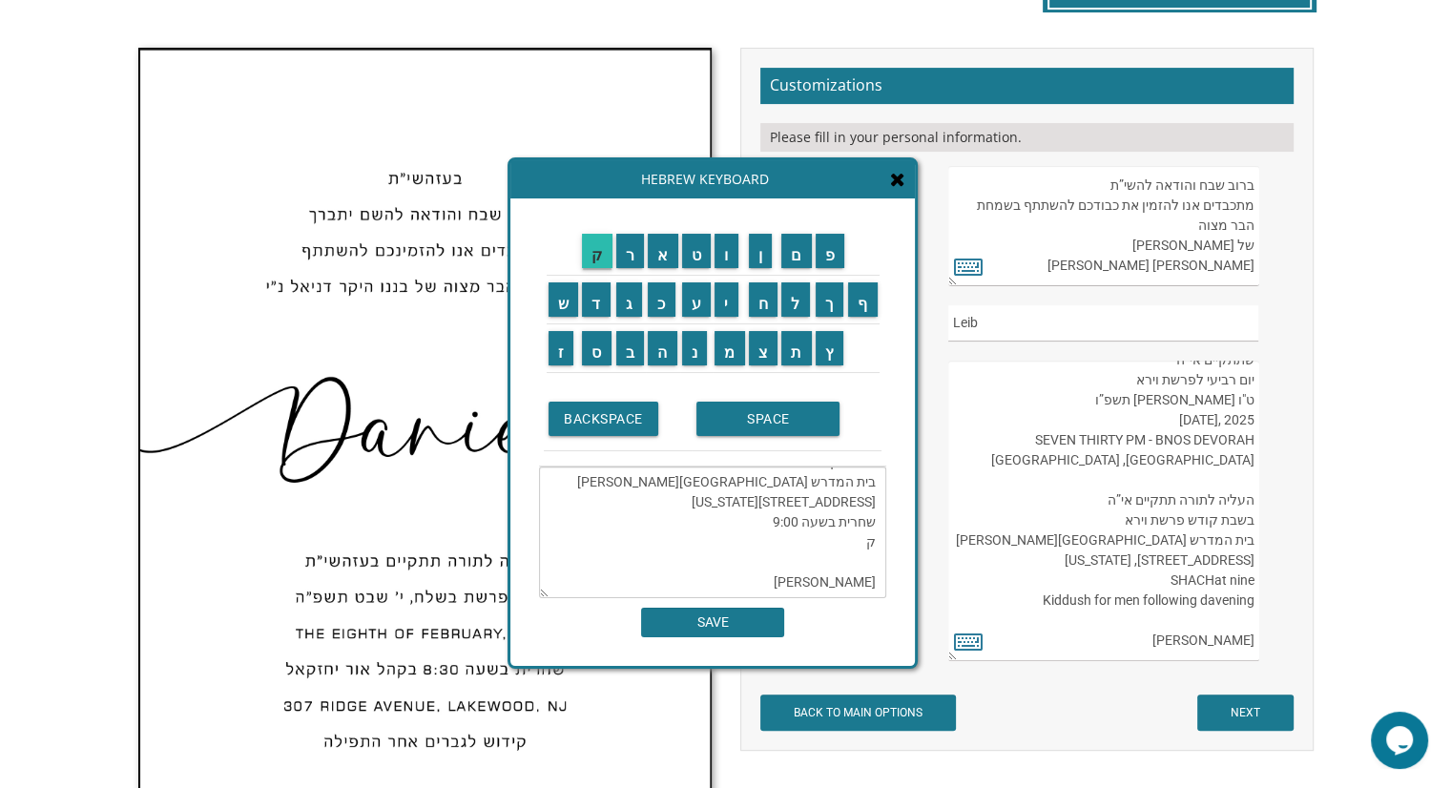
scroll to position [220, 0]
click at [720, 306] on input "י" at bounding box center [727, 299] width 24 height 34
click at [591, 298] on input "ד" at bounding box center [596, 299] width 29 height 34
click at [733, 258] on input "ו" at bounding box center [727, 251] width 24 height 34
click at [565, 298] on input "ש" at bounding box center [564, 299] width 31 height 34
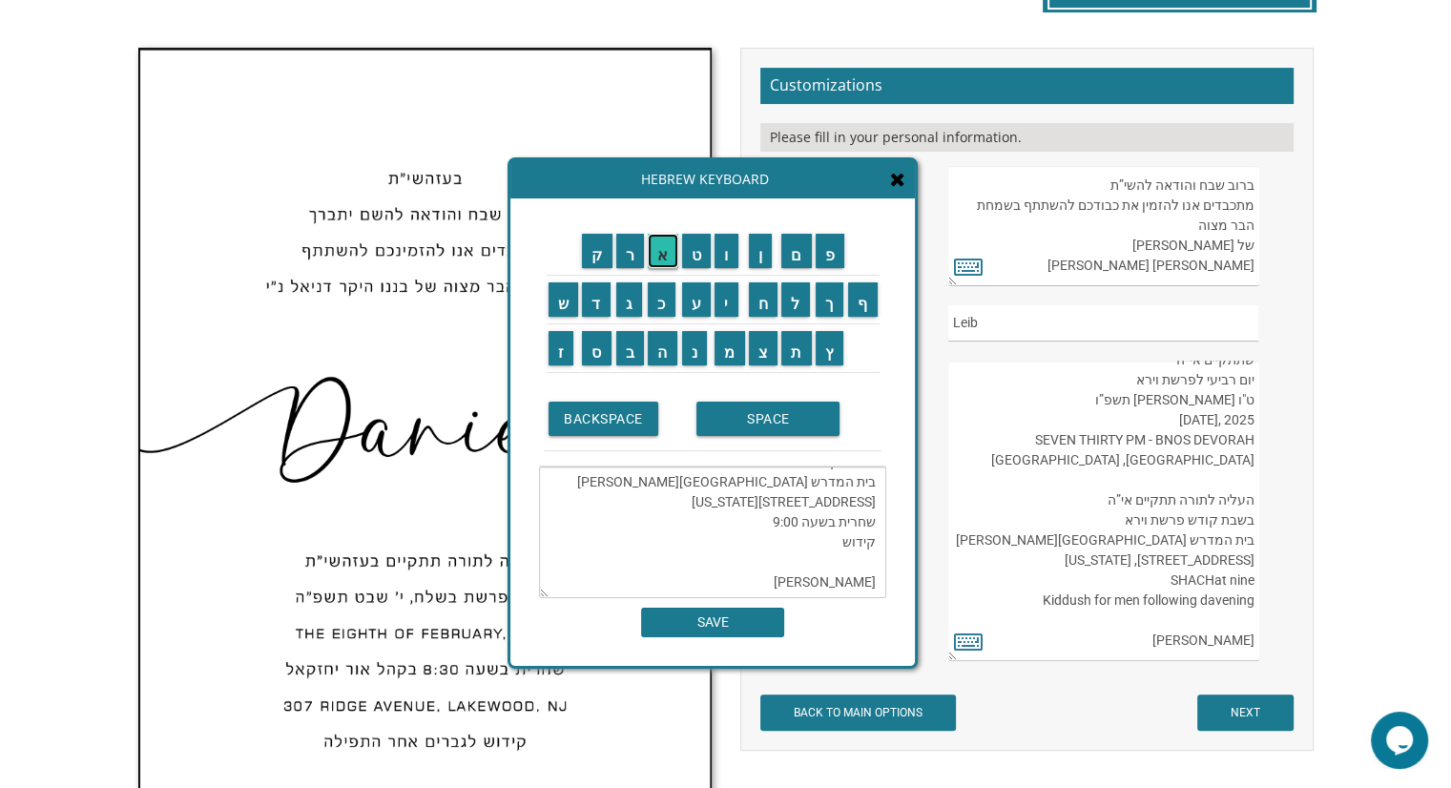
click at [667, 258] on input "א" at bounding box center [663, 251] width 31 height 34
click at [743, 418] on input "SPACE" at bounding box center [767, 419] width 143 height 34
click at [633, 250] on input "ר" at bounding box center [630, 251] width 29 height 34
click at [638, 353] on input "ב" at bounding box center [630, 348] width 29 height 34
click at [670, 260] on input "א" at bounding box center [663, 251] width 31 height 34
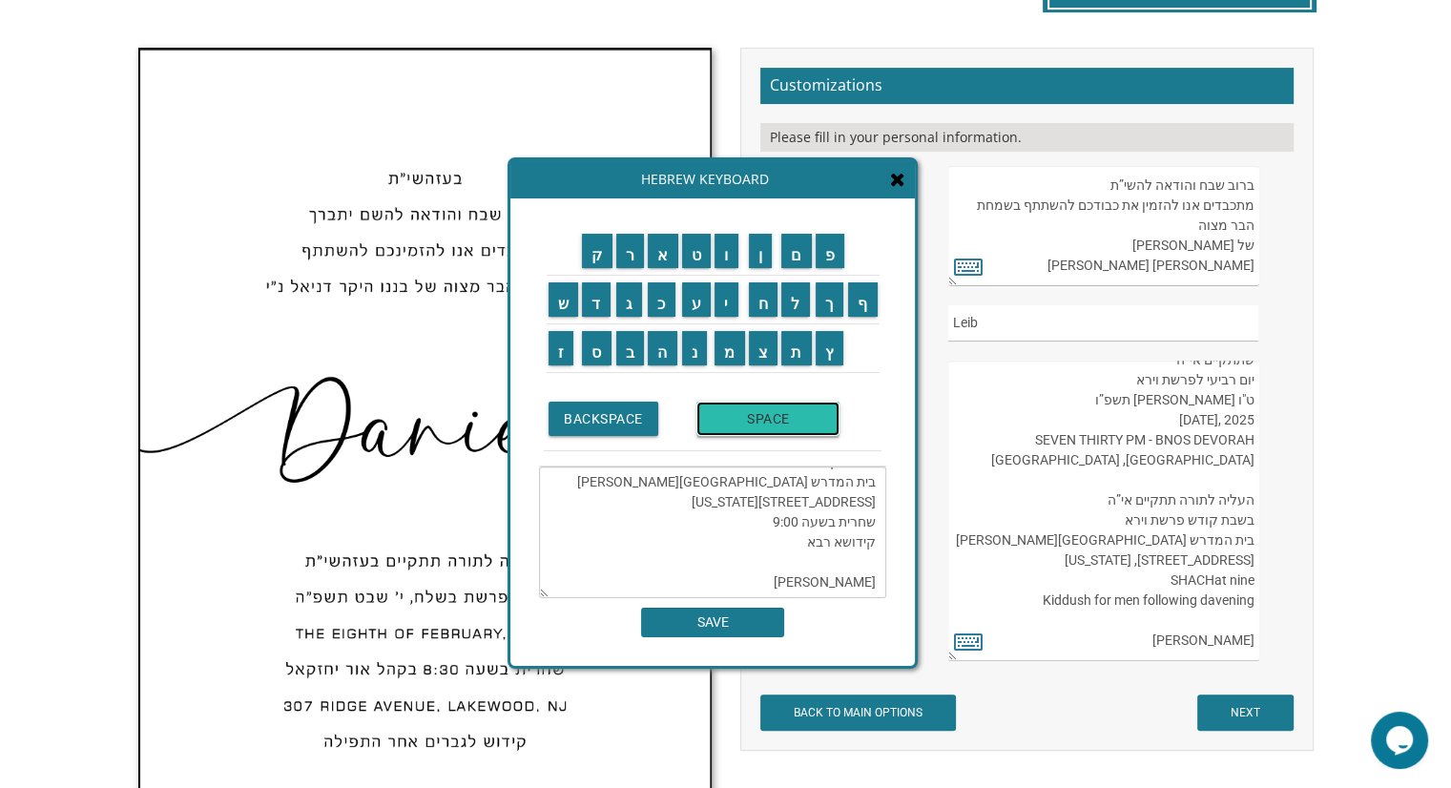
click at [748, 421] on input "SPACE" at bounding box center [767, 419] width 143 height 34
click at [797, 301] on input "ל" at bounding box center [795, 299] width 29 height 34
click at [635, 296] on input "ג" at bounding box center [629, 299] width 27 height 34
click at [627, 348] on input "ב" at bounding box center [630, 348] width 29 height 34
click at [634, 257] on input "ר" at bounding box center [630, 251] width 29 height 34
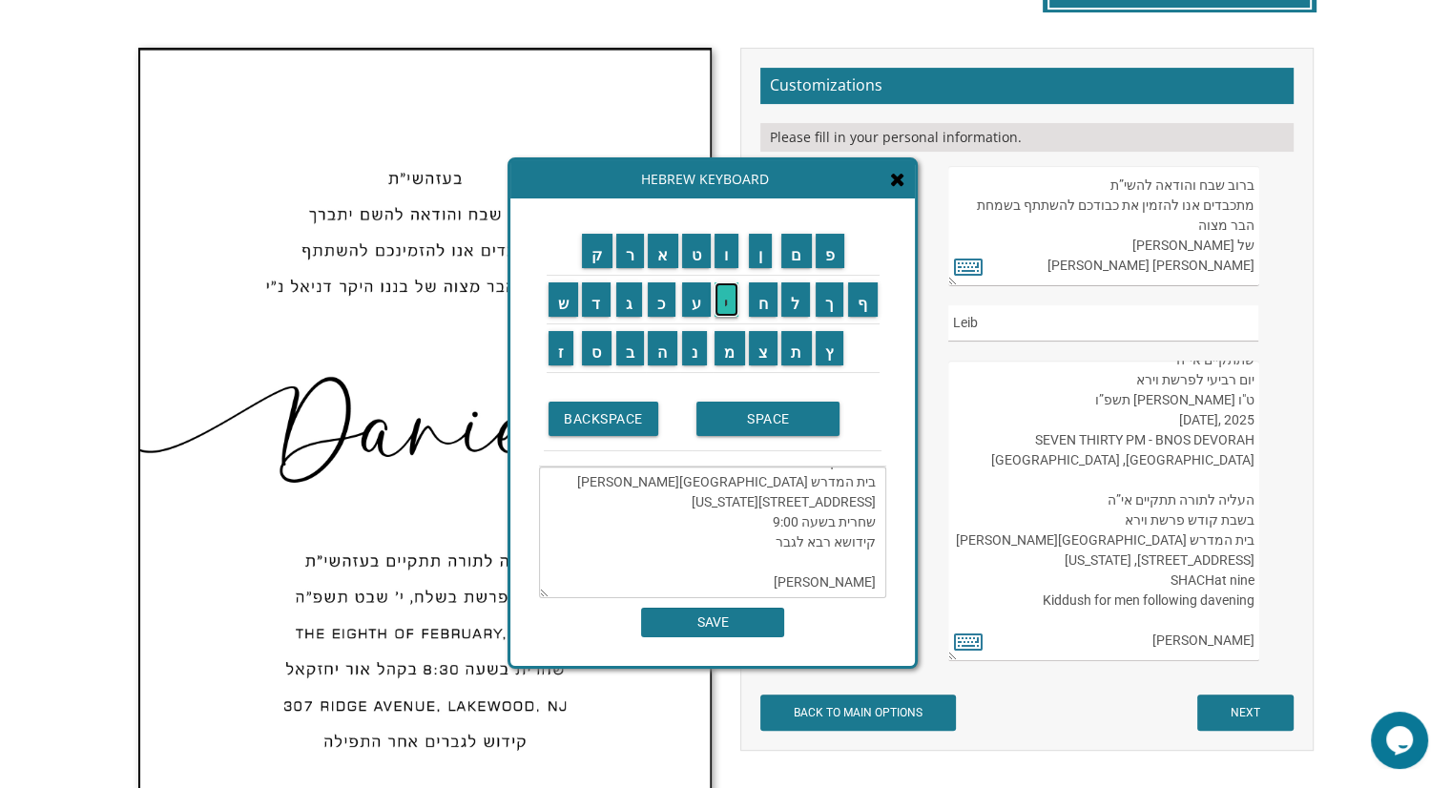
click at [726, 299] on input "י" at bounding box center [727, 299] width 24 height 34
click at [799, 268] on td "ם" at bounding box center [796, 251] width 34 height 49
click at [774, 522] on textarea "שתתקיים אי”ה יום רביעי לפרשת וירא ט"ו חשון תשפ”ו 2025 ,WEDNESDAY, NOVEMBER 5 SE…" at bounding box center [712, 533] width 347 height 132
click at [801, 253] on input "ם" at bounding box center [796, 251] width 31 height 34
click at [763, 409] on input "SPACE" at bounding box center [767, 419] width 143 height 34
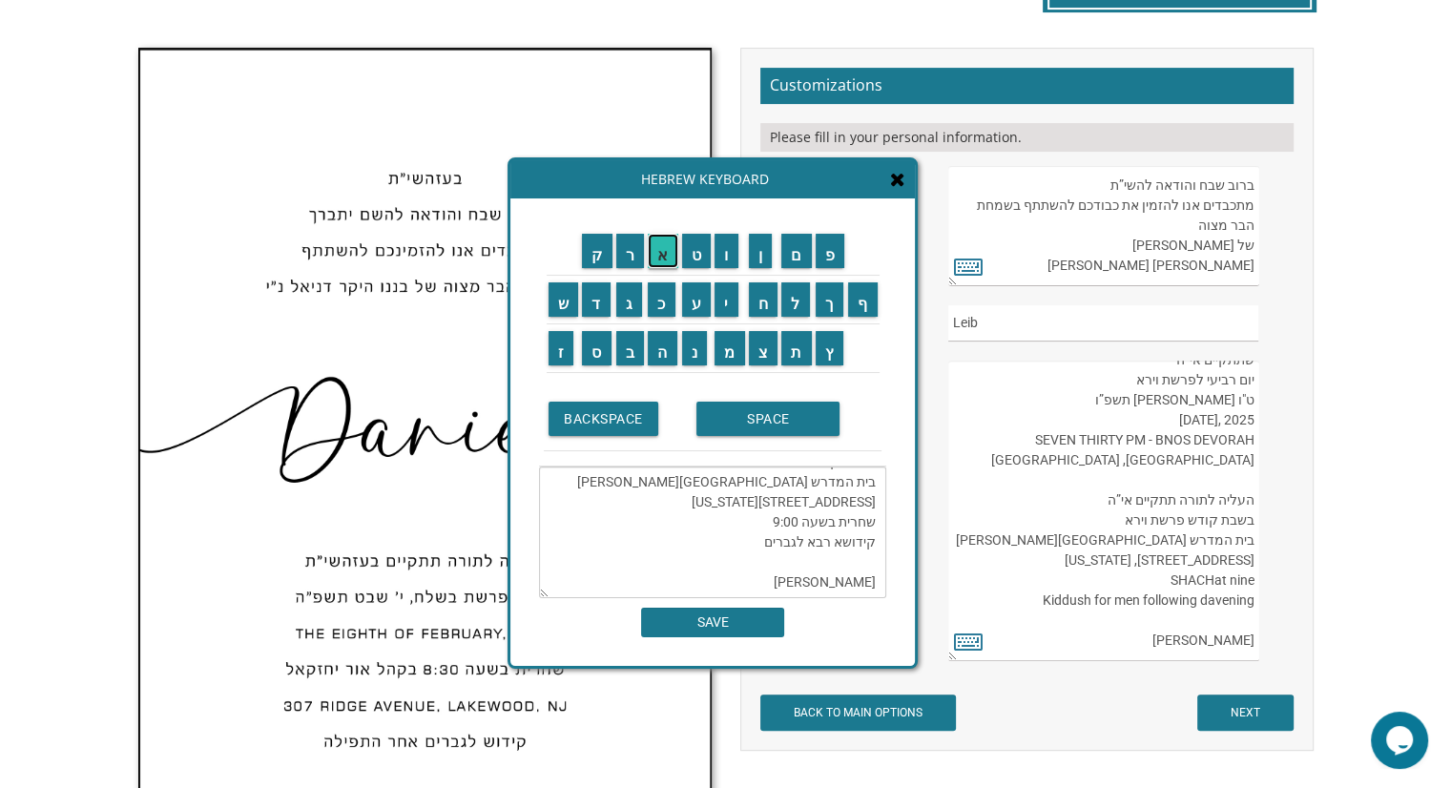
click at [668, 260] on input "א" at bounding box center [663, 251] width 31 height 34
click at [769, 310] on input "ח" at bounding box center [764, 299] width 30 height 34
click at [622, 246] on input "ר" at bounding box center [630, 251] width 29 height 34
click at [770, 426] on input "SPACE" at bounding box center [767, 419] width 143 height 34
click at [664, 343] on input "ה" at bounding box center [663, 348] width 30 height 34
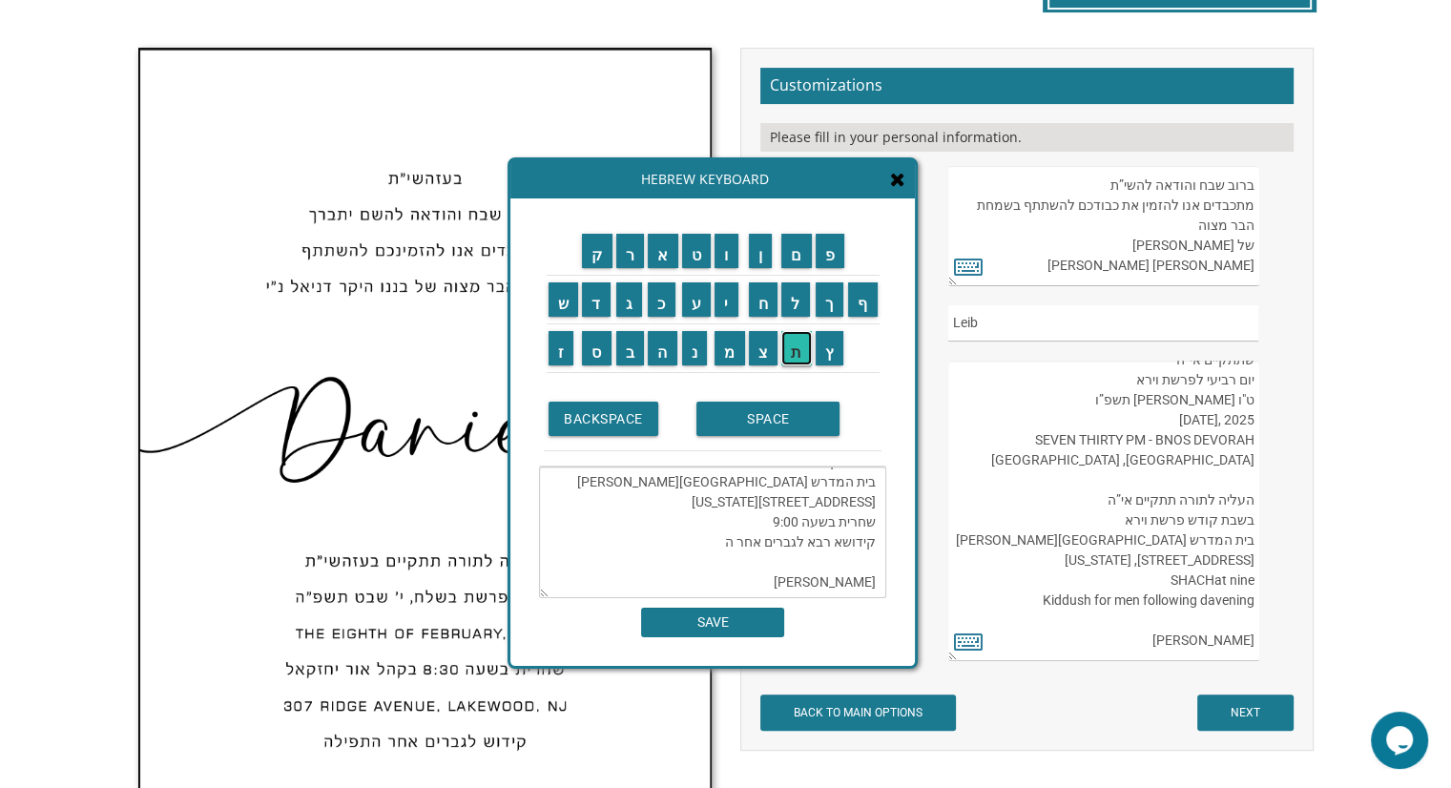
click at [794, 341] on input "ת" at bounding box center [796, 348] width 31 height 34
click at [834, 256] on input "פ" at bounding box center [831, 251] width 30 height 34
click at [737, 299] on input "י" at bounding box center [727, 299] width 24 height 34
click at [793, 299] on input "ל" at bounding box center [795, 299] width 29 height 34
click at [658, 349] on input "ה" at bounding box center [663, 348] width 30 height 34
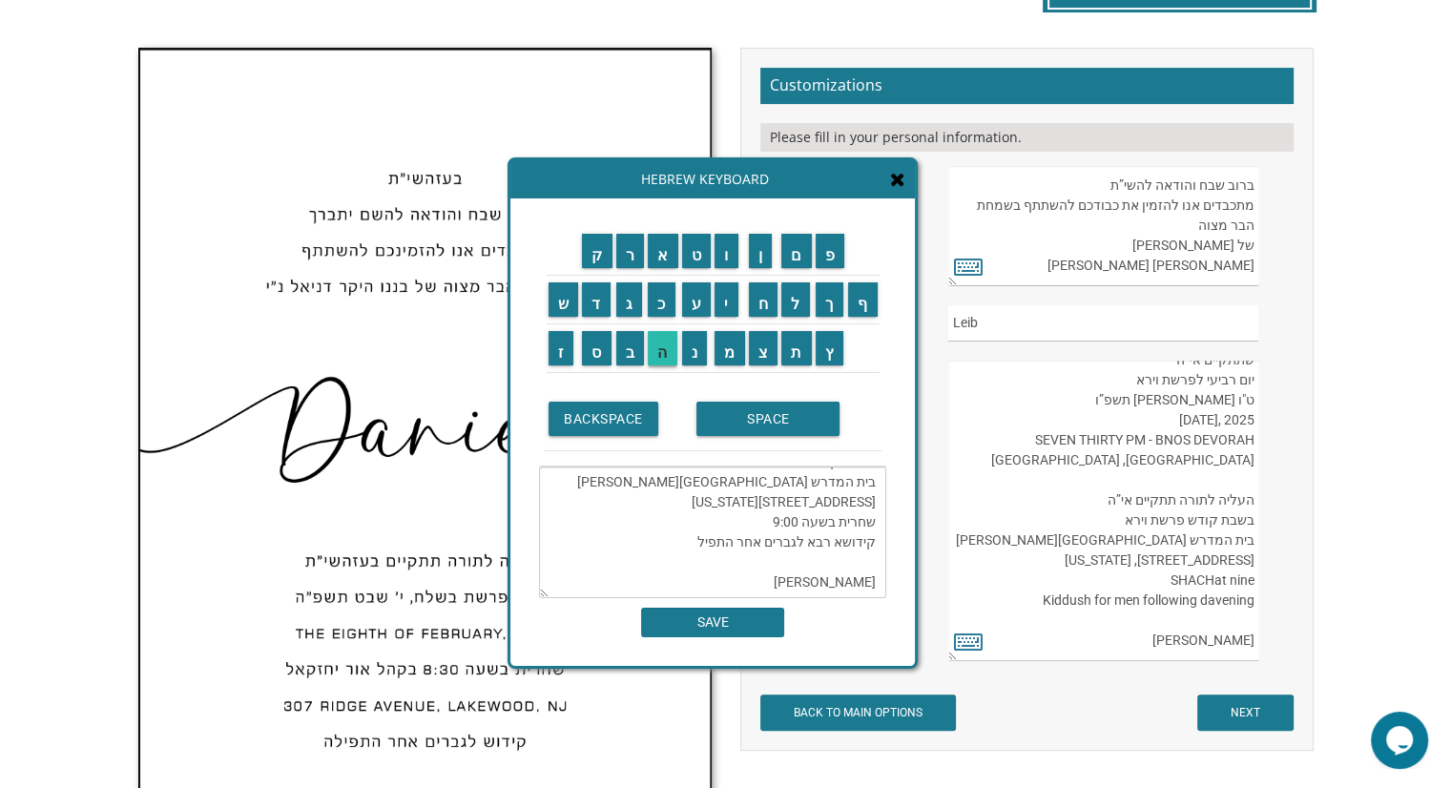
type textarea "שתתקיים אי”ה יום רביעי לפרשת וירא ט"ו חשון תשפ”ו 2025 ,WEDNESDAY, NOVEMBER 5 SE…"
click at [703, 626] on input "SAVE" at bounding box center [712, 623] width 143 height 30
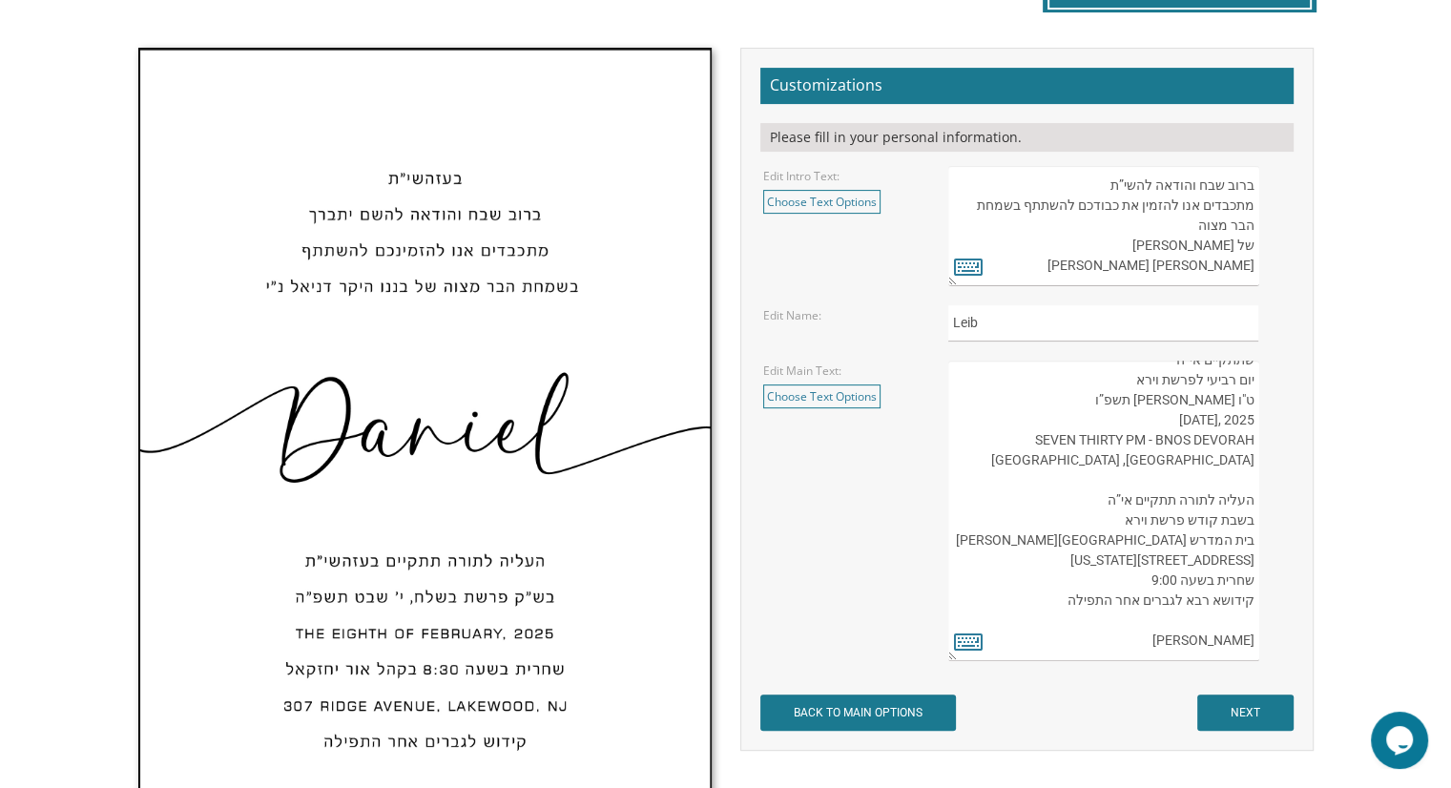
scroll to position [57, 0]
drag, startPoint x: 1125, startPoint y: 540, endPoint x: 1253, endPoint y: 547, distance: 128.0
click at [1253, 547] on textarea "העליה לתורה תתקיים אי”ה בשבת קודש פרשת לך לך ח’ חשון תשע”ט The twenty-eighth of…" at bounding box center [1103, 511] width 310 height 301
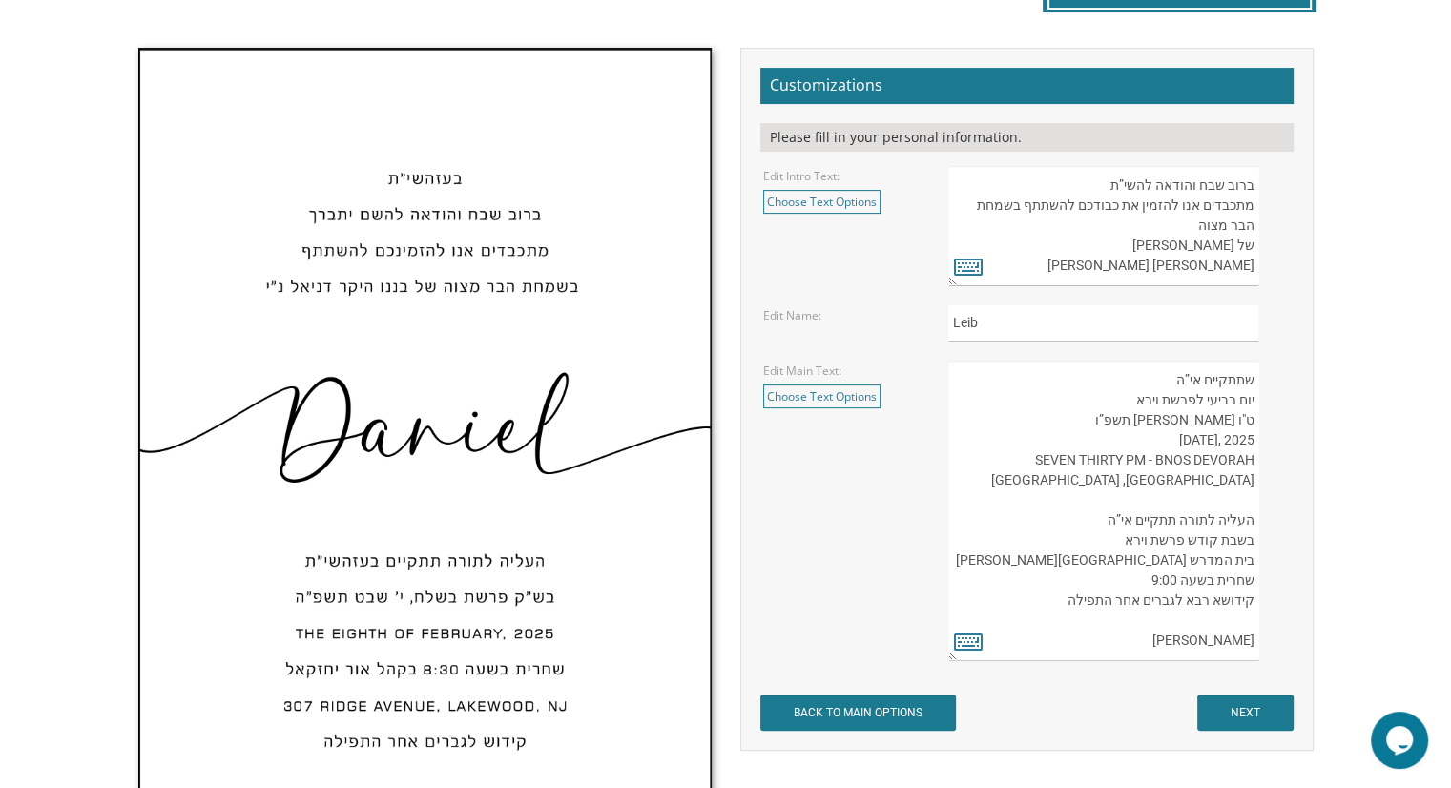
click at [1253, 547] on textarea "העליה לתורה תתקיים אי”ה בשבת קודש פרשת לך לך ח’ חשון תשע”ט The twenty-eighth of…" at bounding box center [1103, 511] width 310 height 301
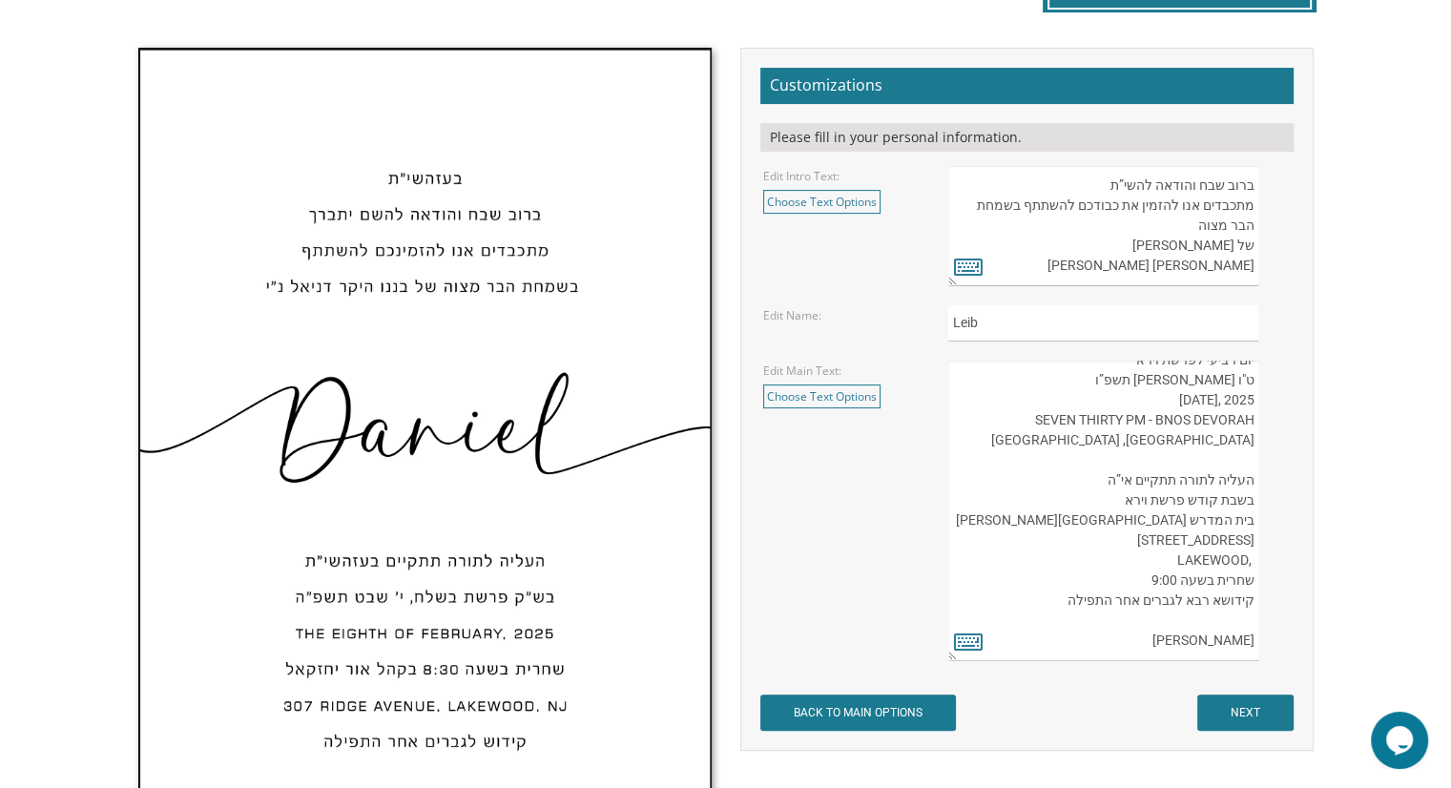
drag, startPoint x: 1231, startPoint y: 421, endPoint x: 1262, endPoint y: 422, distance: 31.5
click at [1262, 422] on div "העליה לתורה תתקיים אי”ה בשבת קודש פרשת לך לך ח’ חשון תשע”ט The twenty-eighth of…" at bounding box center [1119, 511] width 342 height 301
drag, startPoint x: 1262, startPoint y: 422, endPoint x: 1228, endPoint y: 445, distance: 41.3
click at [1228, 445] on textarea "העליה לתורה תתקיים אי”ה בשבת קודש פרשת לך לך ח’ חשון תשע”ט The twenty-eighth of…" at bounding box center [1103, 511] width 310 height 301
drag, startPoint x: 1233, startPoint y: 425, endPoint x: 1252, endPoint y: 420, distance: 19.7
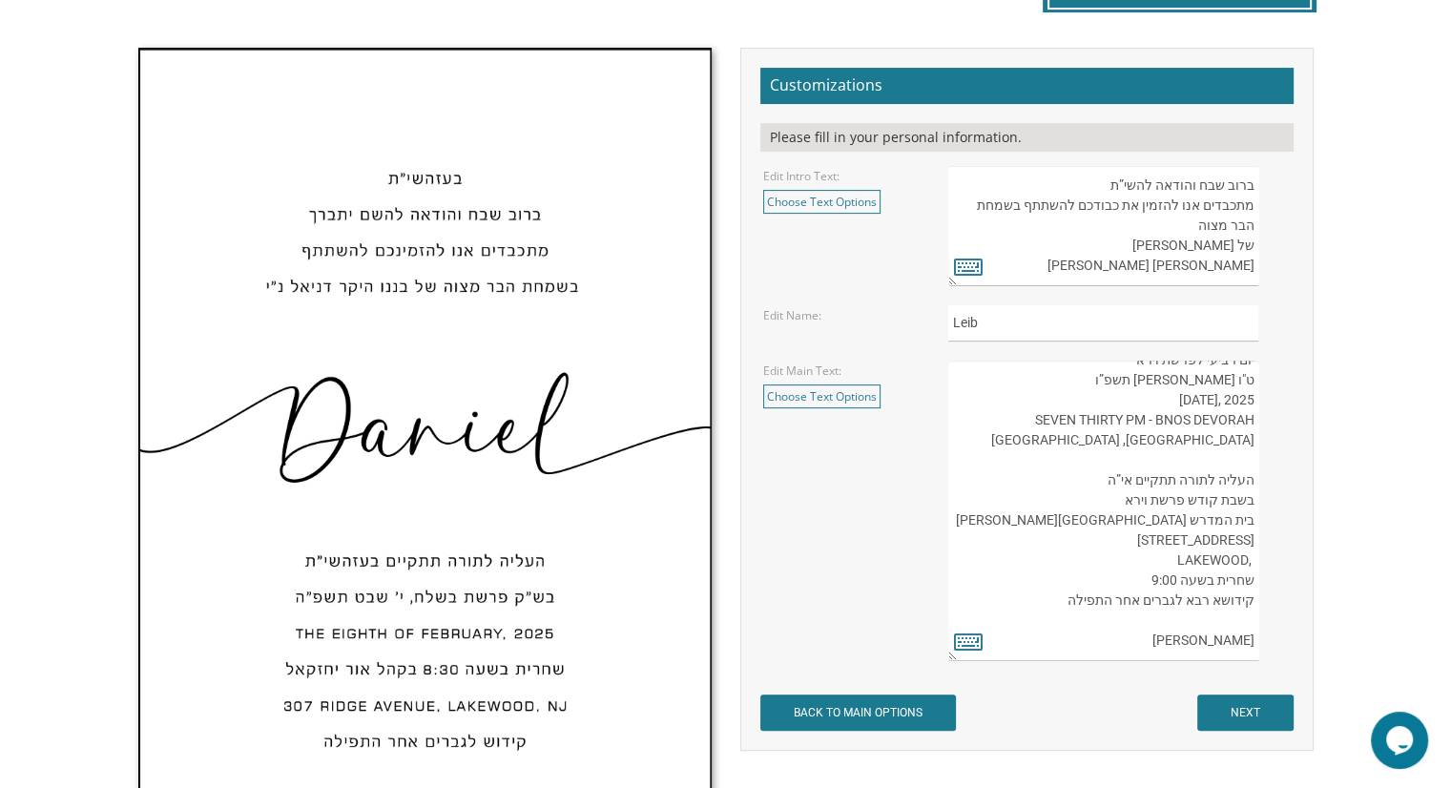
click at [1252, 420] on textarea "העליה לתורה תתקיים אי”ה בשבת קודש פרשת לך לך ח’ חשון תשע”ט The twenty-eighth of…" at bounding box center [1103, 511] width 310 height 301
click at [1256, 539] on textarea "העליה לתורה תתקיים אי”ה בשבת קודש פרשת לך לך ח’ חשון תשע”ט The twenty-eighth of…" at bounding box center [1103, 511] width 310 height 301
paste textarea ", NJ"
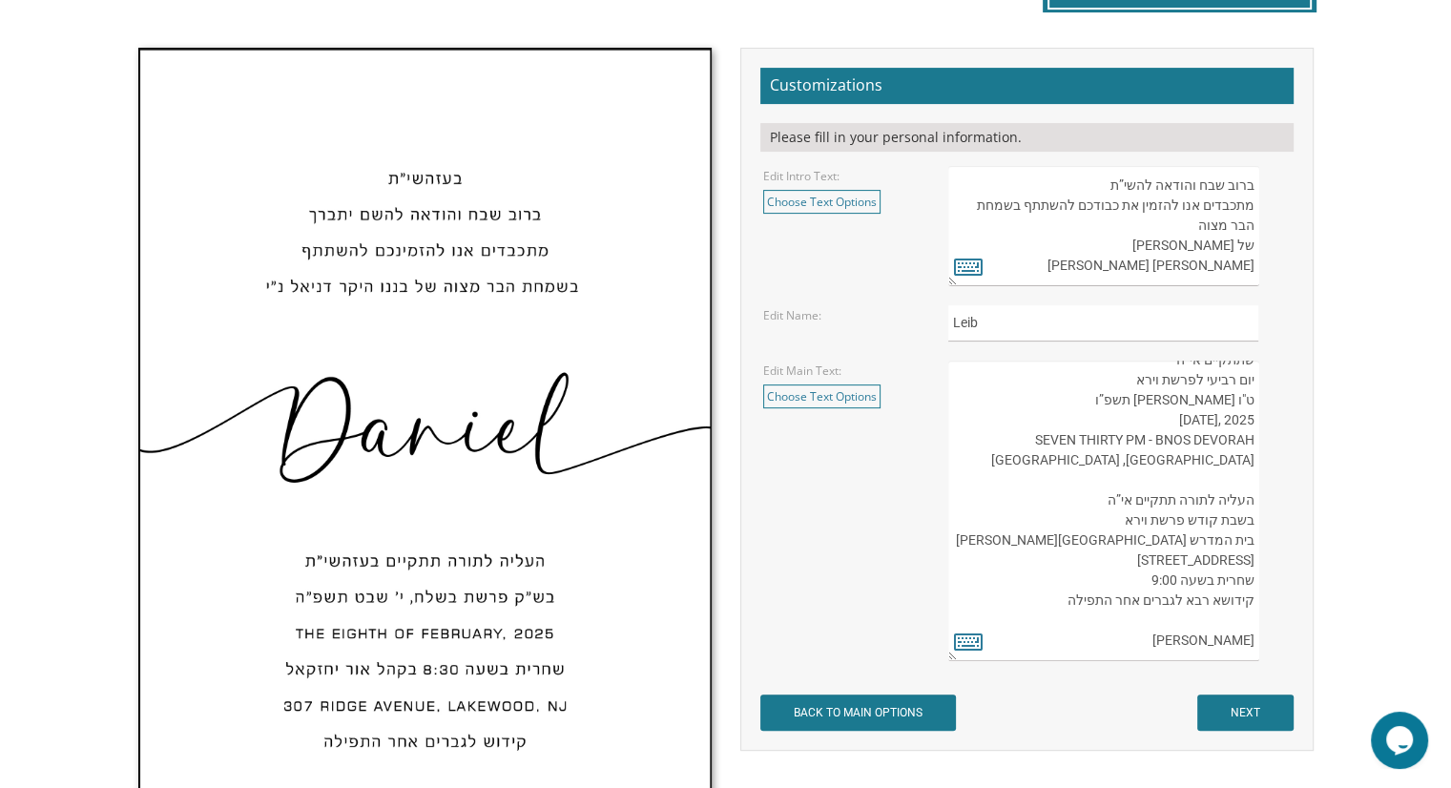
click at [1206, 598] on textarea "העליה לתורה תתקיים אי”ה בשבת קודש פרשת לך לך ח’ חשון תשע”ט The twenty-eighth of…" at bounding box center [1103, 511] width 310 height 301
click at [1170, 545] on textarea "העליה לתורה תתקיים אי”ה בשבת קודש פרשת לך לך ח’ חשון תשע”ט The twenty-eighth of…" at bounding box center [1103, 511] width 310 height 301
click at [1173, 542] on textarea "העליה לתורה תתקיים אי”ה בשבת קודש פרשת לך לך ח’ חשון תשע”ט The twenty-eighth of…" at bounding box center [1103, 511] width 310 height 301
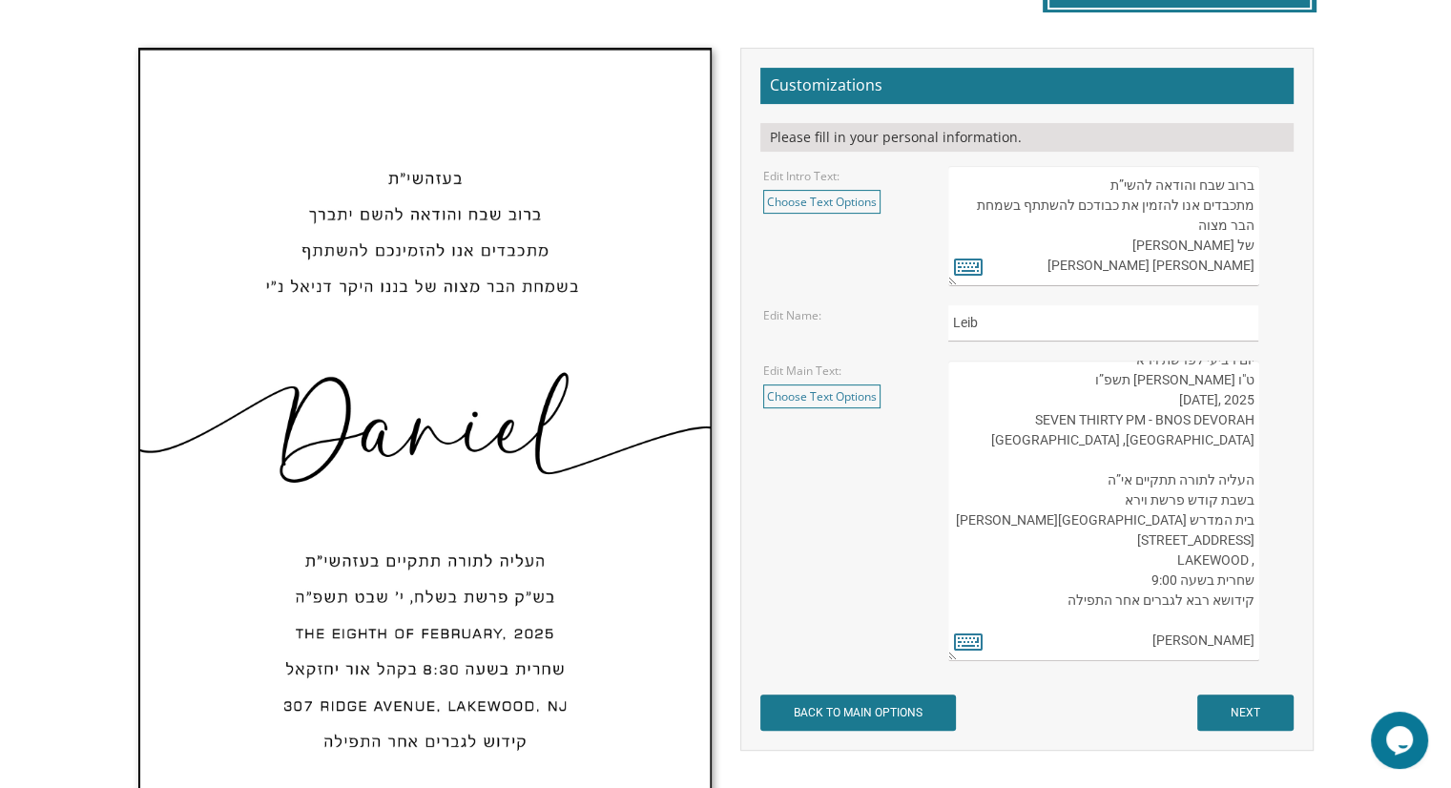
drag, startPoint x: 1162, startPoint y: 421, endPoint x: 1262, endPoint y: 423, distance: 100.2
click at [1262, 423] on div "העליה לתורה תתקיים אי”ה בשבת קודש פרשת לך לך ח’ חשון תשע”ט The twenty-eighth of…" at bounding box center [1119, 511] width 342 height 301
click at [1206, 543] on textarea "העליה לתורה תתקיים אי”ה בשבת קודש פרשת לך לך ח’ חשון תשע”ט The twenty-eighth of…" at bounding box center [1103, 511] width 310 height 301
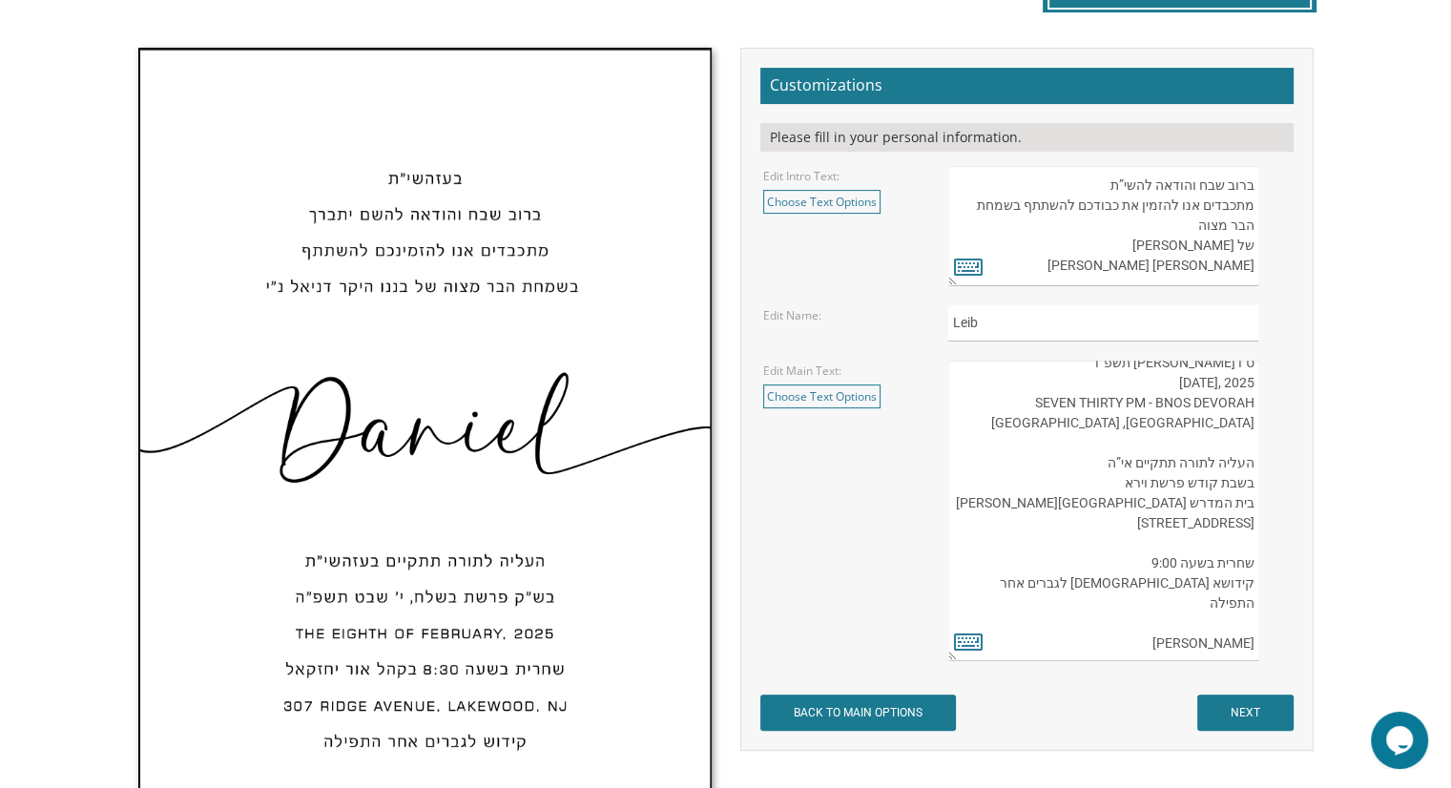
paste textarea "LAKEWOOD, NJ"
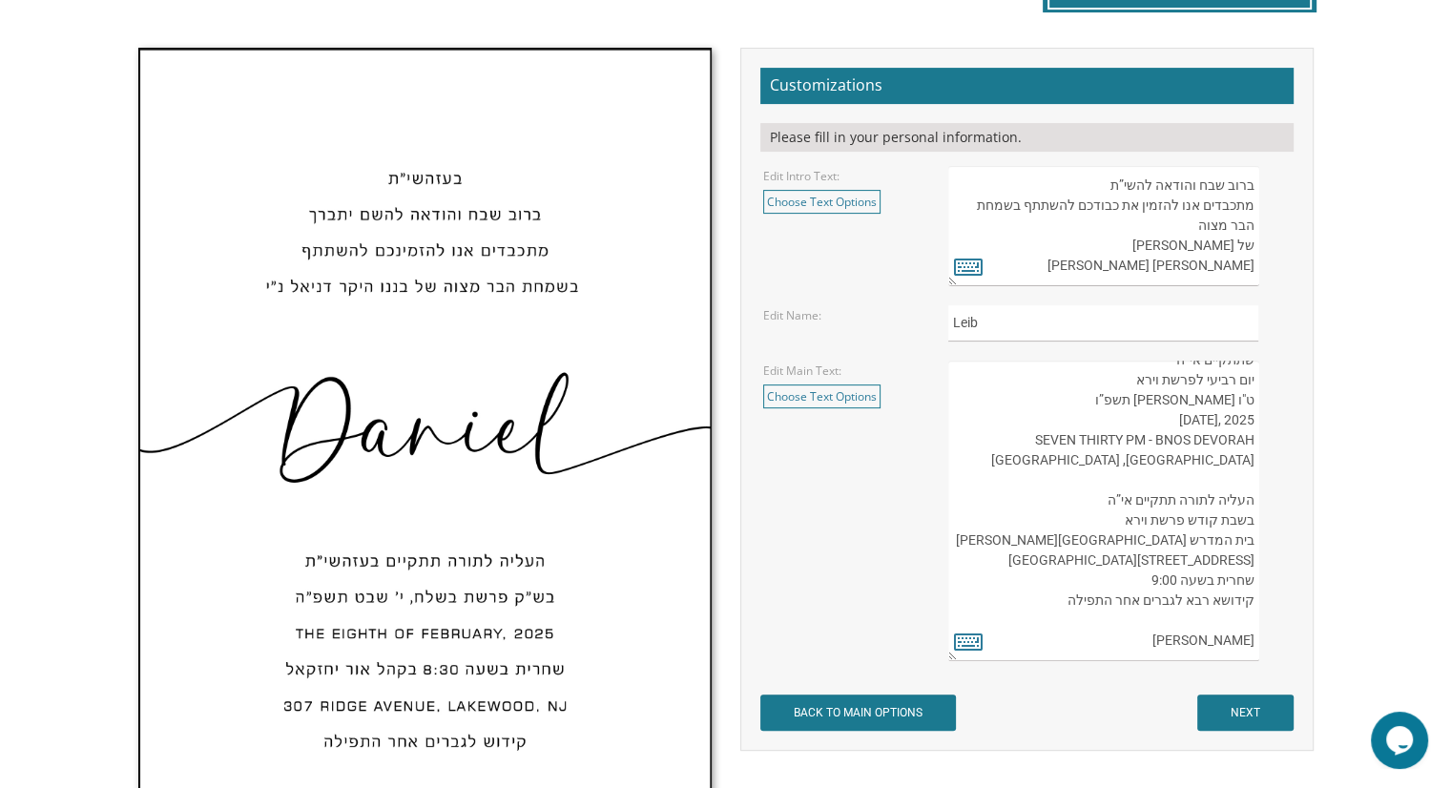
click at [1191, 592] on textarea "העליה לתורה תתקיים אי”ה בשבת קודש פרשת לך לך ח’ חשון תשע”ט The twenty-eighth of…" at bounding box center [1103, 511] width 310 height 301
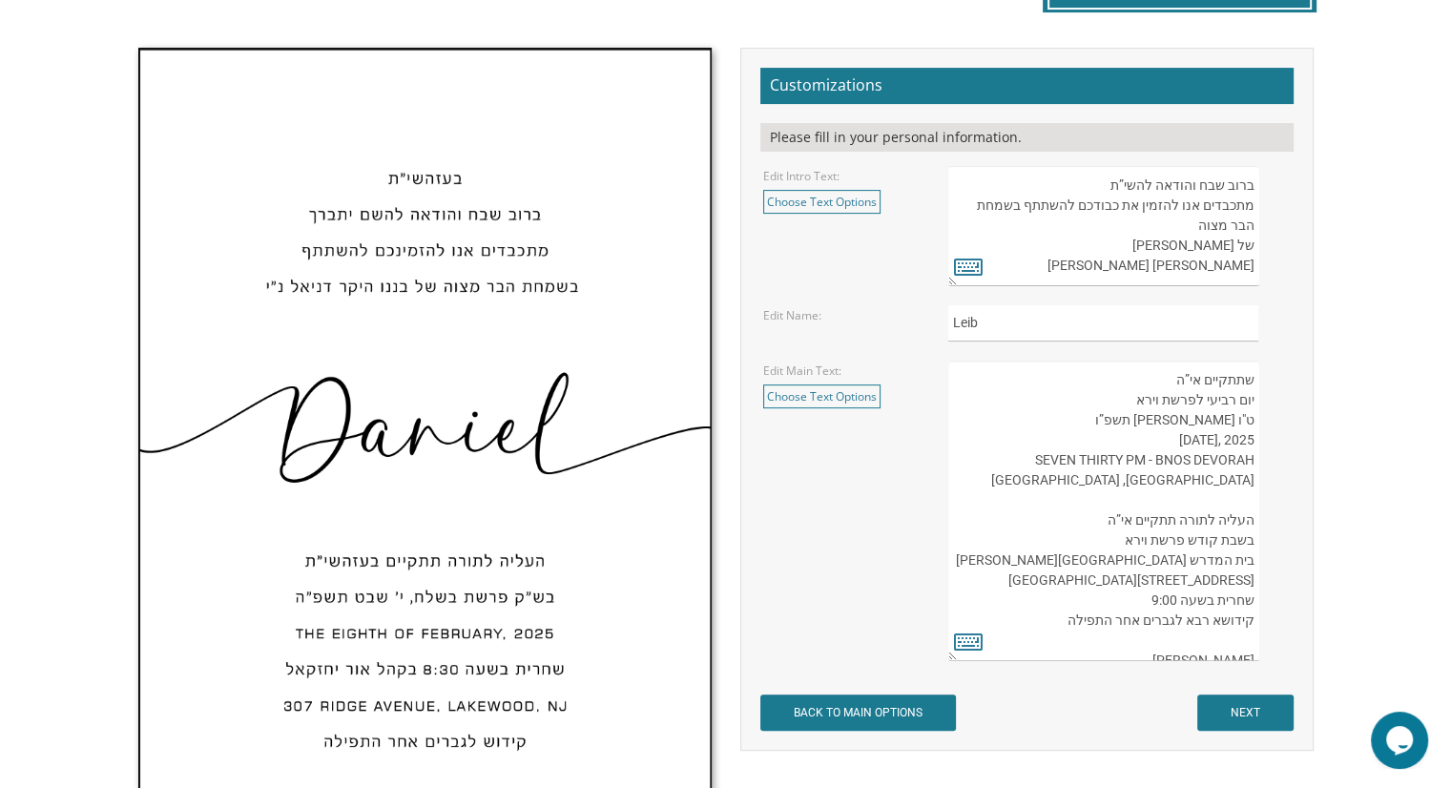
click at [1250, 558] on textarea "העליה לתורה תתקיים אי”ה בשבת קודש פרשת לך לך ח’ חשון תשע”ט The twenty-eighth of…" at bounding box center [1103, 511] width 310 height 301
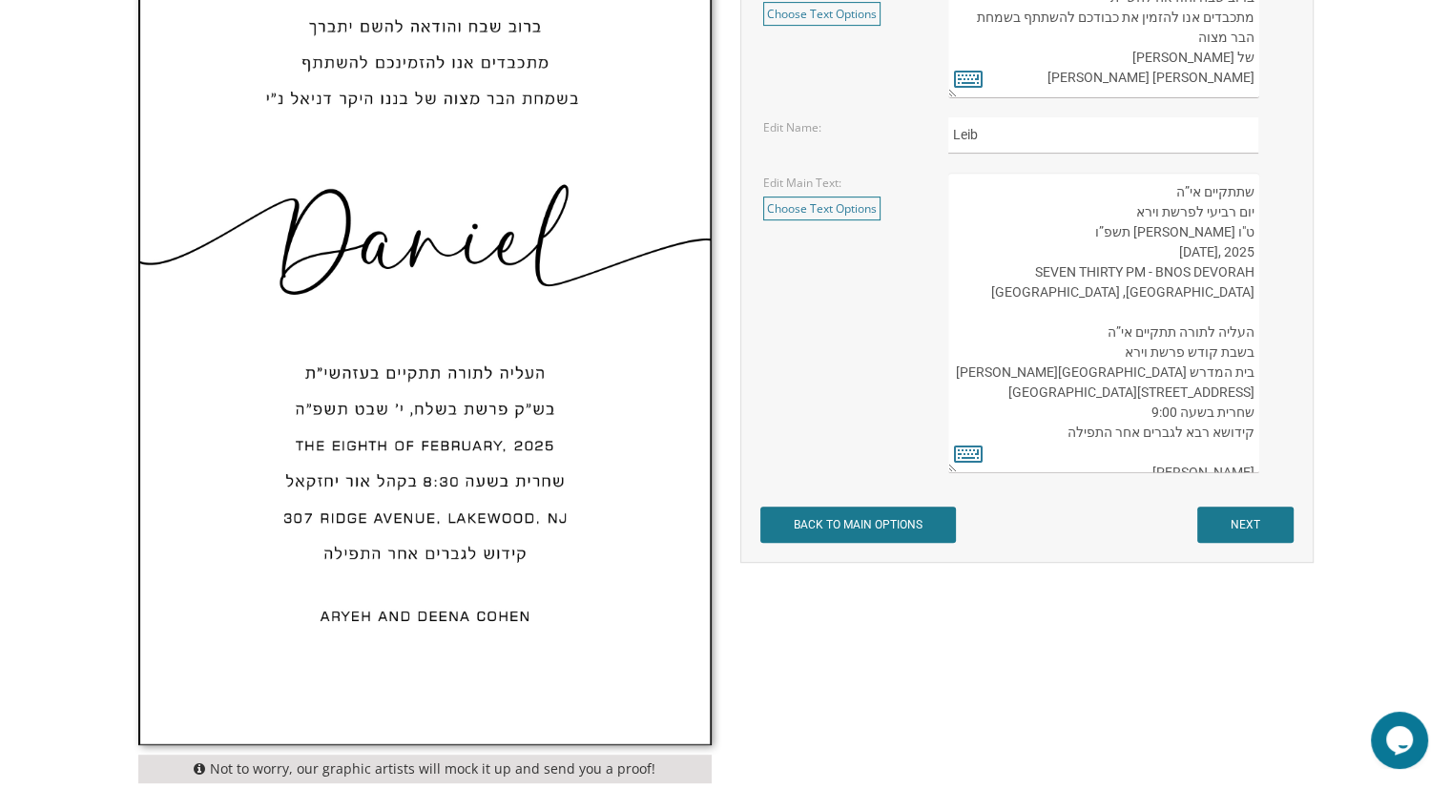
scroll to position [778, 0]
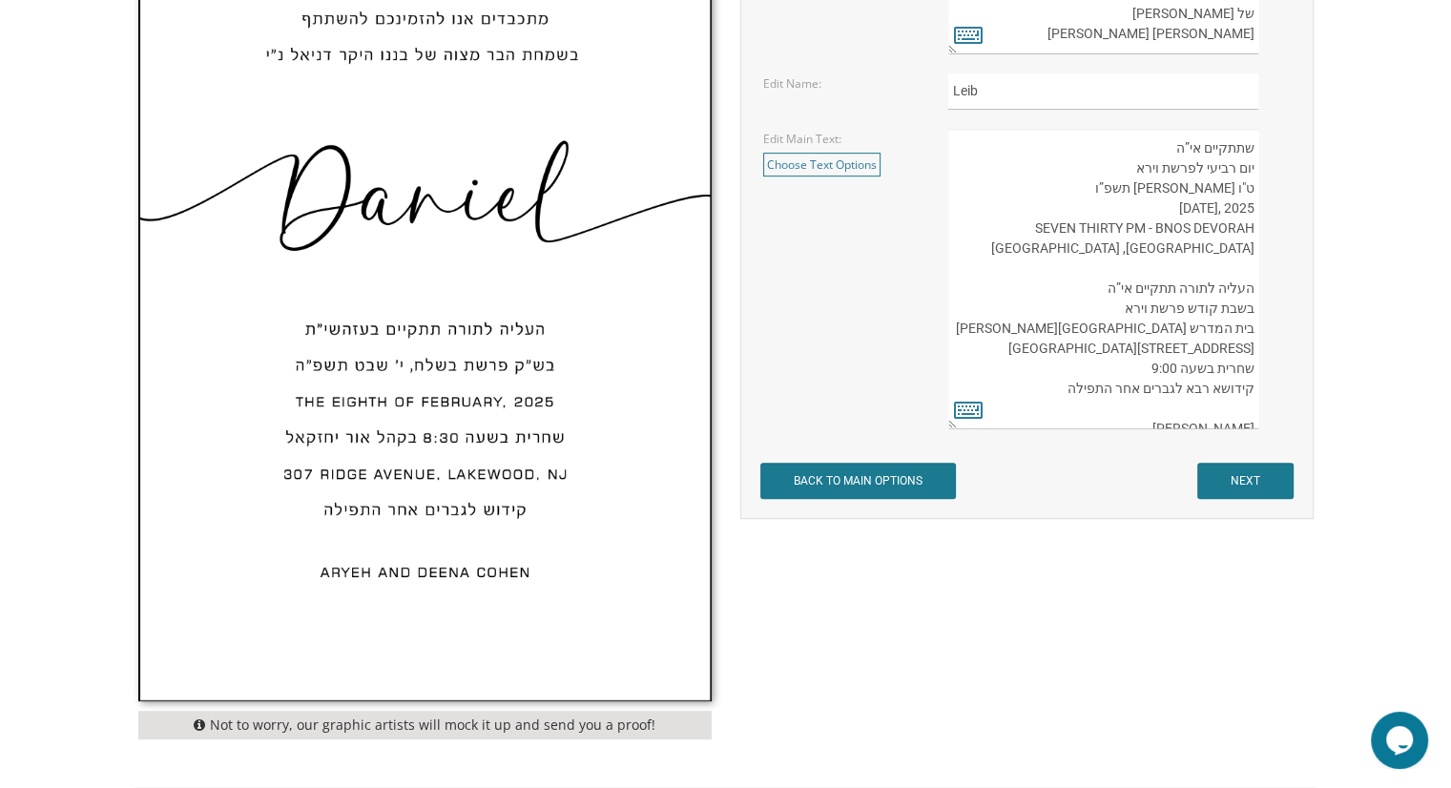
type textarea "שתתקיים אי”ה יום רביעי לפרשת וירא ט"ו חשון תשפ”ו 2025 ,WEDNESDAY, NOVEMBER 5 SE…"
click at [1255, 491] on input "NEXT" at bounding box center [1245, 481] width 96 height 36
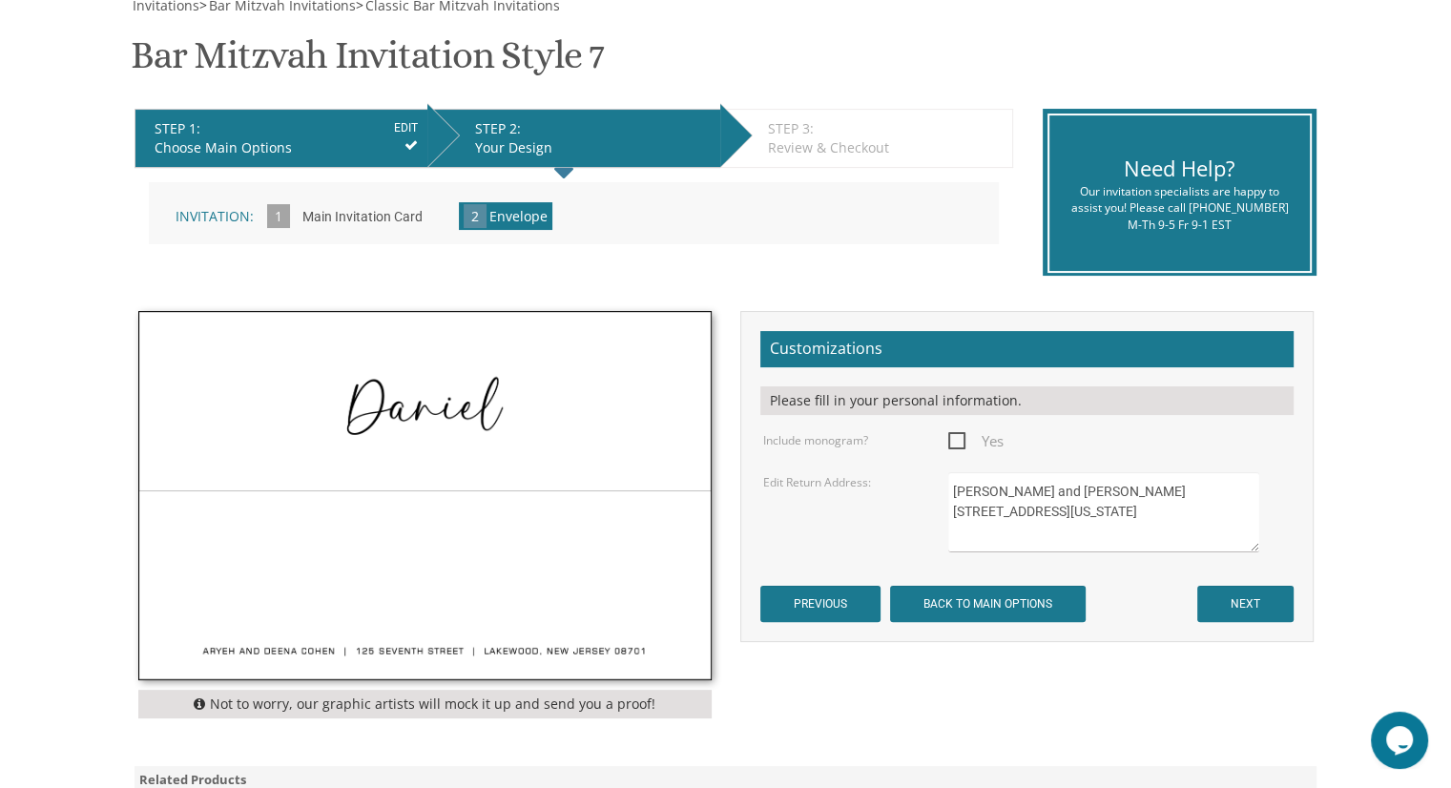
scroll to position [321, 0]
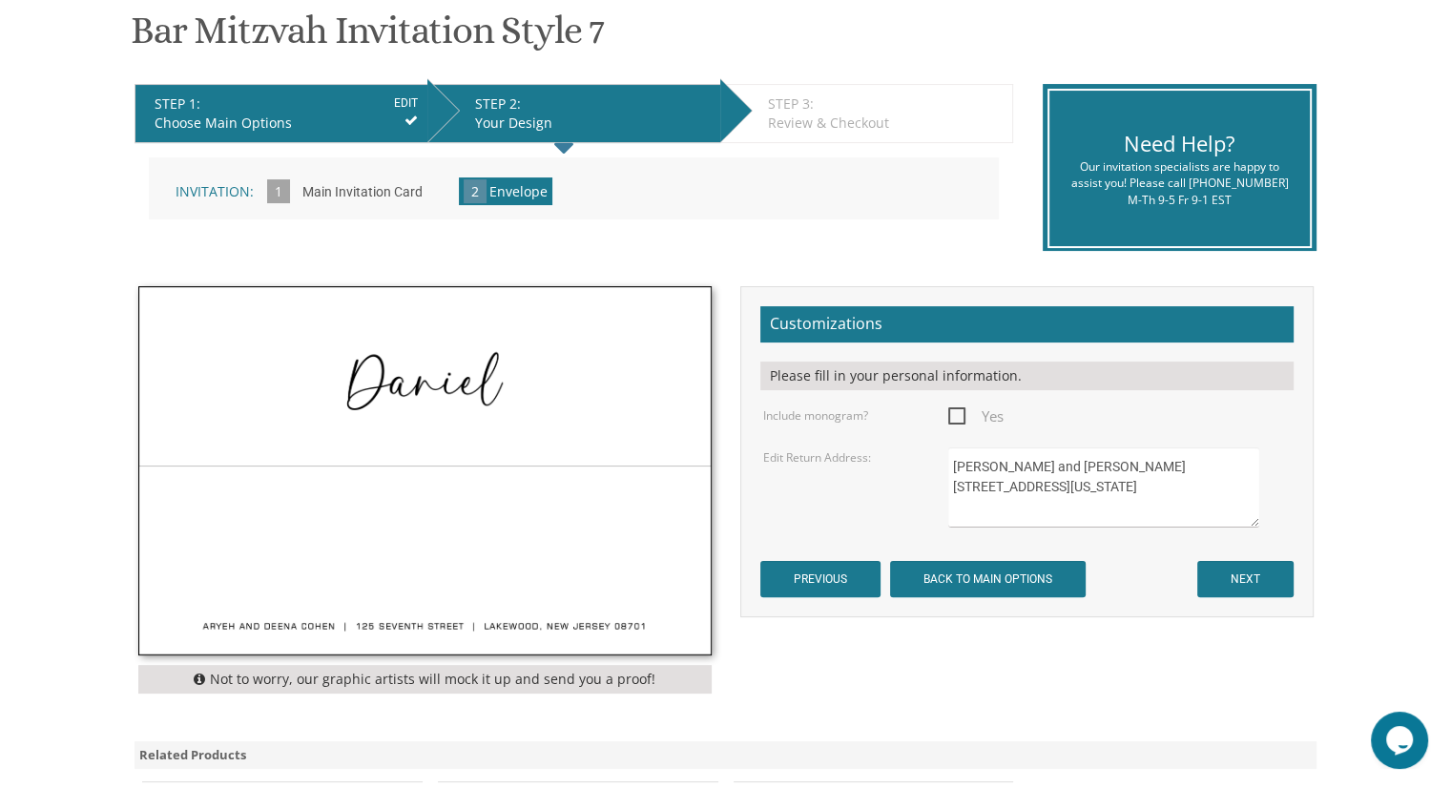
drag, startPoint x: 1109, startPoint y: 467, endPoint x: 929, endPoint y: 450, distance: 180.2
click at [929, 450] on div "Edit Return Address: Aryeh and Deena Cohen 125 Seventh Street Lakewood, New Jer…" at bounding box center [1026, 487] width 555 height 80
drag, startPoint x: 1070, startPoint y: 486, endPoint x: 943, endPoint y: 489, distance: 127.9
click at [943, 489] on div "Aryeh and Deena Cohen 125 Seventh Street Lakewood, New Jersey 08701" at bounding box center [1119, 487] width 370 height 80
drag, startPoint x: 1140, startPoint y: 505, endPoint x: 937, endPoint y: 508, distance: 203.2
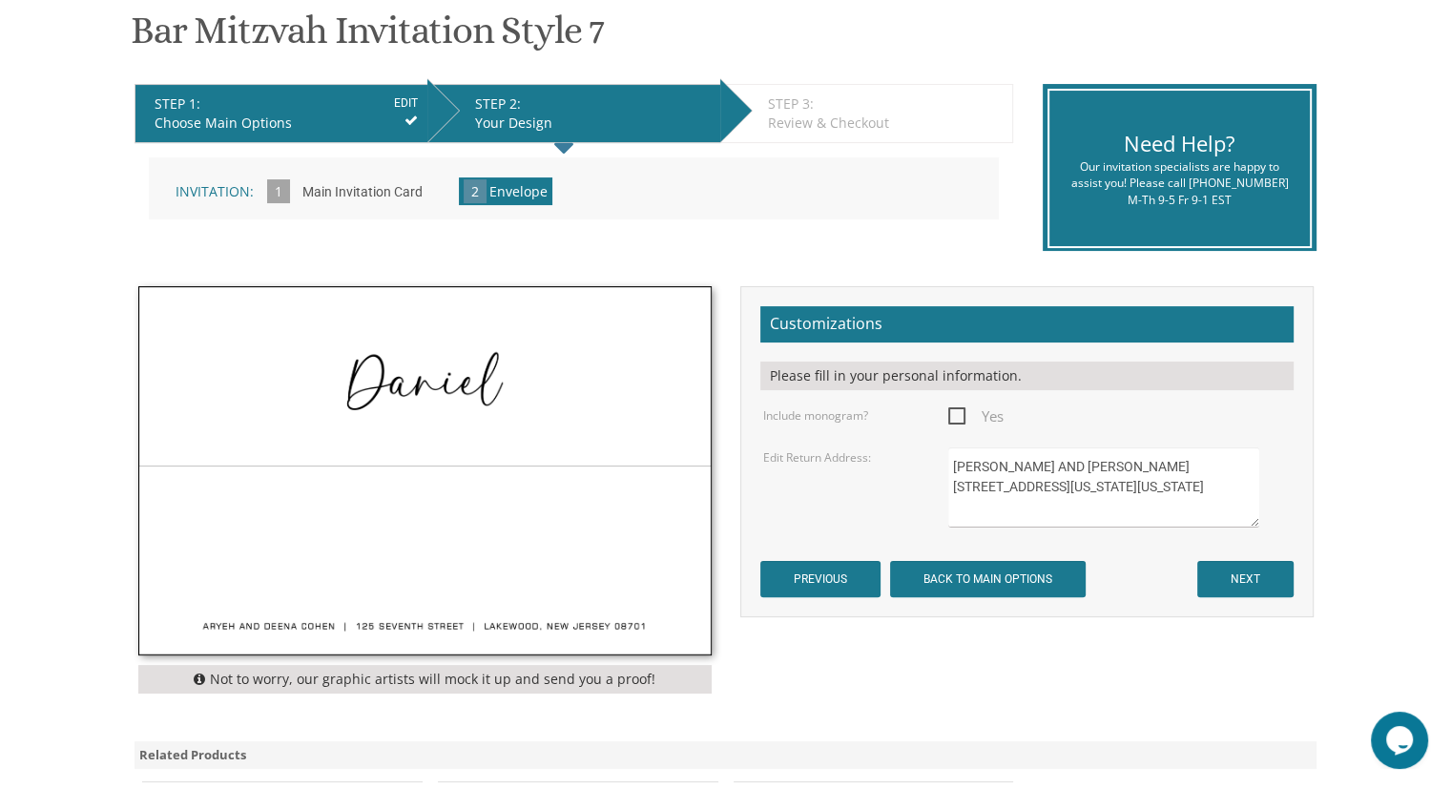
click at [937, 508] on div "Aryeh and Deena Cohen 125 Seventh Street Lakewood, New Jersey 08701" at bounding box center [1119, 487] width 370 height 80
click at [1021, 508] on textarea "Aryeh and Deena Cohen 125 Seventh Street Lakewood, New Jersey 08701" at bounding box center [1103, 487] width 310 height 80
type textarea "DOVID AND RACHIE SCHREIBER 18 ARIZONA AVE JACKSON, NEW JERSEY 08527"
click at [958, 409] on span "Yes" at bounding box center [975, 417] width 55 height 24
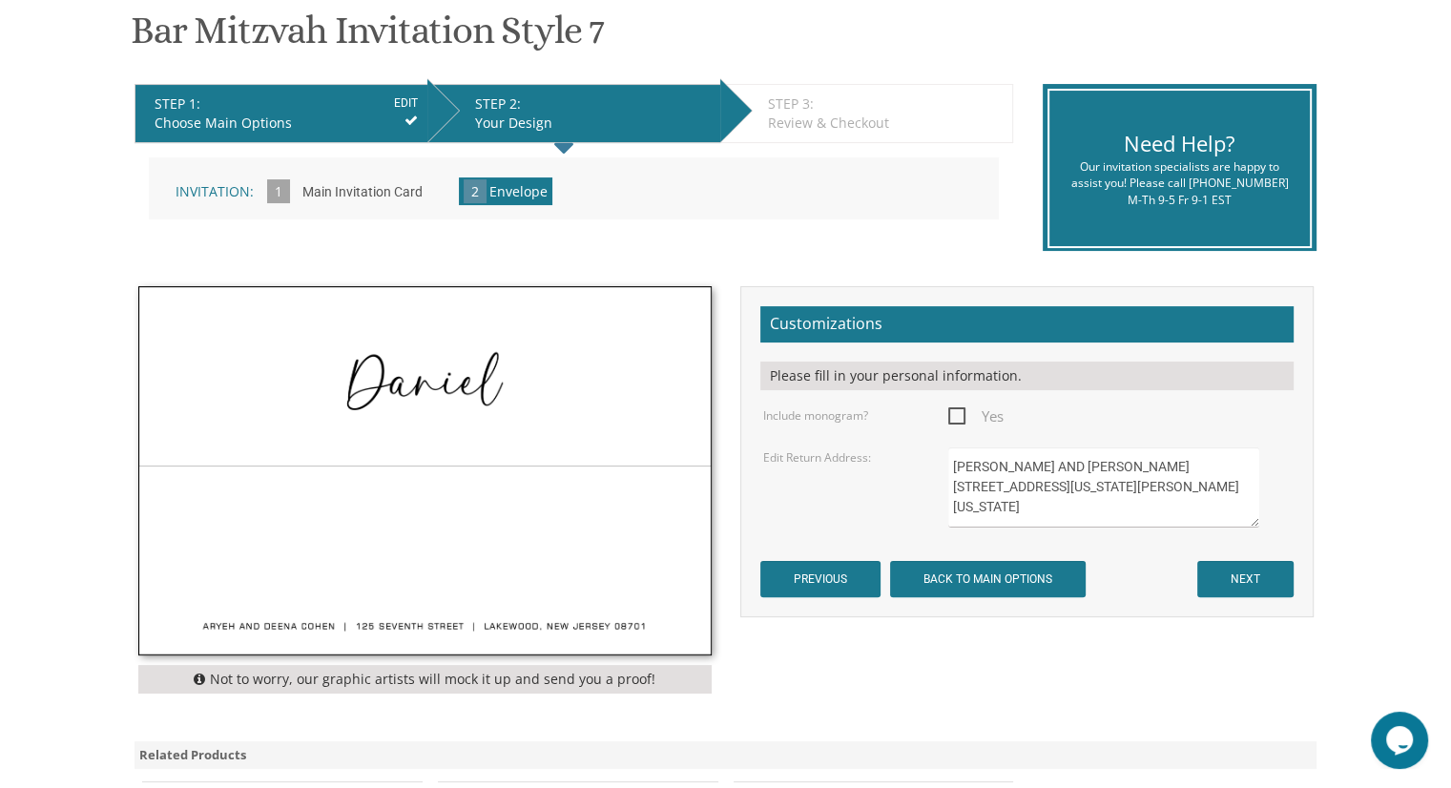
click at [958, 409] on input "Yes" at bounding box center [954, 414] width 12 height 12
checkbox input "true"
click at [1253, 570] on input "NEXT" at bounding box center [1245, 579] width 96 height 36
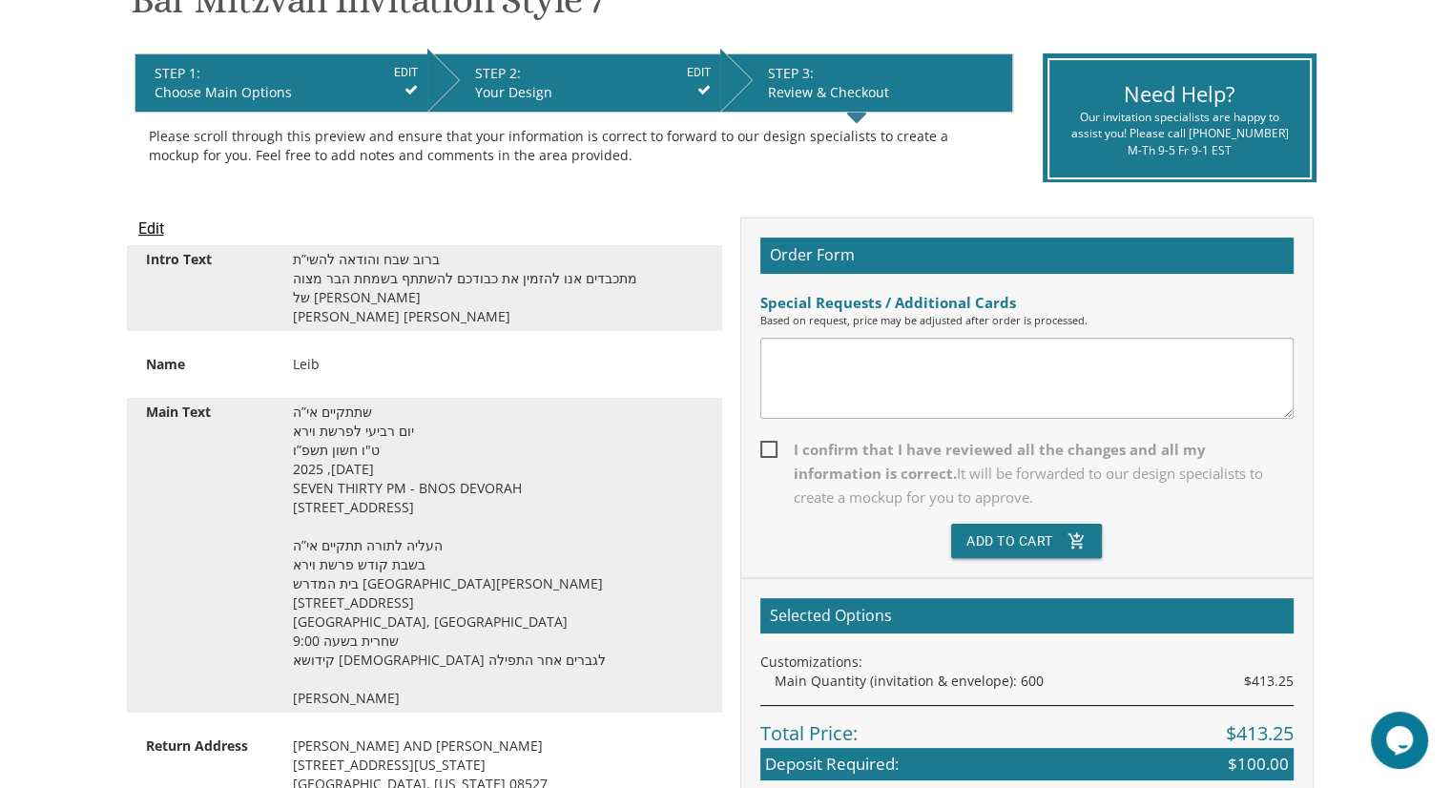
scroll to position [360, 0]
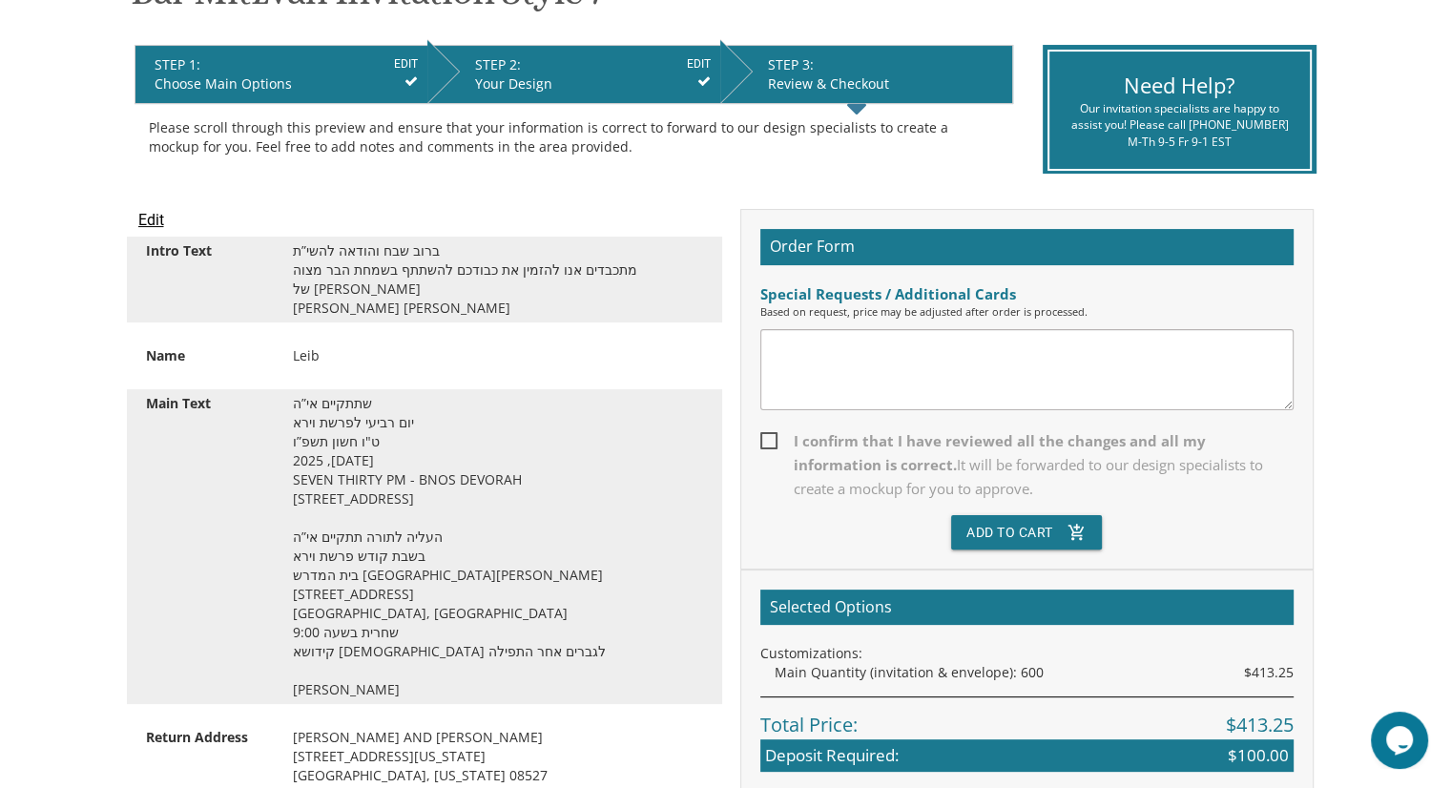
click at [891, 364] on textarea at bounding box center [1026, 369] width 533 height 81
type textarea "i"
click at [1000, 351] on textarea "I would like 100 thank you cards and 200 bentchers matching this style" at bounding box center [1026, 369] width 533 height 81
type textarea "I would like 100 thank you cards and 150 bentchers matching this style"
click at [767, 440] on span "I confirm that I have reviewed all the changes and all my information is correc…" at bounding box center [1026, 465] width 533 height 72
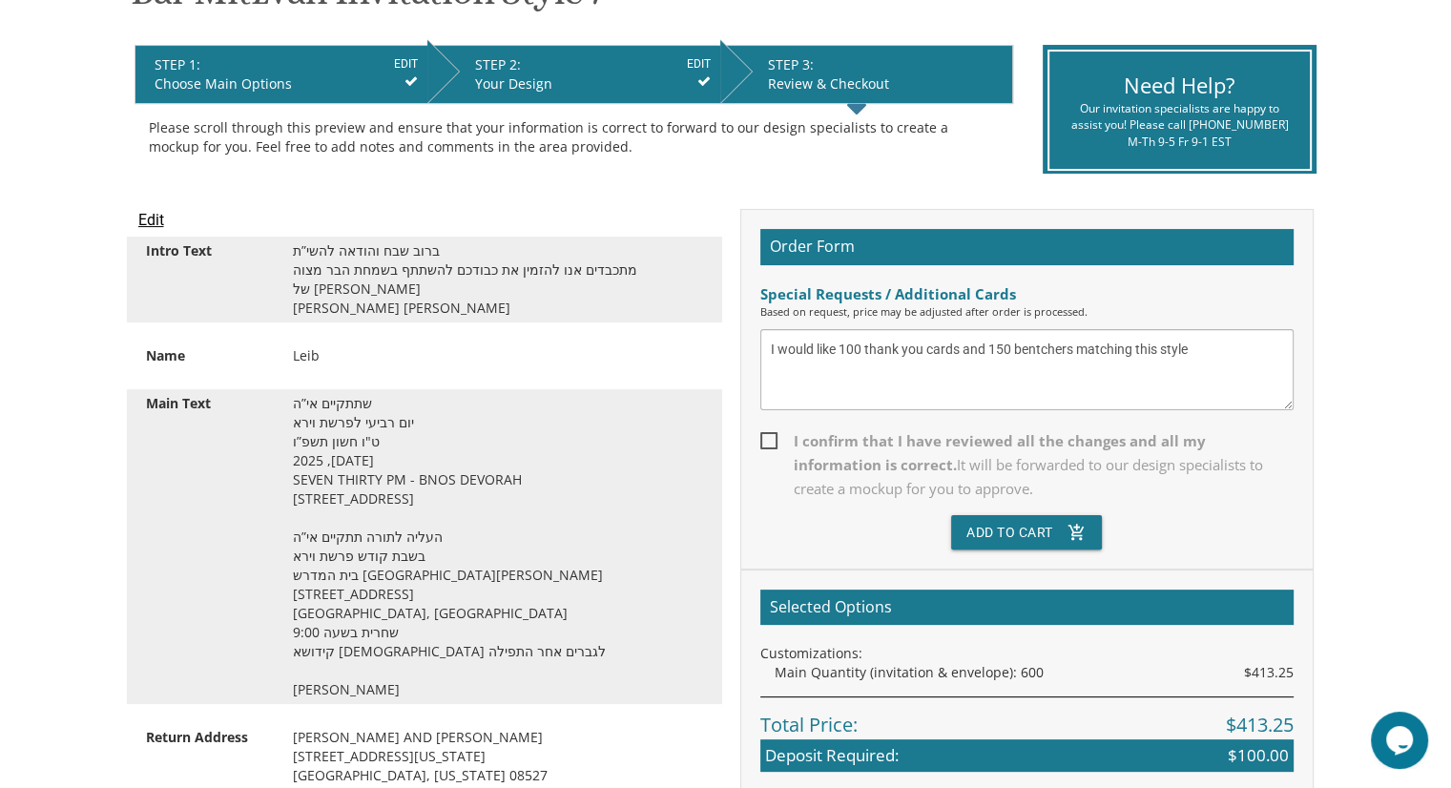
click at [767, 440] on input "I confirm that I have reviewed all the changes and all my information is correc…" at bounding box center [766, 439] width 12 height 12
checkbox input "true"
click at [1215, 337] on textarea "I would like 100 thank you cards and 150 bentchers matching this style" at bounding box center [1026, 369] width 533 height 81
type textarea "I would like 100 thank you cards and 150 bentchers matching this style."
click at [1015, 529] on button "Add To Cart add_shopping_cart" at bounding box center [1026, 532] width 151 height 34
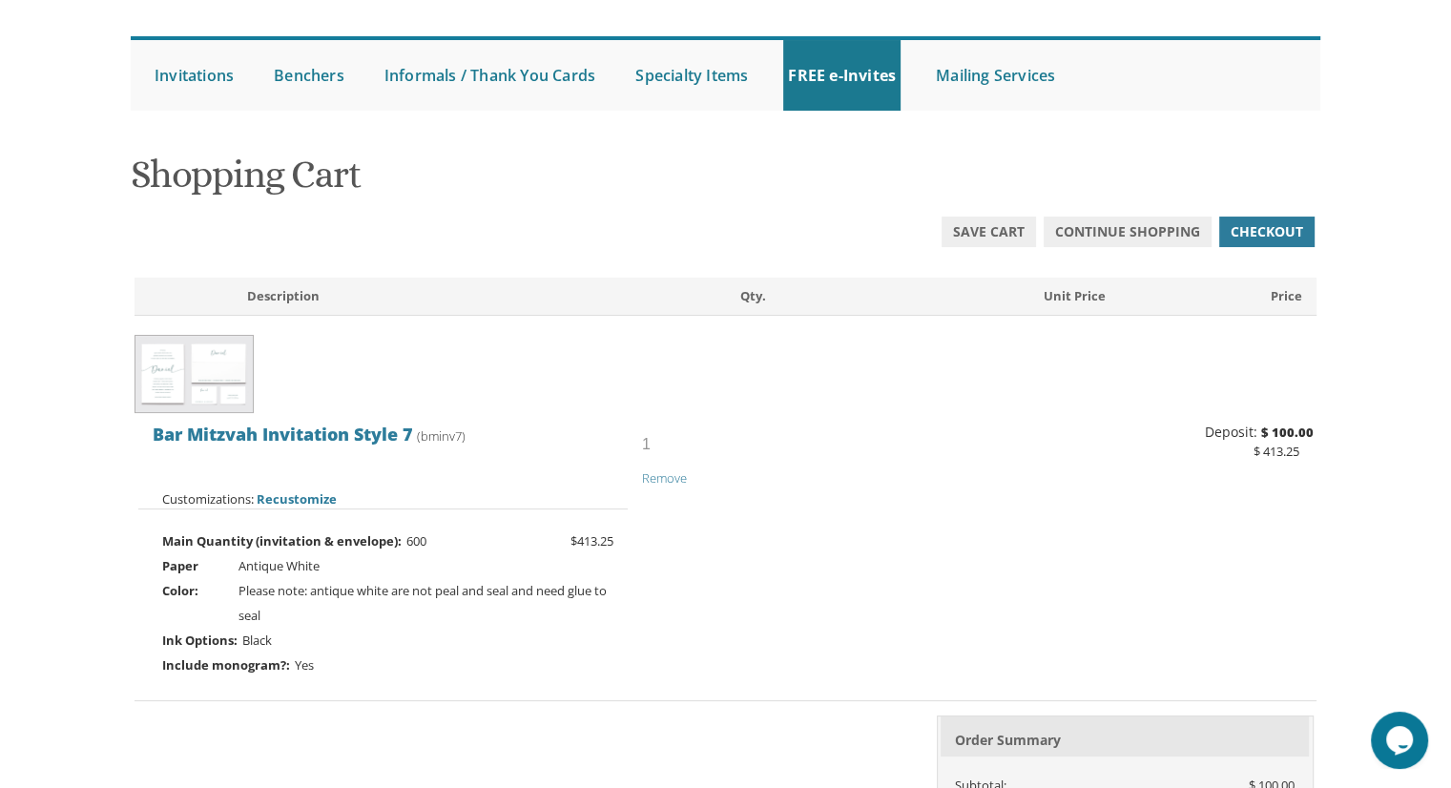
scroll to position [160, 0]
click at [0, 353] on body "My Cart 1 Total: $ 100.00 $ 100.00 Bar Mitzvah Invitation Style 7 Qty. 1" at bounding box center [725, 767] width 1451 height 1855
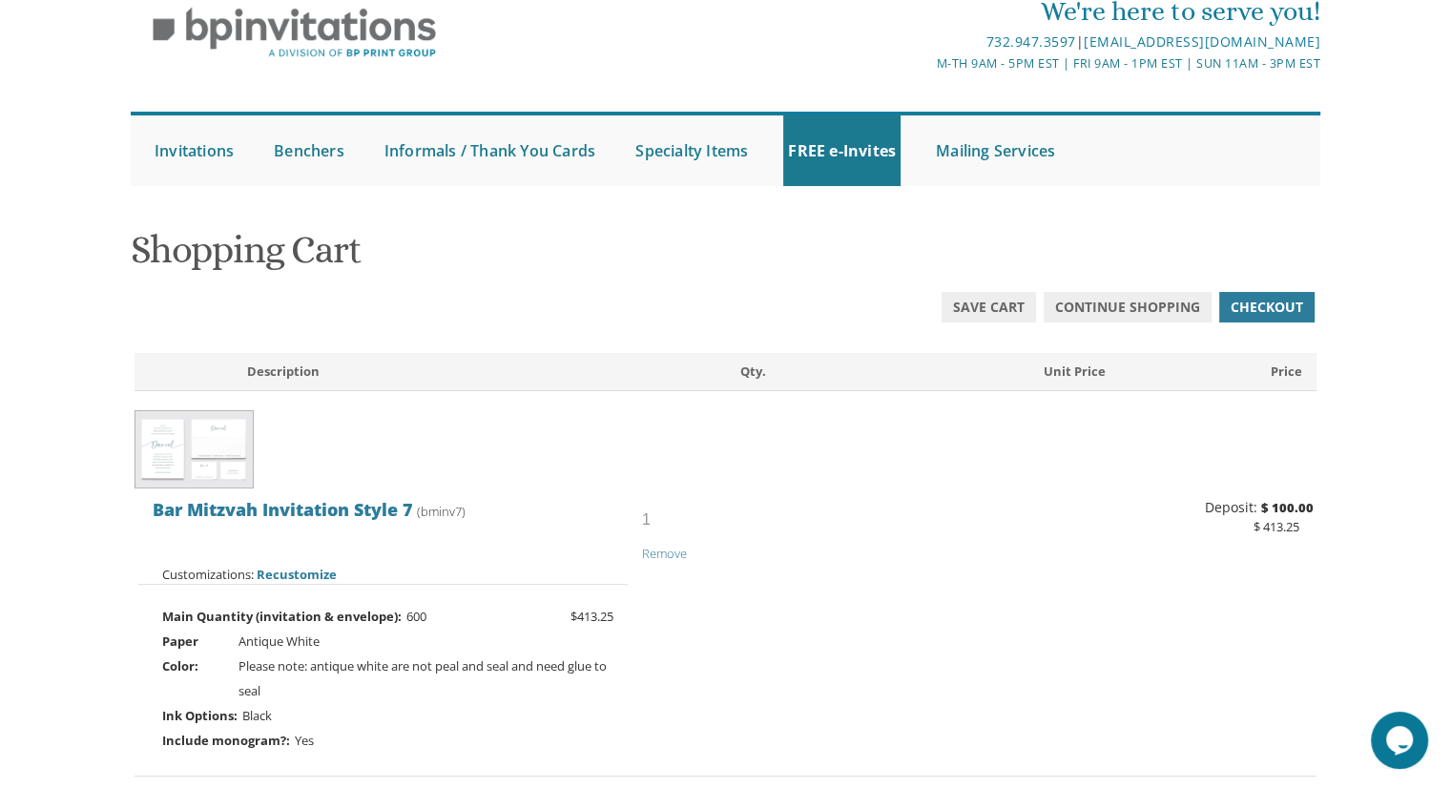
scroll to position [27, 0]
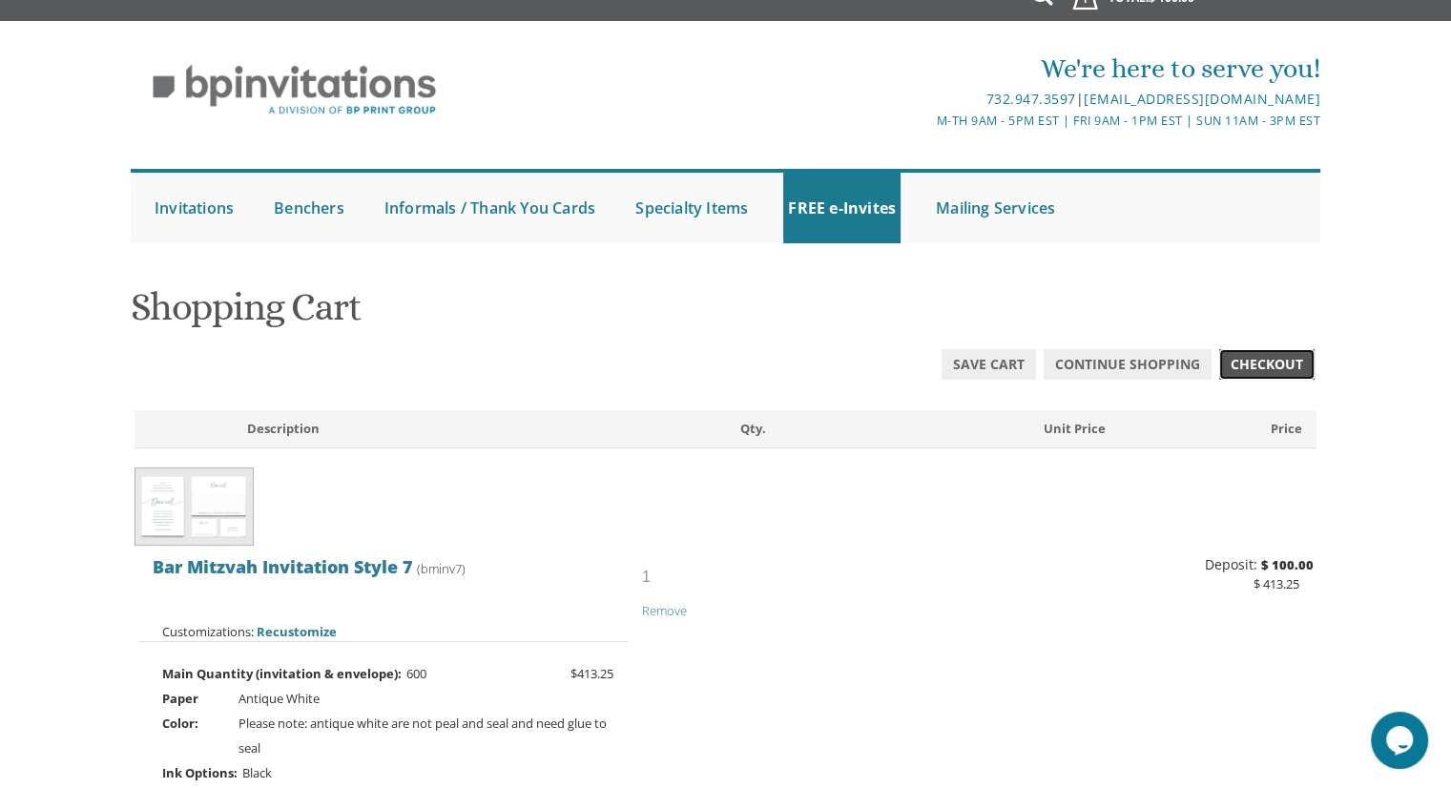
click at [1252, 362] on span "Checkout" at bounding box center [1267, 364] width 73 height 19
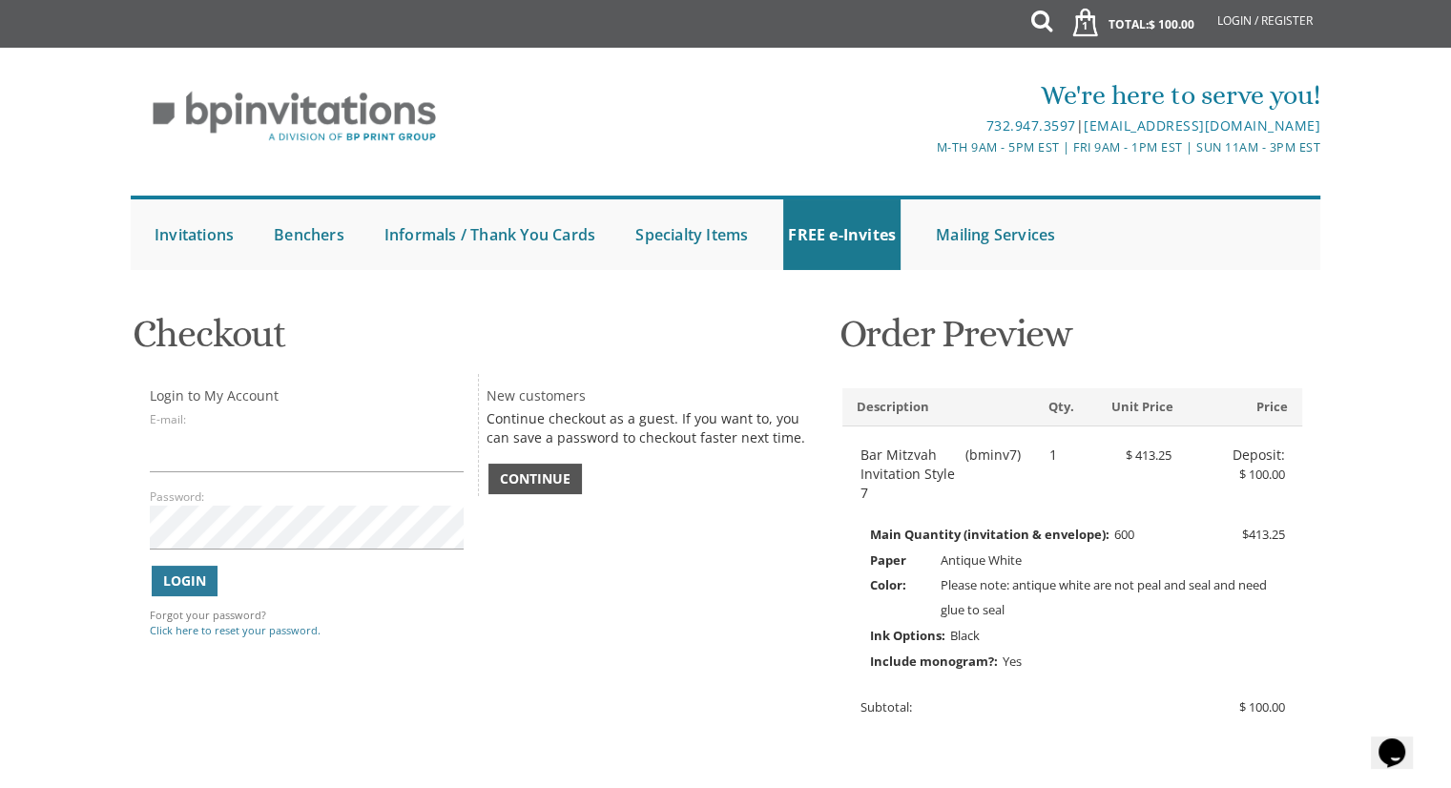
click at [533, 473] on span "Continue" at bounding box center [535, 478] width 71 height 19
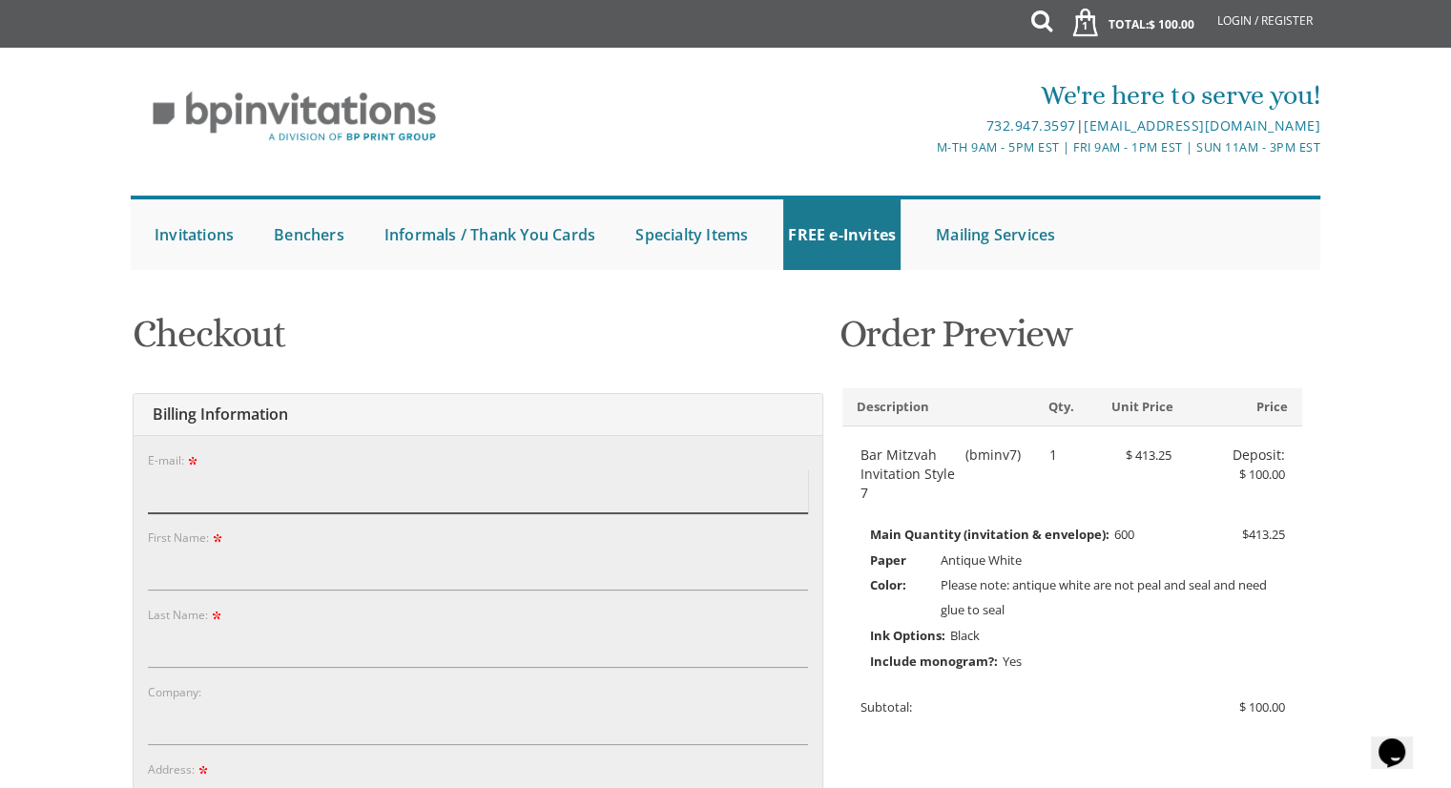
click at [445, 510] on input "E-mail:" at bounding box center [478, 491] width 660 height 44
type input "[EMAIL_ADDRESS][DOMAIN_NAME]"
type input "[PERSON_NAME]"
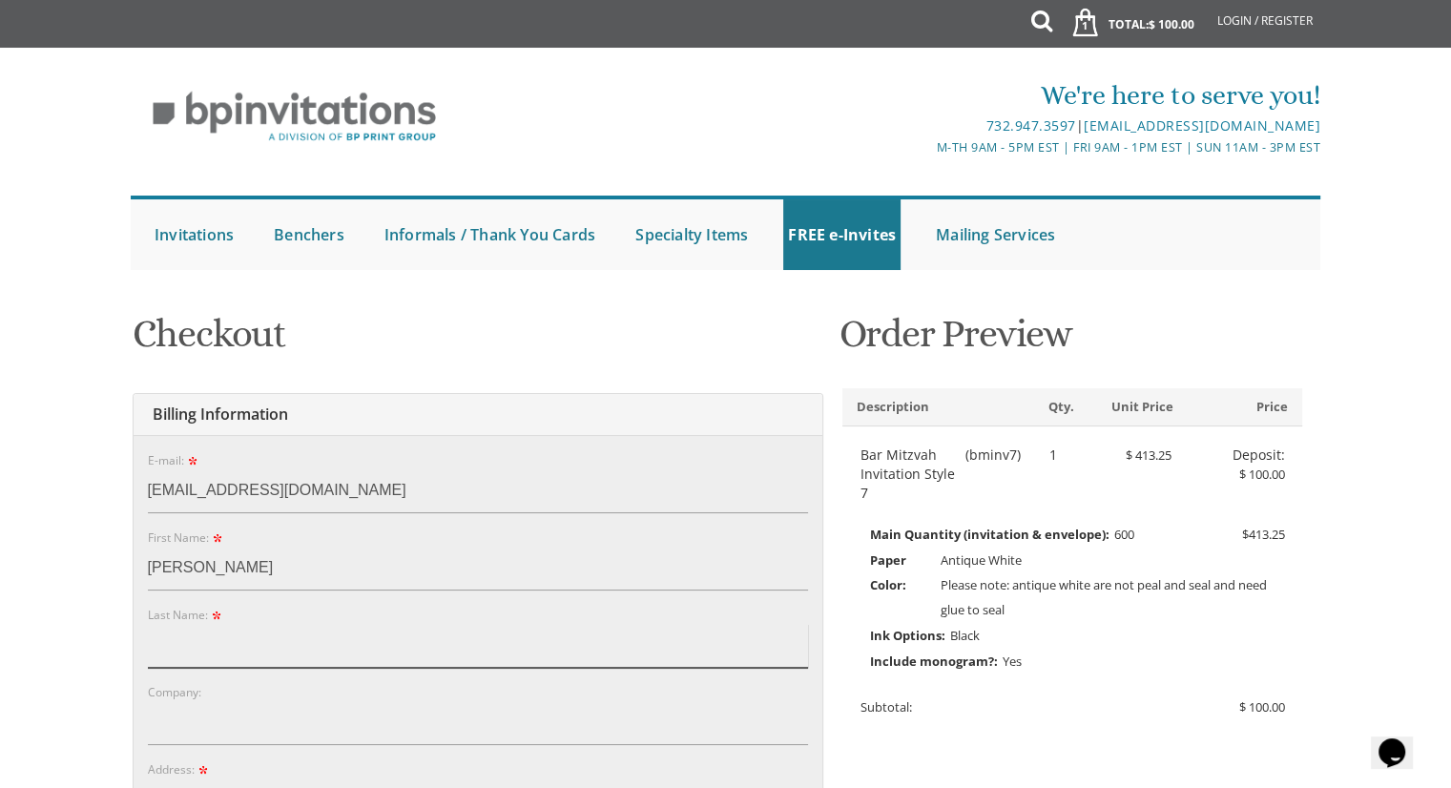
type input "[PERSON_NAME]"
type input "[STREET_ADDRESS][US_STATE]"
type input "[PERSON_NAME]"
type input "08527"
select select "NJ"
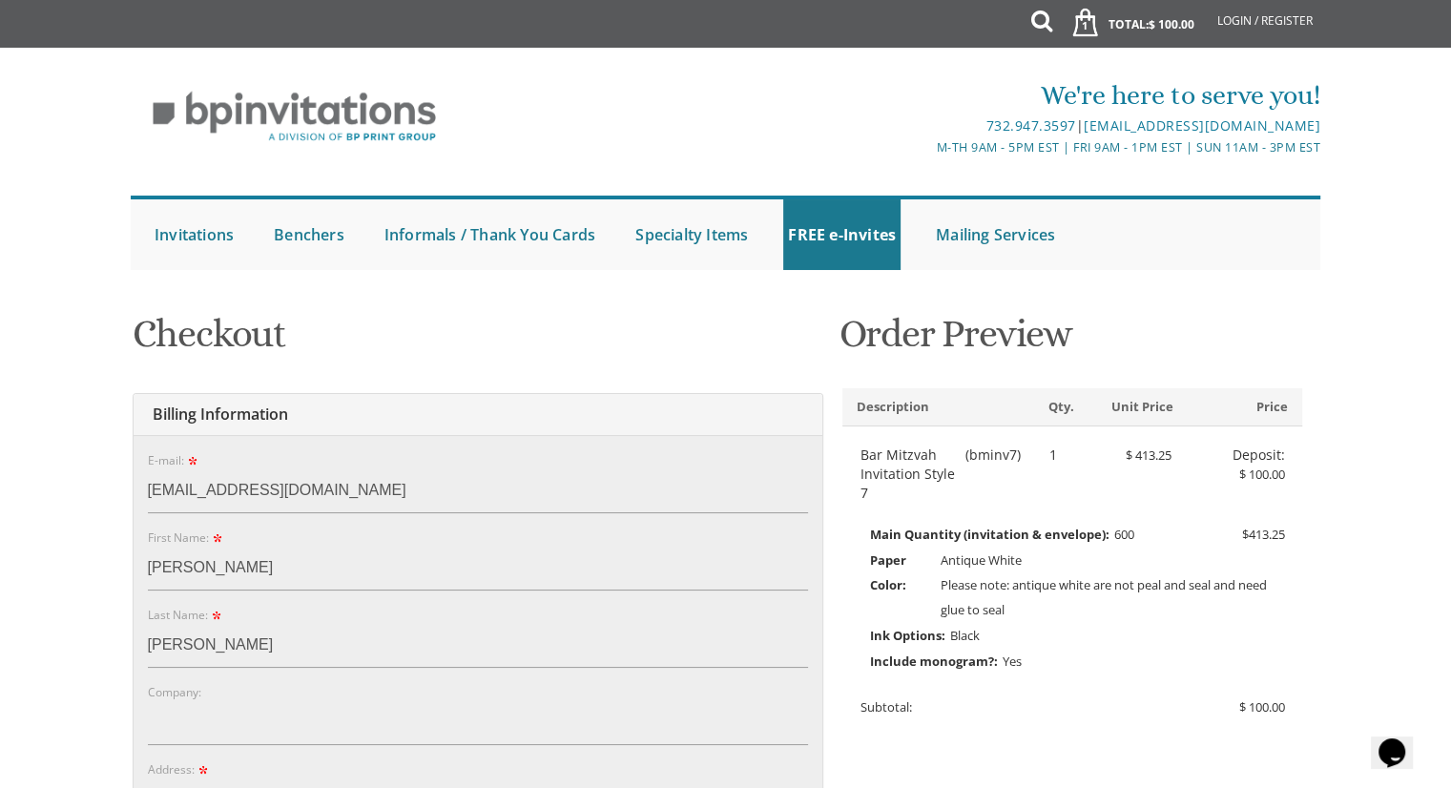
type input "7325032155"
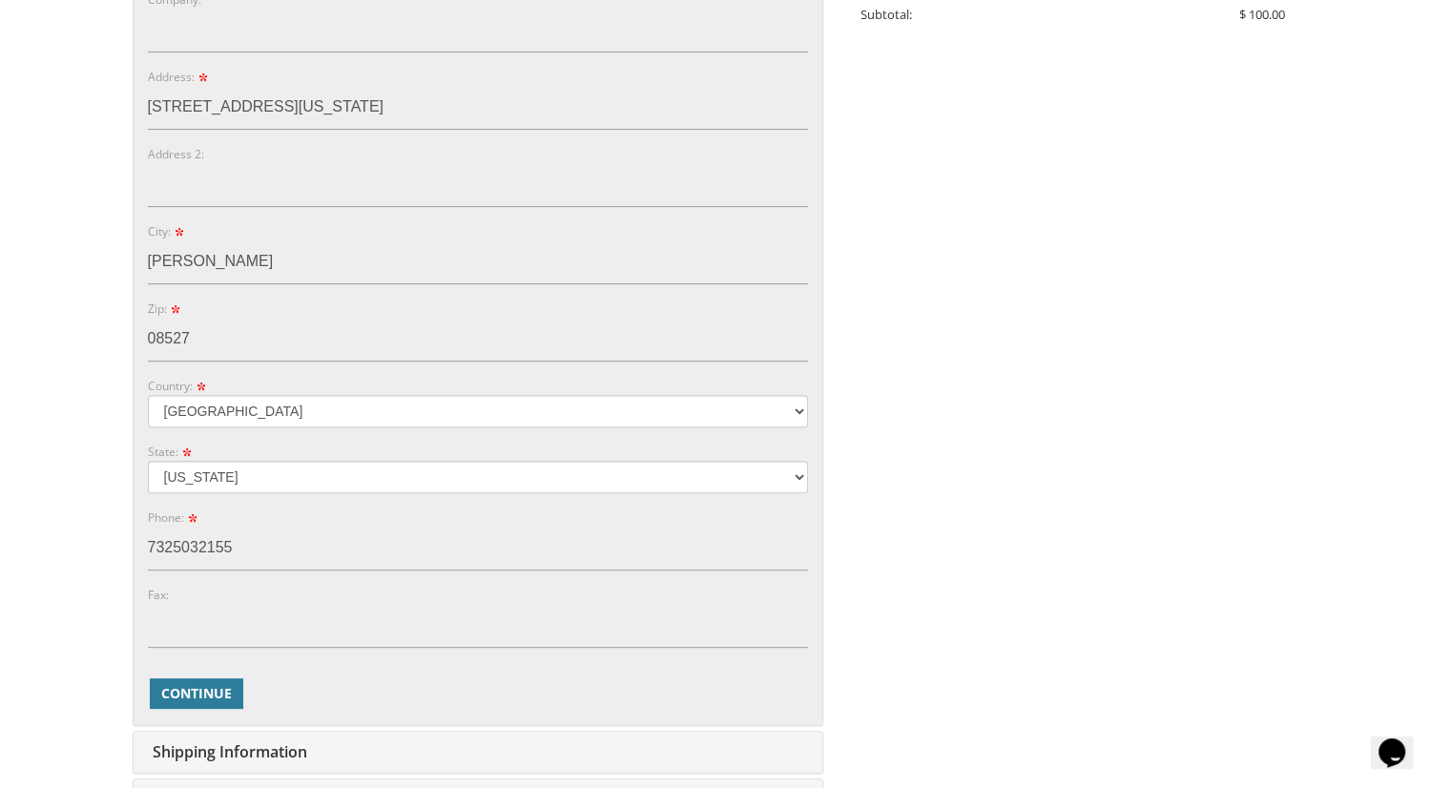
scroll to position [875, 0]
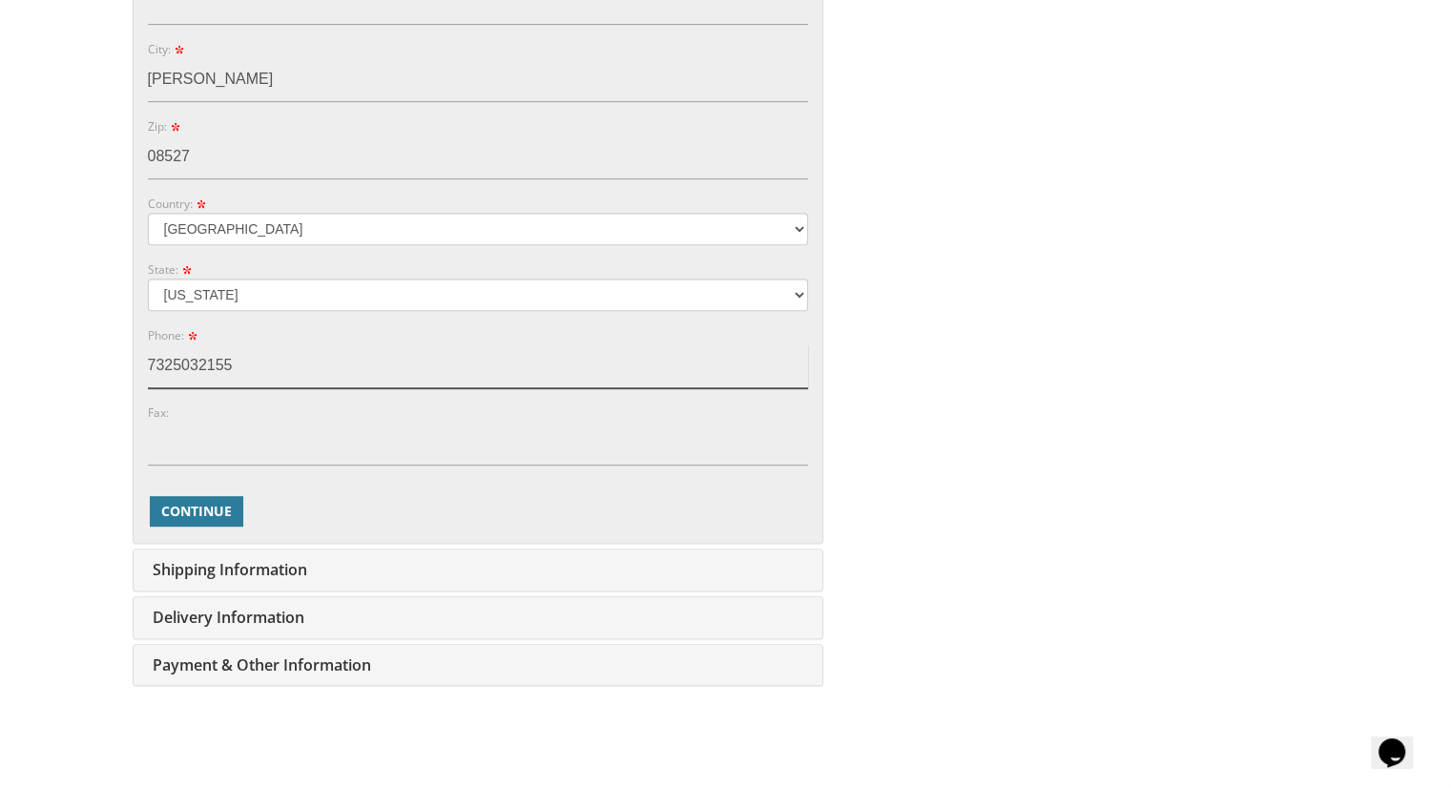
click at [249, 371] on input "7325032155" at bounding box center [478, 366] width 660 height 44
click at [1110, 404] on div "You are currently editing Order #. To place a new order you must exit editing m…" at bounding box center [726, 64] width 1193 height 1281
click at [215, 505] on span "Continue" at bounding box center [196, 511] width 71 height 19
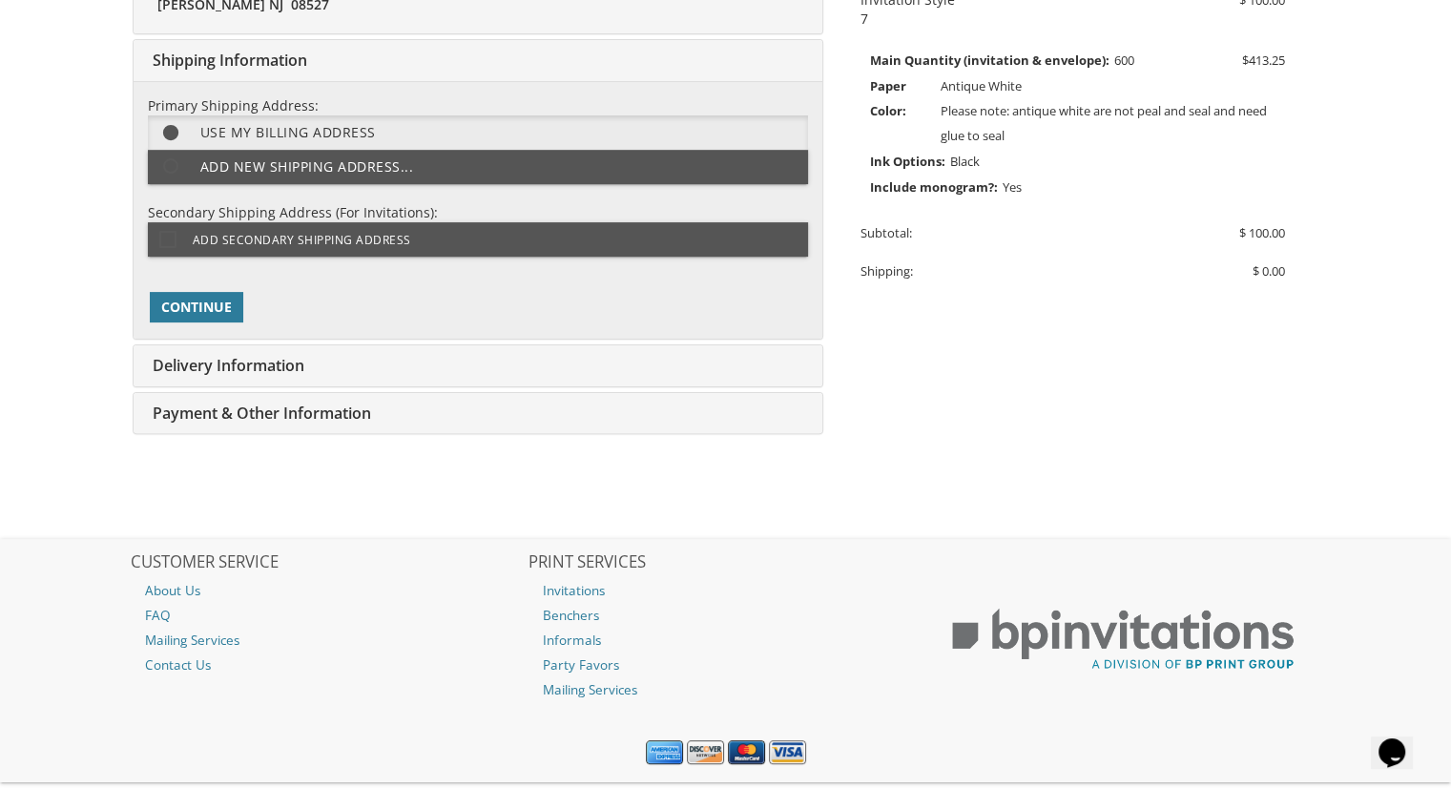
scroll to position [477, 0]
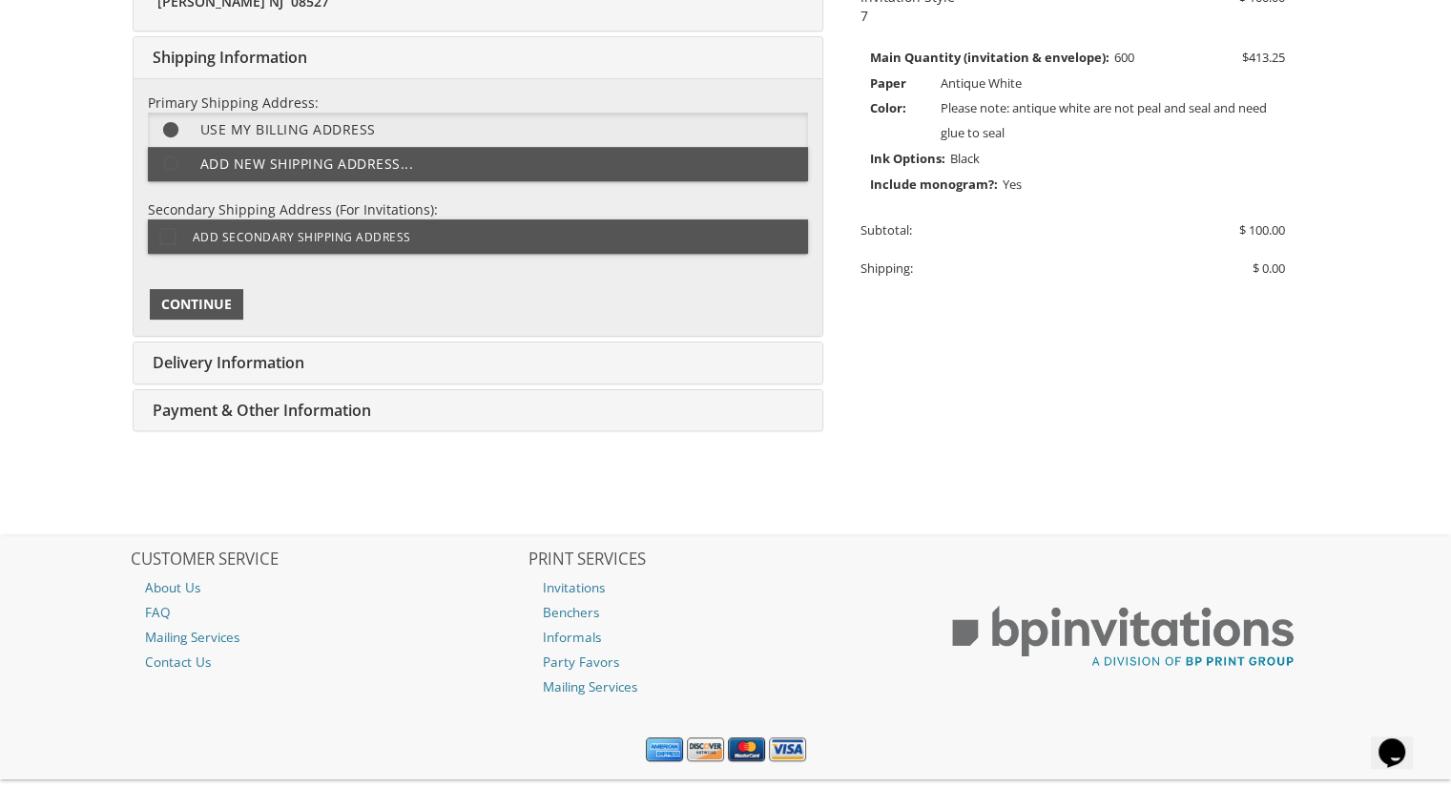
click at [211, 299] on span "Continue" at bounding box center [196, 304] width 71 height 19
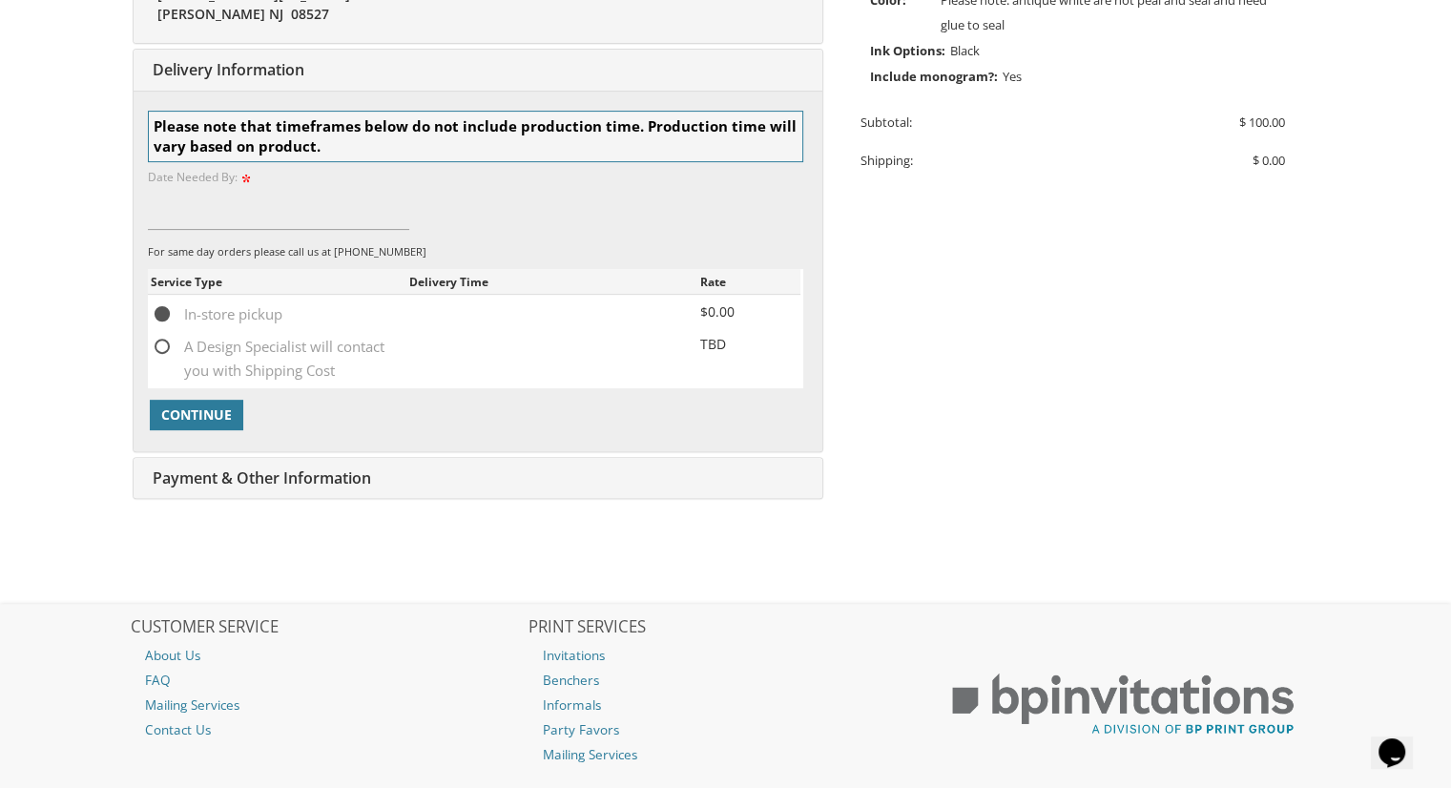
scroll to position [597, 0]
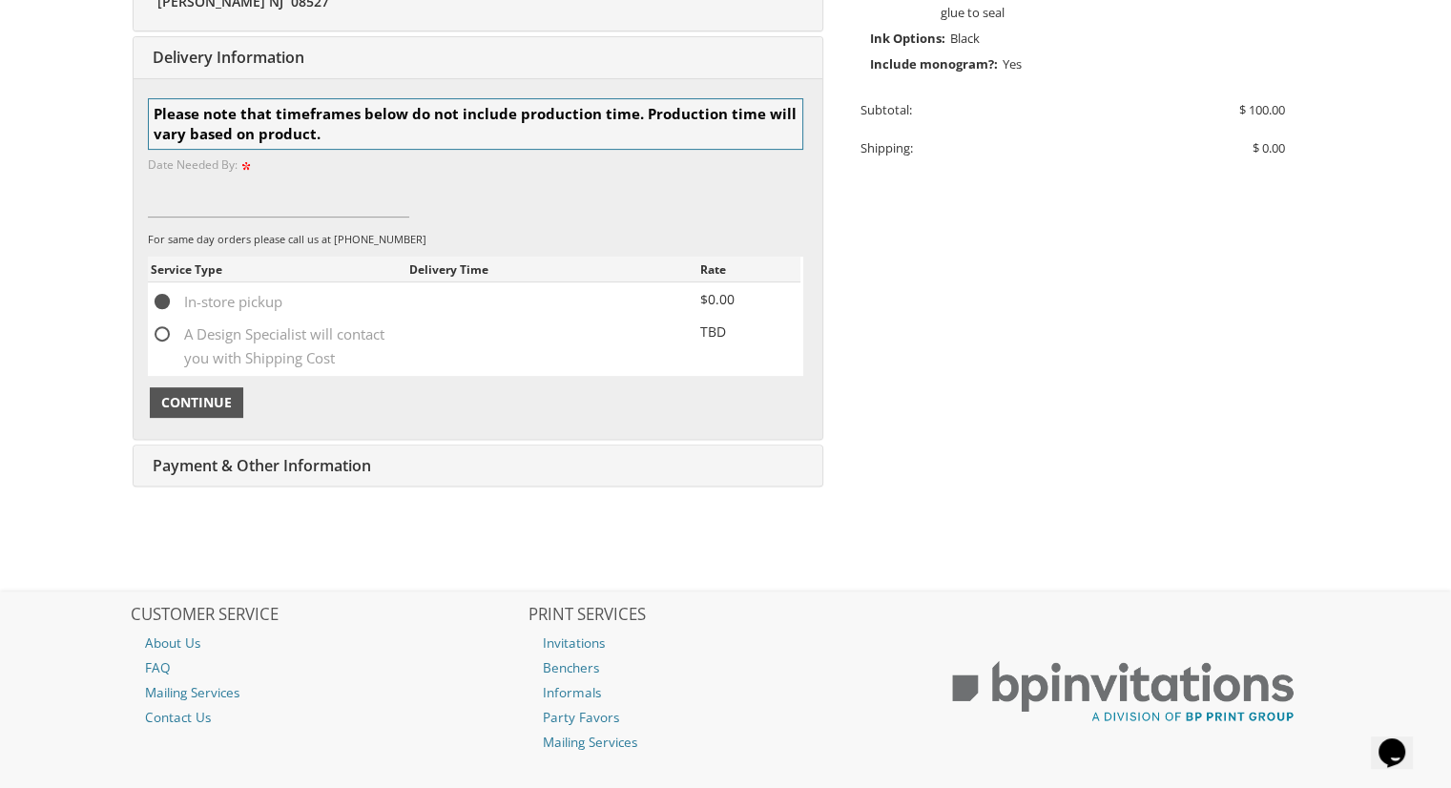
click at [194, 401] on span "Continue" at bounding box center [196, 402] width 71 height 19
type input "[DATE]"
click at [197, 394] on span "Continue" at bounding box center [196, 402] width 71 height 19
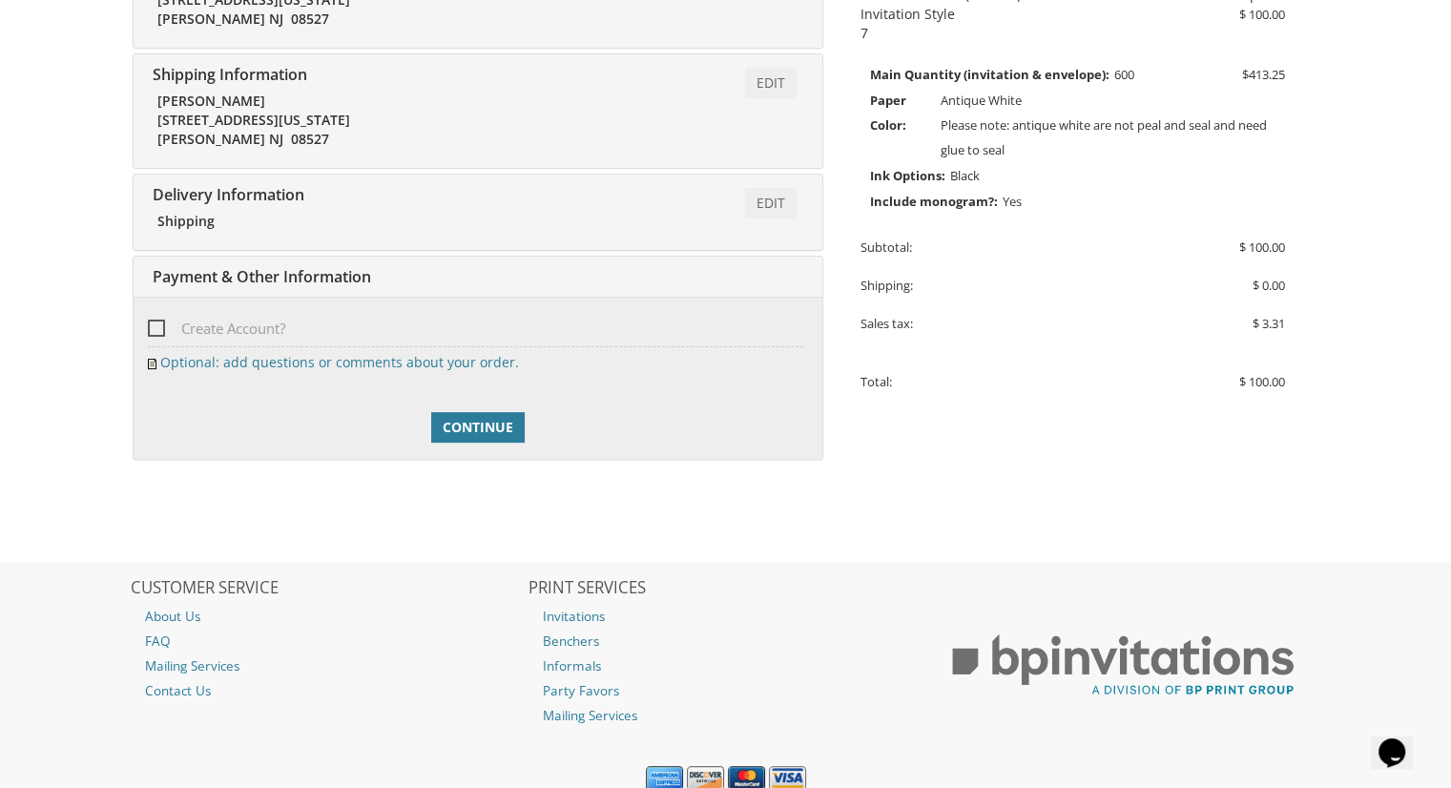
scroll to position [530, 0]
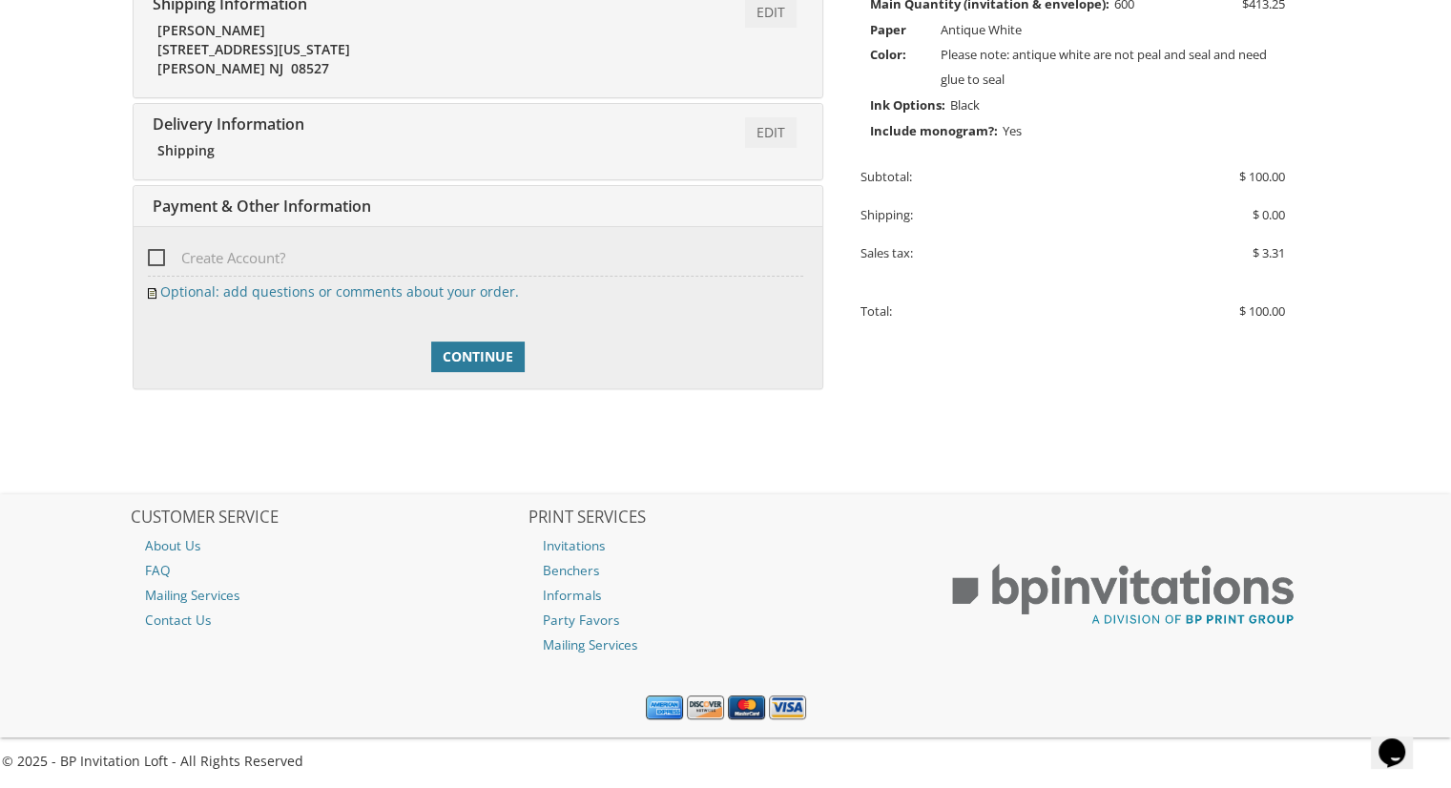
click at [160, 258] on span "Create Account?" at bounding box center [216, 258] width 137 height 24
click at [160, 258] on input "Create Account?" at bounding box center [154, 256] width 12 height 12
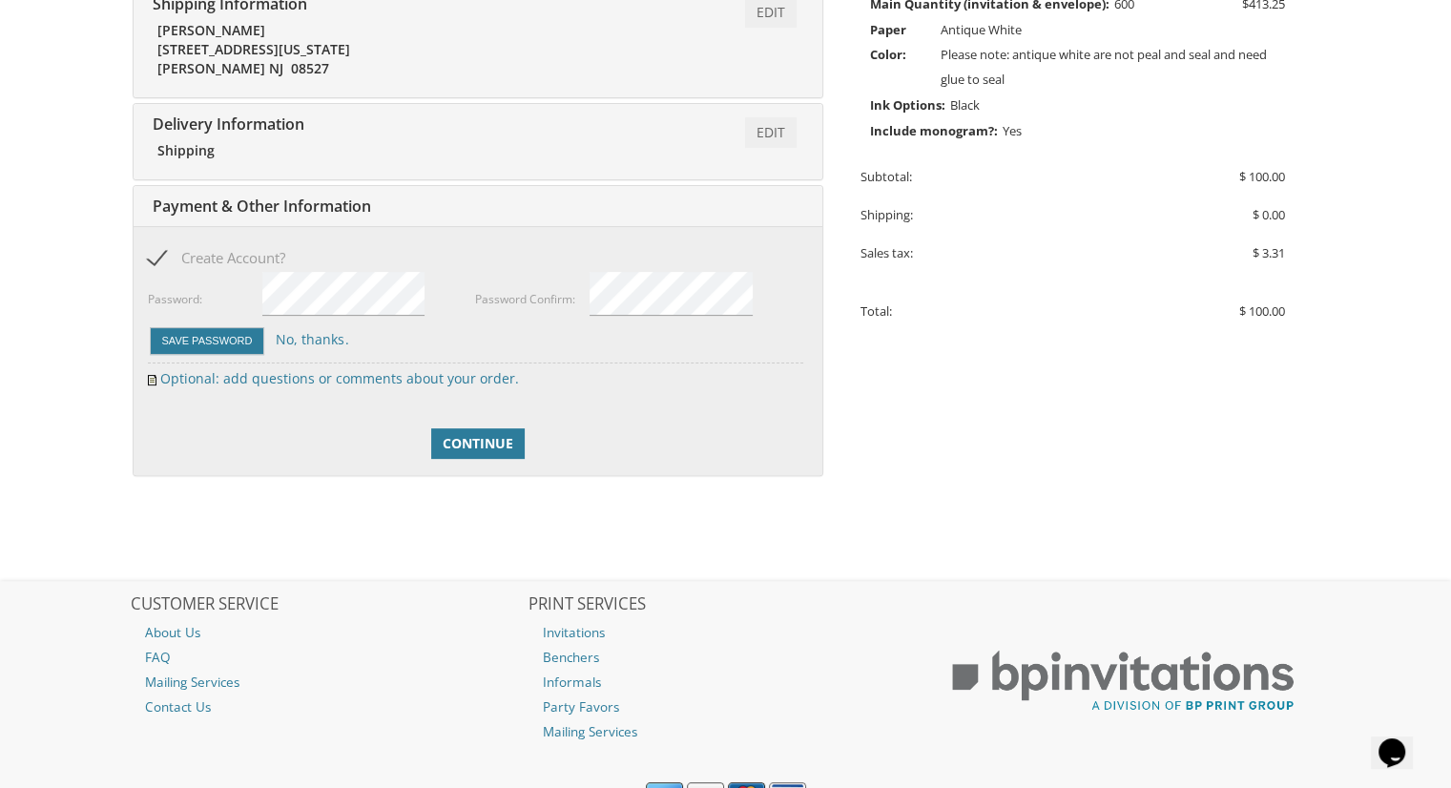
click at [159, 255] on span "Create Account?" at bounding box center [216, 258] width 137 height 24
click at [159, 255] on input "Create Account?" at bounding box center [154, 256] width 12 height 12
checkbox input "false"
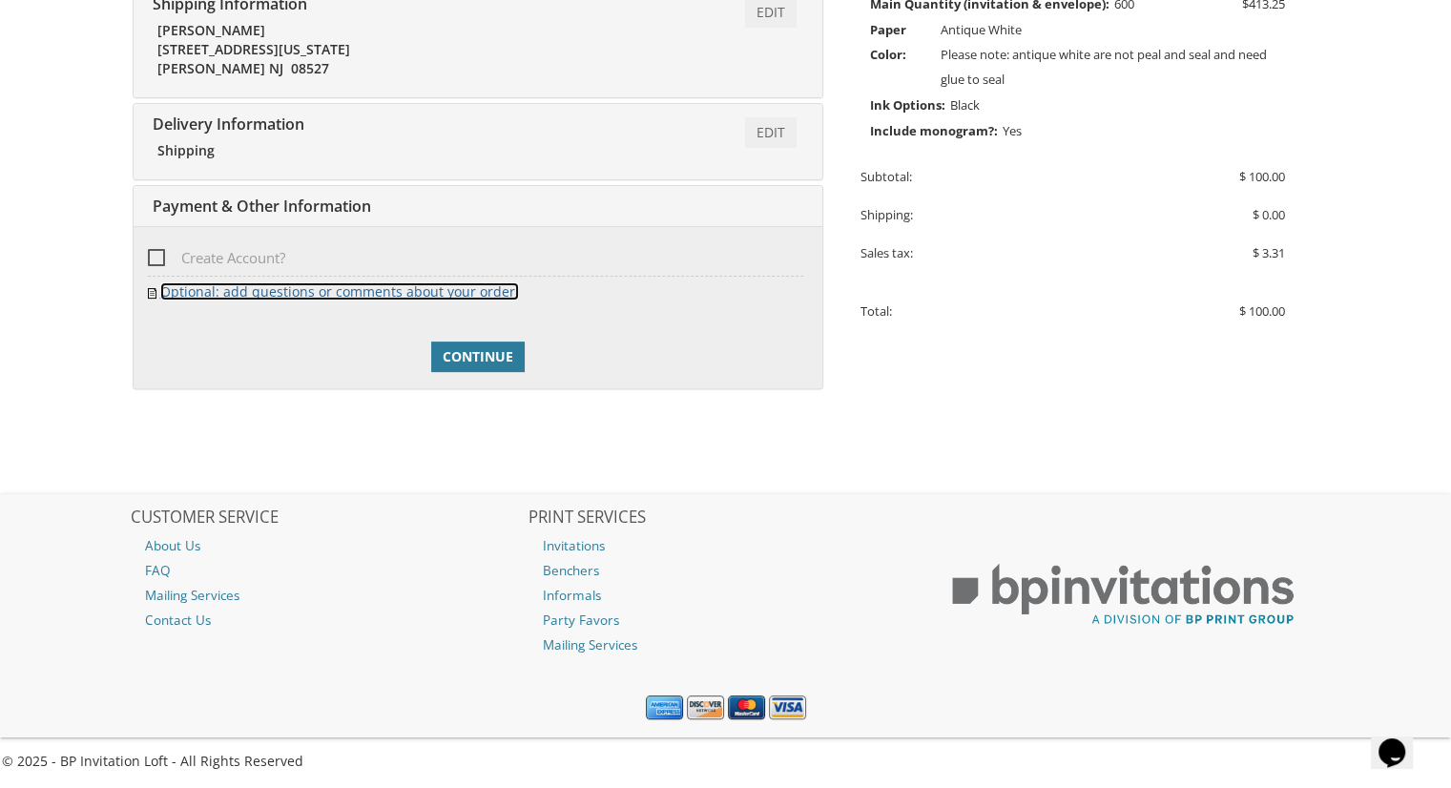
click at [325, 294] on link "Optional: add questions or comments about your order." at bounding box center [339, 291] width 359 height 18
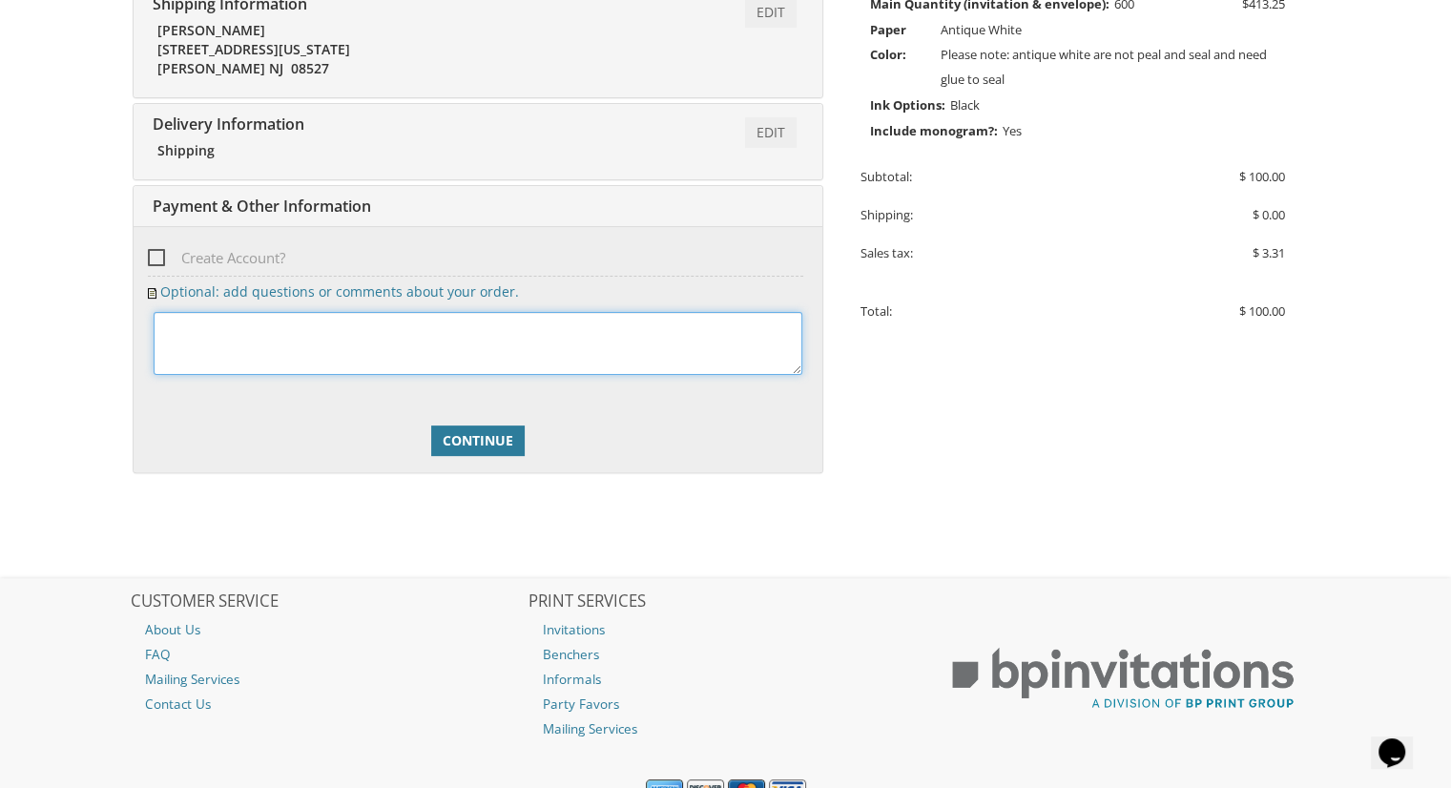
click at [333, 357] on textarea at bounding box center [478, 343] width 649 height 63
click at [218, 325] on textarea at bounding box center [478, 343] width 649 height 63
click at [318, 325] on textarea at bounding box center [478, 343] width 649 height 63
click at [488, 329] on textarea at bounding box center [478, 343] width 649 height 63
type textarea "i would like 150 bentchers and 100 thank you cards to match. also, what is the …"
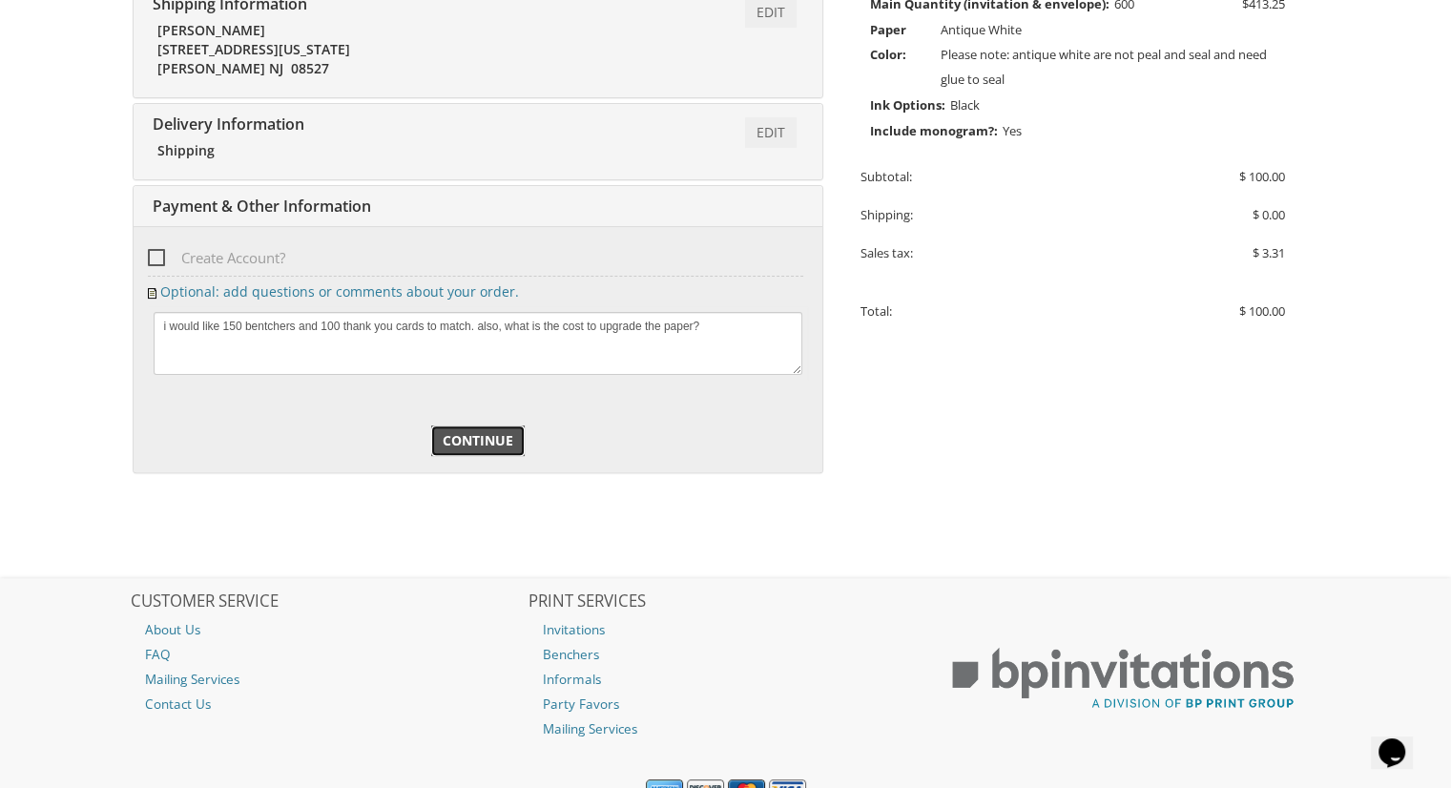
click at [499, 436] on span "Continue" at bounding box center [478, 440] width 71 height 19
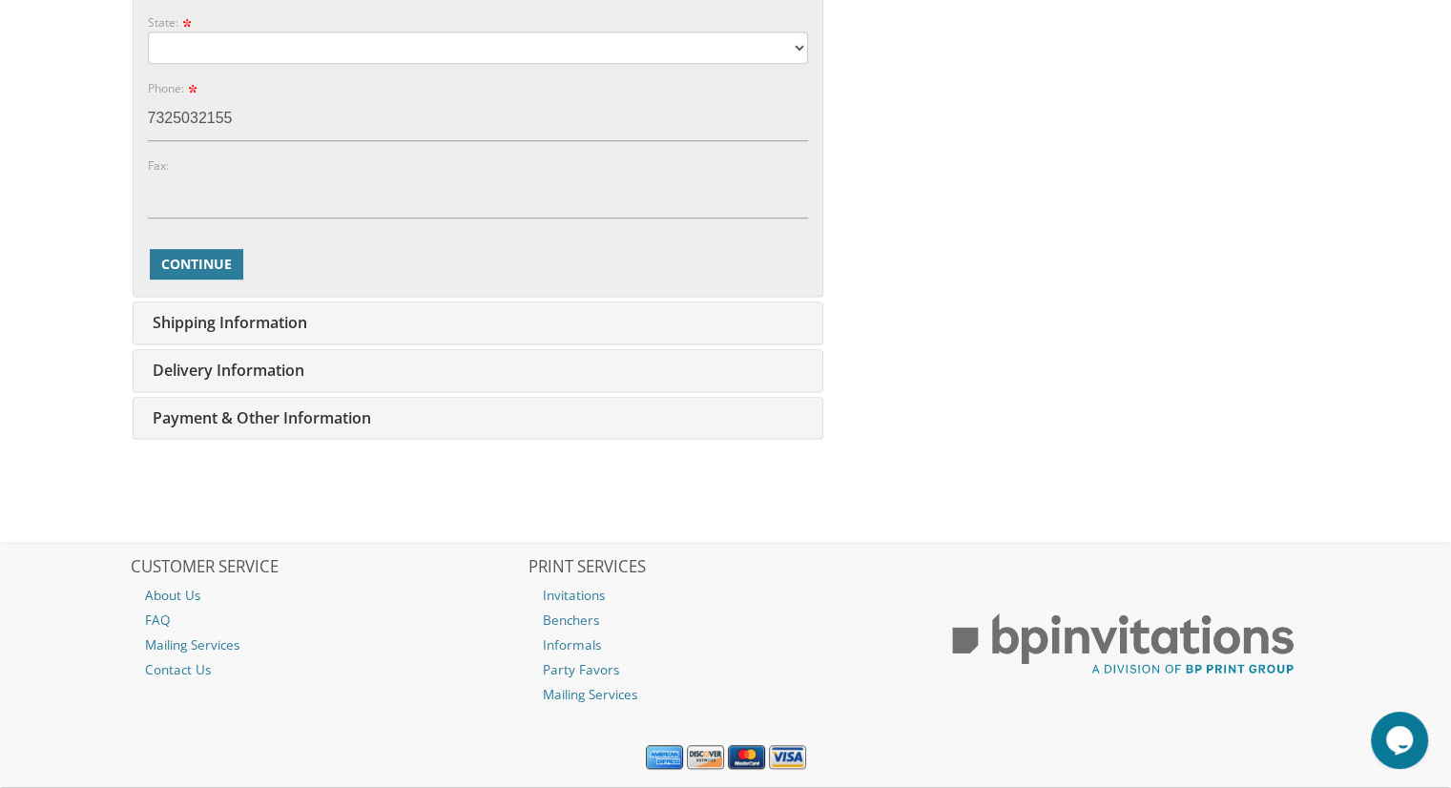
scroll to position [1131, 0]
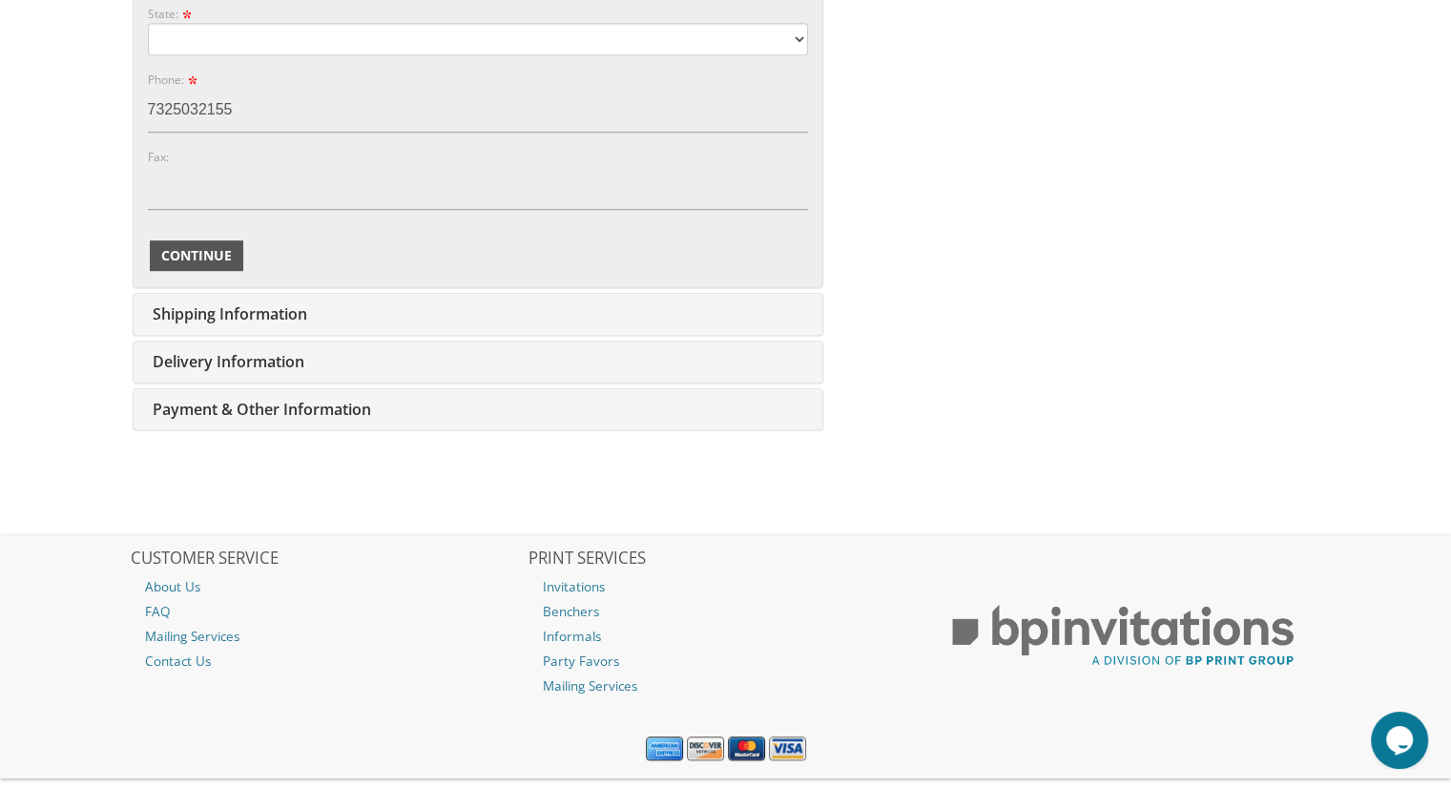
click at [218, 252] on span "Continue" at bounding box center [196, 255] width 71 height 19
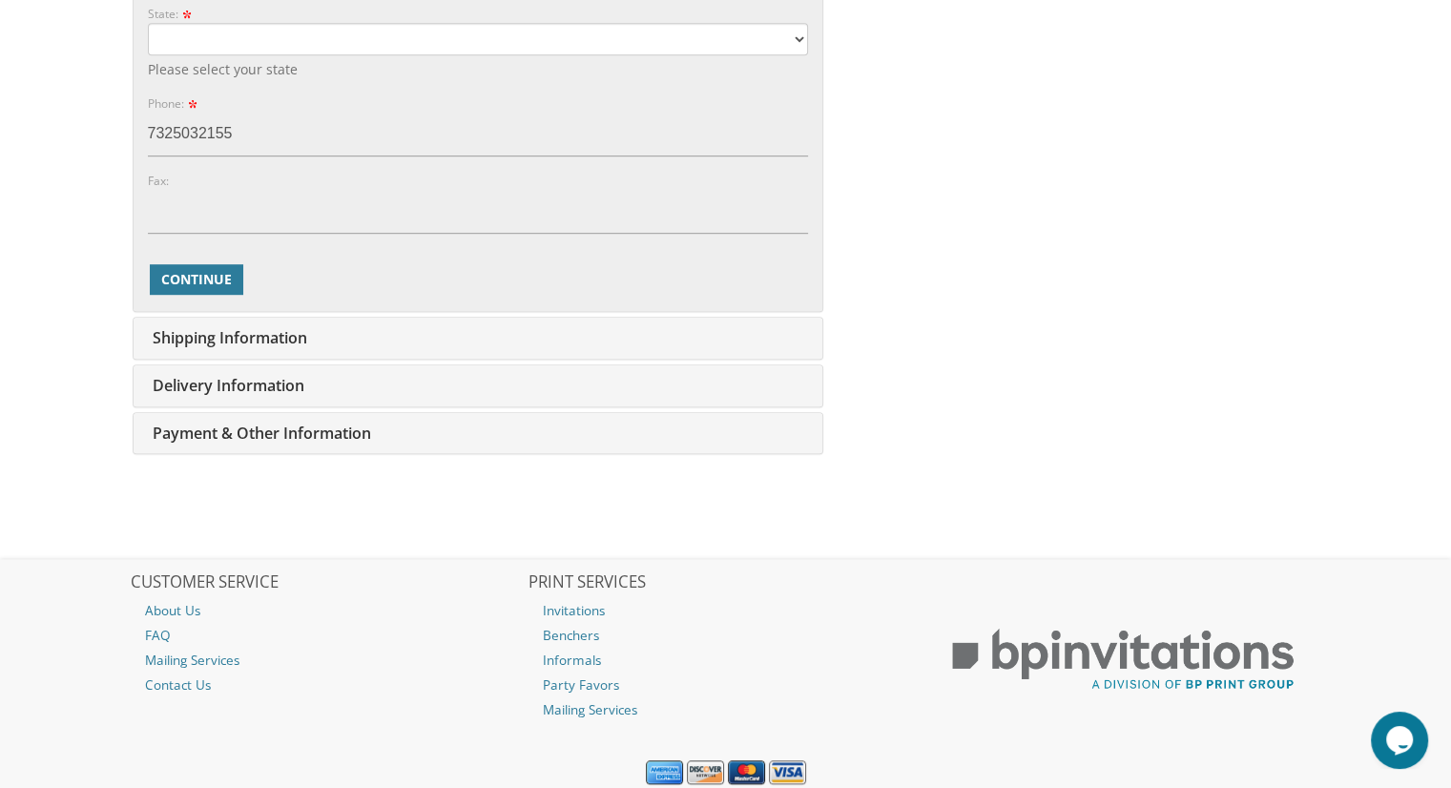
click at [225, 347] on div "Shipping Information Edit rachel schreiber 18 arizona ave jackson NJ 08527" at bounding box center [478, 338] width 689 height 41
click at [198, 277] on span "Continue" at bounding box center [196, 279] width 71 height 19
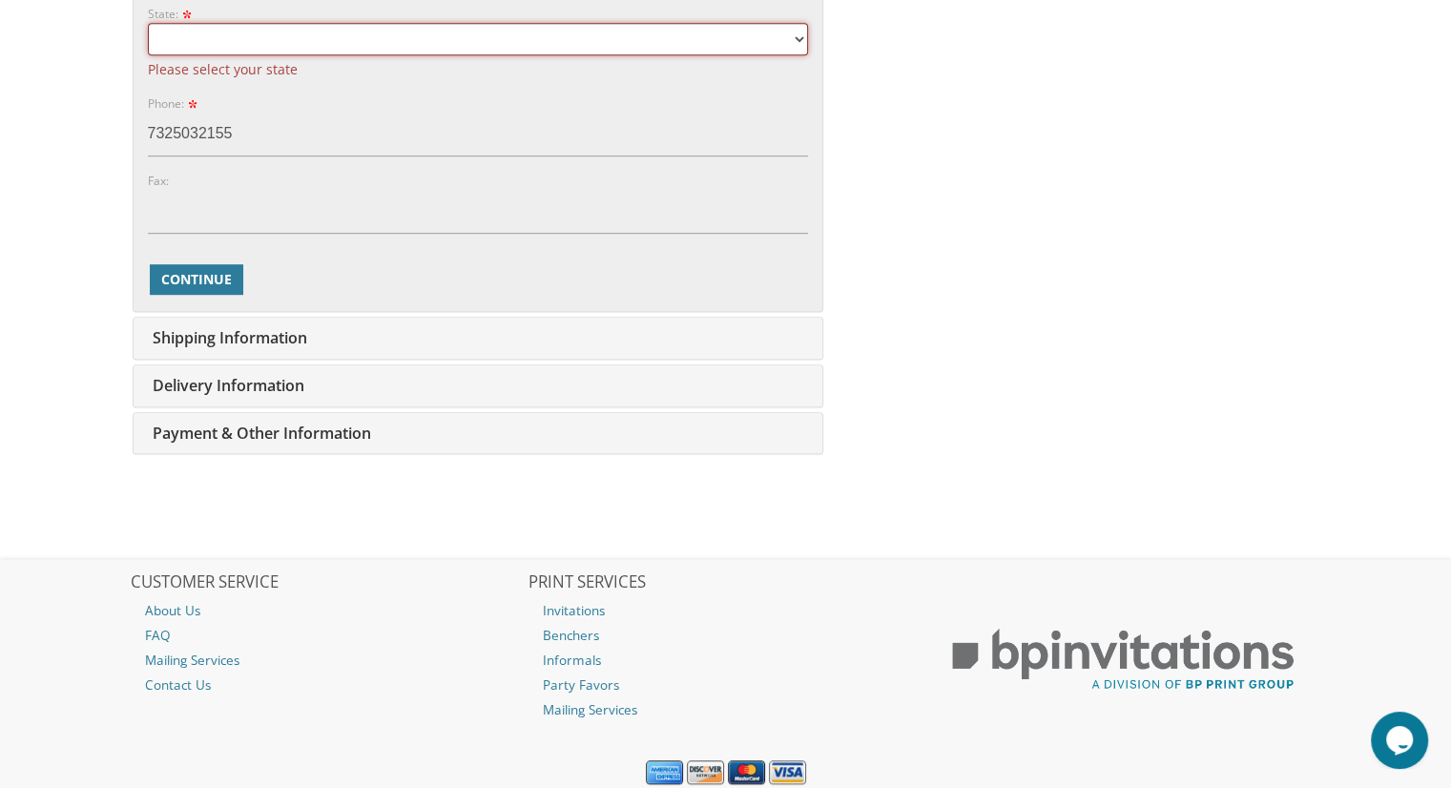
click at [440, 28] on select "Alabama Alaska Guam" at bounding box center [478, 39] width 660 height 32
select select "NJ"
click at [148, 23] on select "Alabama Alaska Guam" at bounding box center [478, 39] width 660 height 32
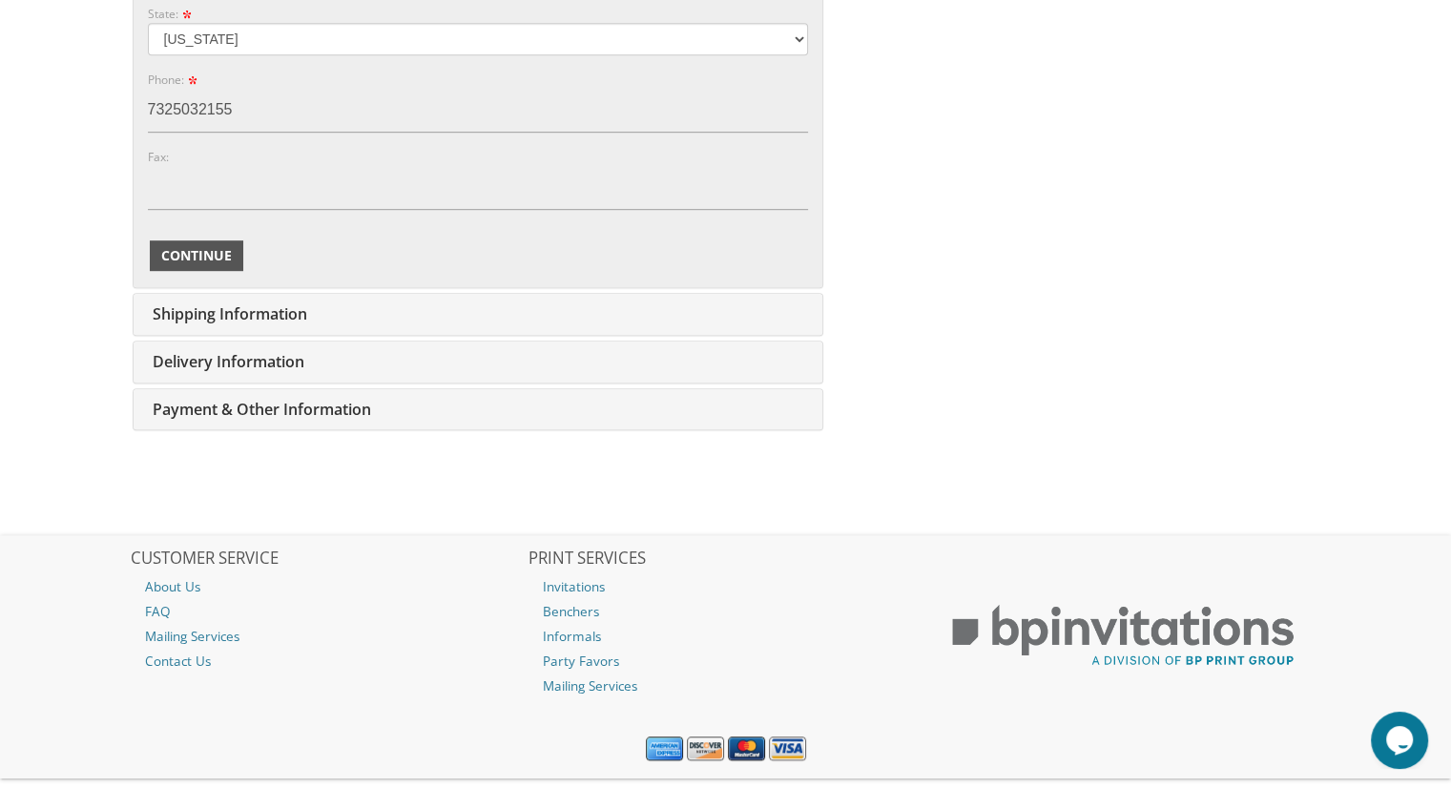
click at [196, 257] on span "Continue" at bounding box center [196, 255] width 71 height 19
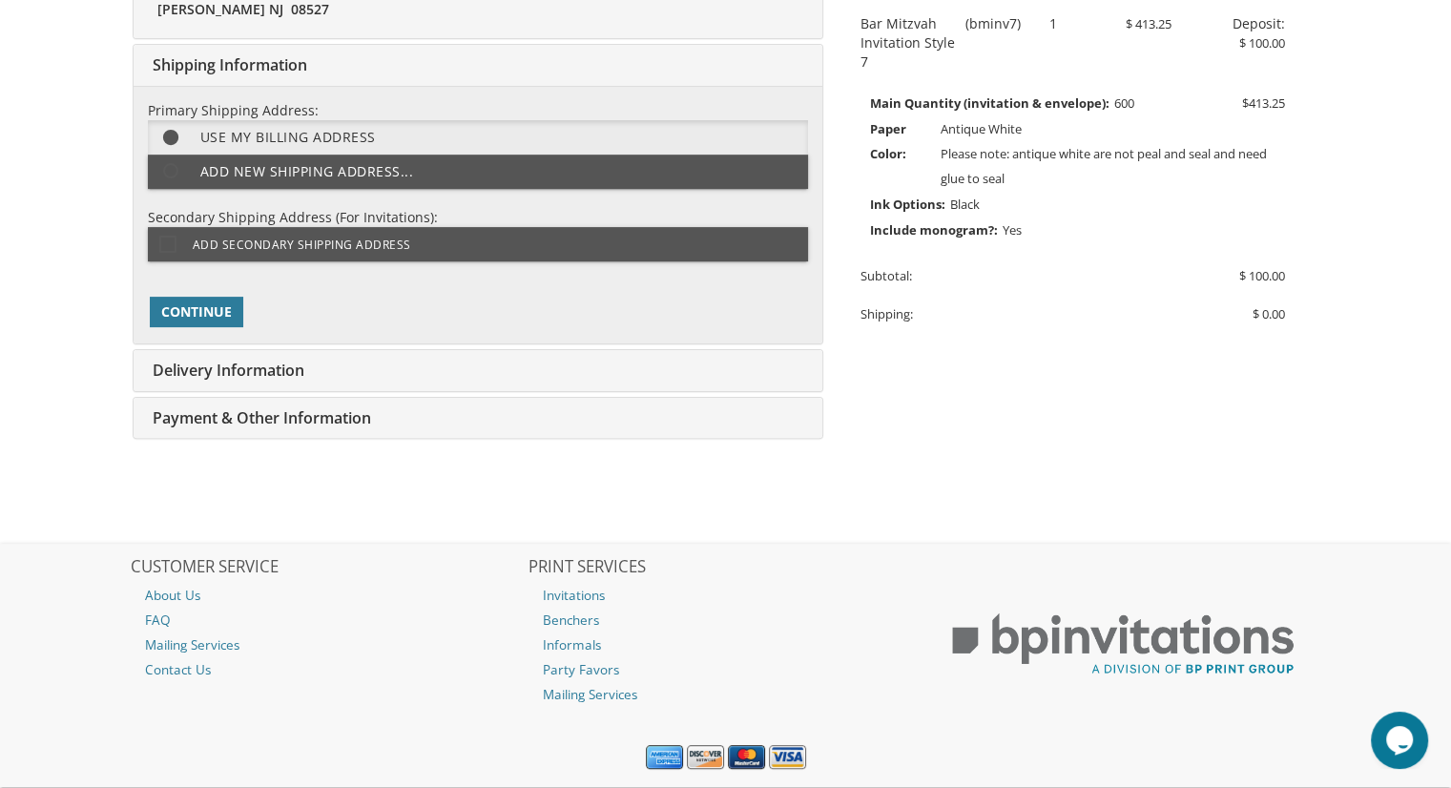
scroll to position [477, 0]
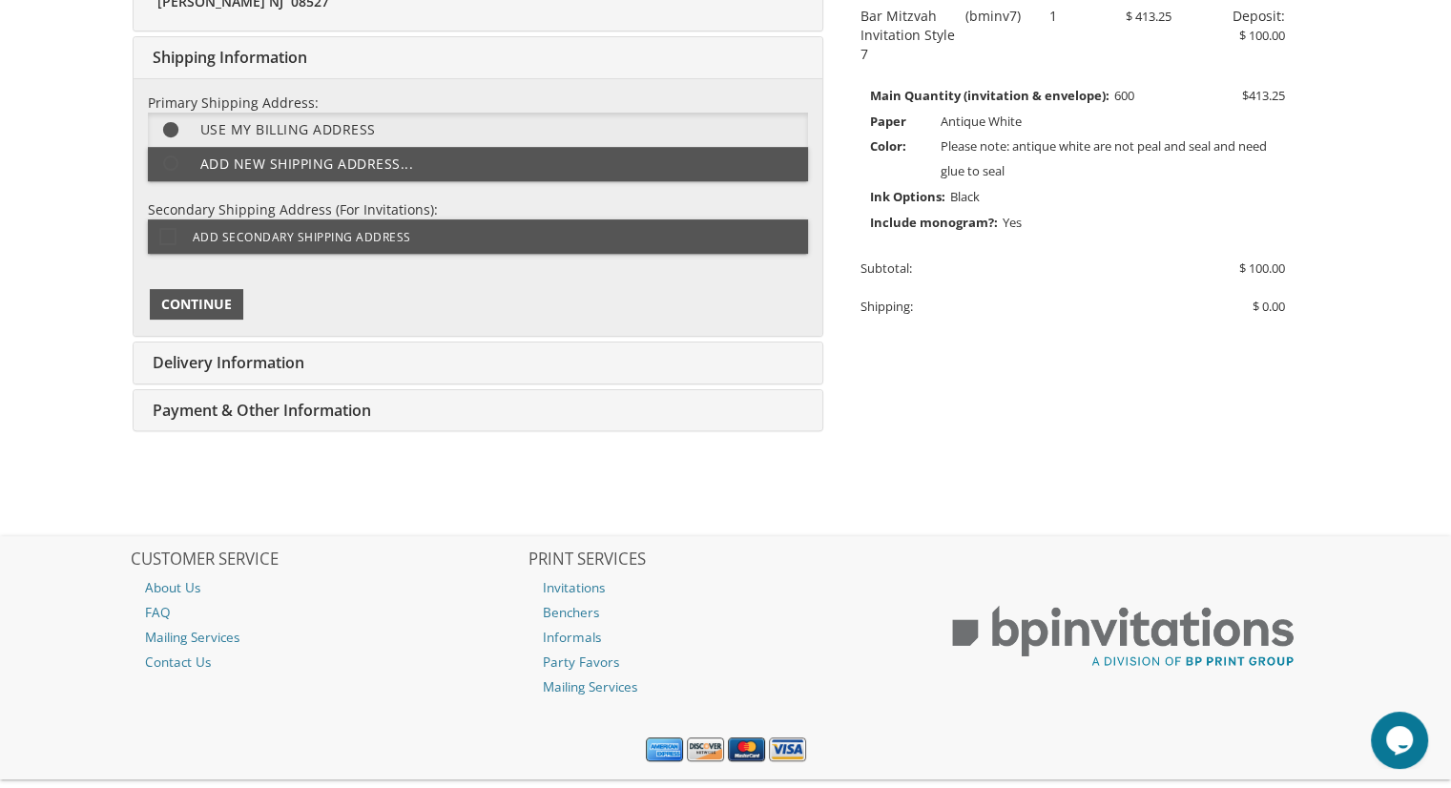
click at [219, 302] on span "Continue" at bounding box center [196, 304] width 71 height 19
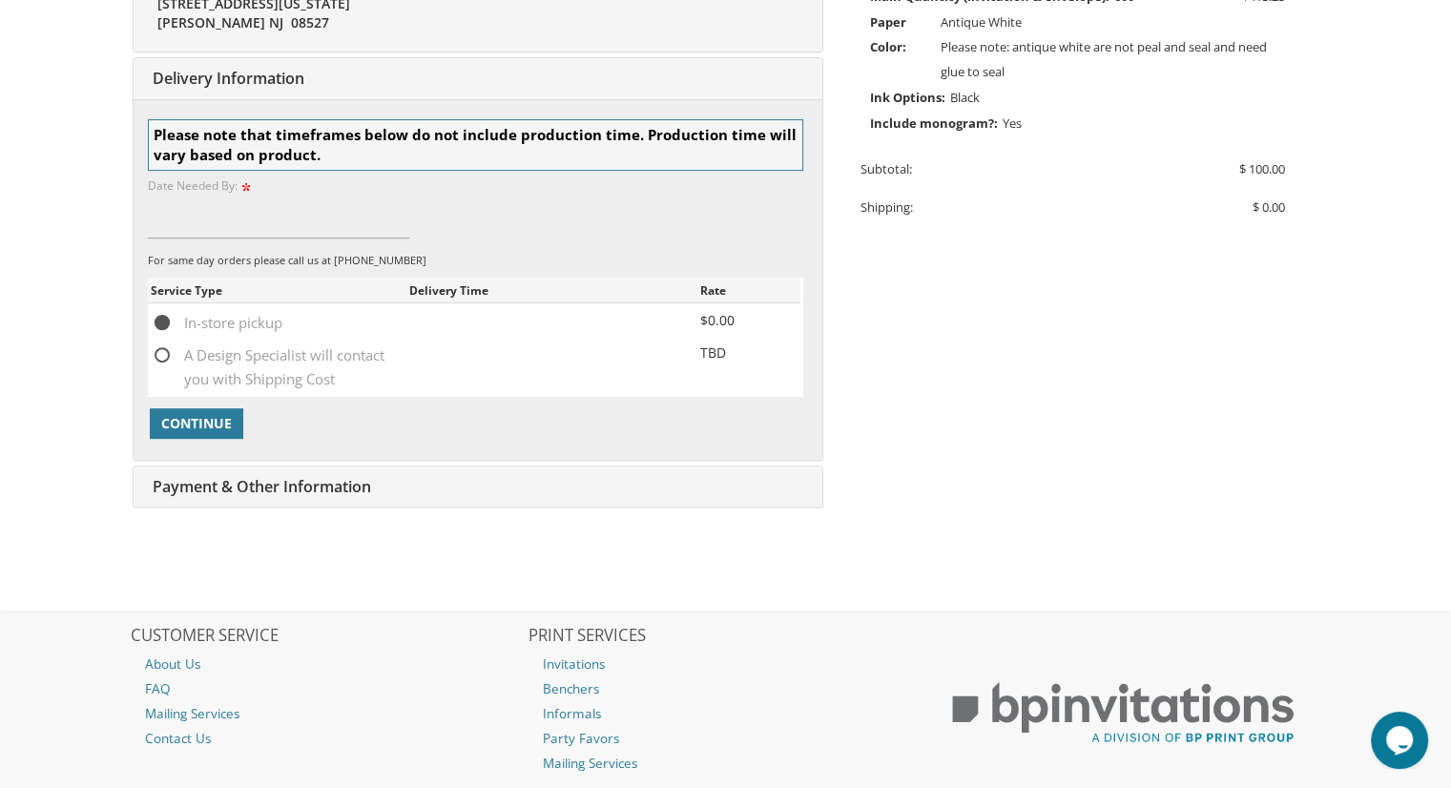
scroll to position [597, 0]
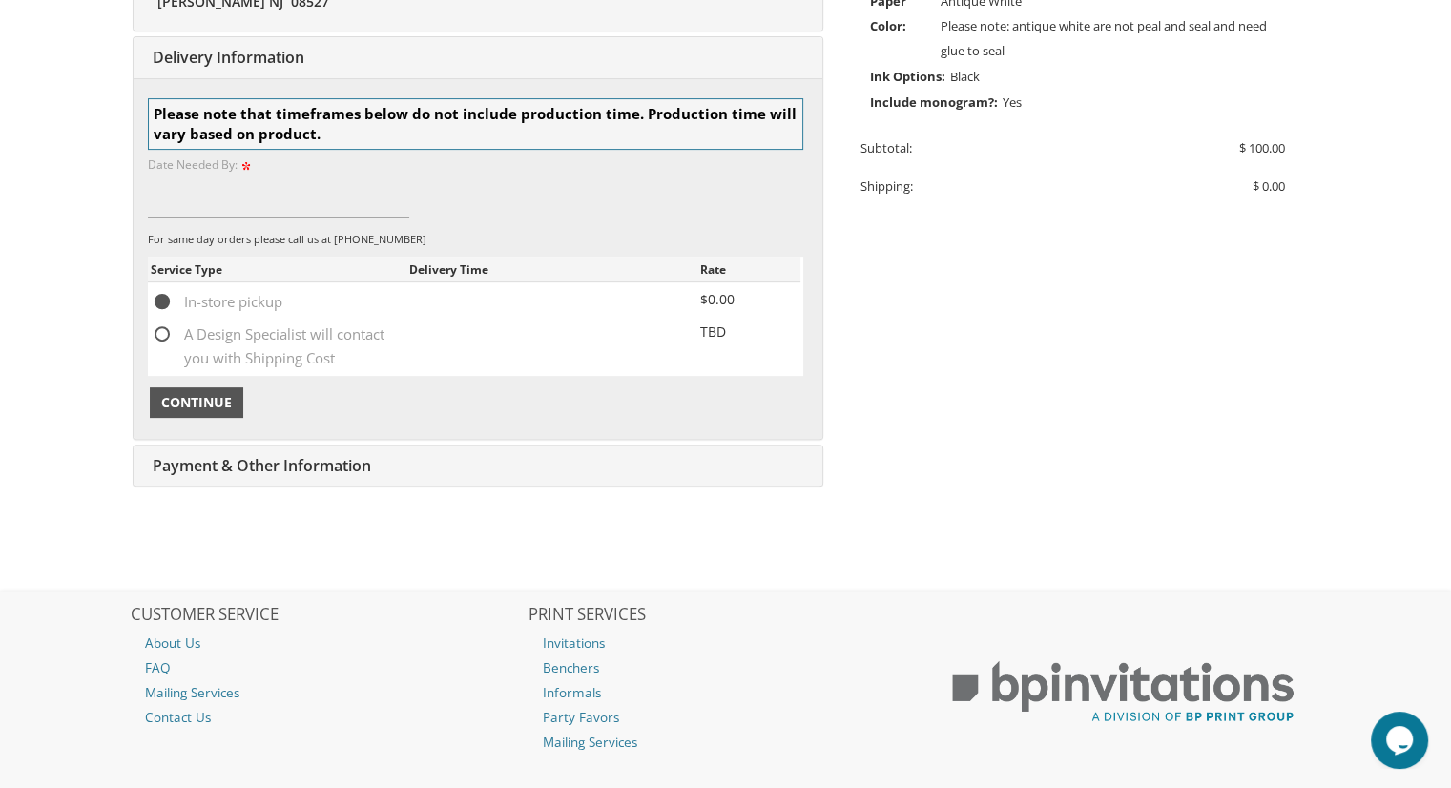
click at [217, 393] on span "Continue" at bounding box center [196, 402] width 71 height 19
type input "october 5th"
click at [221, 405] on span "Continue" at bounding box center [196, 402] width 71 height 19
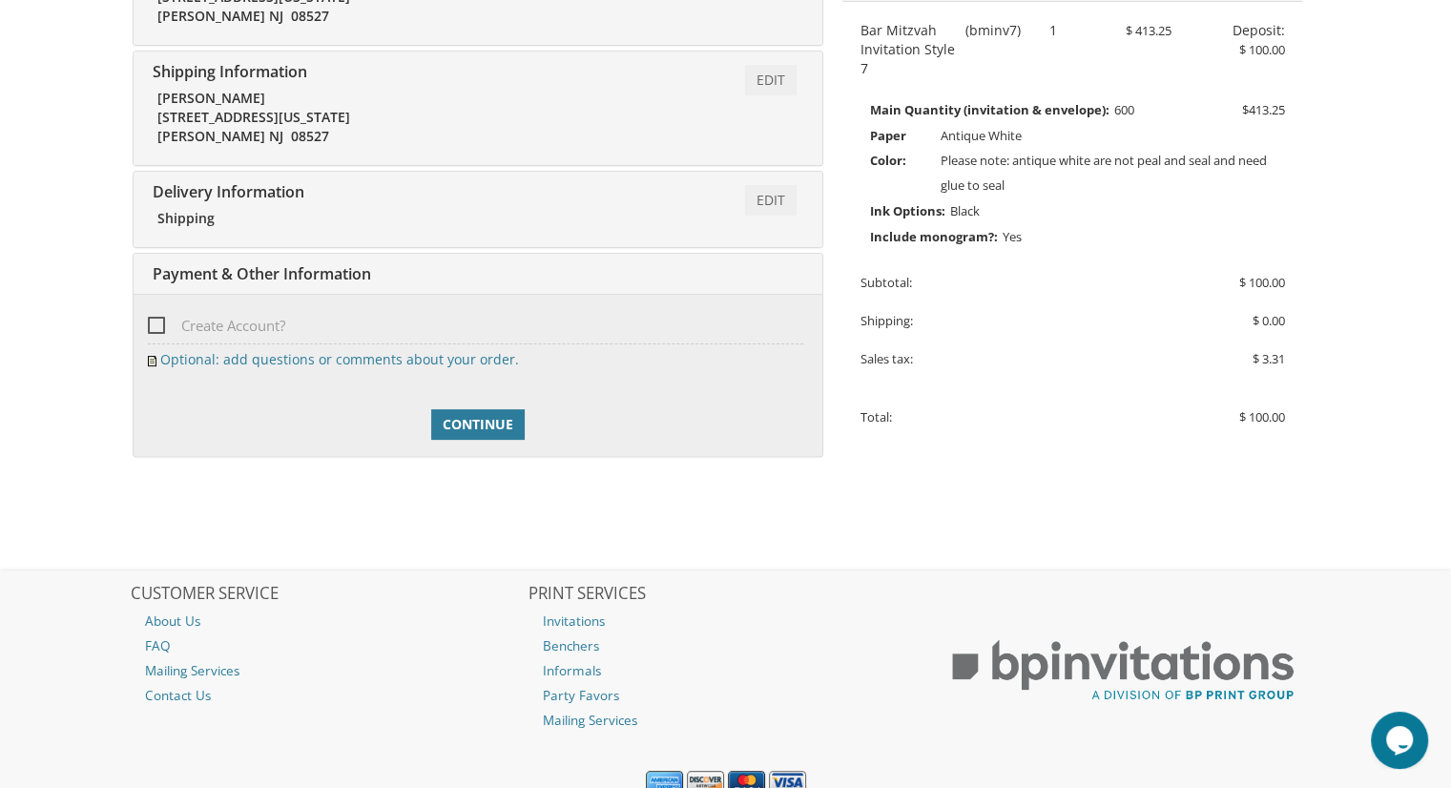
scroll to position [485, 0]
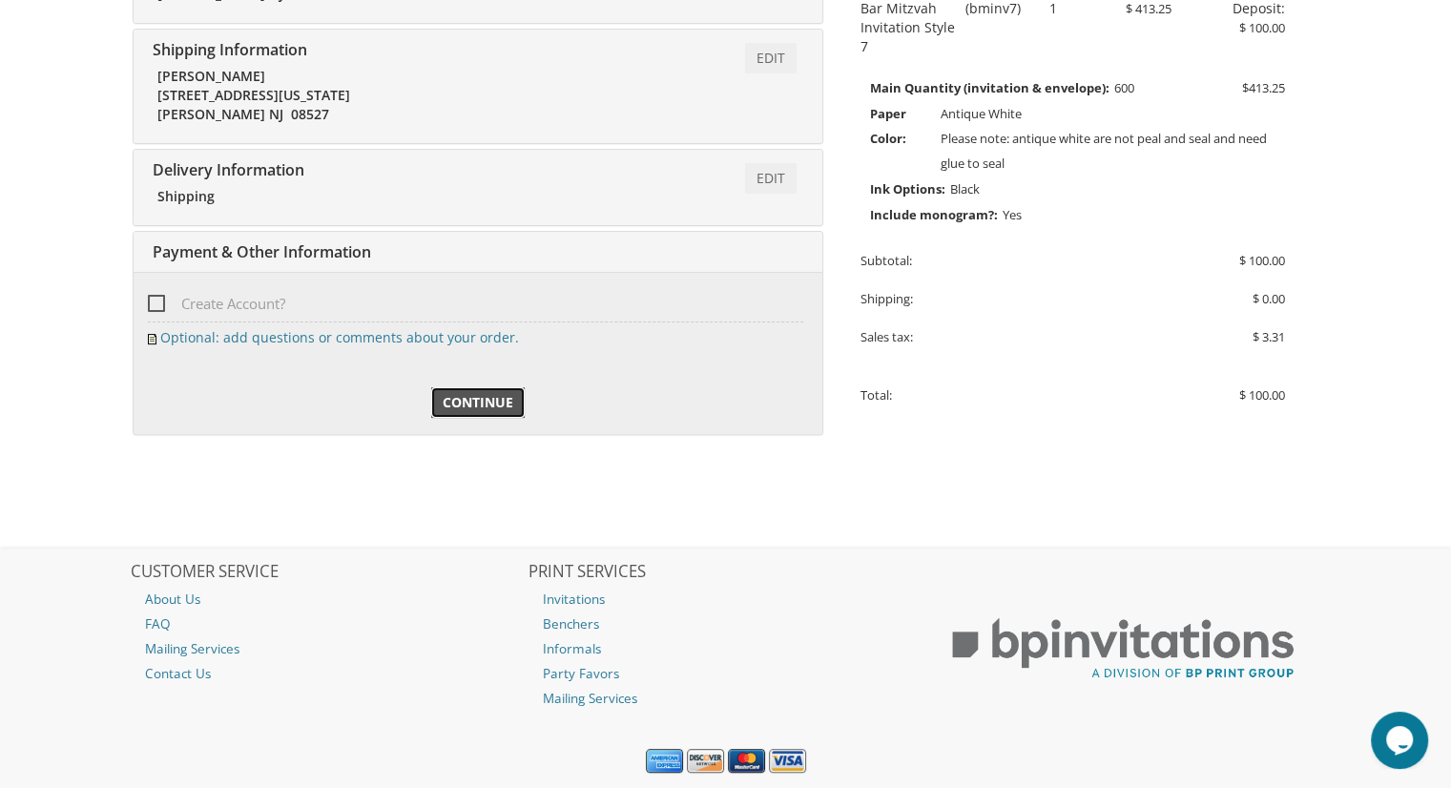
click at [482, 404] on span "Continue" at bounding box center [478, 402] width 71 height 19
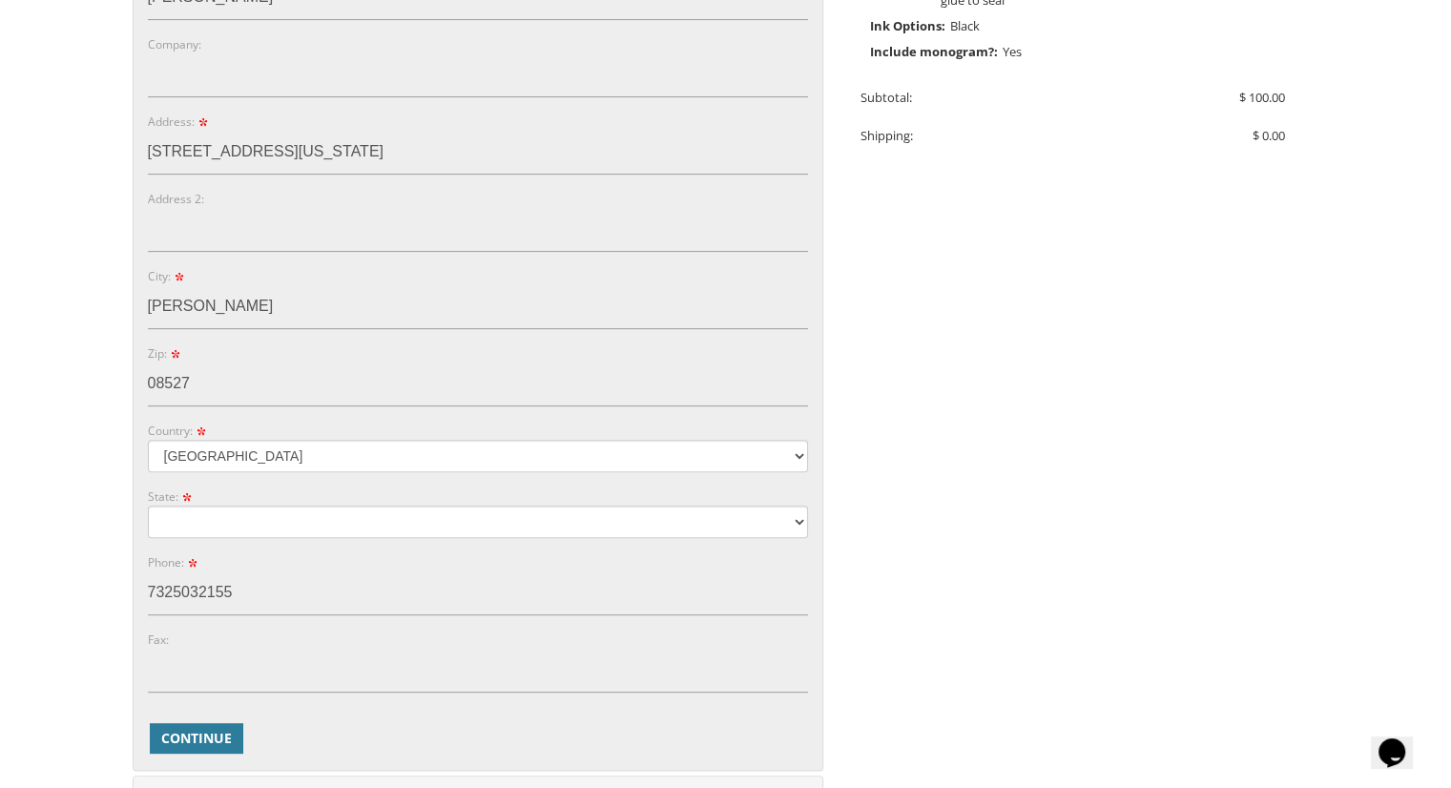
scroll to position [883, 0]
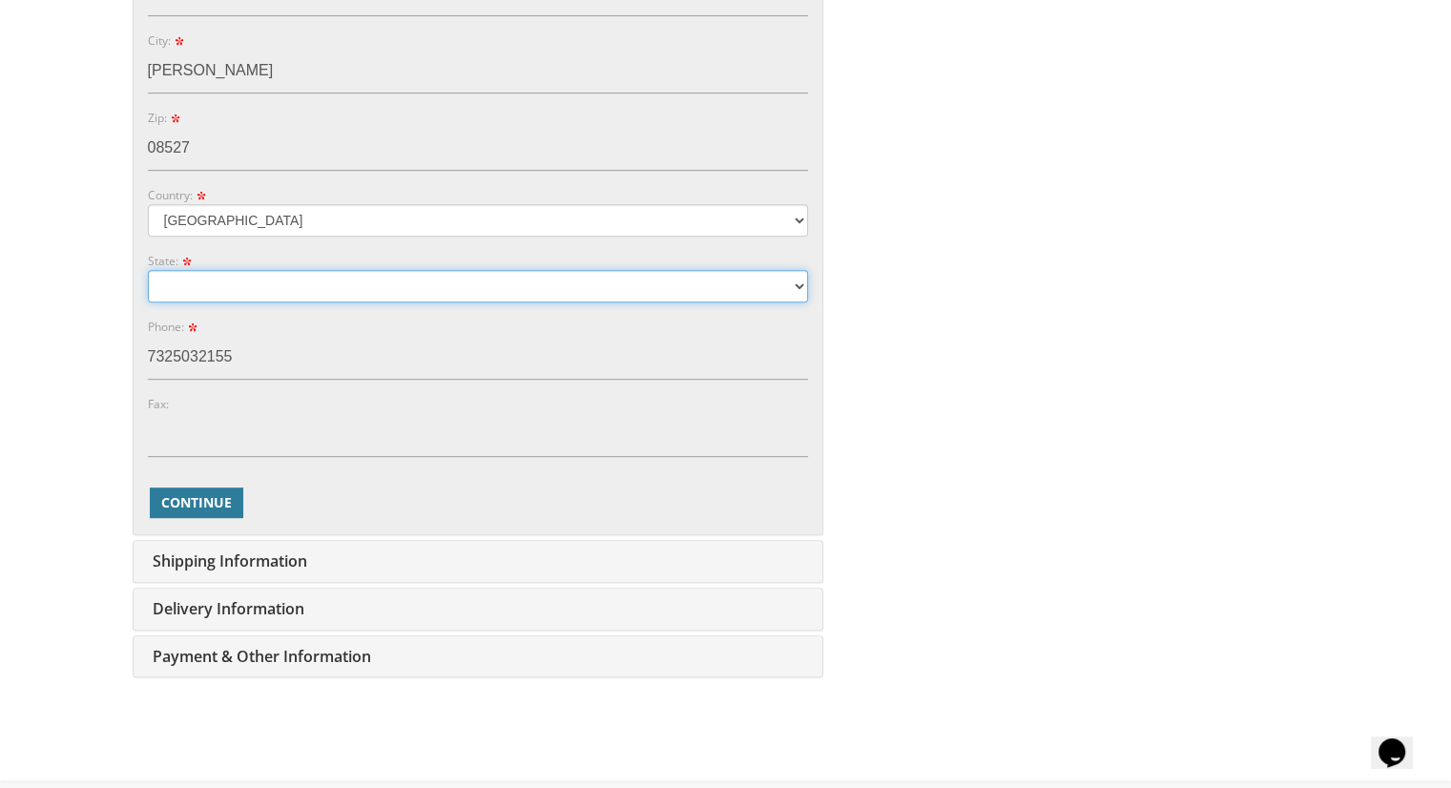
click at [435, 289] on select "[US_STATE] [US_STATE] [US_STATE]" at bounding box center [478, 286] width 660 height 32
select select "NJ"
click at [148, 270] on select "[US_STATE] [US_STATE] [US_STATE]" at bounding box center [478, 286] width 660 height 32
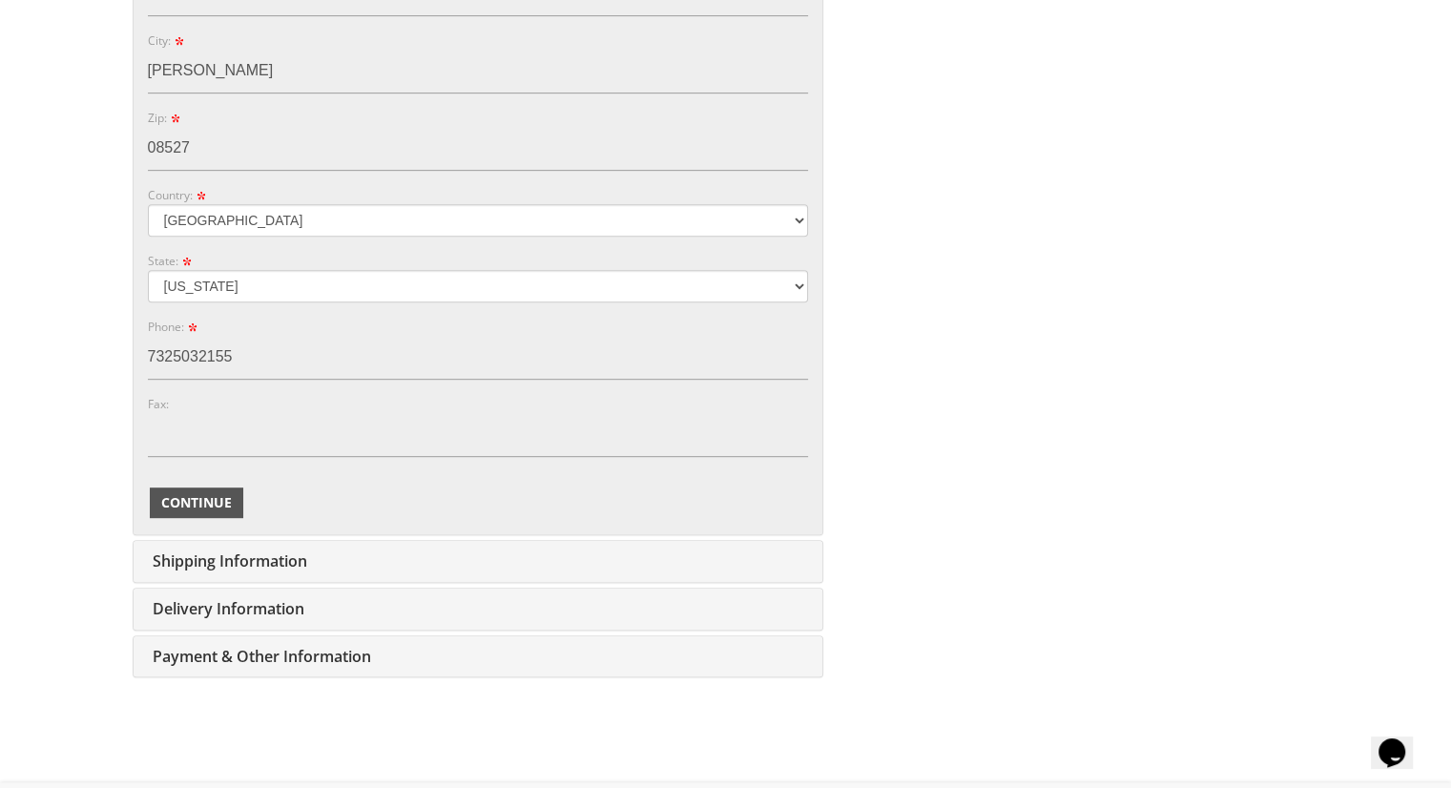
click at [214, 501] on span "Continue" at bounding box center [196, 502] width 71 height 19
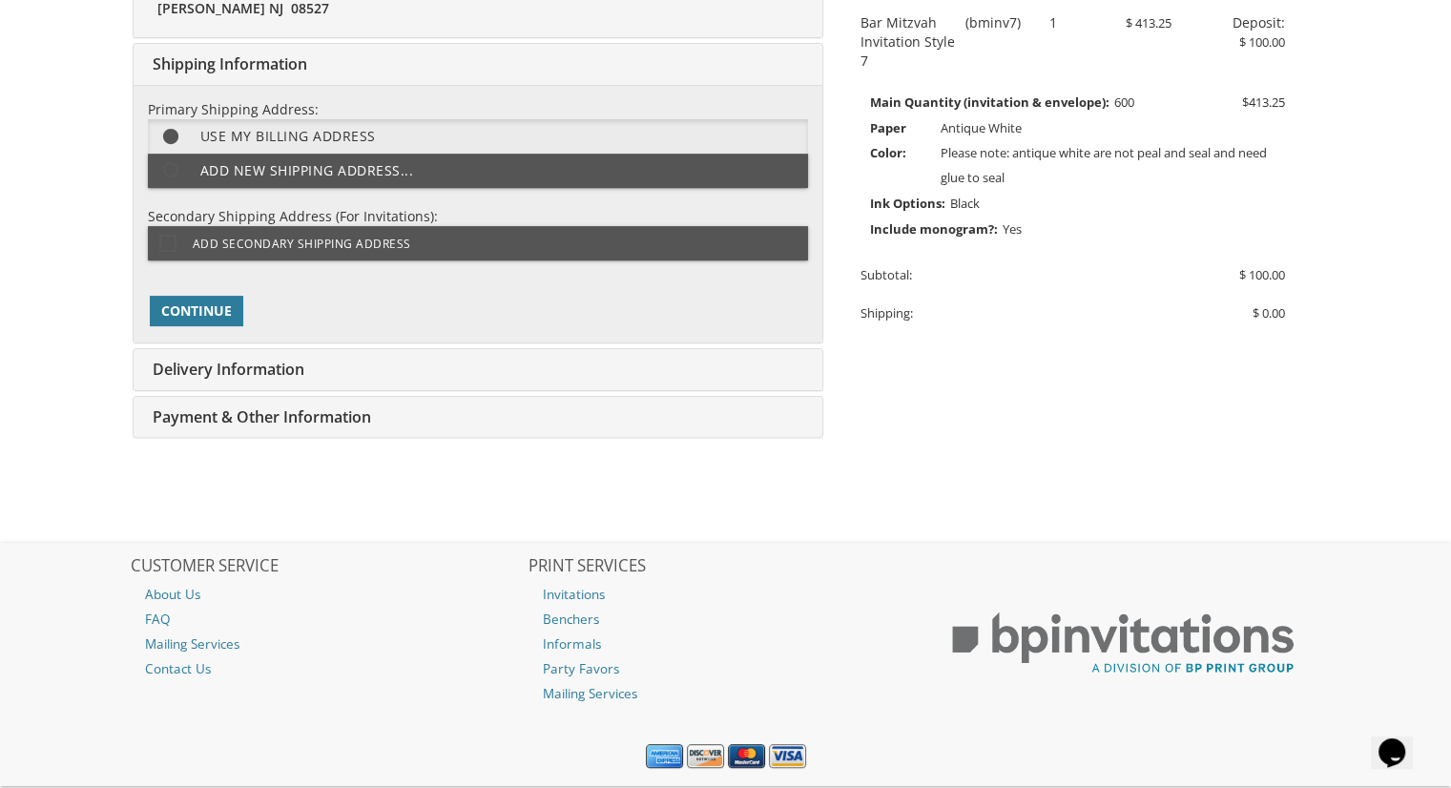
scroll to position [477, 0]
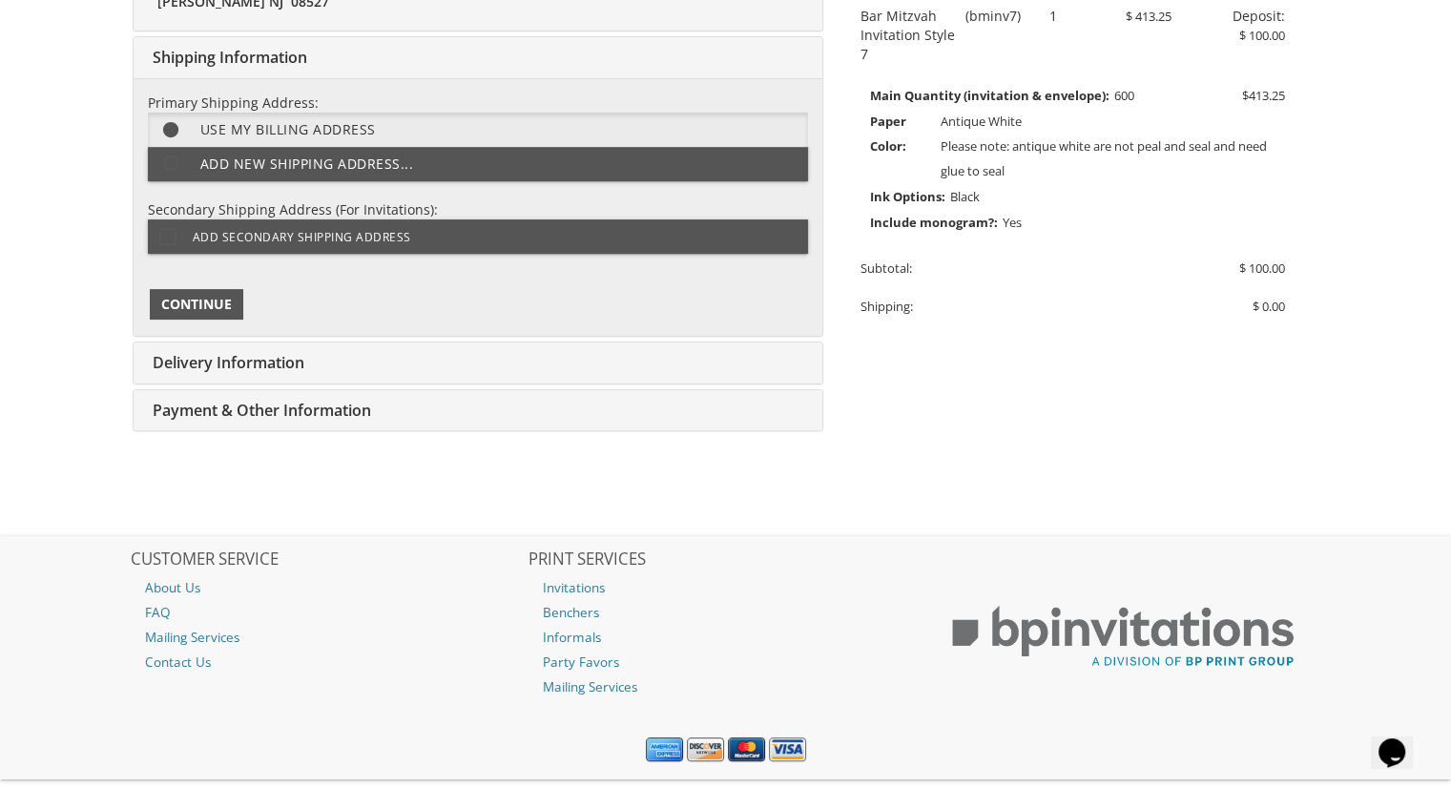
click at [226, 315] on button "Continue" at bounding box center [196, 304] width 93 height 31
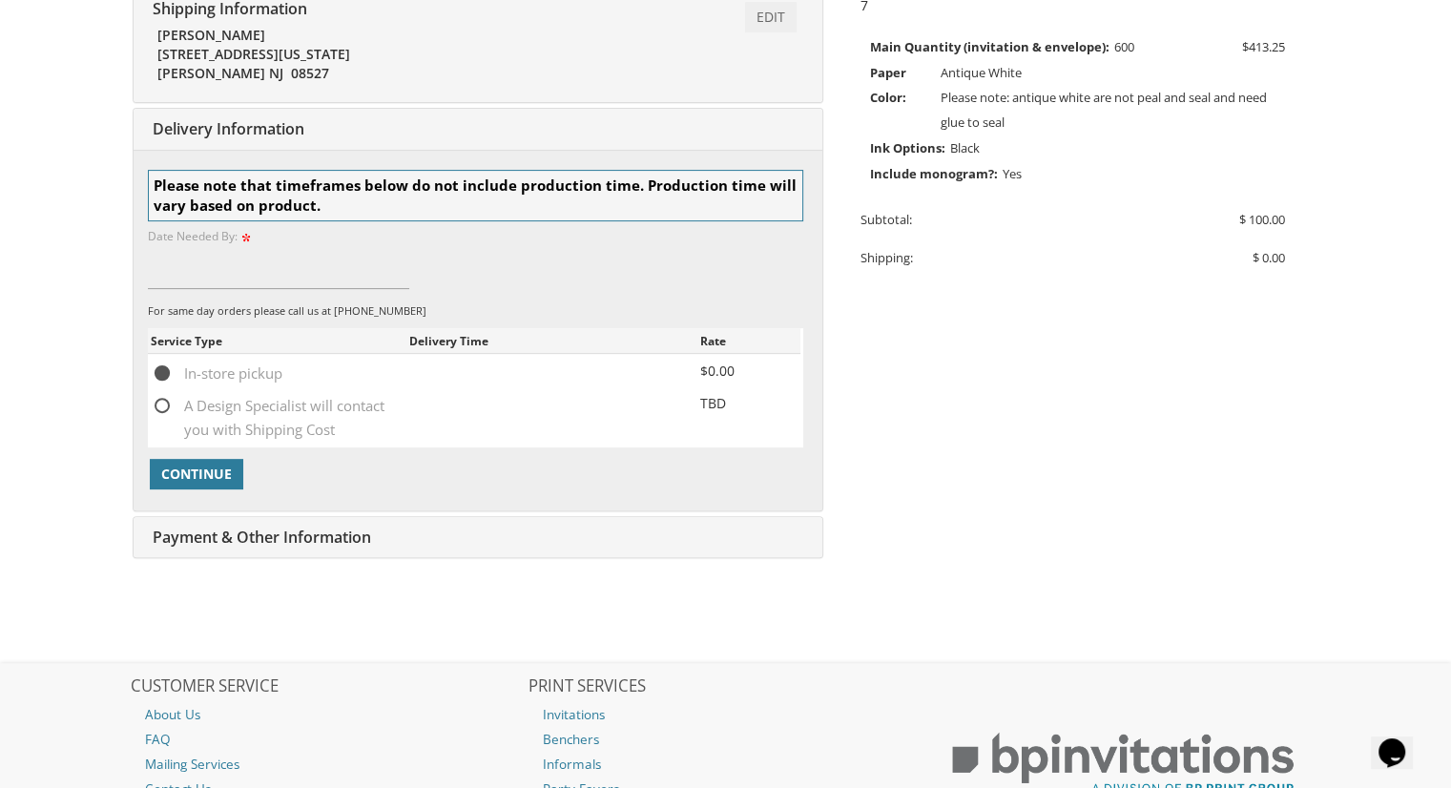
scroll to position [597, 0]
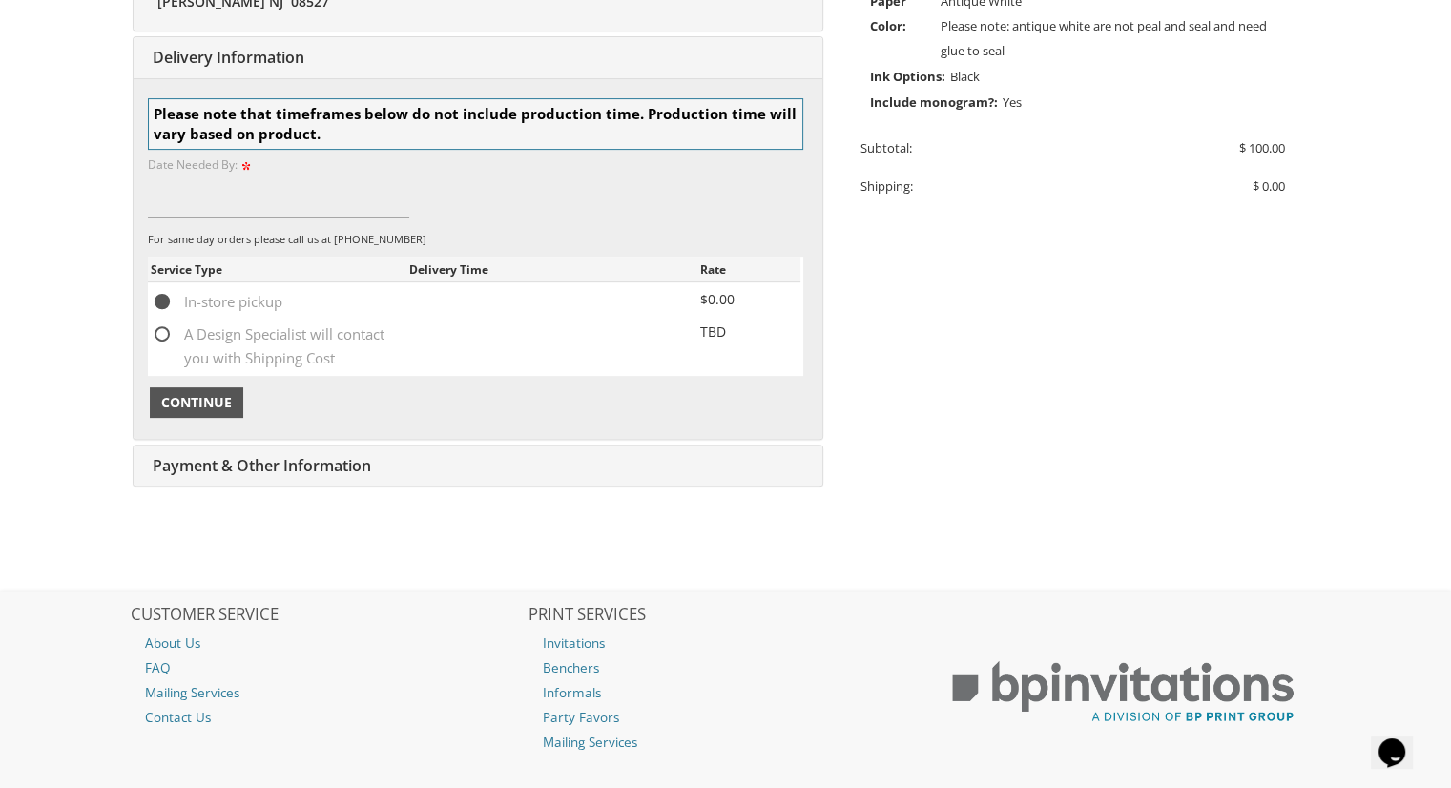
click at [198, 388] on button "Continue" at bounding box center [196, 402] width 93 height 31
type input "oct 5th"
click at [204, 398] on span "Continue" at bounding box center [196, 402] width 71 height 19
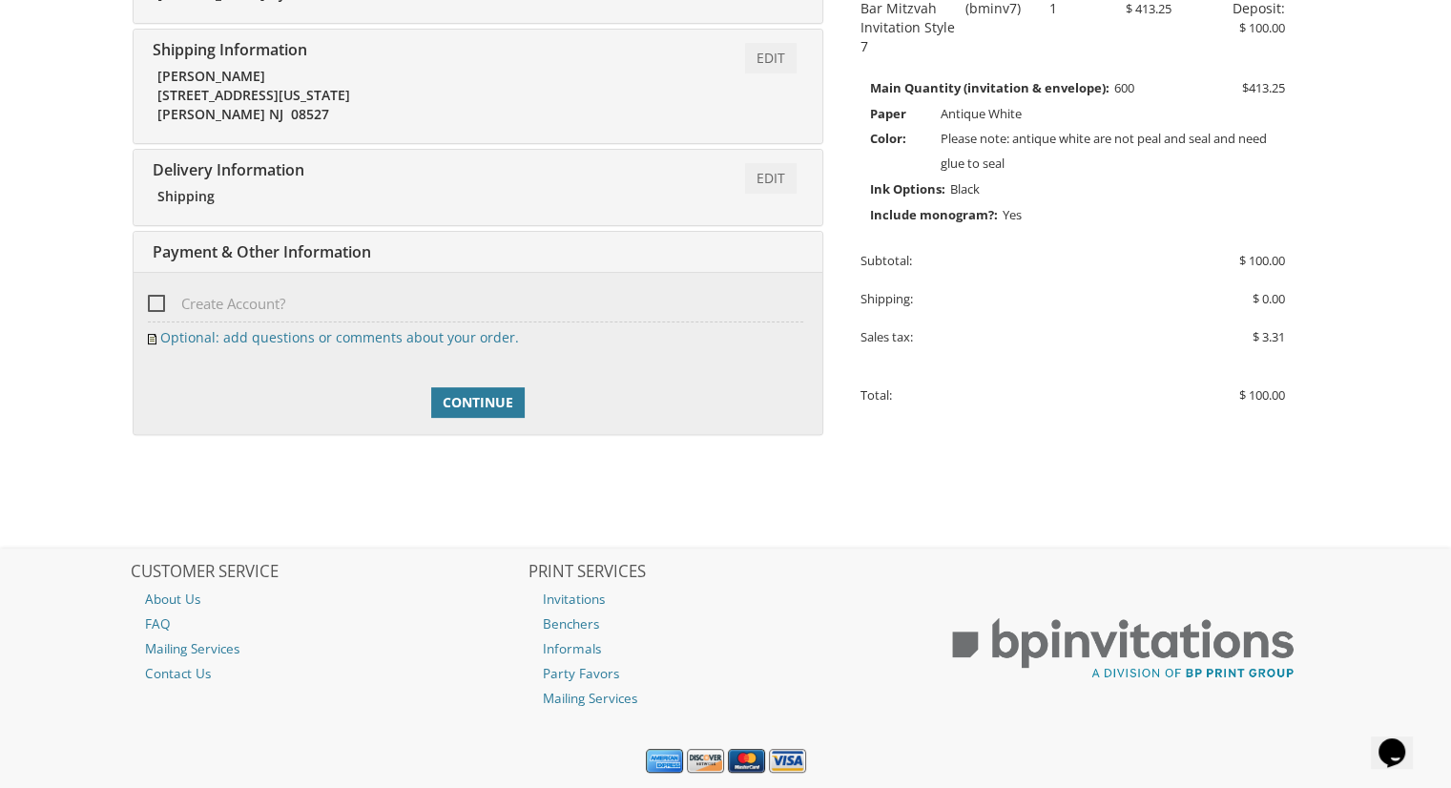
scroll to position [540, 0]
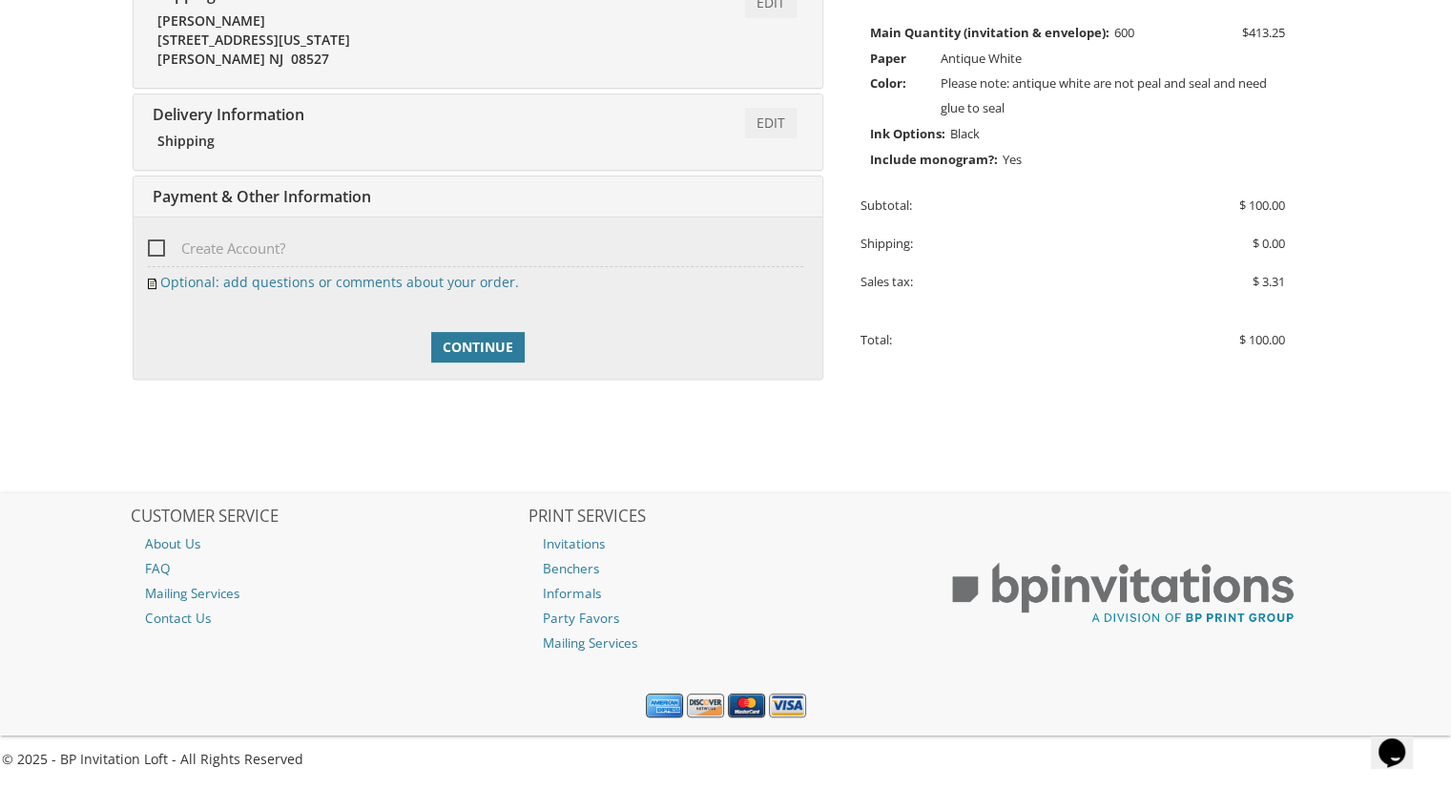
click at [332, 186] on span "Payment & Other Information" at bounding box center [259, 196] width 223 height 21
click at [156, 252] on span "Create Account?" at bounding box center [216, 249] width 137 height 24
click at [156, 252] on input "Create Account?" at bounding box center [154, 246] width 12 height 12
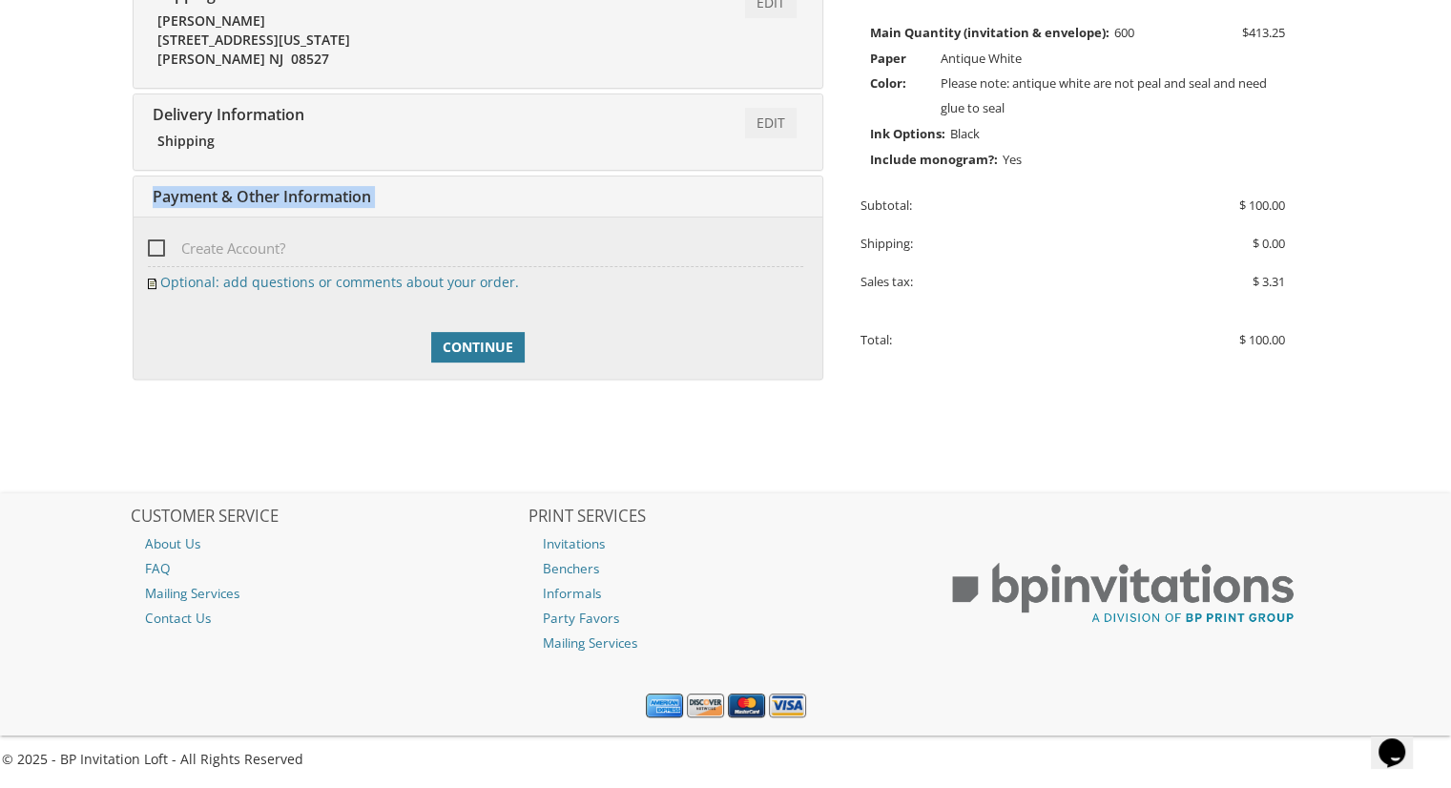
checkbox input "true"
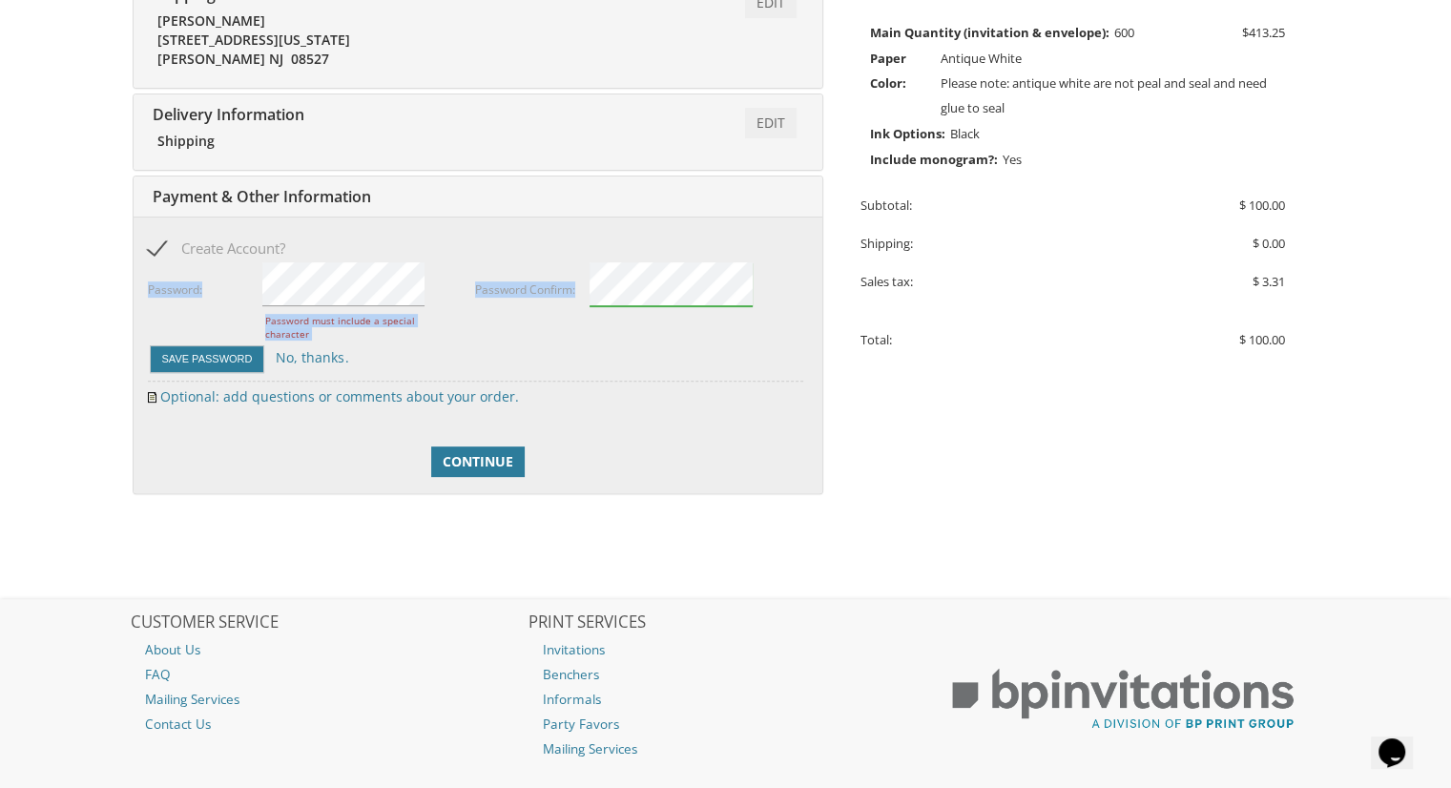
drag, startPoint x: 596, startPoint y: 312, endPoint x: 451, endPoint y: 318, distance: 145.1
click at [451, 318] on form "Add a password for quicker checkout and access to more features (e.g. multiple …" at bounding box center [475, 317] width 655 height 114
click at [502, 326] on div "Password Confirm: Your passwords do not match" at bounding box center [639, 294] width 328 height 69
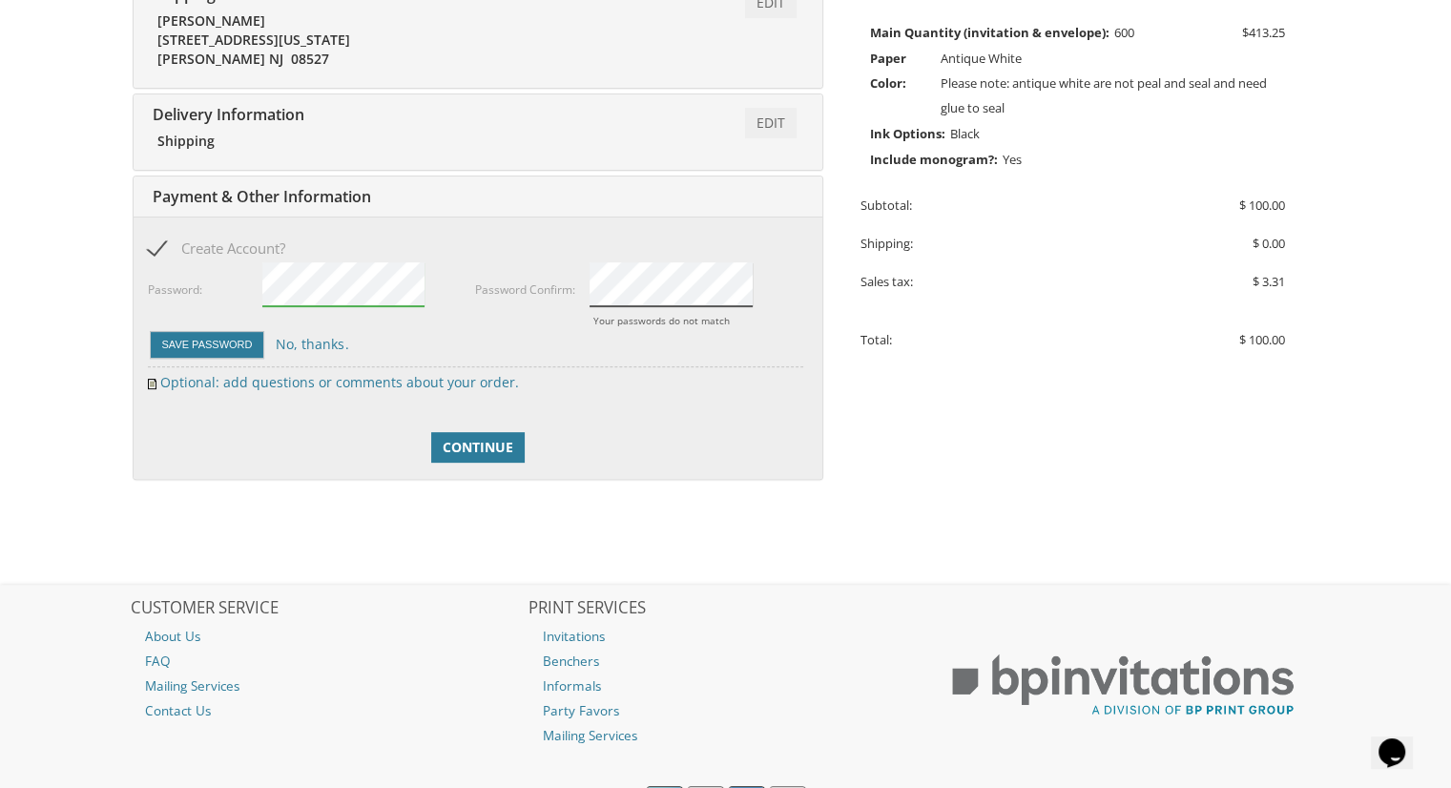
click at [514, 280] on div "Password Confirm: Your passwords do not match" at bounding box center [639, 294] width 328 height 69
click at [211, 344] on button "Save Password" at bounding box center [207, 345] width 115 height 28
click at [185, 341] on button "Save Password" at bounding box center [207, 345] width 115 height 28
click at [197, 343] on button "Save Password" at bounding box center [207, 345] width 115 height 28
click at [289, 346] on link "No, thanks." at bounding box center [312, 344] width 73 height 18
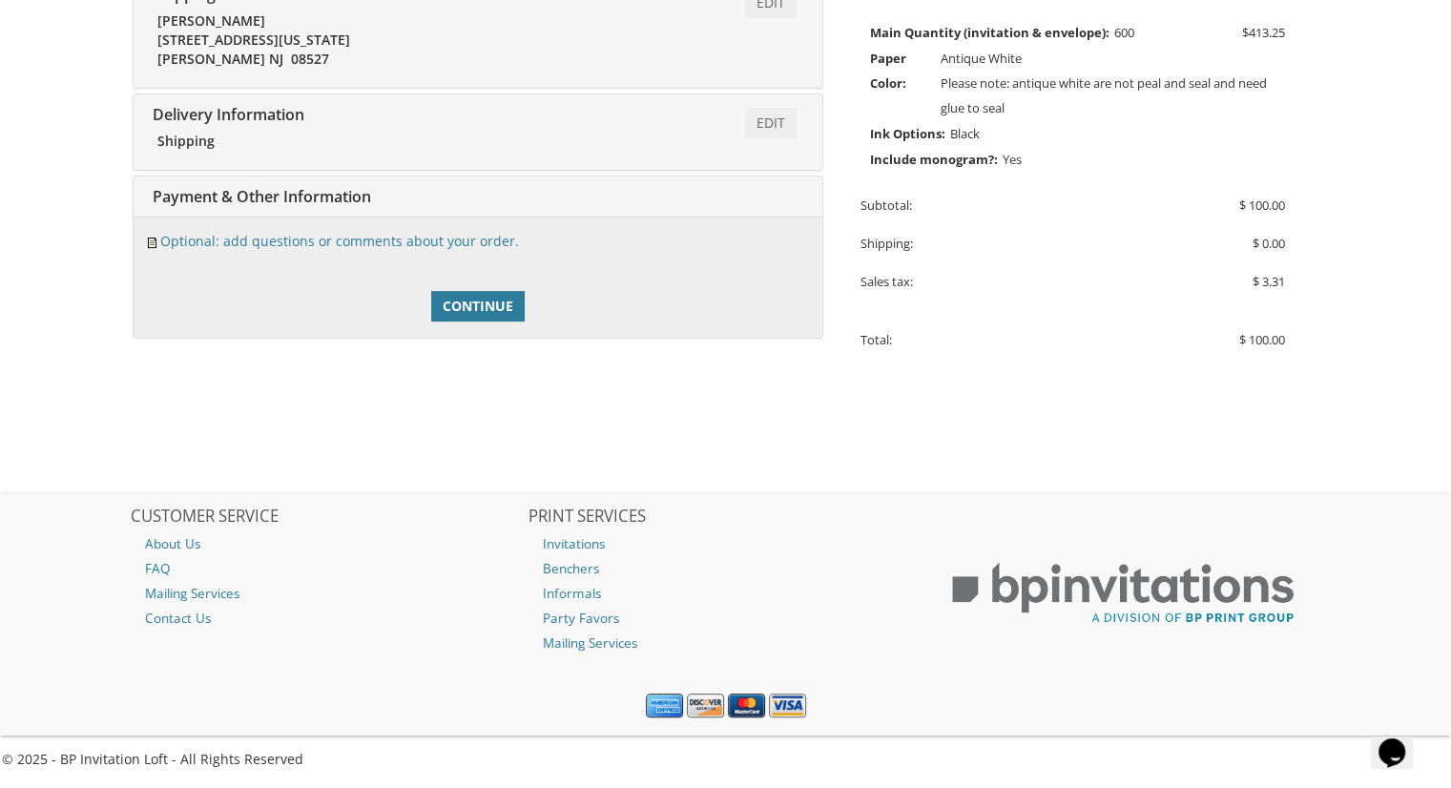
click at [317, 199] on span "Payment & Other Information" at bounding box center [259, 196] width 223 height 21
click at [323, 241] on link "Optional: add questions or comments about your order." at bounding box center [339, 241] width 359 height 18
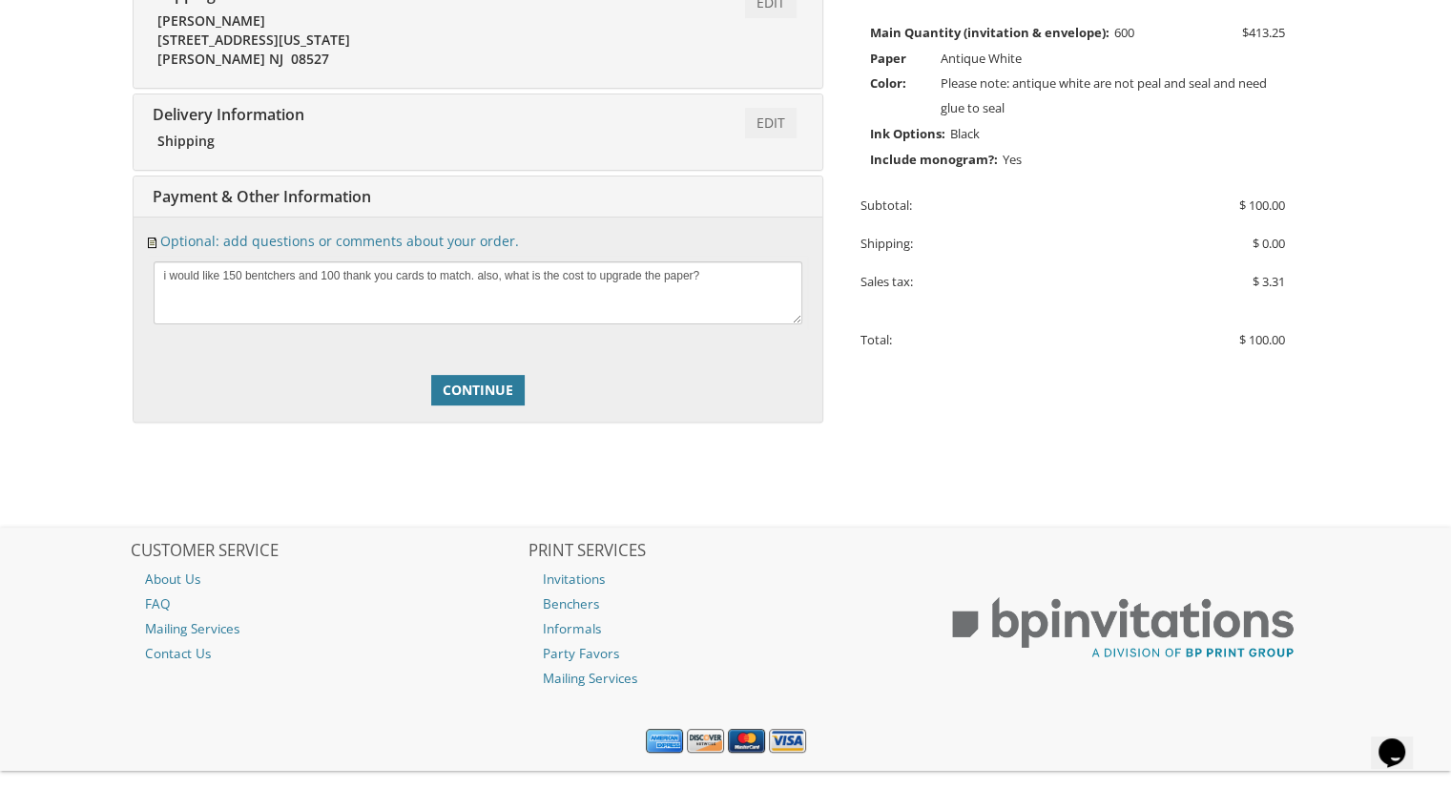
click at [313, 195] on span "Payment & Other Information" at bounding box center [259, 196] width 223 height 21
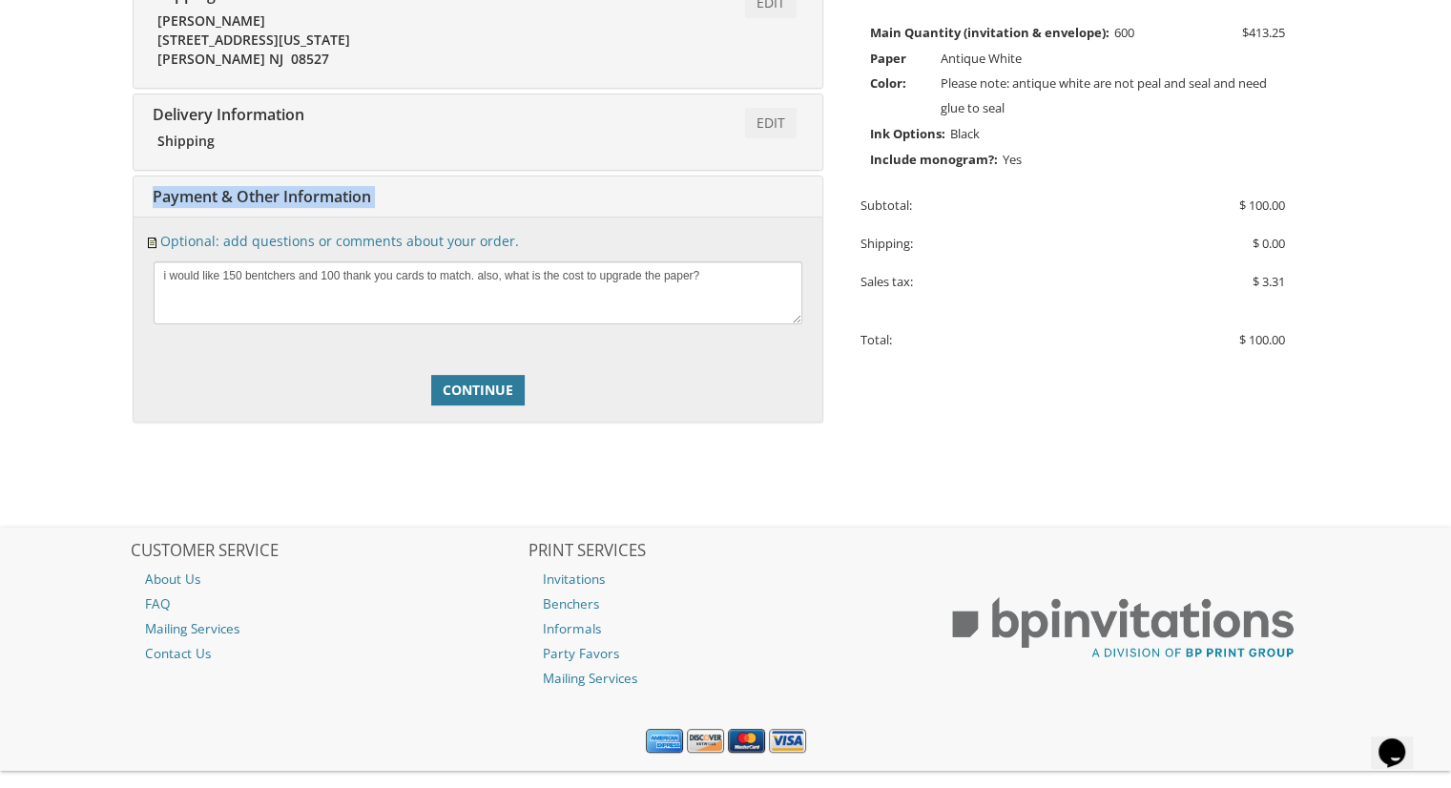
click at [313, 195] on span "Payment & Other Information" at bounding box center [259, 196] width 223 height 21
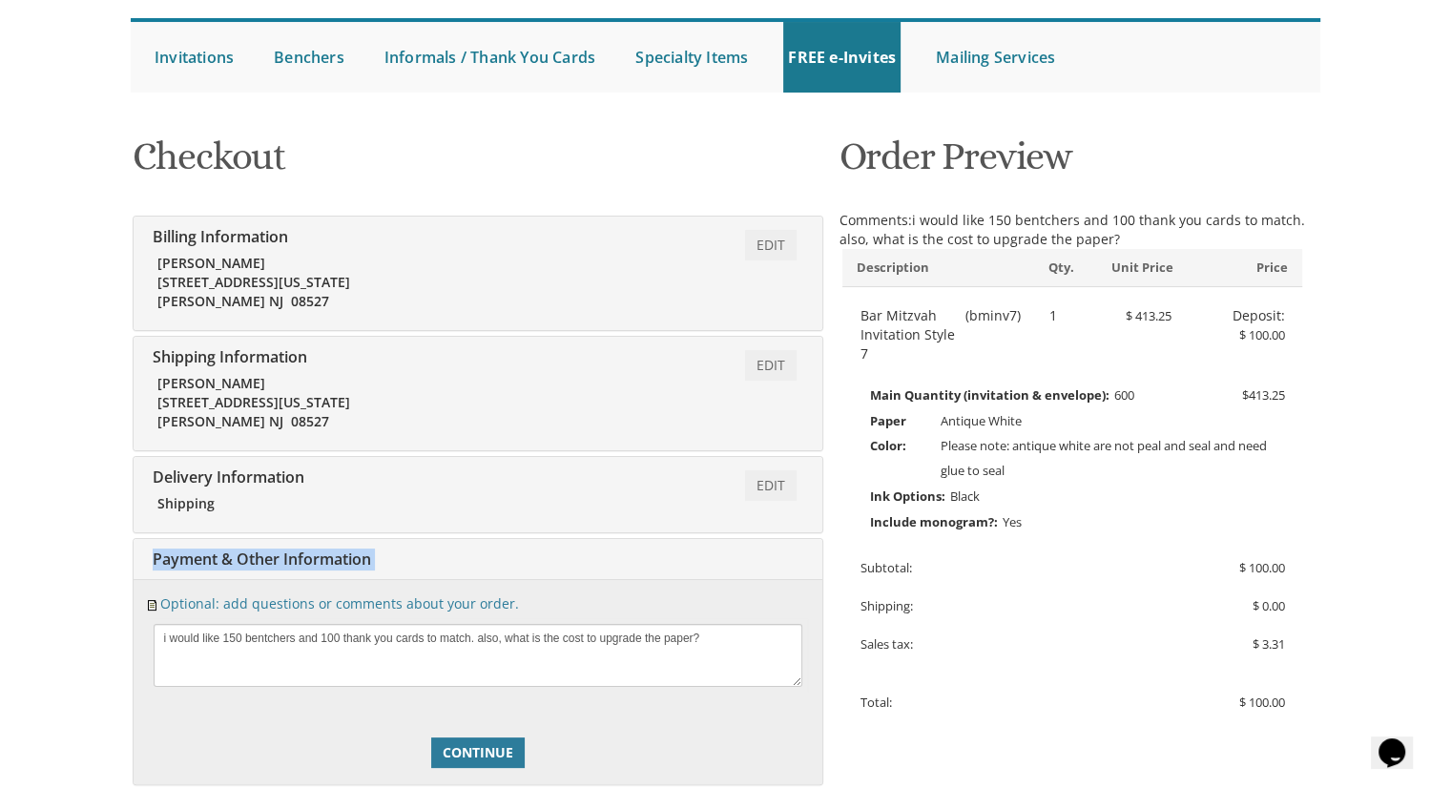
scroll to position [247, 0]
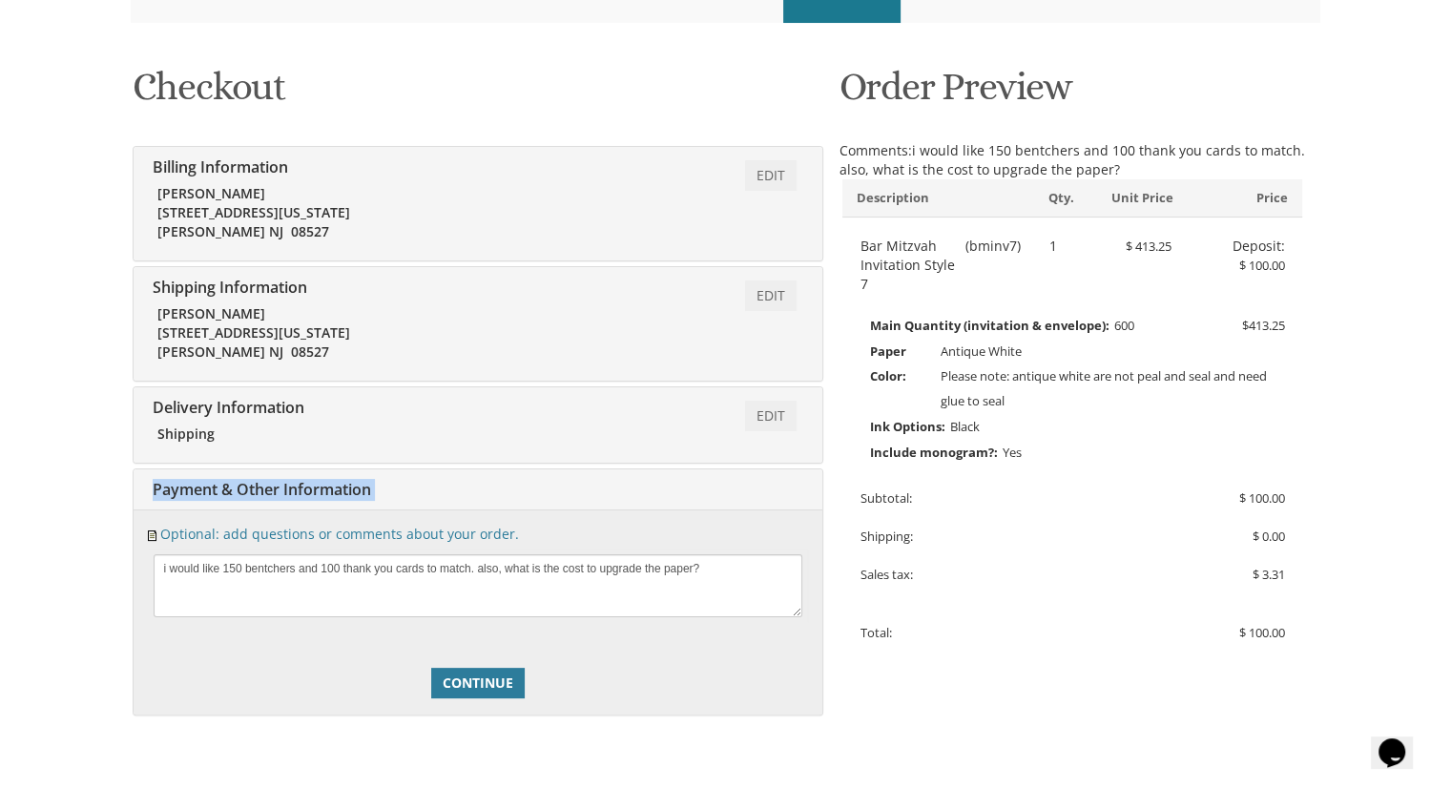
click at [322, 494] on span "Payment & Other Information" at bounding box center [259, 489] width 223 height 21
click at [450, 494] on div "Edit Payment & Other Information" at bounding box center [478, 489] width 689 height 41
click at [328, 493] on span "Payment & Other Information" at bounding box center [259, 489] width 223 height 21
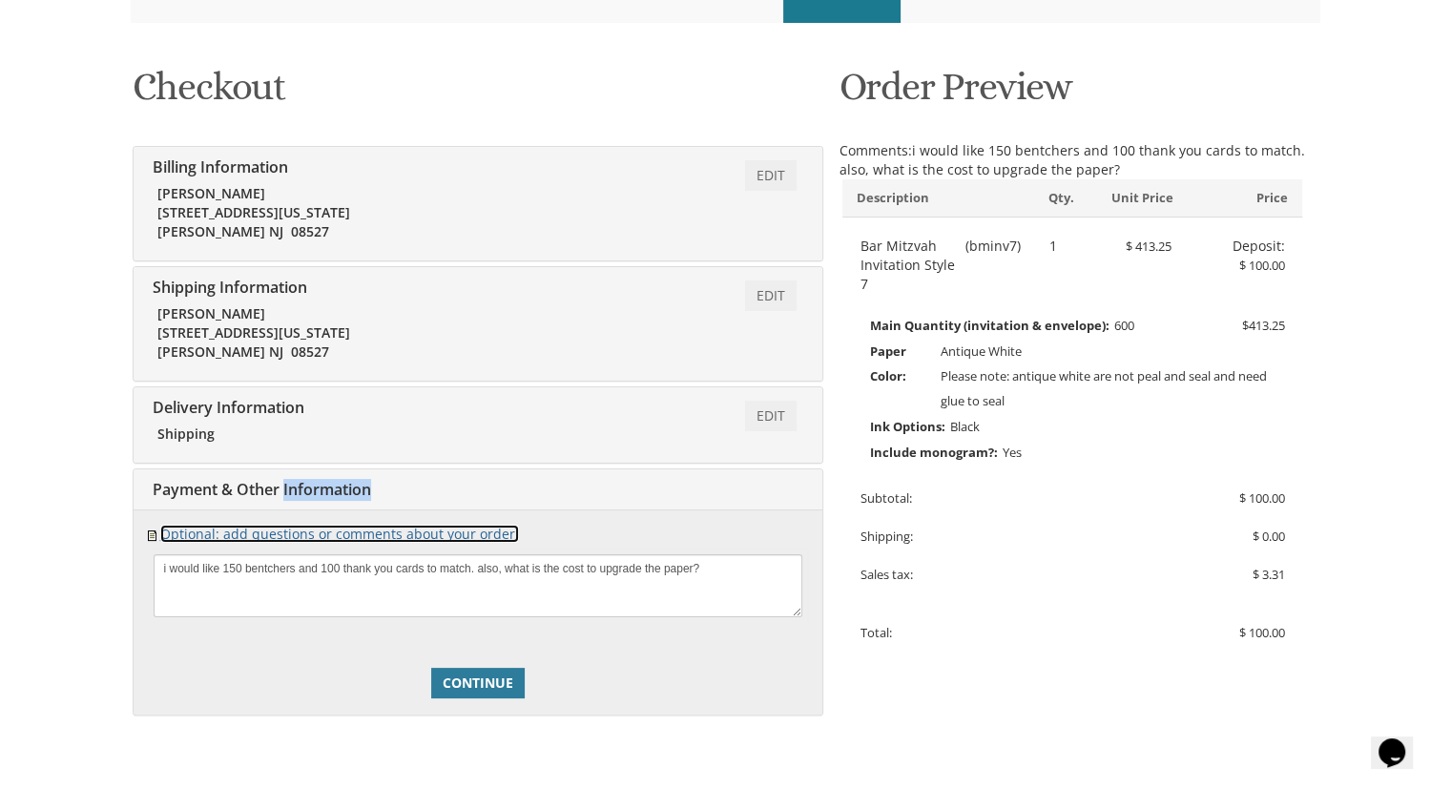
click at [195, 531] on link "Optional: add questions or comments about your order." at bounding box center [339, 534] width 359 height 18
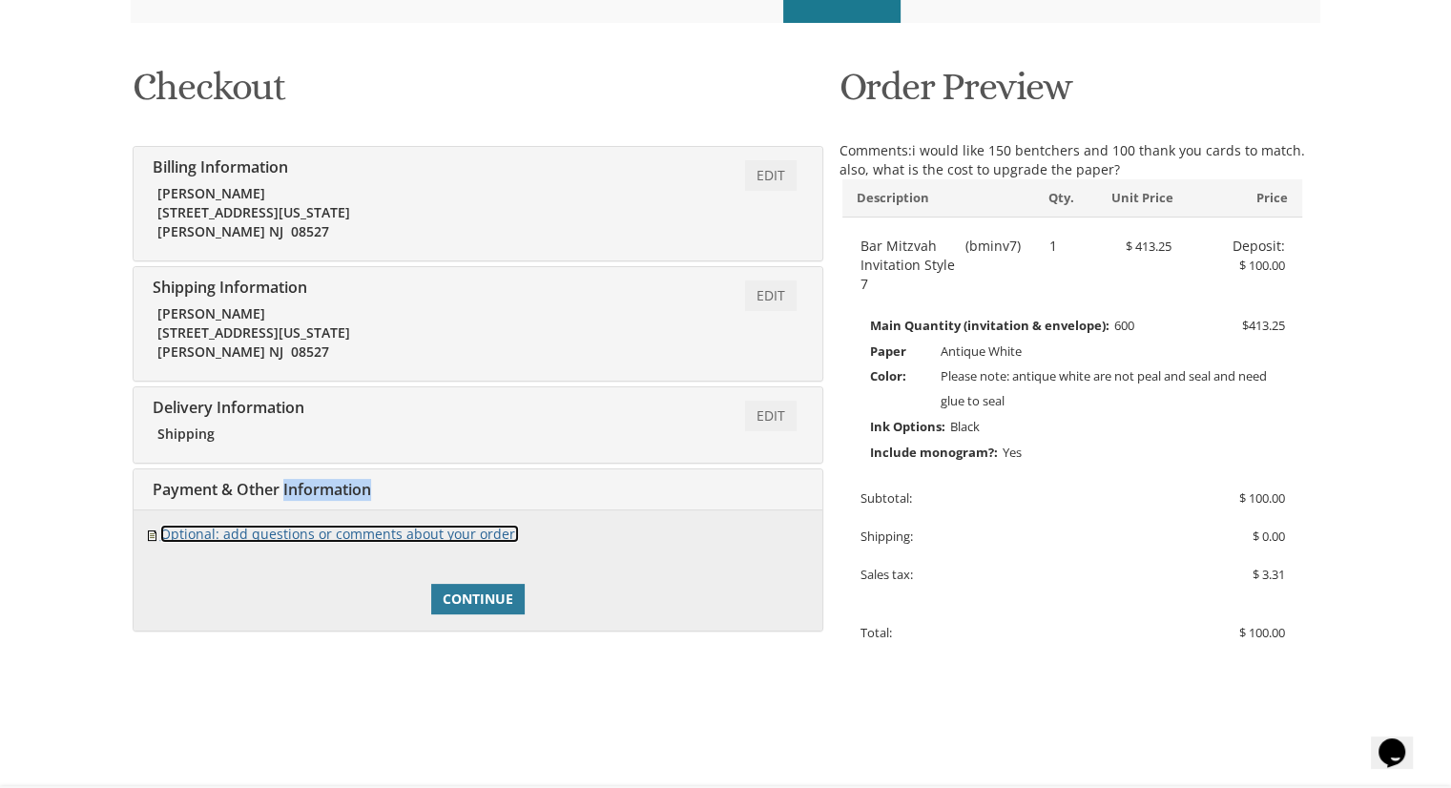
click at [195, 531] on link "Optional: add questions or comments about your order." at bounding box center [339, 534] width 359 height 18
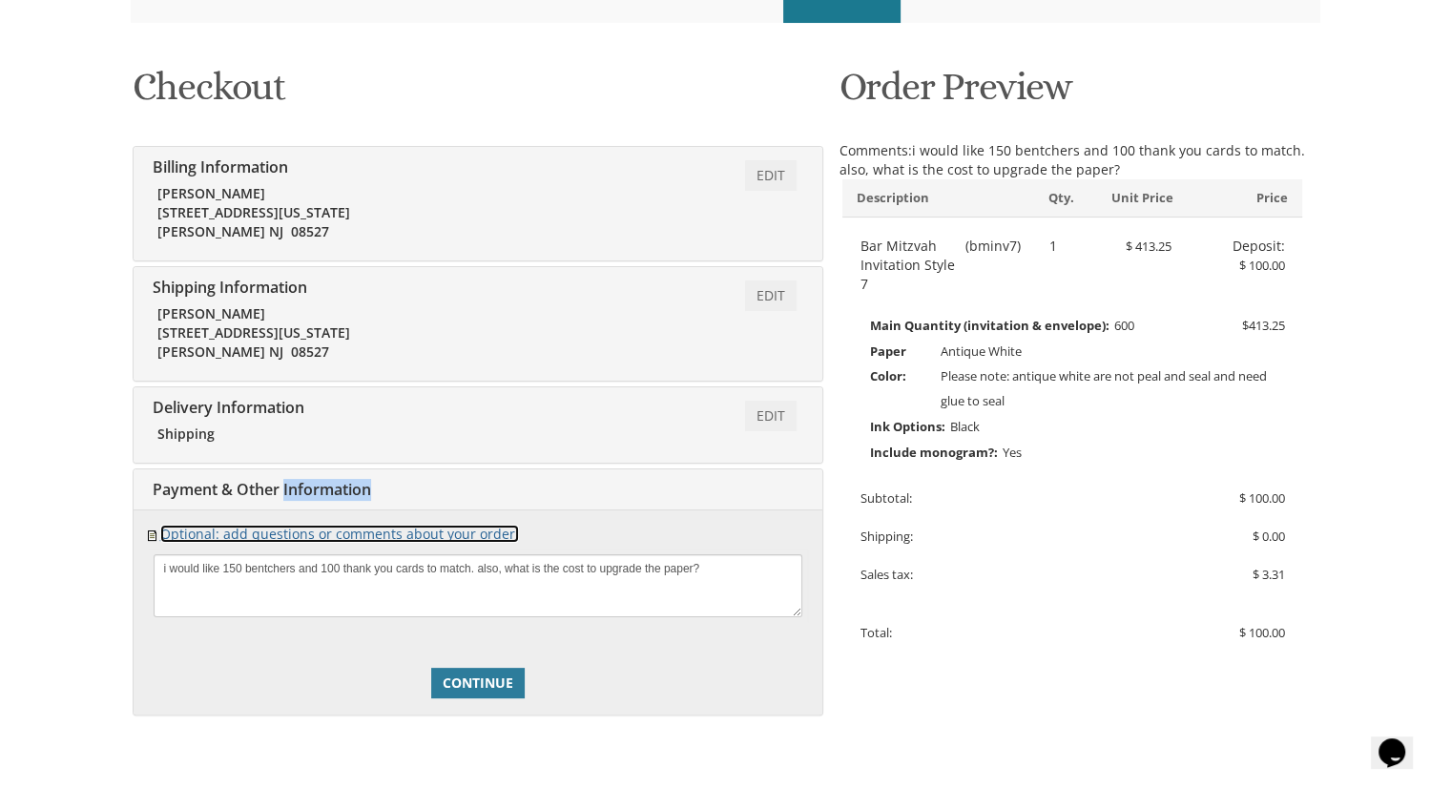
click at [353, 540] on link "Optional: add questions or comments about your order." at bounding box center [339, 534] width 359 height 18
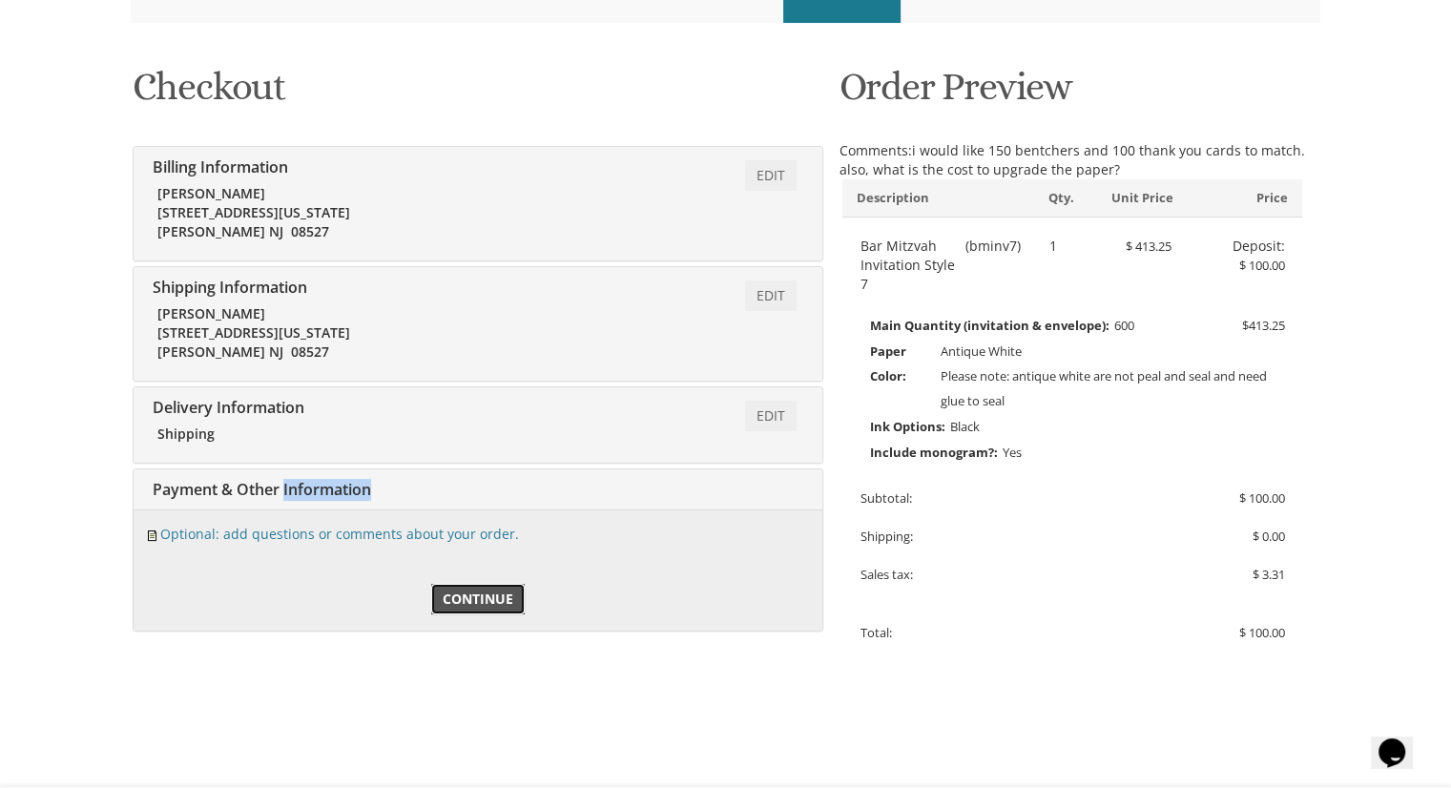
click at [477, 590] on span "Continue" at bounding box center [478, 599] width 71 height 19
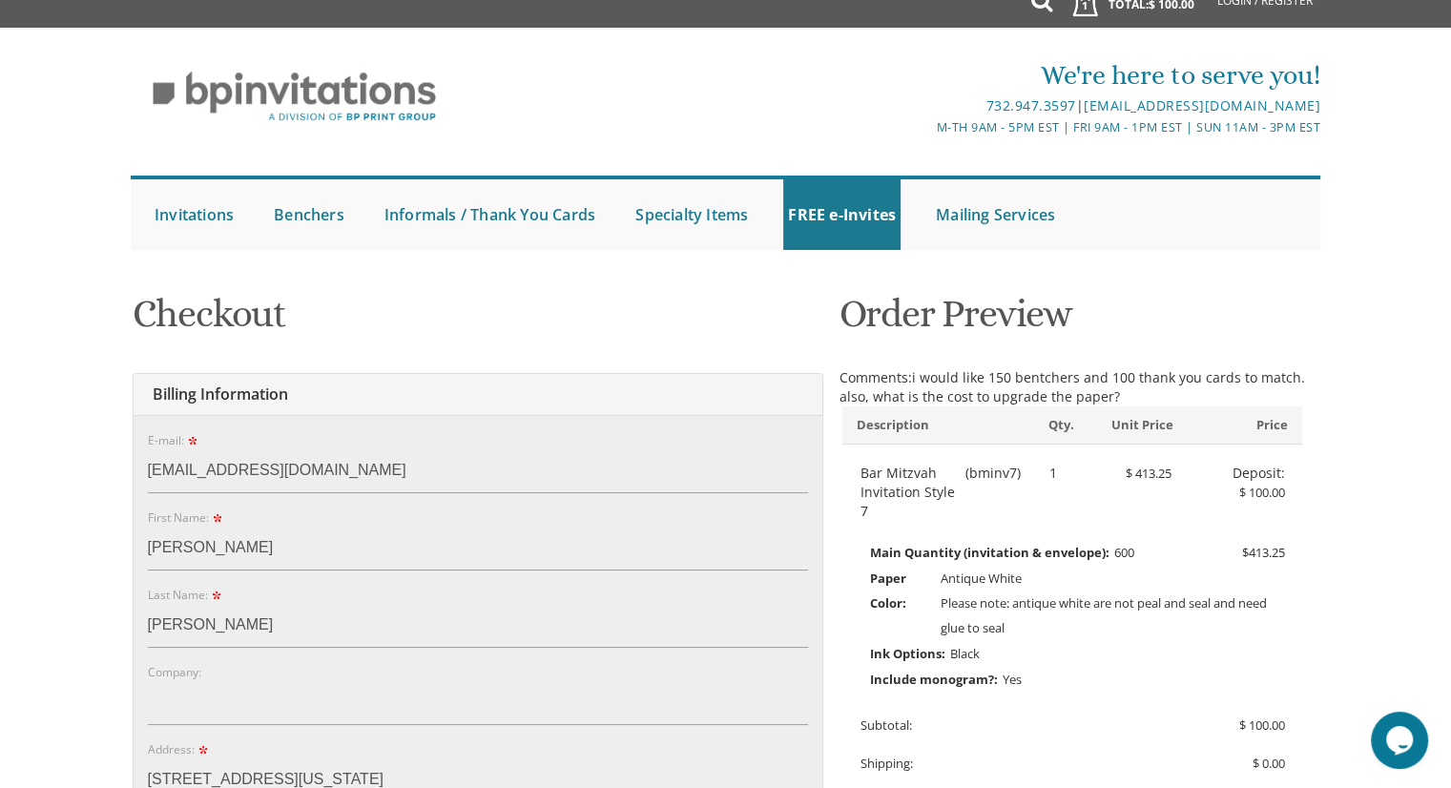
scroll to position [12, 0]
